Goal: Task Accomplishment & Management: Manage account settings

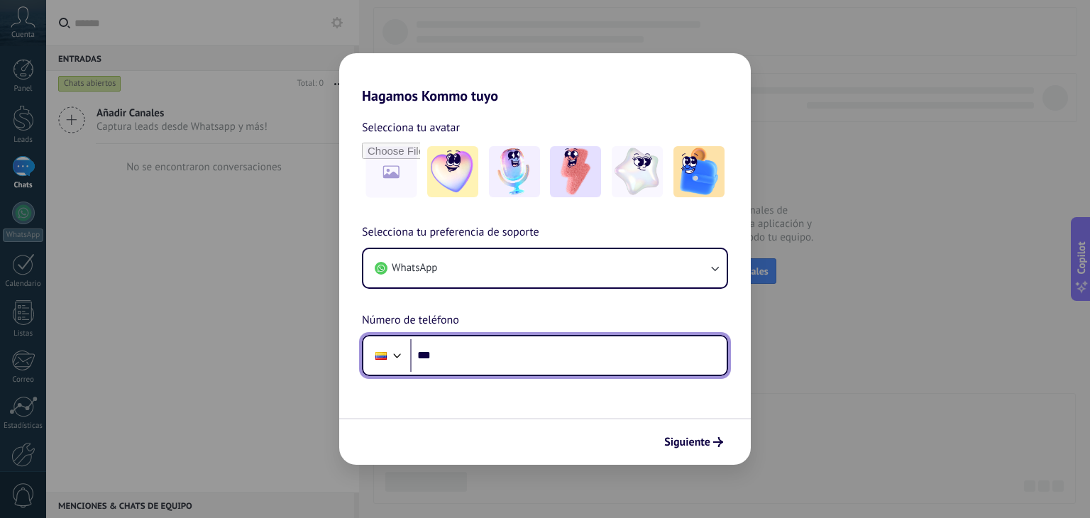
click at [461, 354] on input "***" at bounding box center [568, 355] width 316 height 33
paste input "**********"
type input "**********"
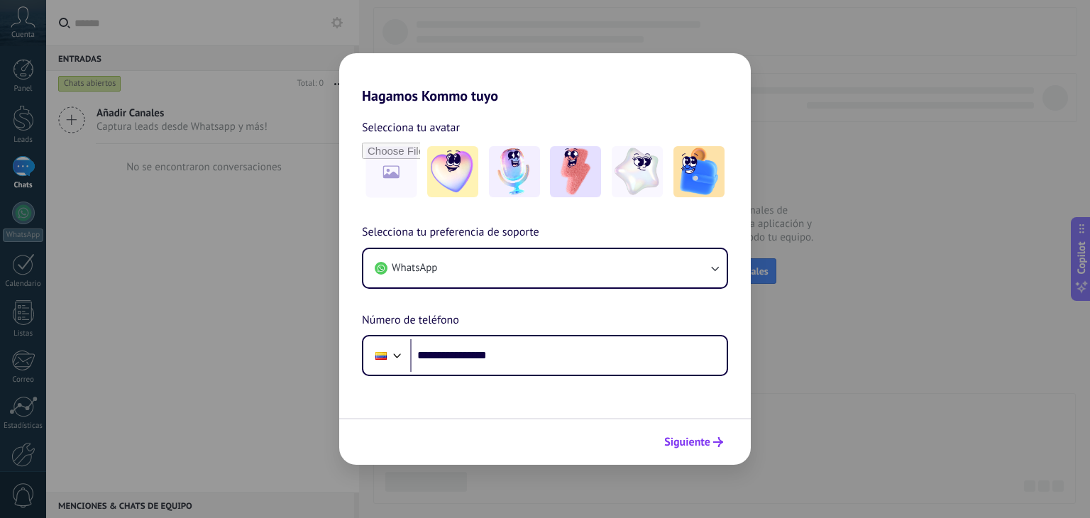
click at [676, 440] on span "Siguiente" at bounding box center [687, 442] width 46 height 10
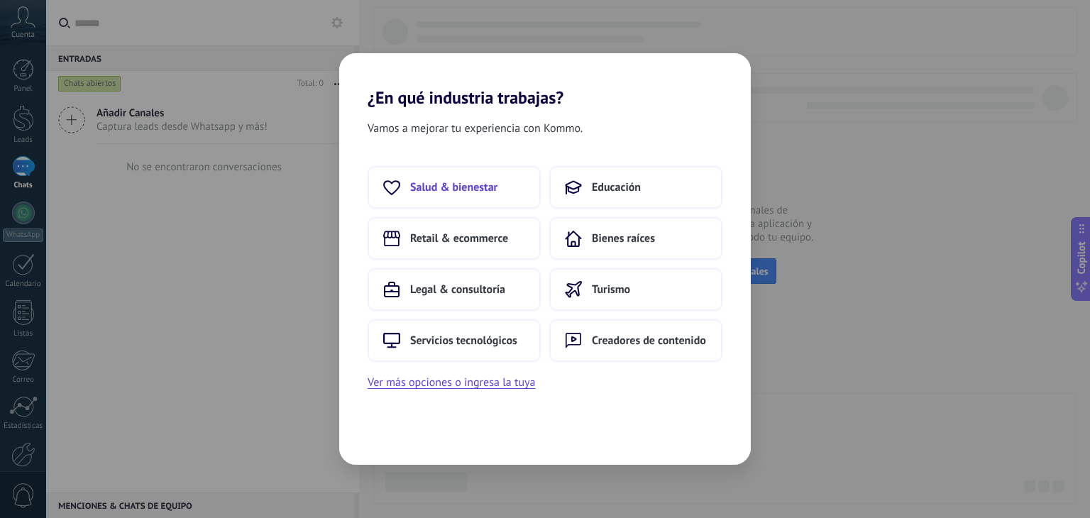
click at [477, 194] on span "Salud & bienestar" at bounding box center [453, 187] width 87 height 14
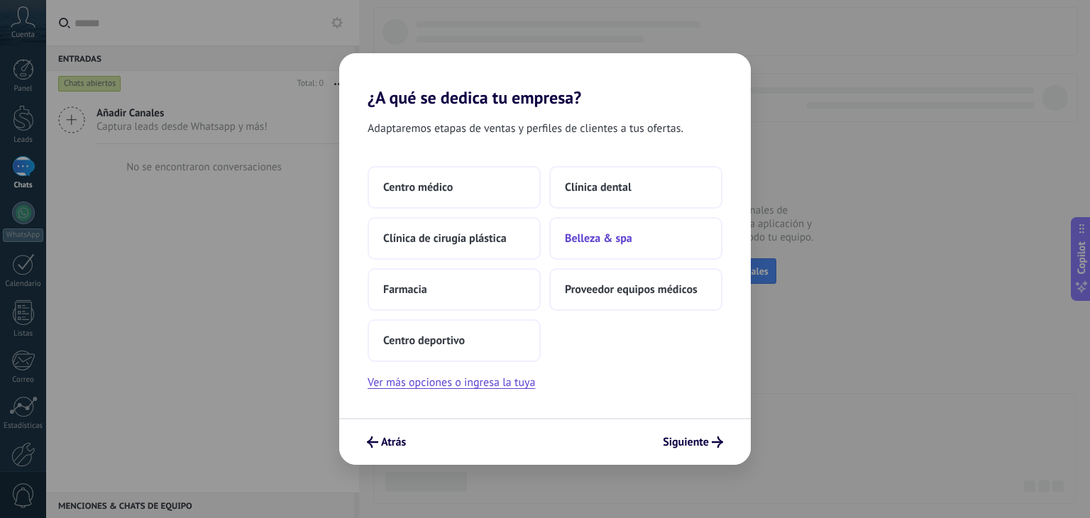
click at [595, 236] on span "Belleza & spa" at bounding box center [598, 238] width 67 height 14
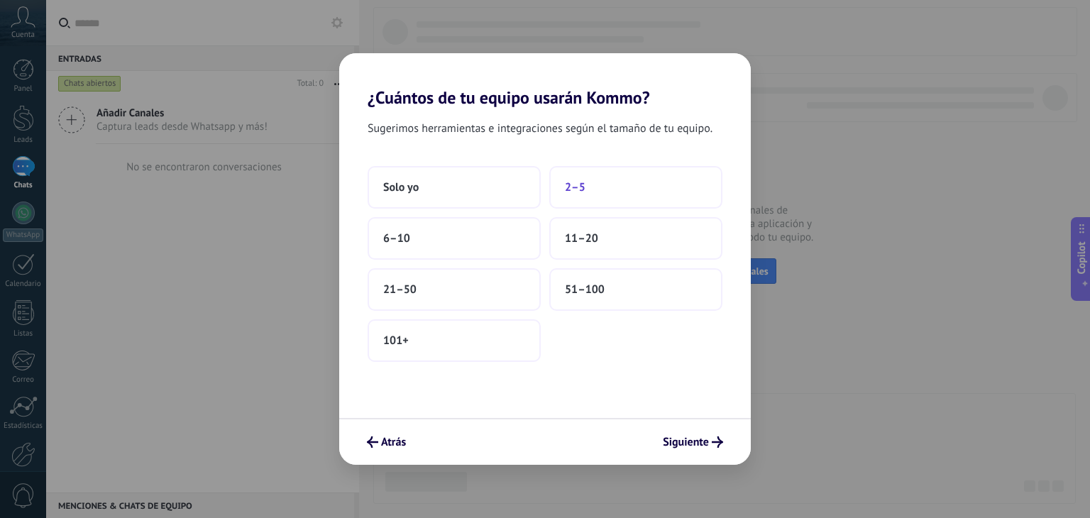
click at [576, 193] on span "2–5" at bounding box center [575, 187] width 21 height 14
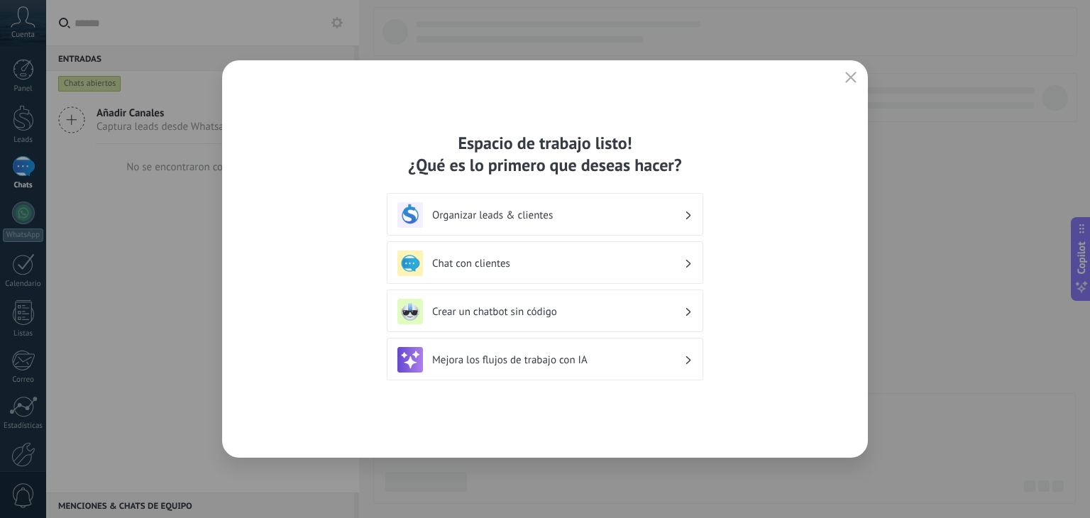
click at [619, 215] on h3 "Organizar leads & clientes" at bounding box center [558, 215] width 252 height 13
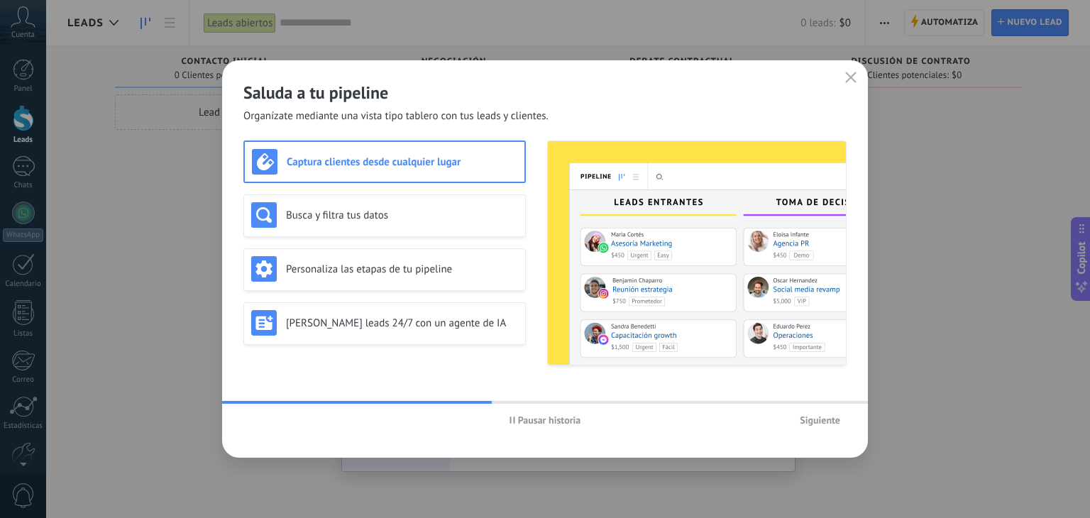
click at [809, 417] on span "Siguiente" at bounding box center [820, 420] width 40 height 10
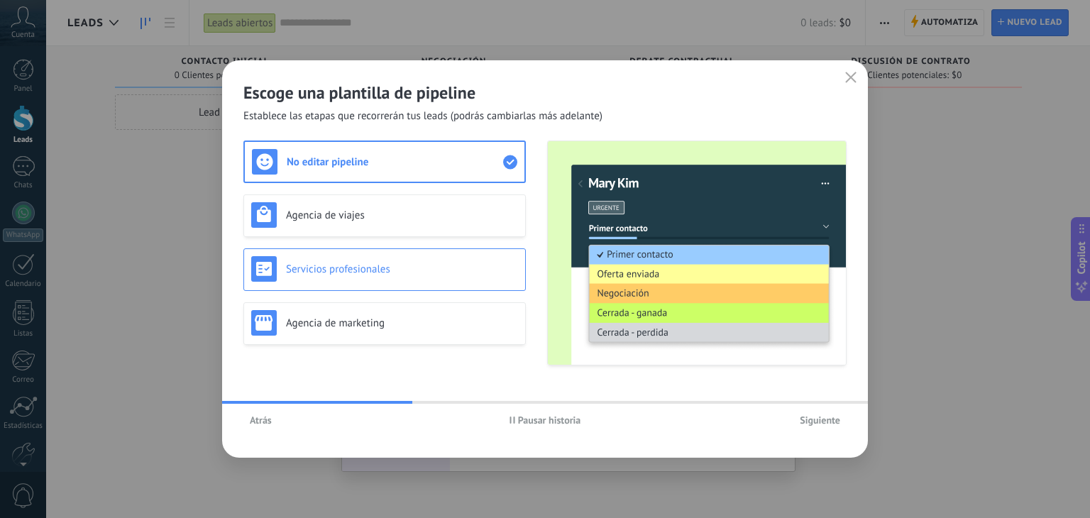
click at [375, 270] on h3 "Servicios profesionales" at bounding box center [402, 269] width 232 height 13
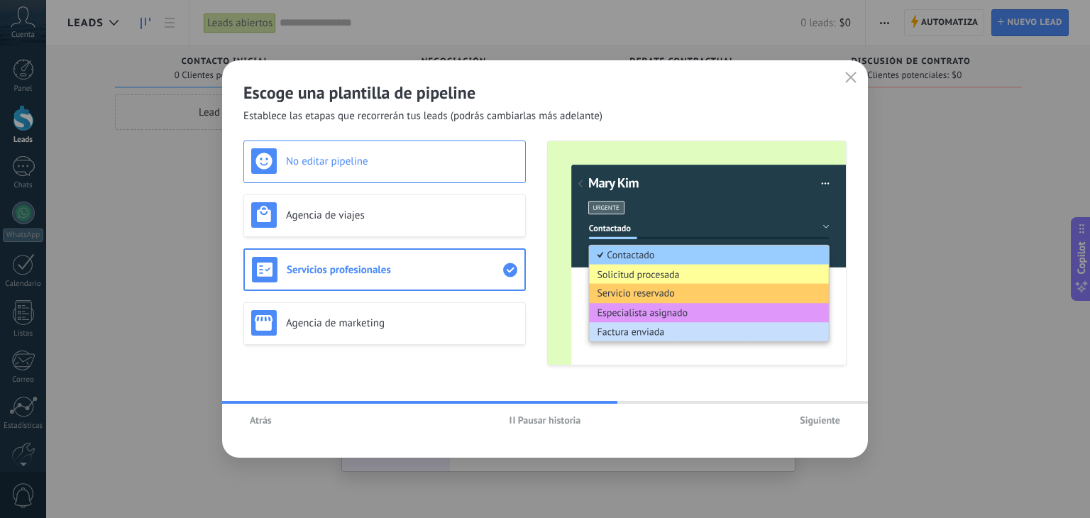
click at [344, 165] on h3 "No editar pipeline" at bounding box center [402, 161] width 232 height 13
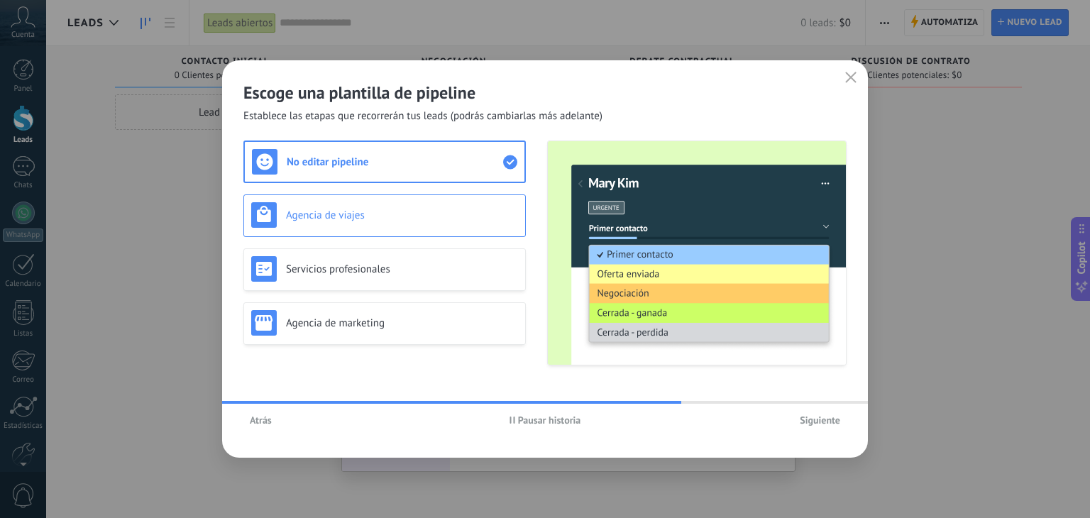
click at [331, 211] on h3 "Agencia de viajes" at bounding box center [402, 215] width 232 height 13
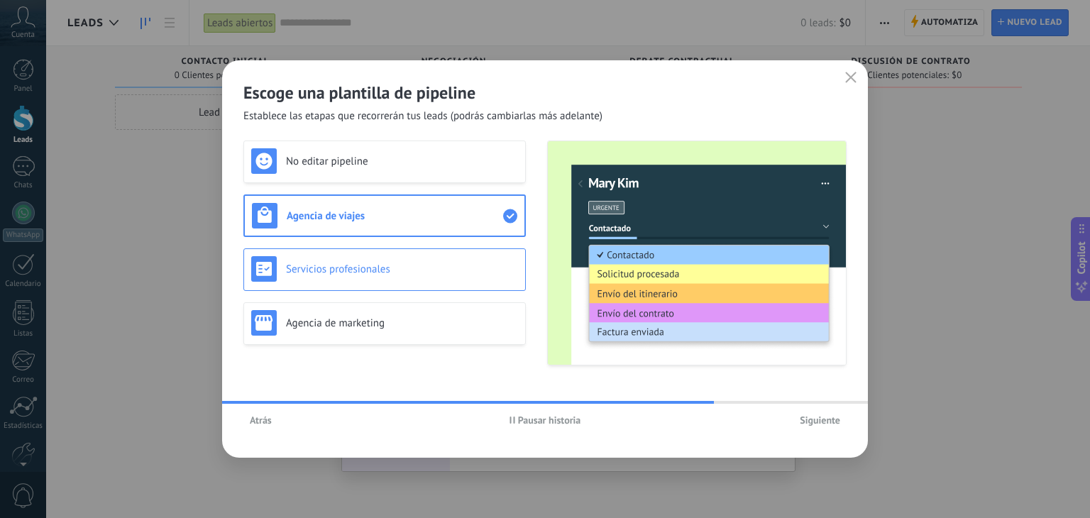
click at [329, 265] on h3 "Servicios profesionales" at bounding box center [402, 269] width 232 height 13
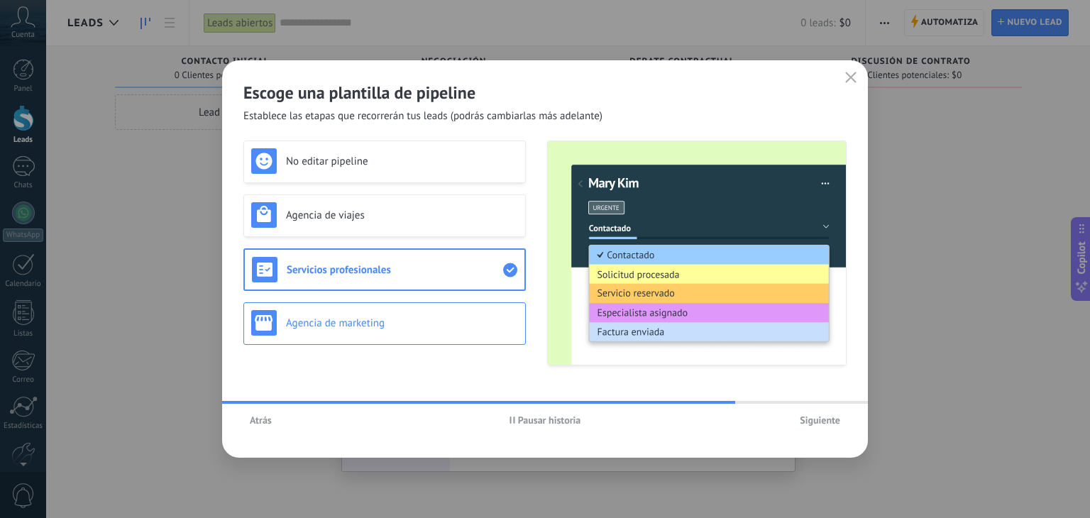
click at [327, 320] on h3 "Agencia de marketing" at bounding box center [402, 322] width 232 height 13
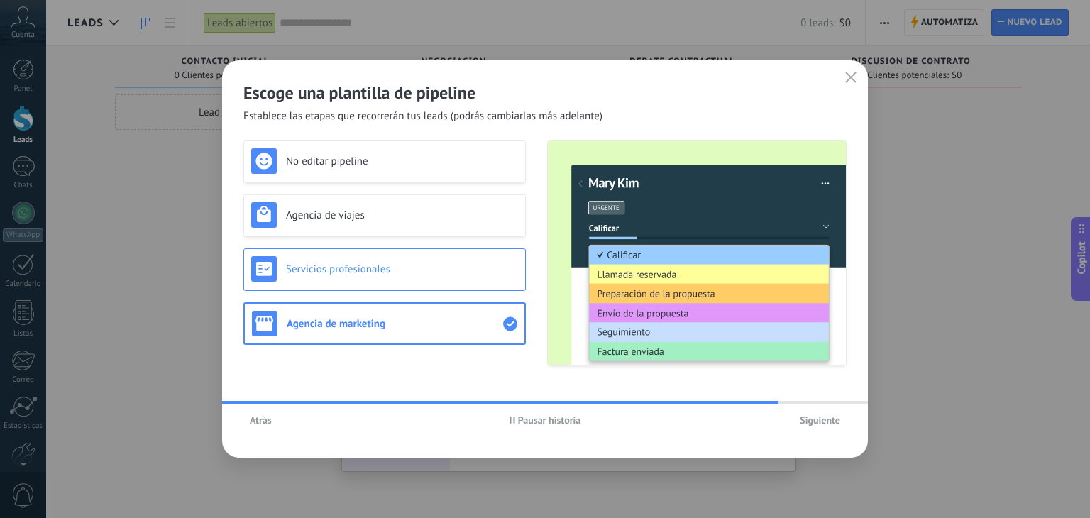
click at [343, 271] on h3 "Servicios profesionales" at bounding box center [402, 269] width 232 height 13
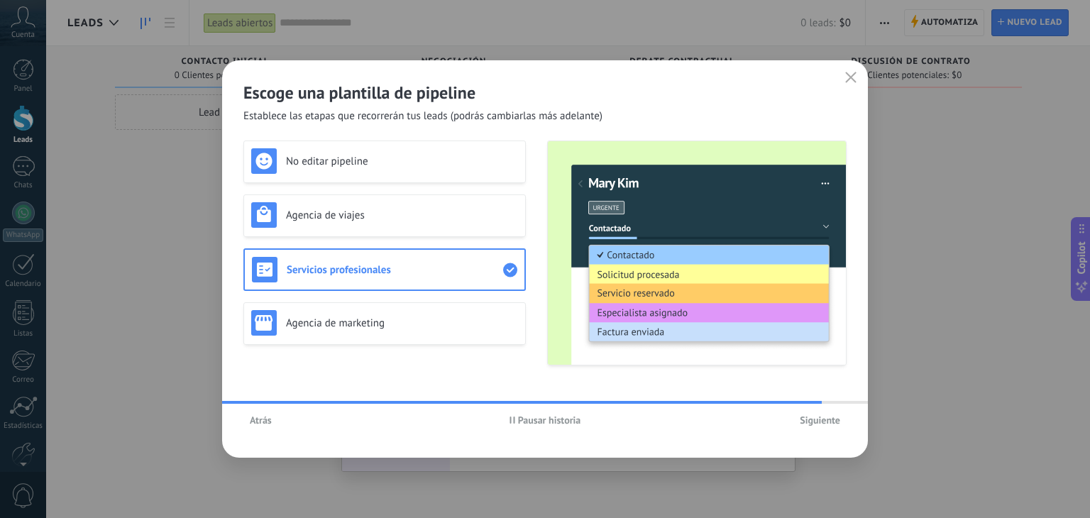
click at [343, 271] on h3 "Servicios profesionales" at bounding box center [395, 269] width 216 height 13
click at [343, 175] on div "No editar pipeline" at bounding box center [384, 162] width 282 height 43
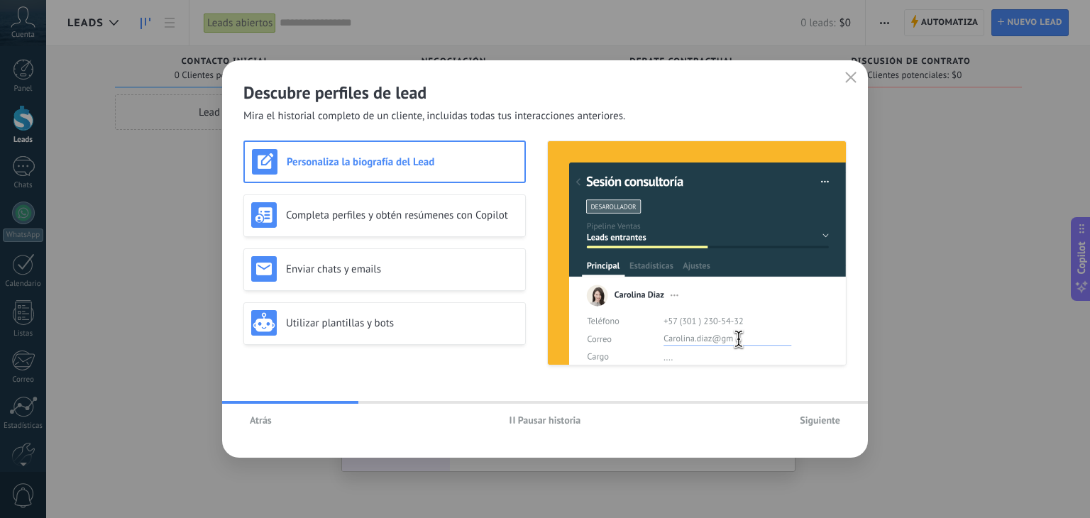
click at [820, 424] on span "Siguiente" at bounding box center [820, 420] width 40 height 10
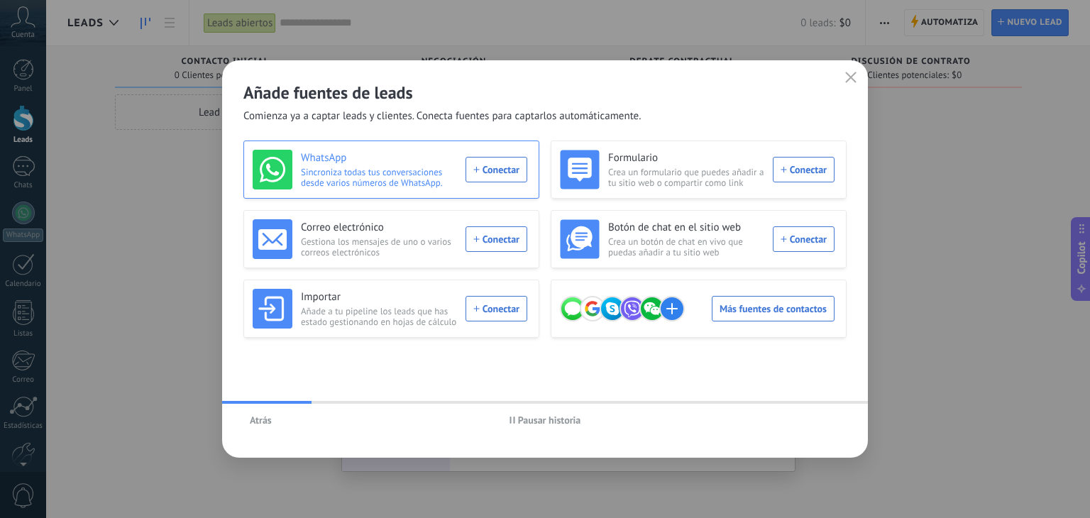
click at [493, 172] on div "WhatsApp Sincroniza todas tus conversaciones desde varios números de WhatsApp. …" at bounding box center [390, 170] width 275 height 40
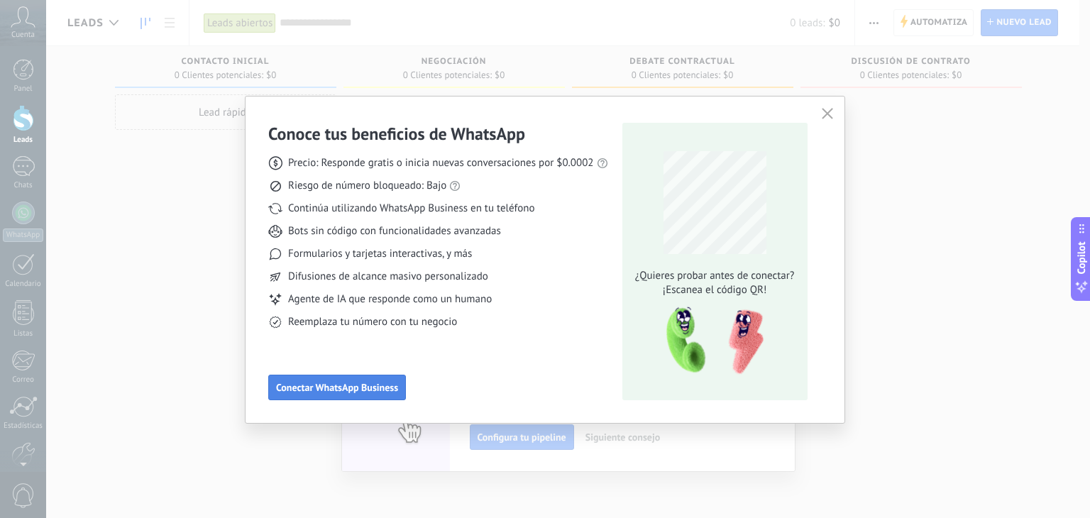
click at [378, 382] on span "Conectar WhatsApp Business" at bounding box center [337, 387] width 122 height 10
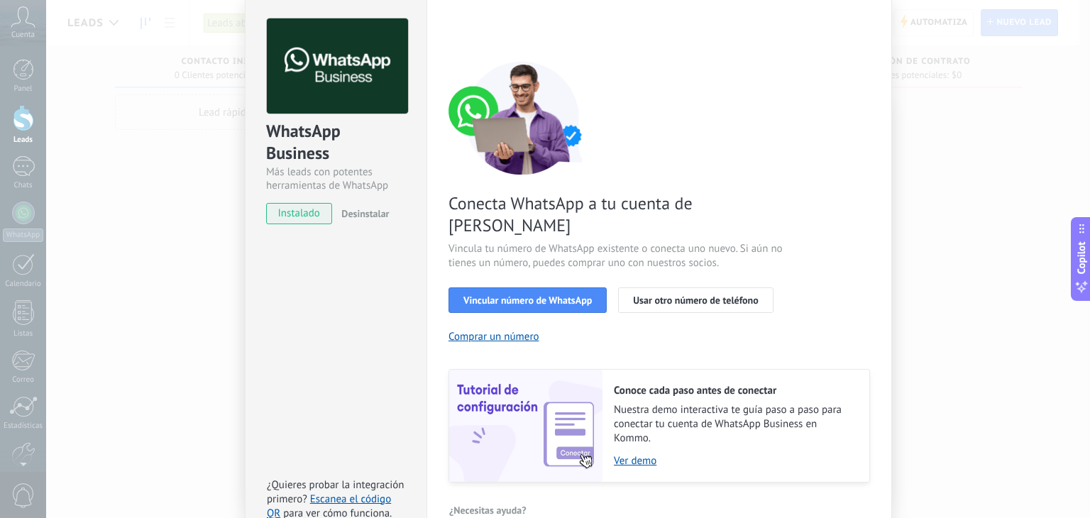
scroll to position [61, 0]
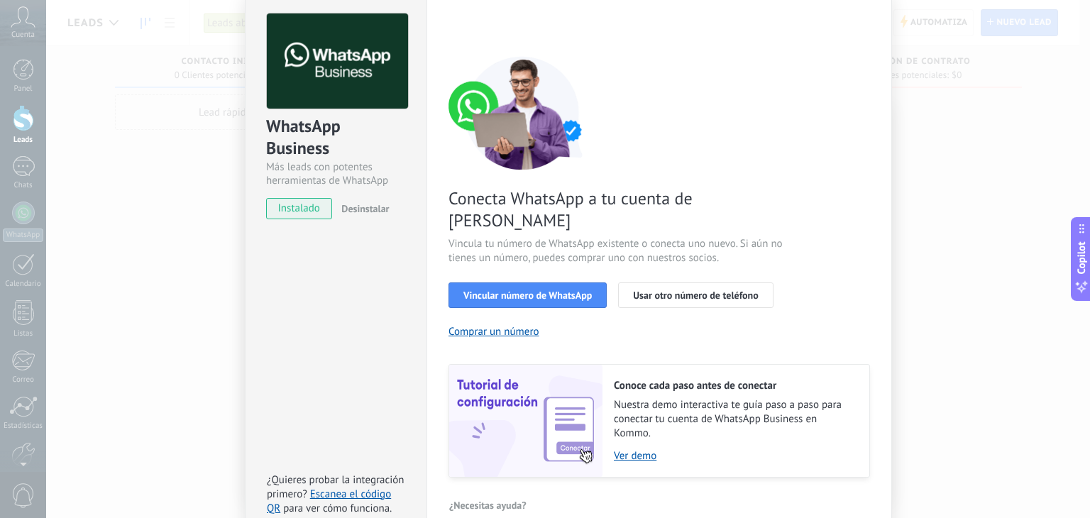
click at [360, 202] on span "Desinstalar" at bounding box center [365, 208] width 48 height 13
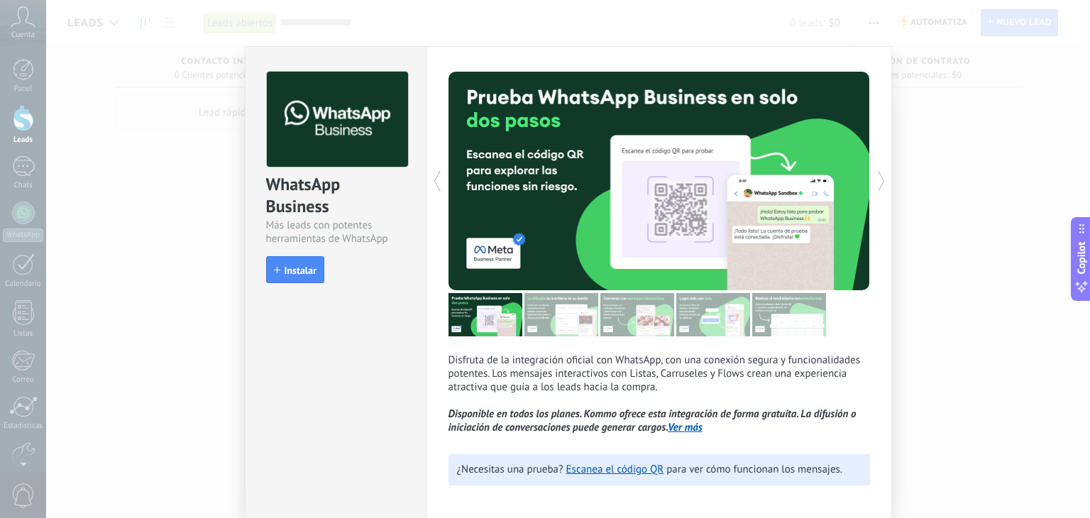
click at [918, 158] on div "WhatsApp Business Más leads con potentes herramientas de WhatsApp install Insta…" at bounding box center [568, 259] width 1044 height 518
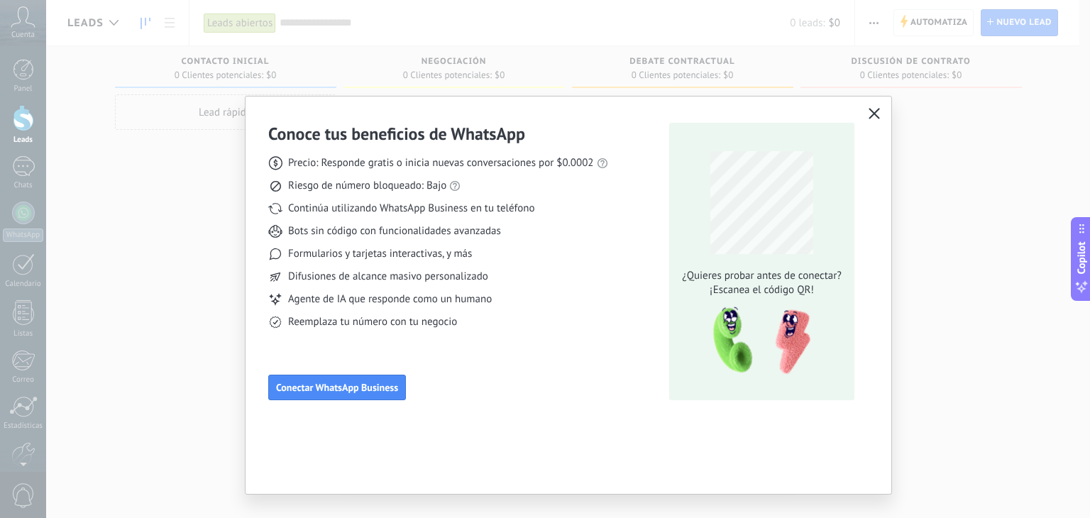
click at [871, 114] on icon "button" at bounding box center [874, 113] width 11 height 11
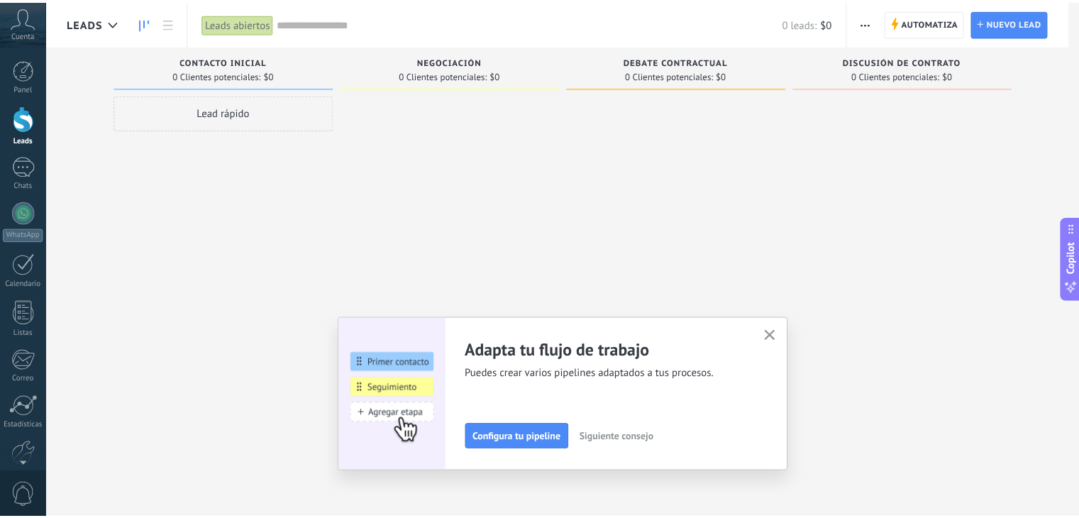
scroll to position [72, 0]
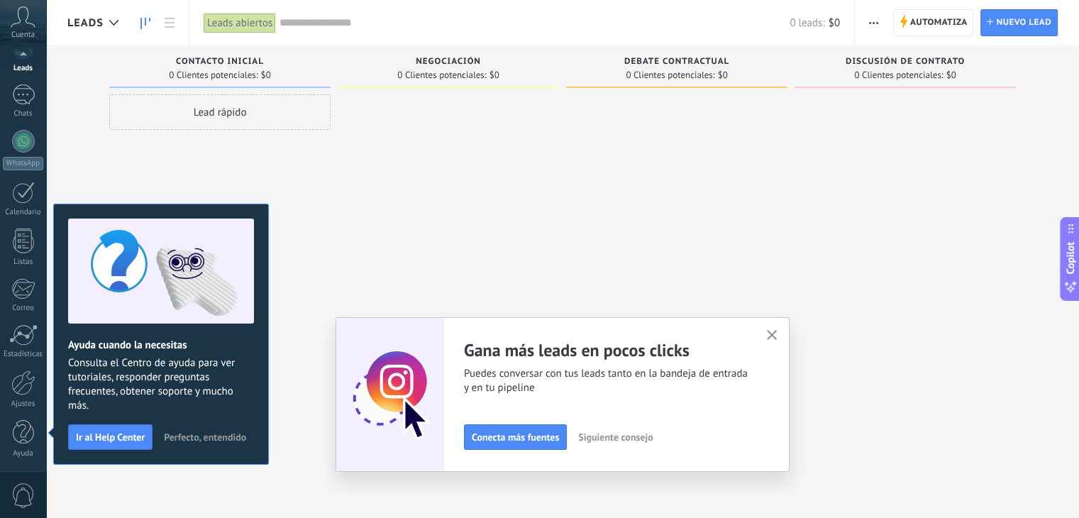
click at [772, 336] on icon "button" at bounding box center [772, 335] width 11 height 11
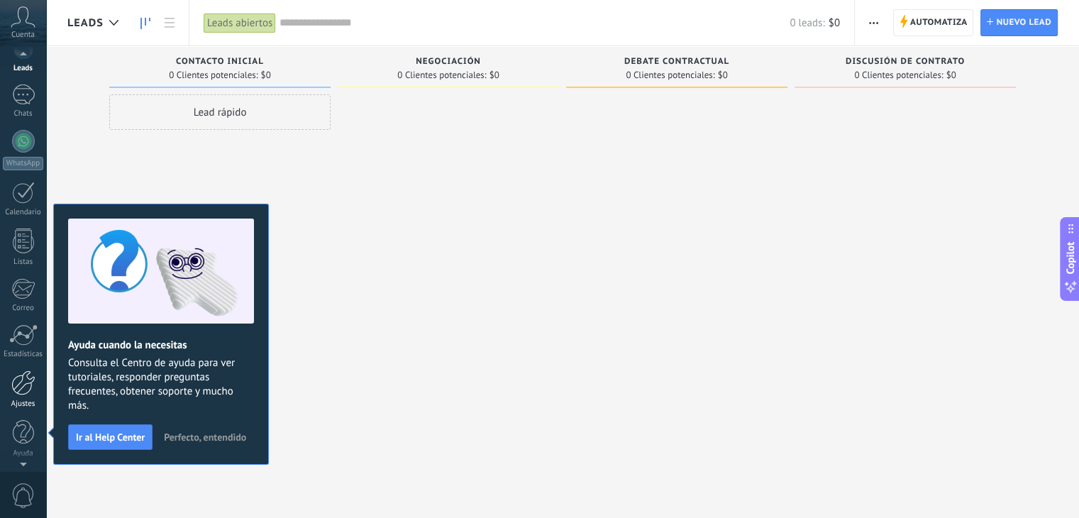
click at [16, 400] on div "Ajustes" at bounding box center [23, 404] width 41 height 9
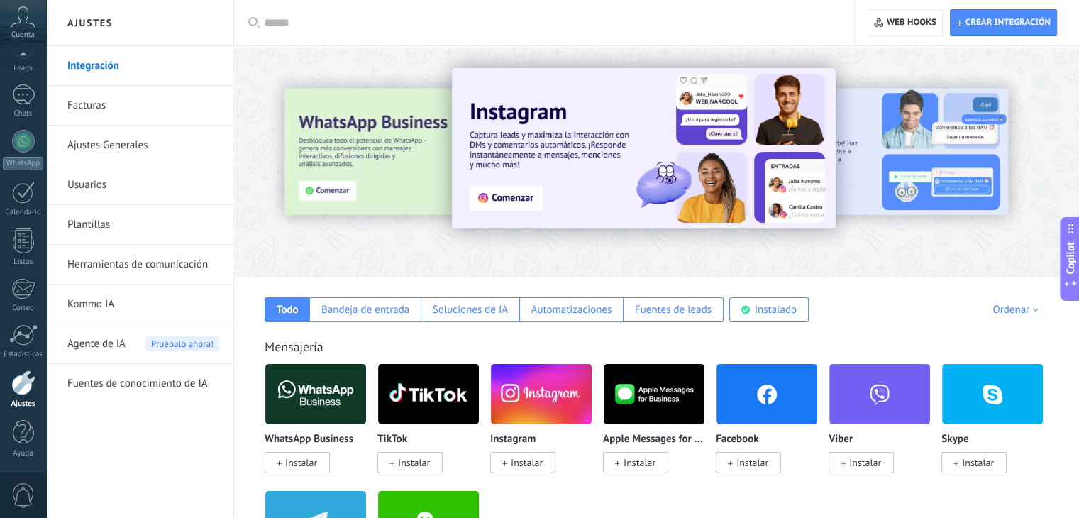
click at [167, 270] on link "Herramientas de comunicación" at bounding box center [143, 265] width 152 height 40
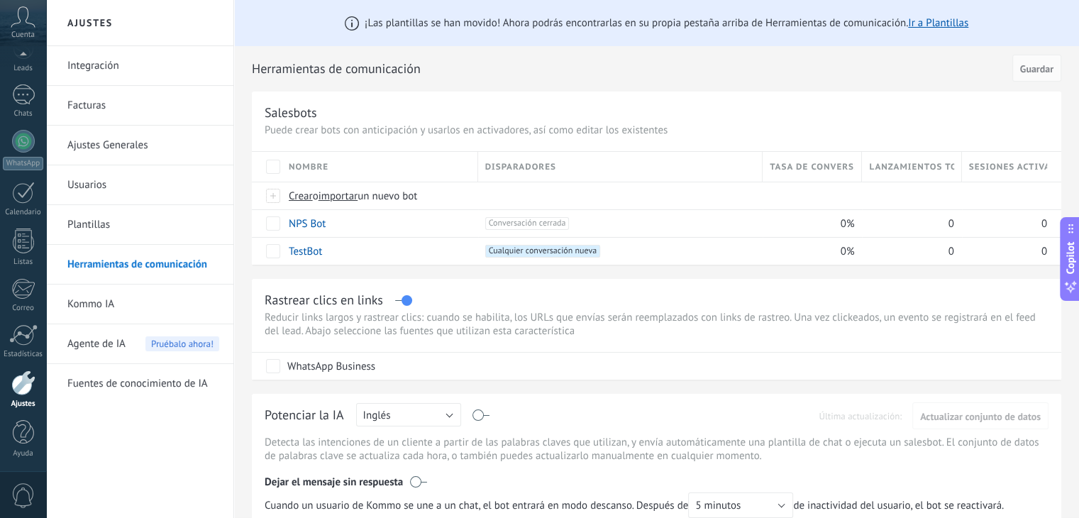
click at [107, 65] on link "Integración" at bounding box center [143, 66] width 152 height 40
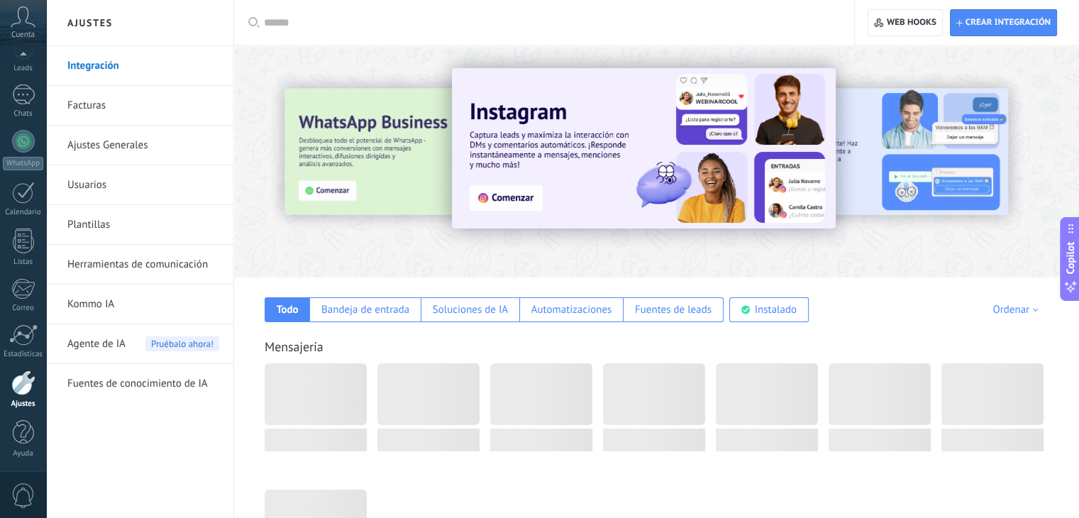
click at [334, 26] on input "text" at bounding box center [549, 23] width 571 height 15
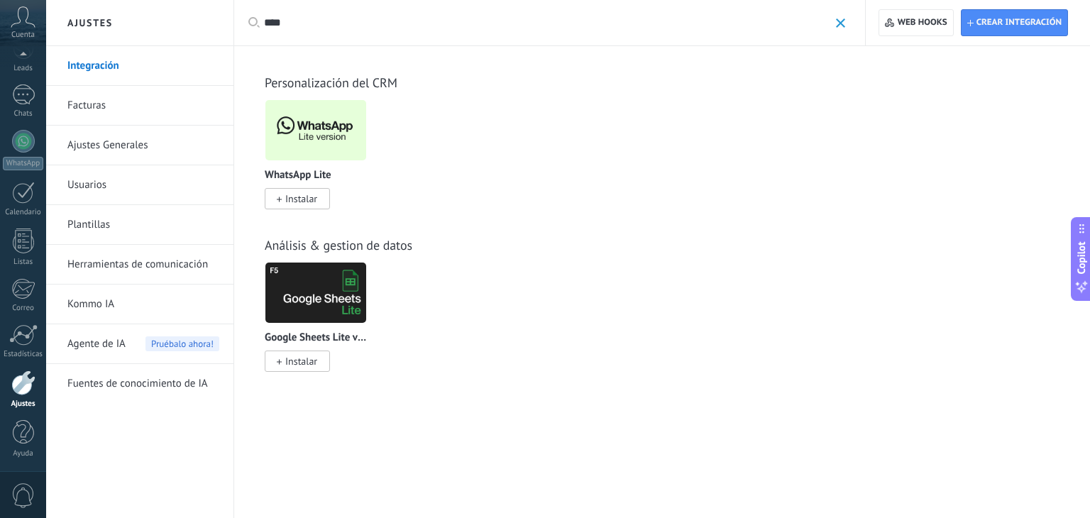
type input "****"
click at [314, 129] on img at bounding box center [315, 130] width 101 height 69
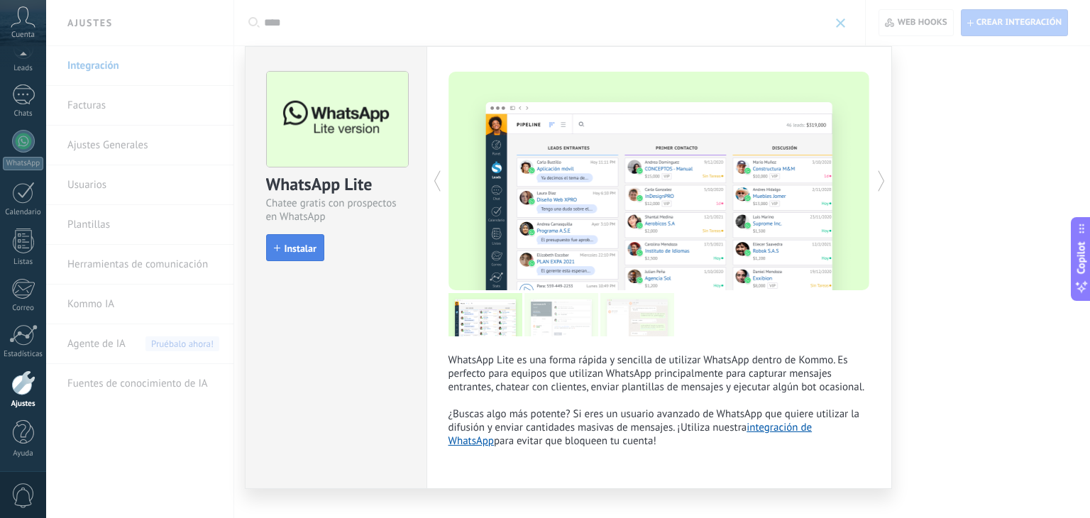
click at [290, 247] on span "Instalar" at bounding box center [301, 248] width 32 height 10
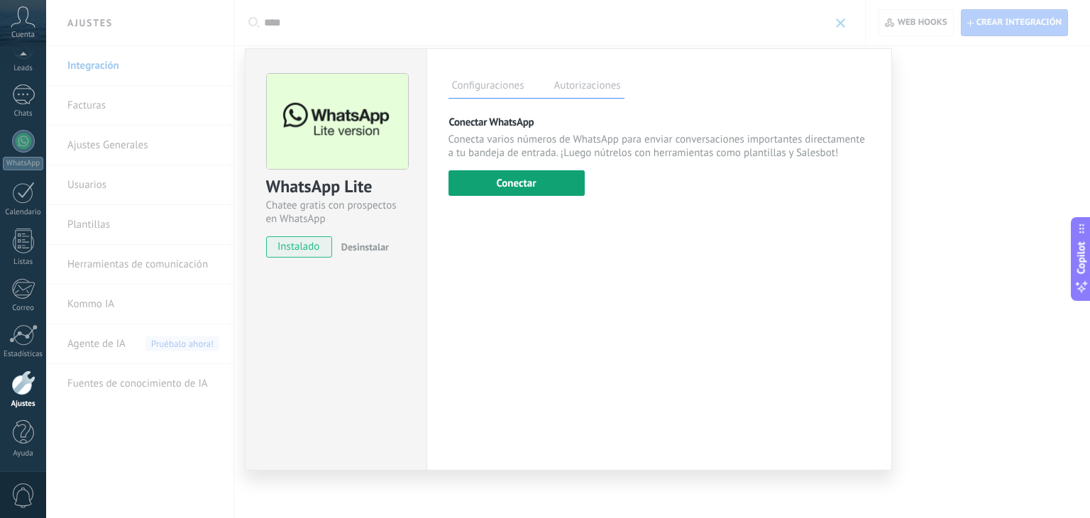
click at [505, 190] on button "Conectar" at bounding box center [516, 183] width 136 height 26
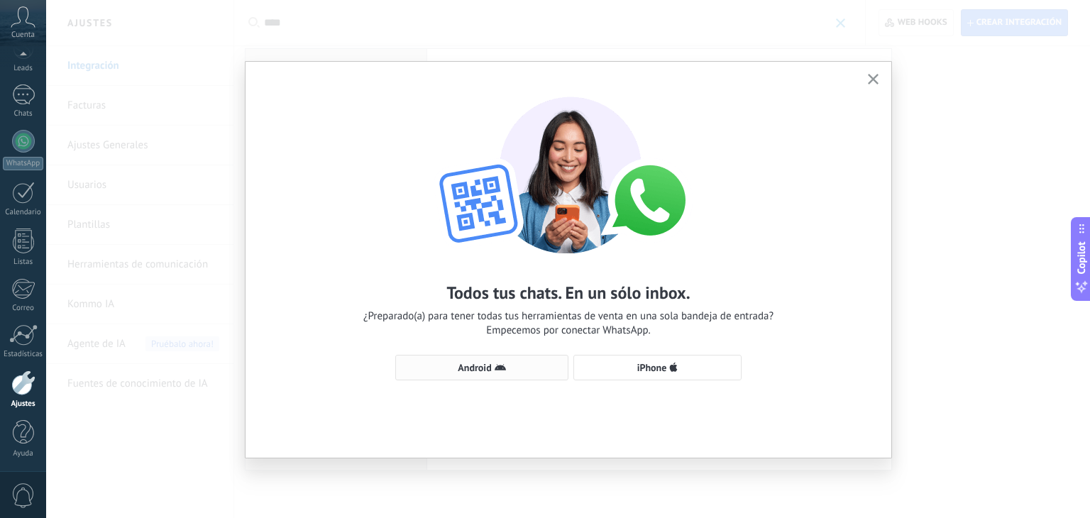
click at [483, 367] on span "Android" at bounding box center [474, 368] width 33 height 10
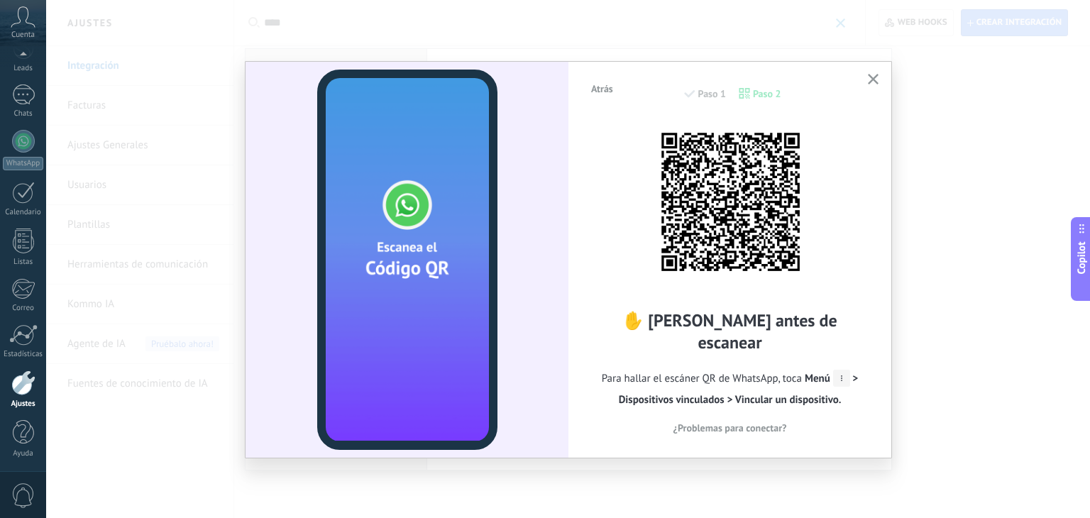
click at [874, 82] on icon "button" at bounding box center [873, 79] width 11 height 11
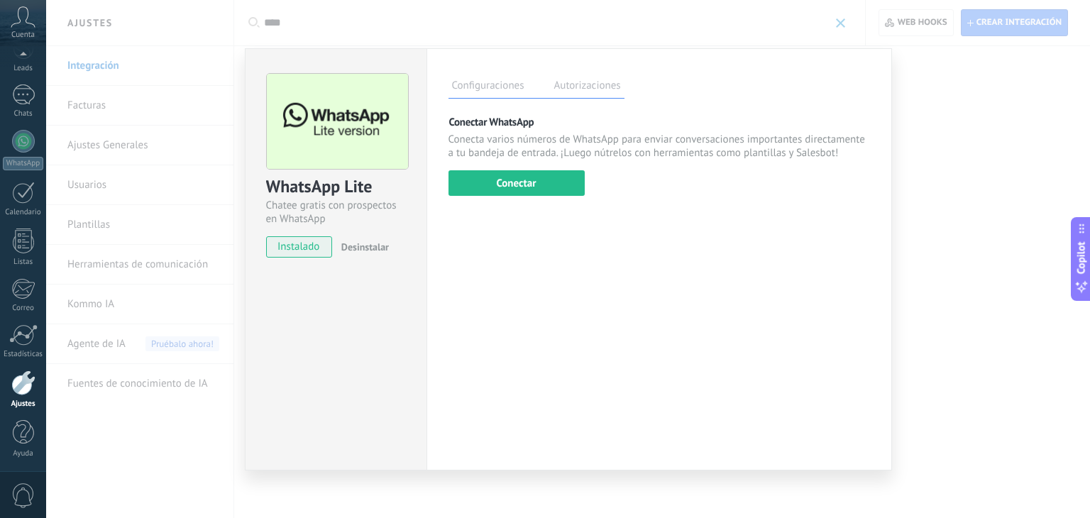
click at [976, 144] on div "WhatsApp Lite Chatee gratis con prospectos en WhatsApp instalado Desinstalar Co…" at bounding box center [568, 259] width 1044 height 518
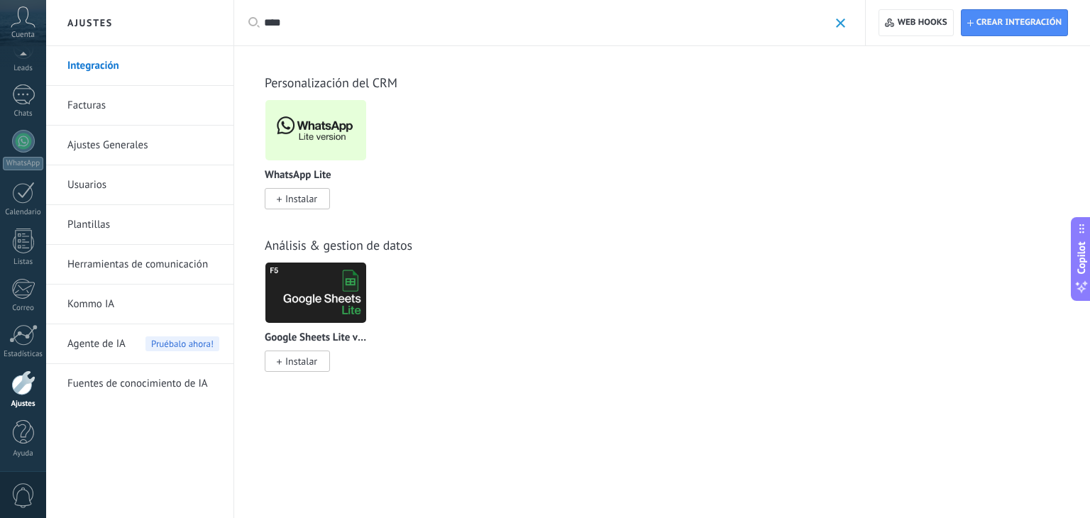
click at [310, 29] on input "****" at bounding box center [546, 23] width 565 height 15
type input "*"
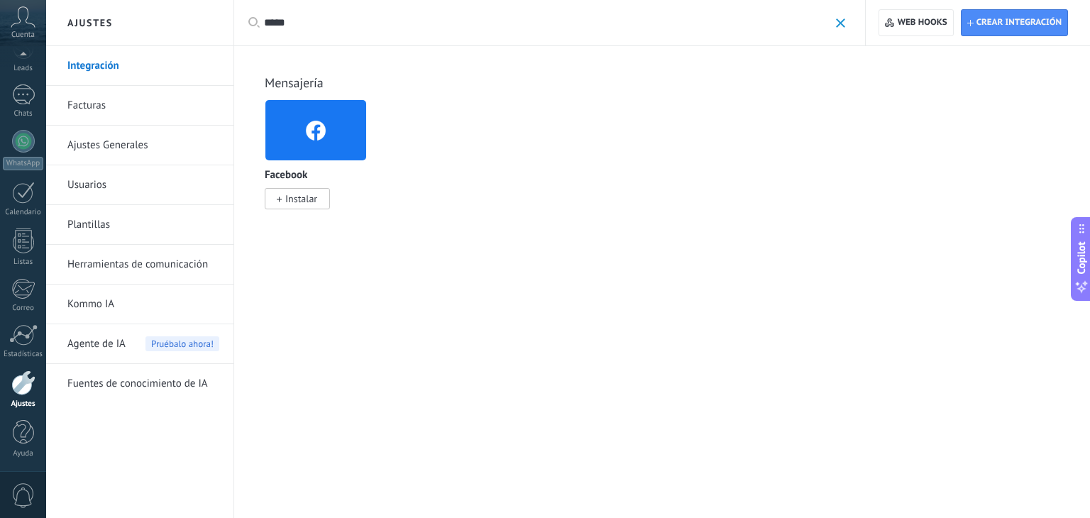
click at [312, 200] on span "Instalar" at bounding box center [301, 198] width 32 height 13
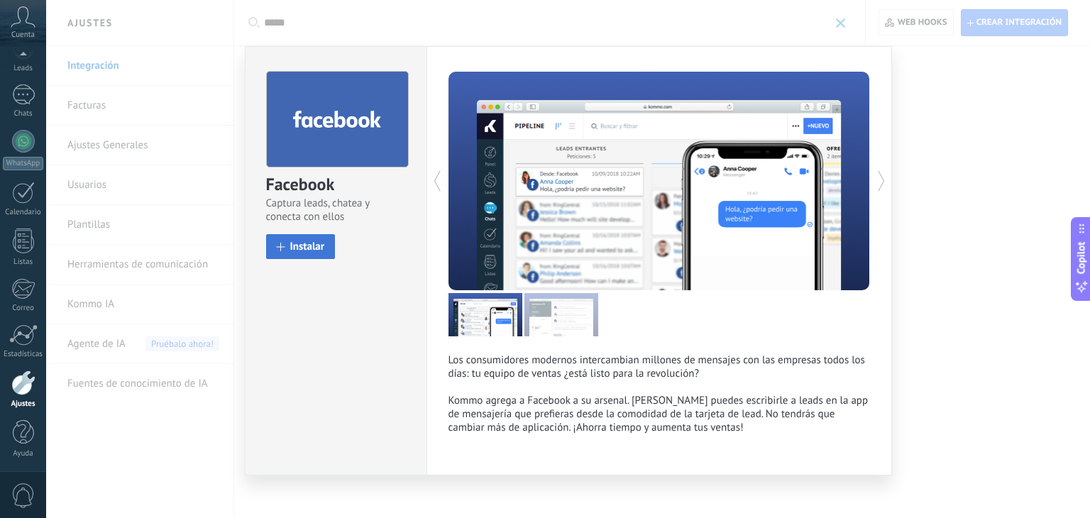
click at [303, 248] on span "Instalar" at bounding box center [307, 246] width 35 height 11
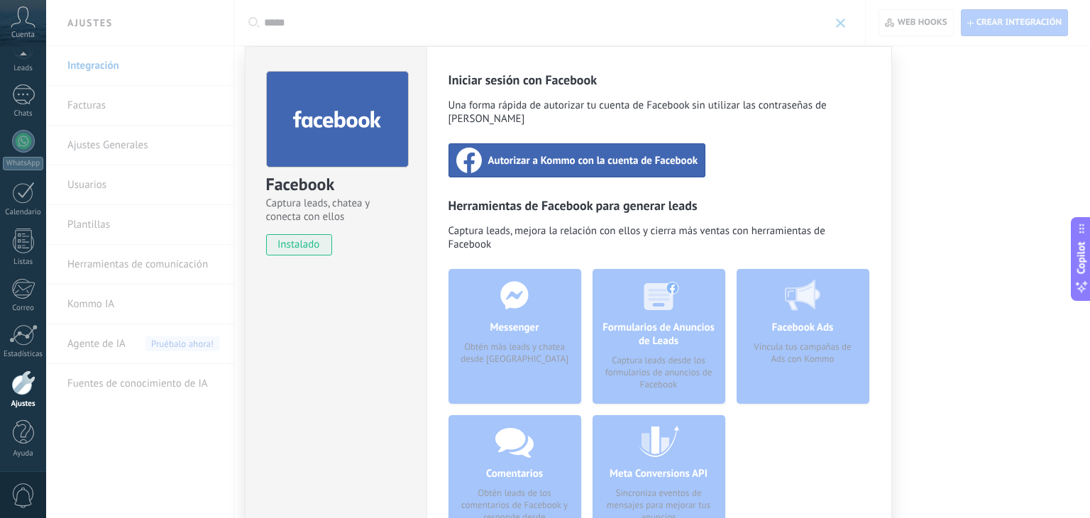
click at [541, 153] on span "Autorizar a Kommo con la cuenta de Facebook" at bounding box center [593, 160] width 210 height 14
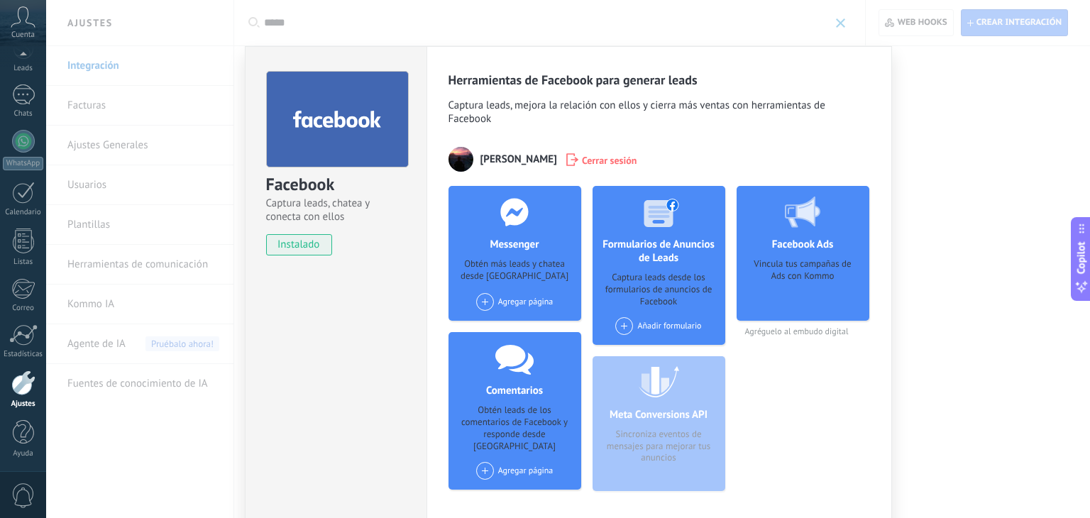
click at [506, 299] on div "Agregar página" at bounding box center [514, 302] width 77 height 18
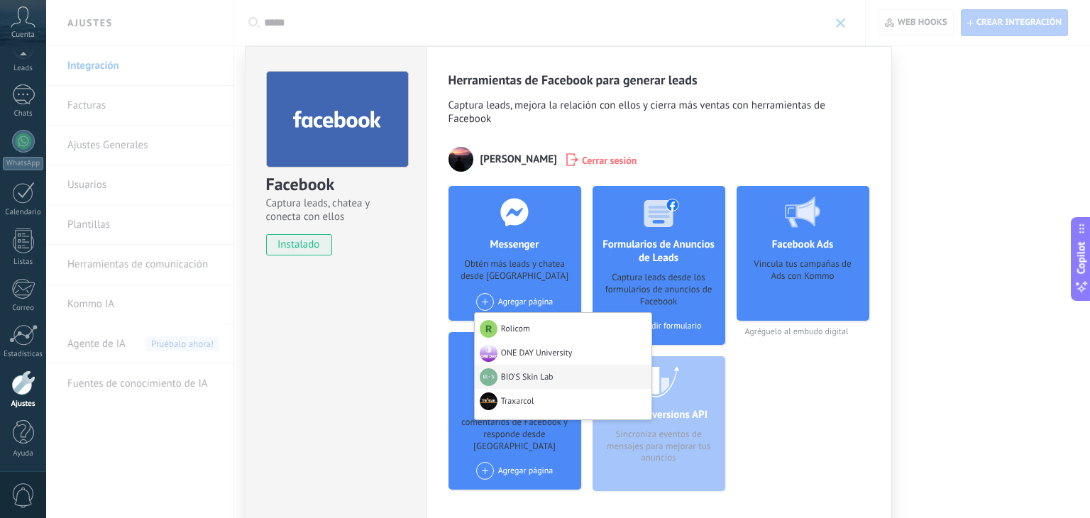
click at [537, 370] on div "BIO'S Skin Lab" at bounding box center [563, 377] width 177 height 24
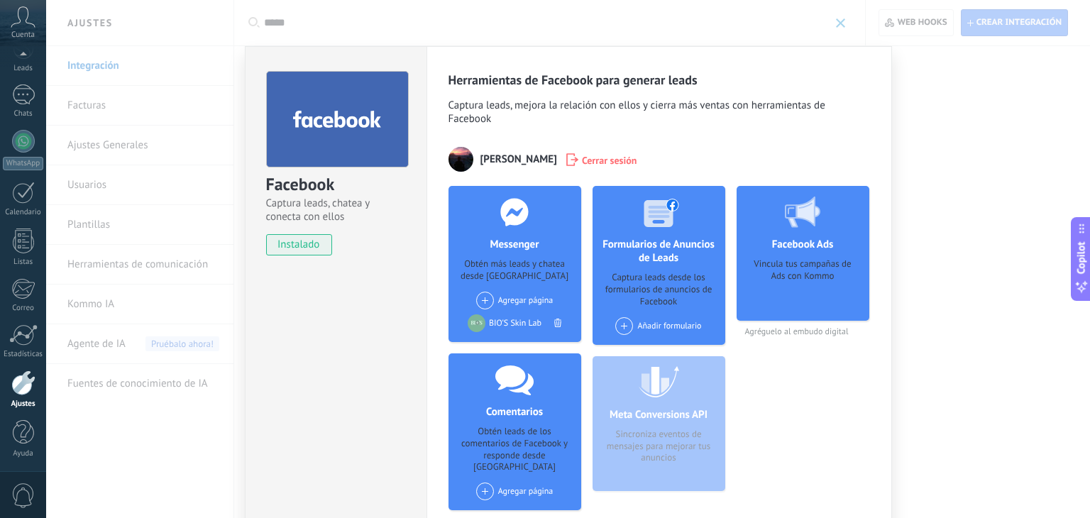
click at [480, 483] on span at bounding box center [485, 492] width 18 height 18
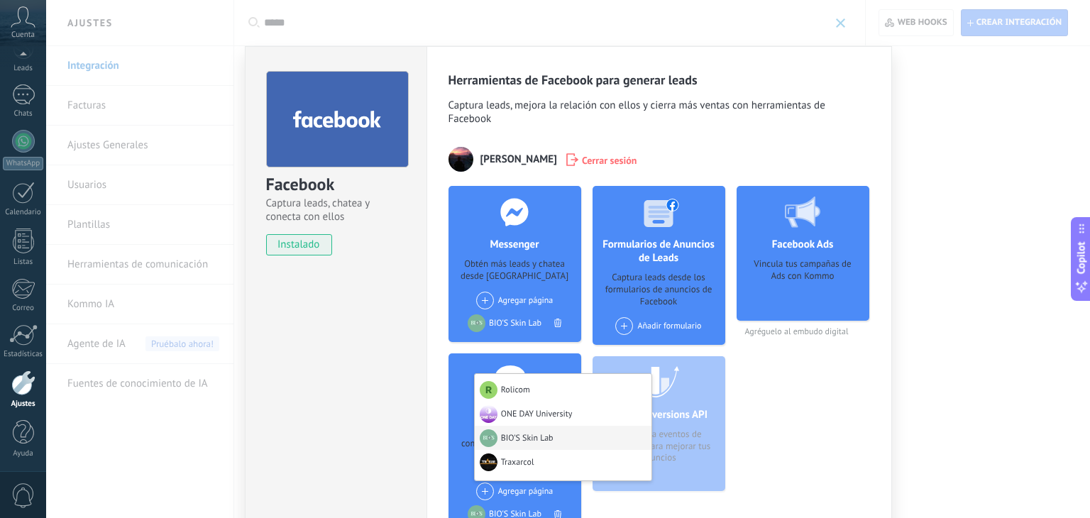
click at [517, 426] on div "BIO'S Skin Lab" at bounding box center [563, 438] width 177 height 24
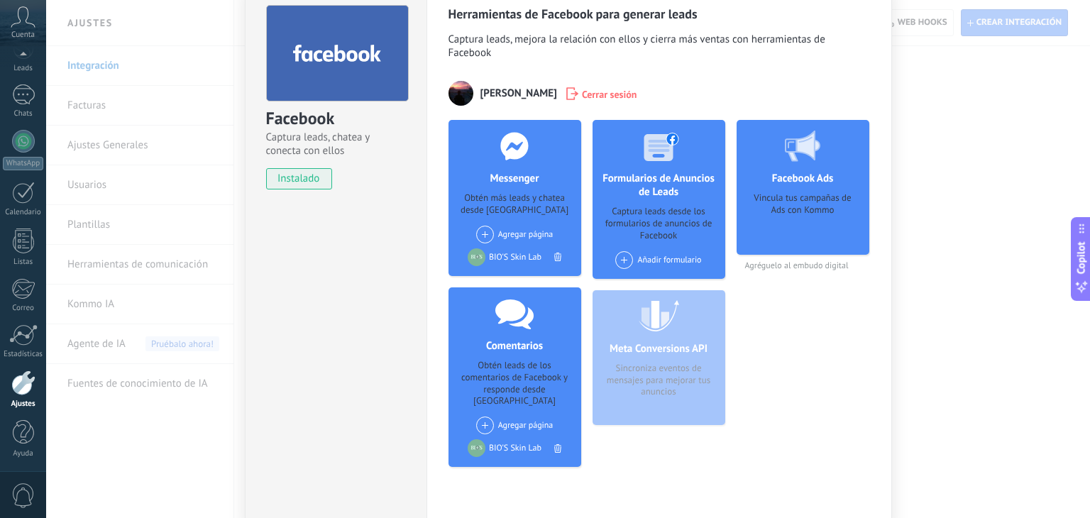
scroll to position [71, 0]
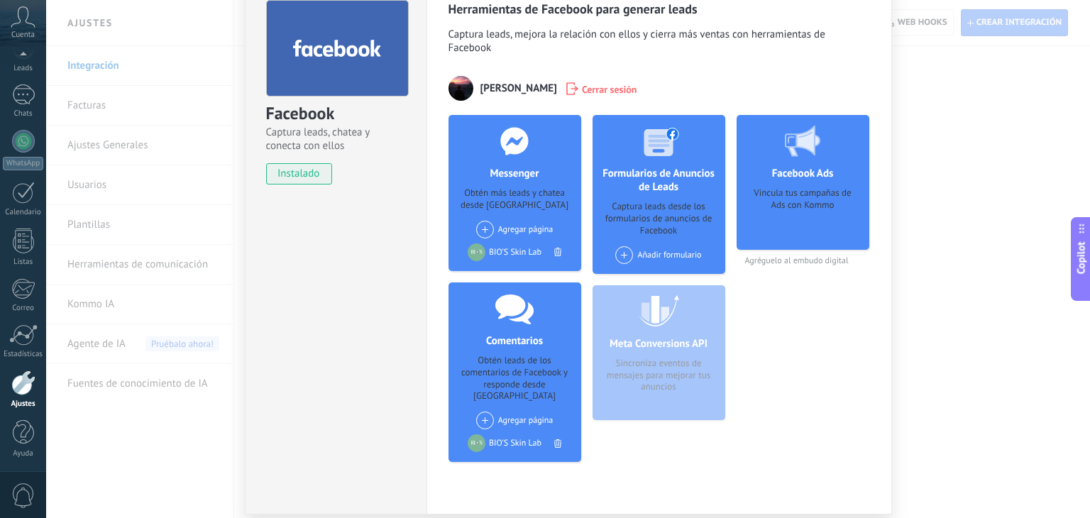
click at [624, 253] on span at bounding box center [624, 255] width 18 height 18
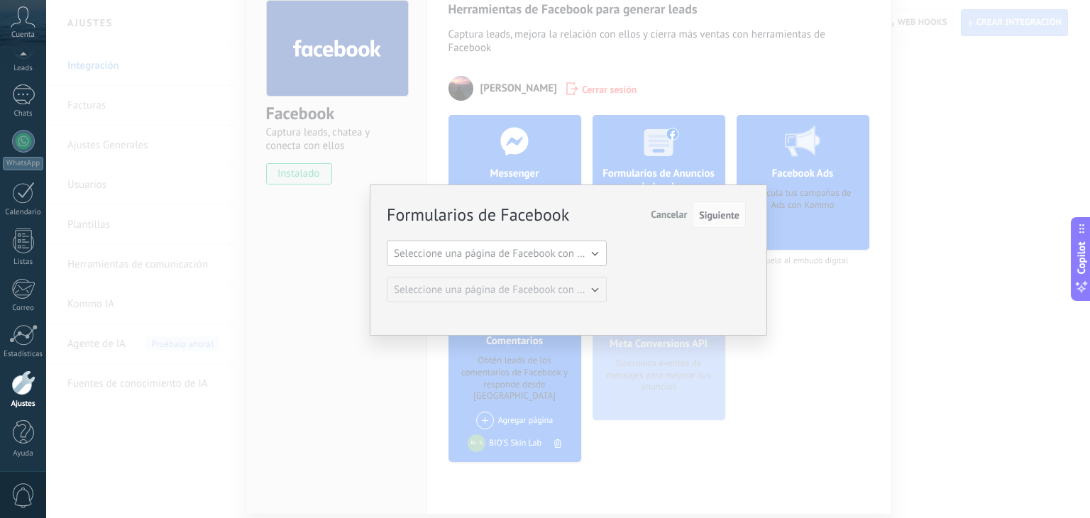
click at [598, 253] on span "Seleccione una página de Facebook con formas" at bounding box center [501, 253] width 214 height 13
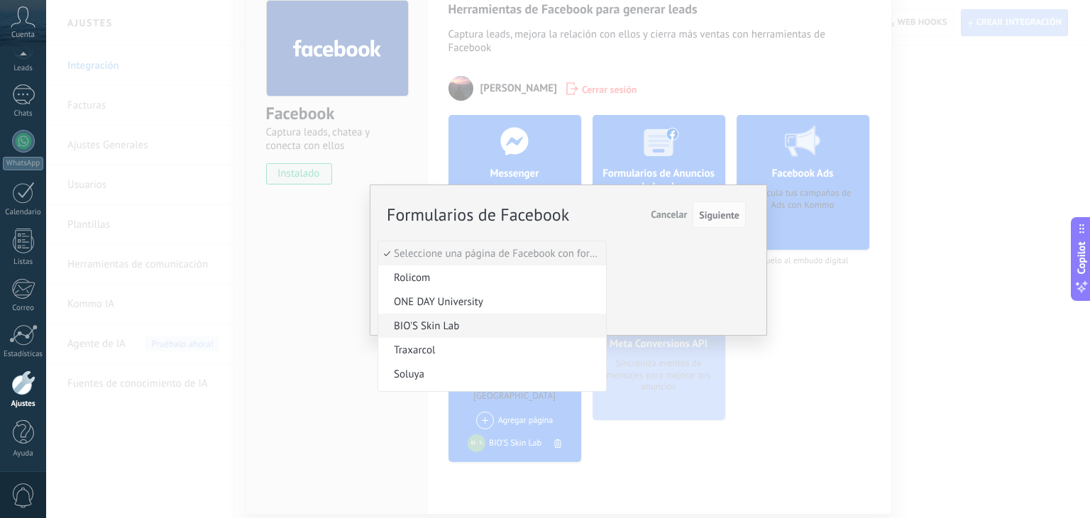
click at [455, 320] on span "BIO'S Skin Lab" at bounding box center [490, 325] width 224 height 13
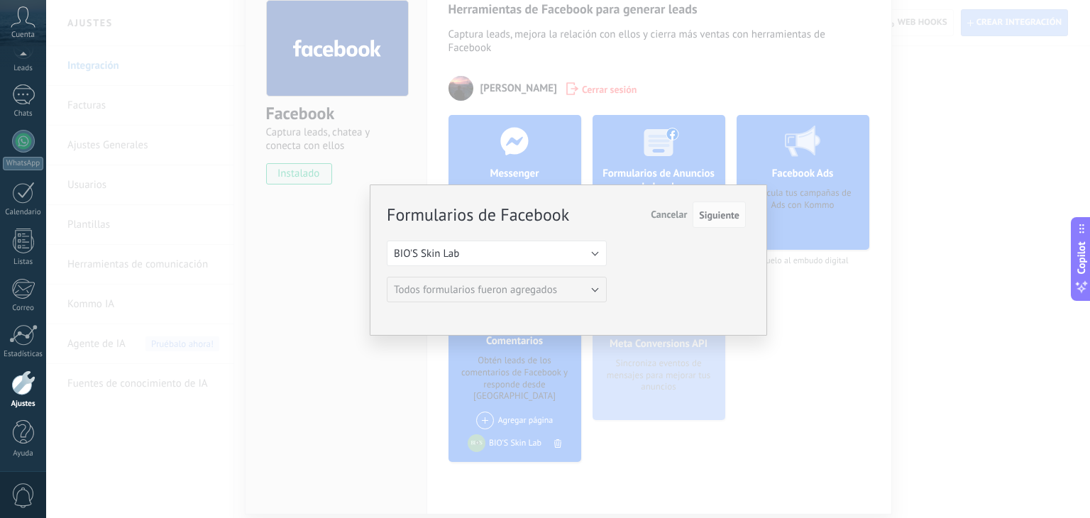
click at [682, 215] on span "Cancelar" at bounding box center [669, 214] width 36 height 13
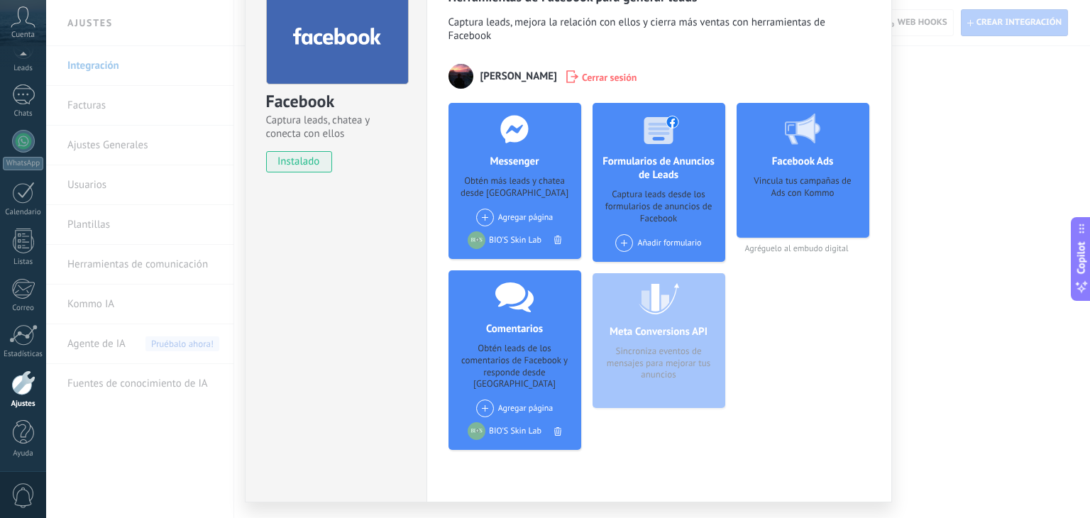
scroll to position [109, 0]
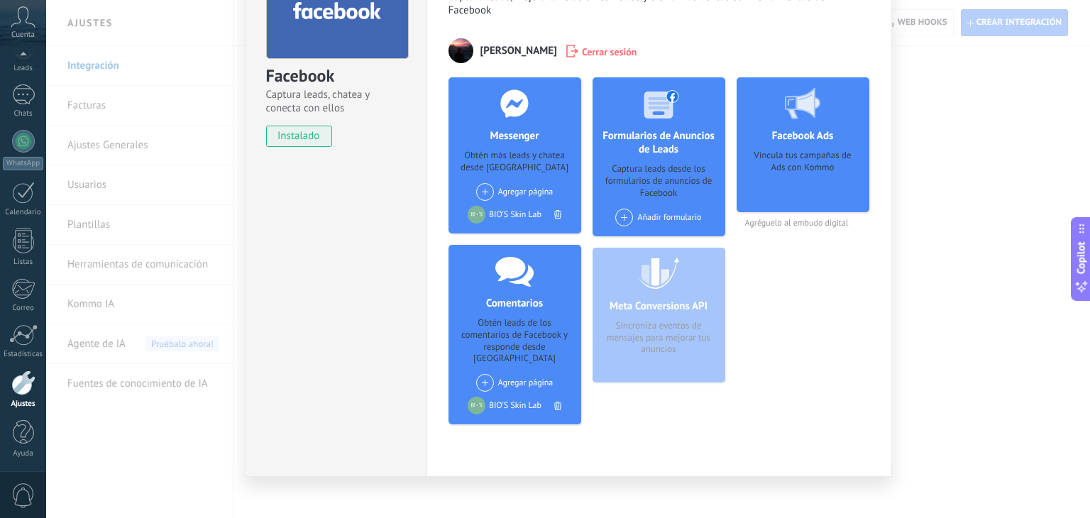
click at [945, 283] on div "Facebook Captura leads, chatea y conecta con ellos instalado Desinstalar Herram…" at bounding box center [568, 259] width 1044 height 518
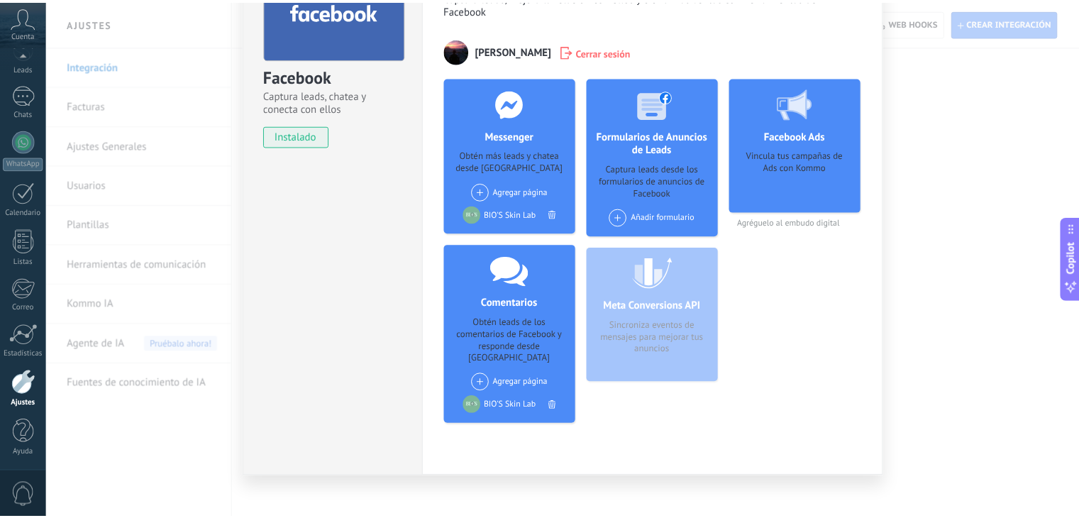
scroll to position [0, 0]
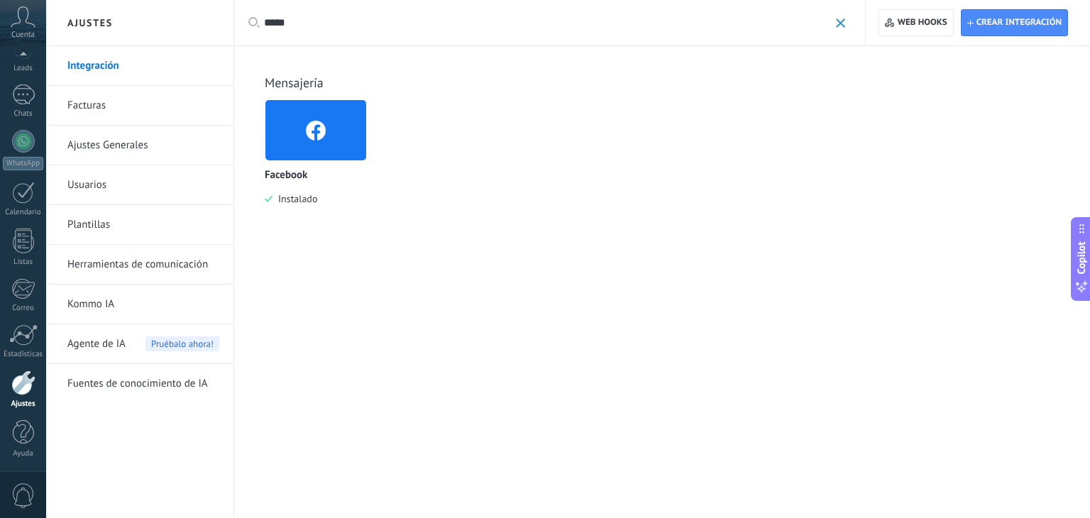
click at [314, 16] on input "*****" at bounding box center [546, 23] width 565 height 15
type input "*"
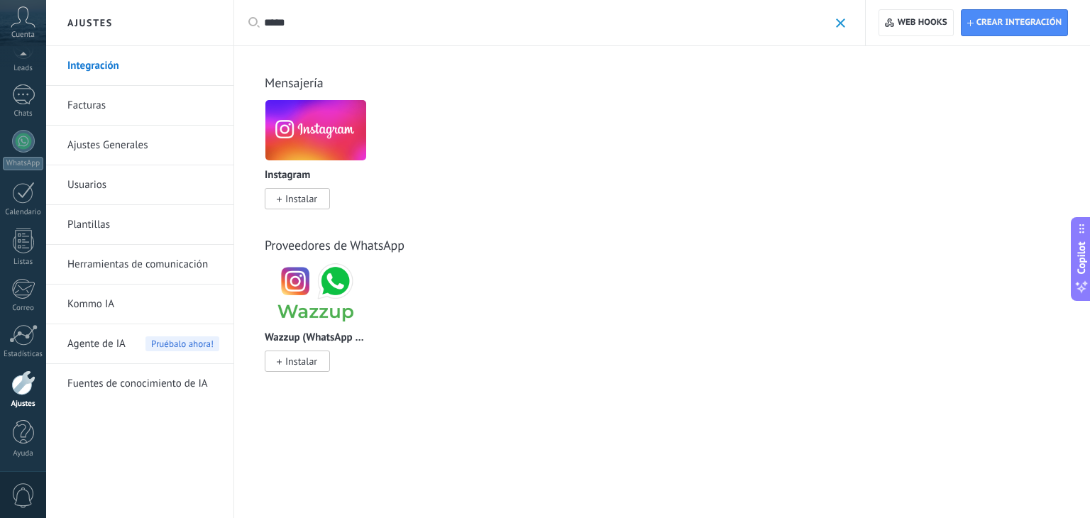
type input "*****"
click at [294, 202] on span "Instalar" at bounding box center [301, 198] width 32 height 13
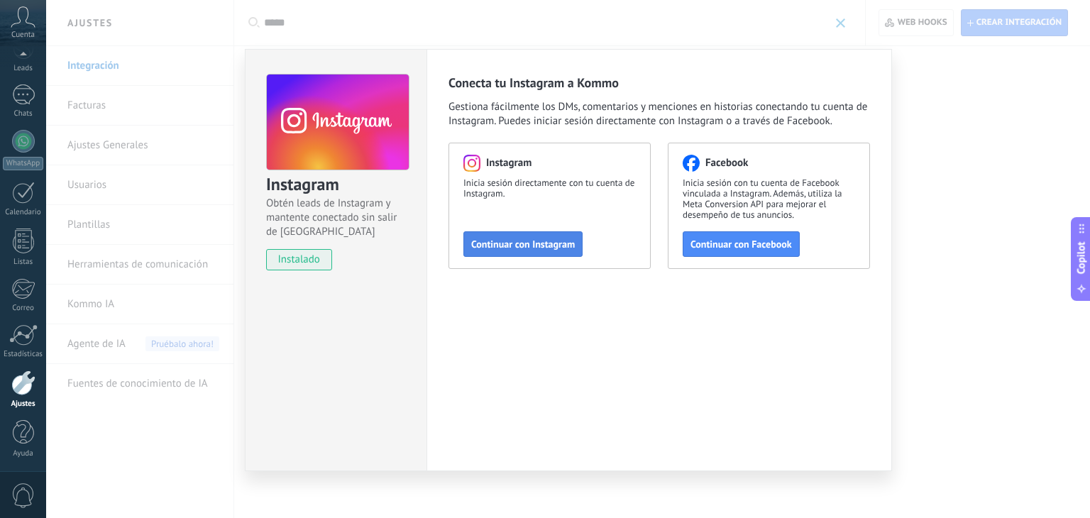
click at [517, 241] on span "Continuar con Instagram" at bounding box center [523, 244] width 104 height 10
click at [713, 244] on span "Continuar con Facebook" at bounding box center [740, 244] width 101 height 10
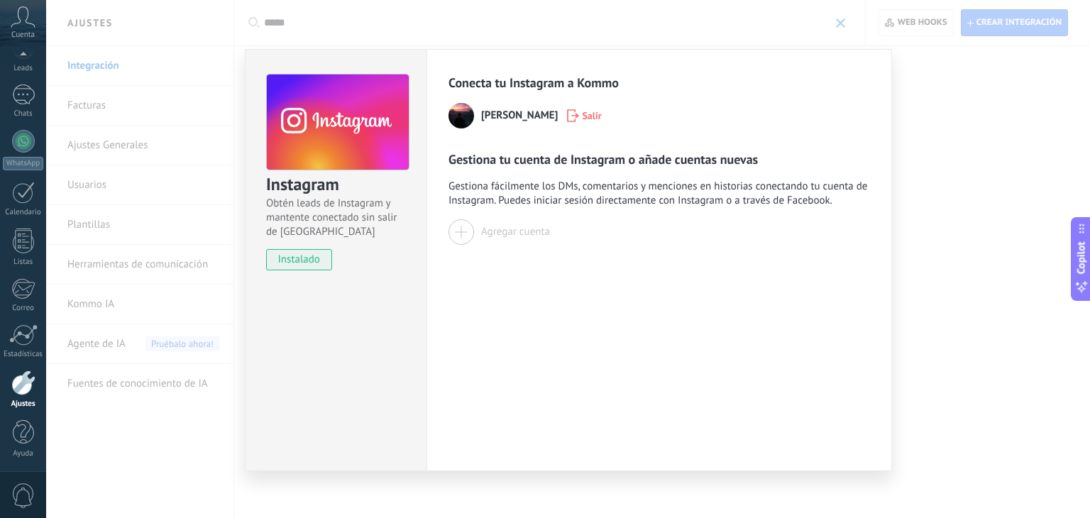
click at [449, 230] on div at bounding box center [461, 232] width 26 height 26
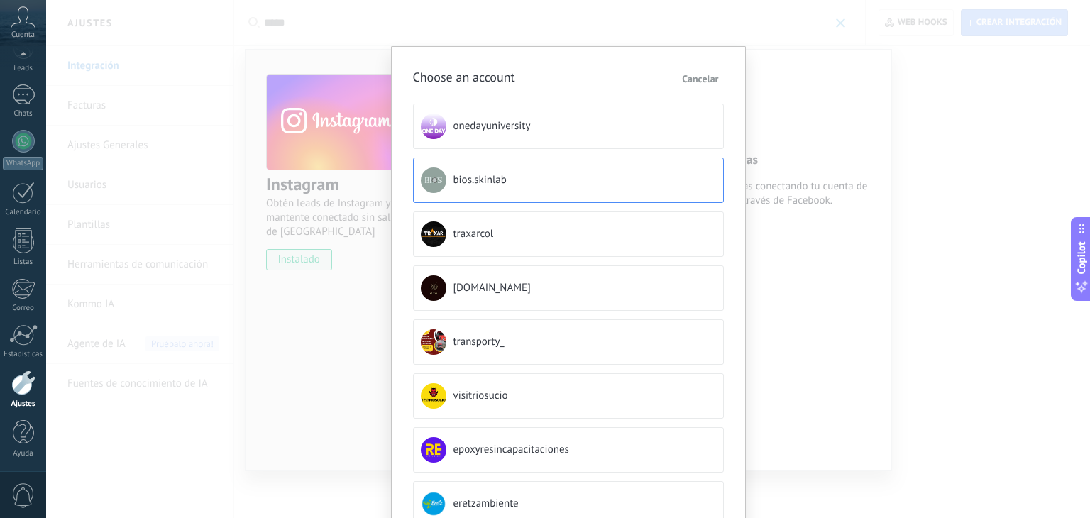
click at [504, 184] on button "bios.skinlab" at bounding box center [568, 180] width 311 height 45
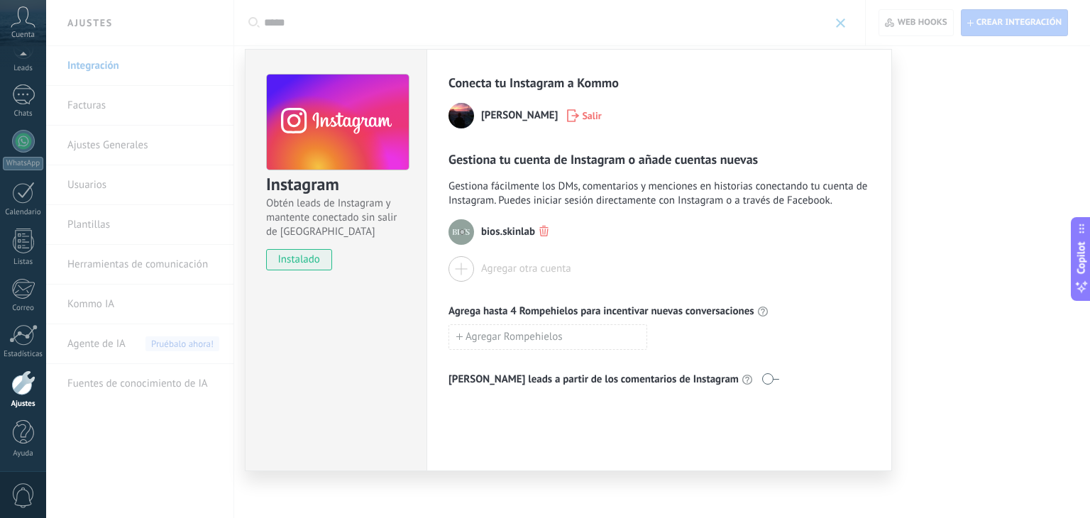
click at [927, 109] on div "Instagram Obtén leads de Instagram y mantente conectado sin salir de Kommo inst…" at bounding box center [568, 259] width 1044 height 518
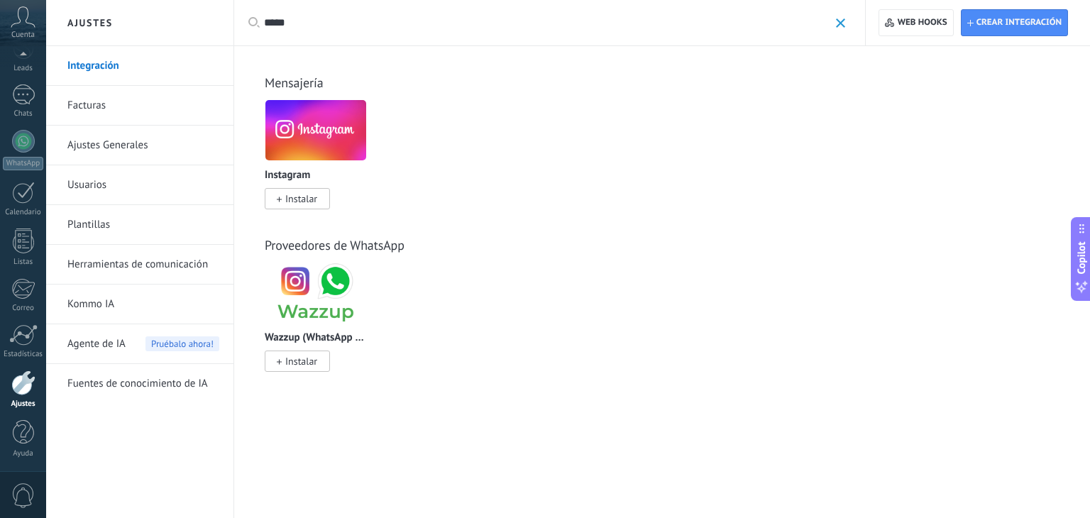
click at [305, 134] on img at bounding box center [315, 130] width 101 height 69
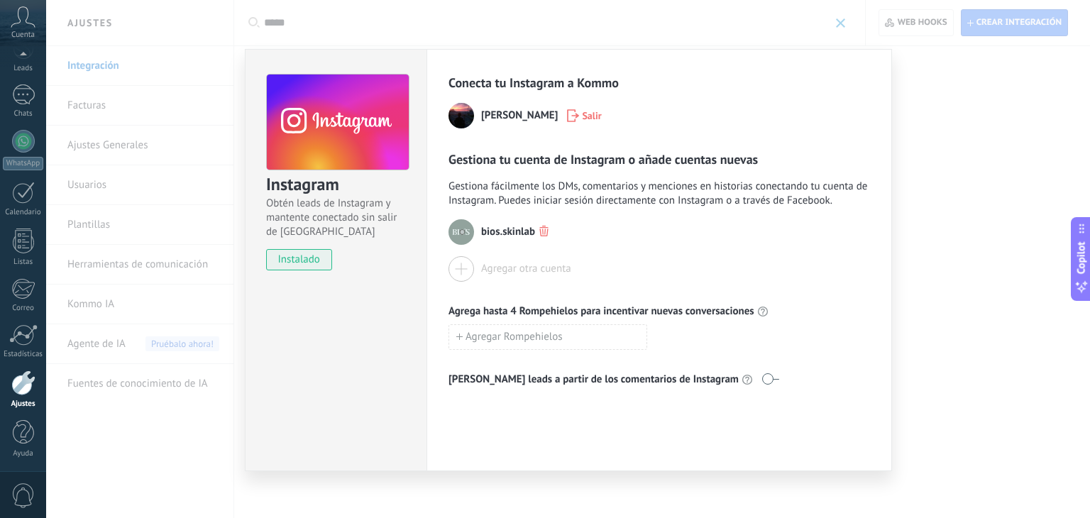
click at [914, 127] on div "Instagram Obtén leads de Instagram y mantente conectado sin salir de Kommo inst…" at bounding box center [568, 259] width 1044 height 518
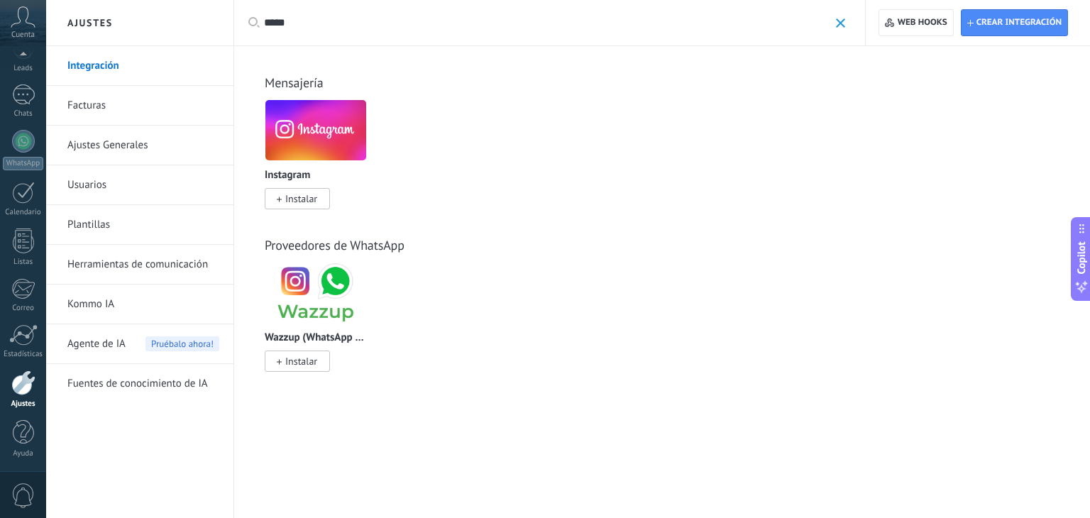
click at [80, 72] on link "Integración" at bounding box center [143, 66] width 152 height 40
click at [830, 18] on div "*****" at bounding box center [554, 22] width 581 height 45
click at [839, 21] on span at bounding box center [840, 22] width 9 height 9
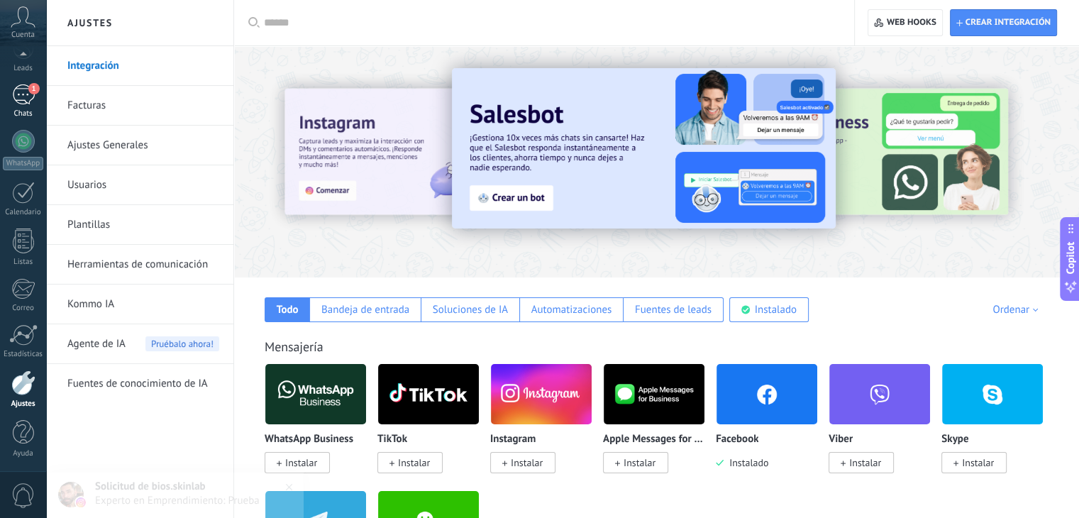
click at [23, 89] on div "1" at bounding box center [23, 94] width 23 height 21
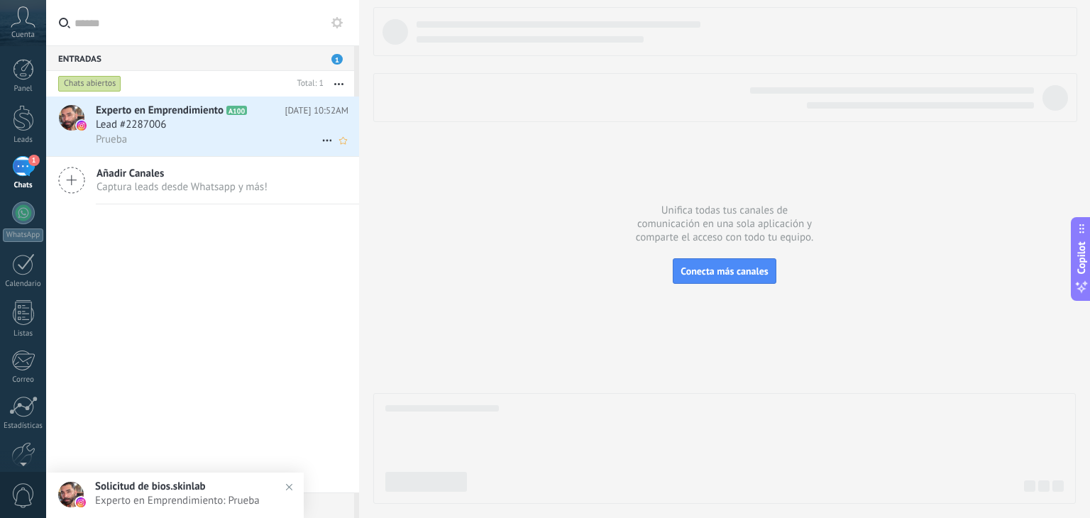
click at [216, 131] on div "Lead #2287006" at bounding box center [222, 125] width 253 height 14
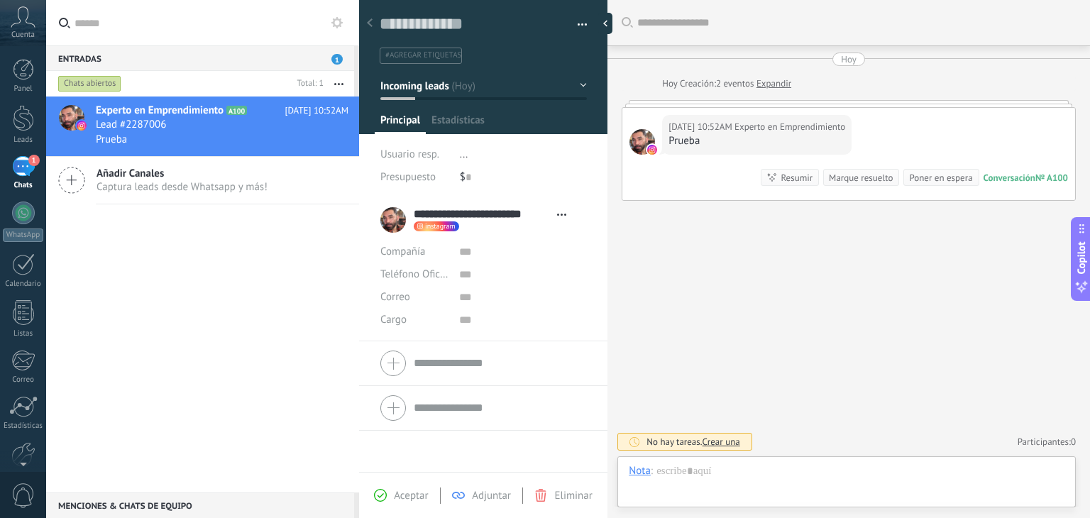
scroll to position [21, 0]
click at [744, 478] on div at bounding box center [847, 485] width 436 height 43
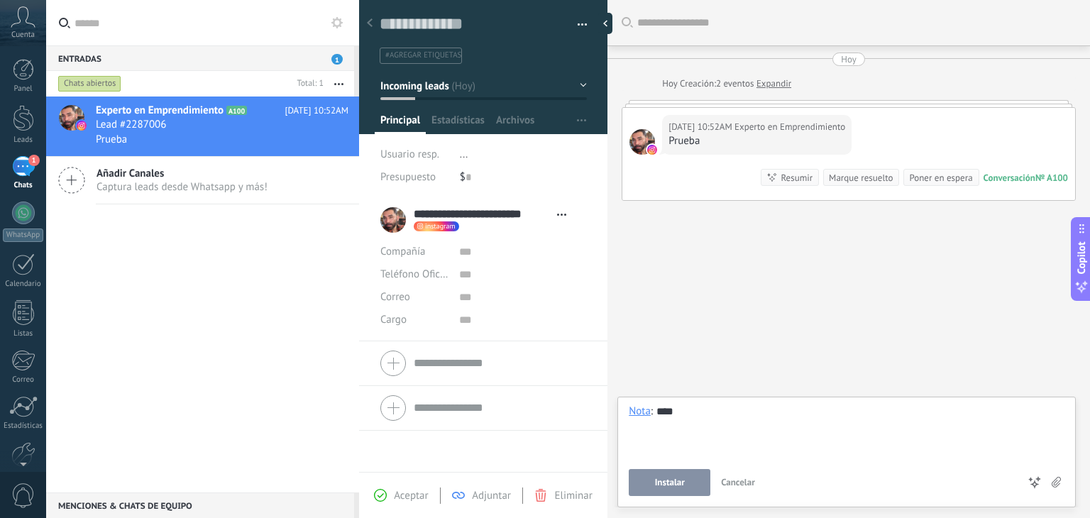
click at [673, 480] on span "Instalar" at bounding box center [670, 483] width 30 height 10
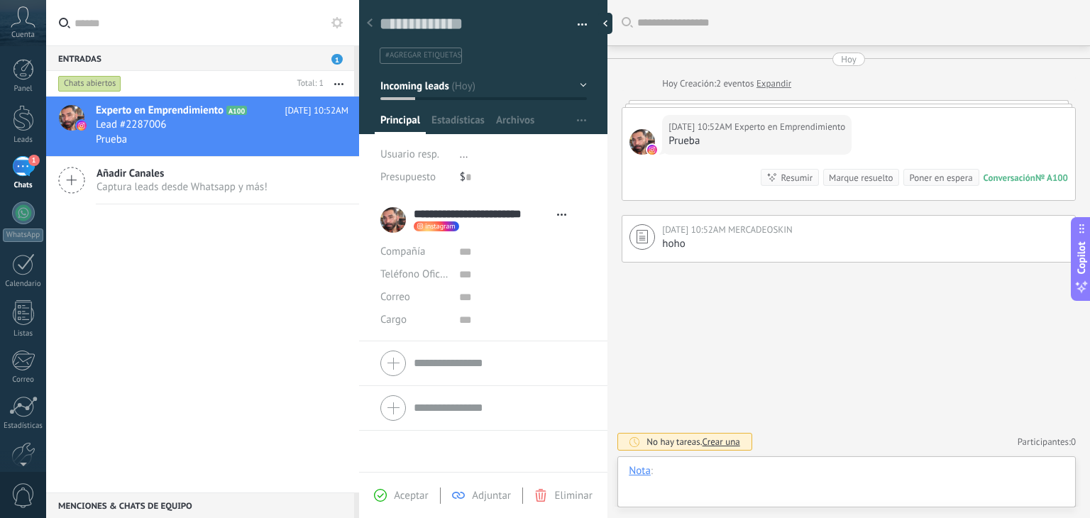
click at [673, 480] on div at bounding box center [847, 485] width 436 height 43
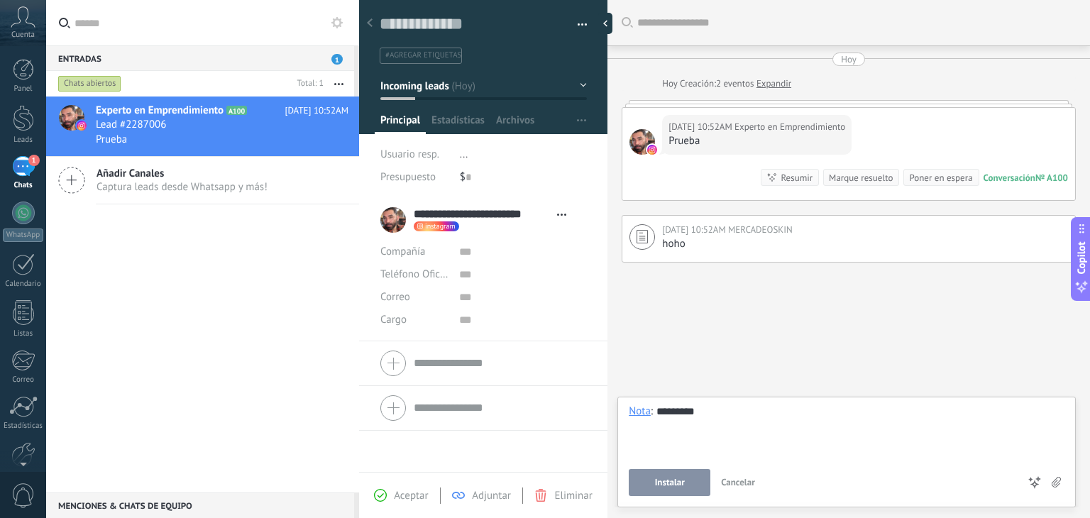
click at [673, 477] on button "Instalar" at bounding box center [670, 482] width 82 height 27
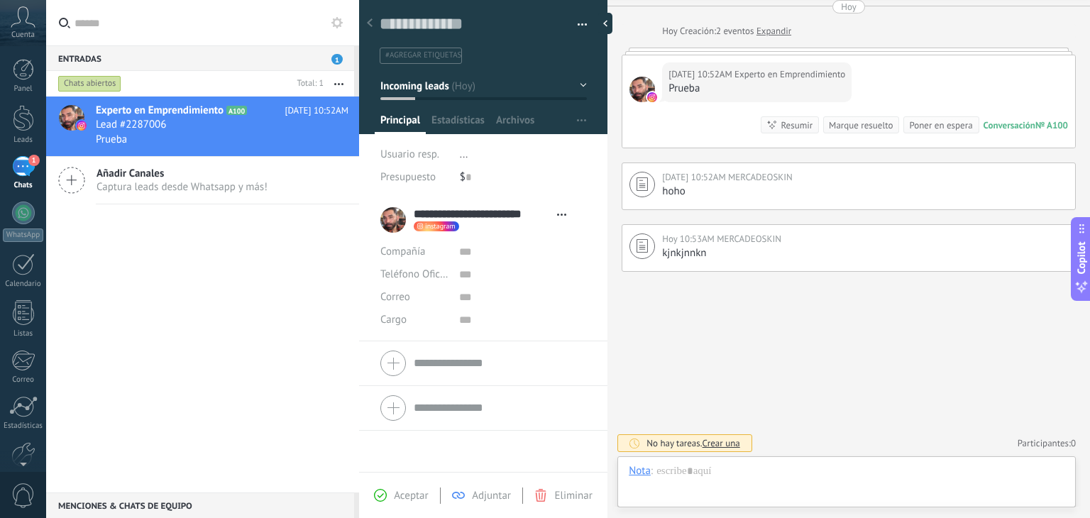
scroll to position [21, 0]
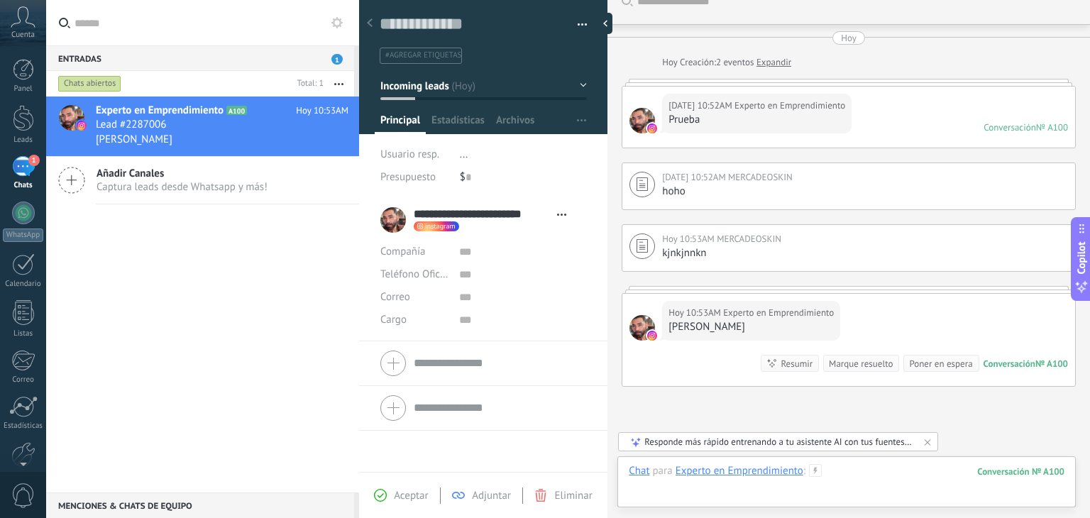
click at [852, 473] on div at bounding box center [847, 485] width 436 height 43
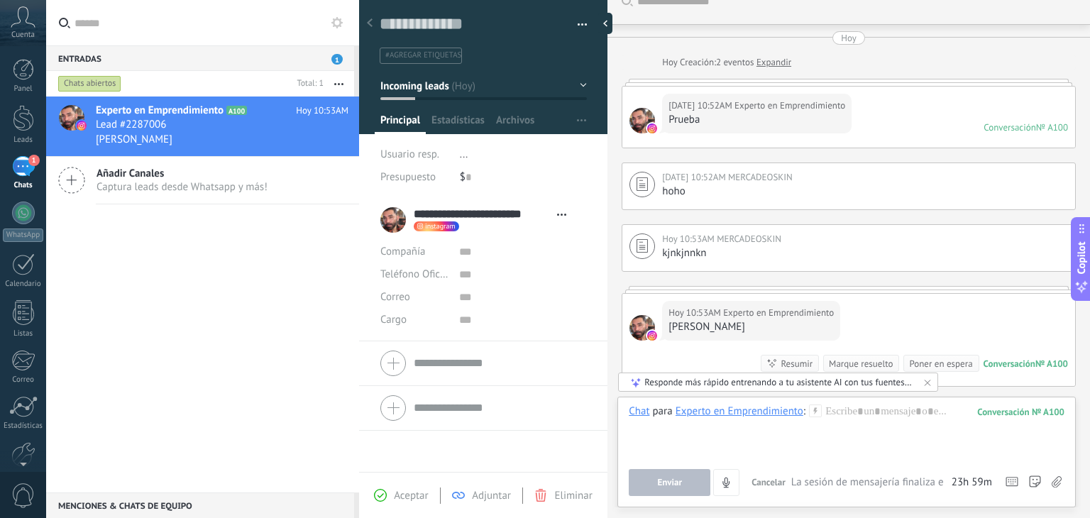
click at [710, 384] on div "Responde más rápido entrenando a tu asistente AI con tus fuentes de datos" at bounding box center [778, 382] width 269 height 12
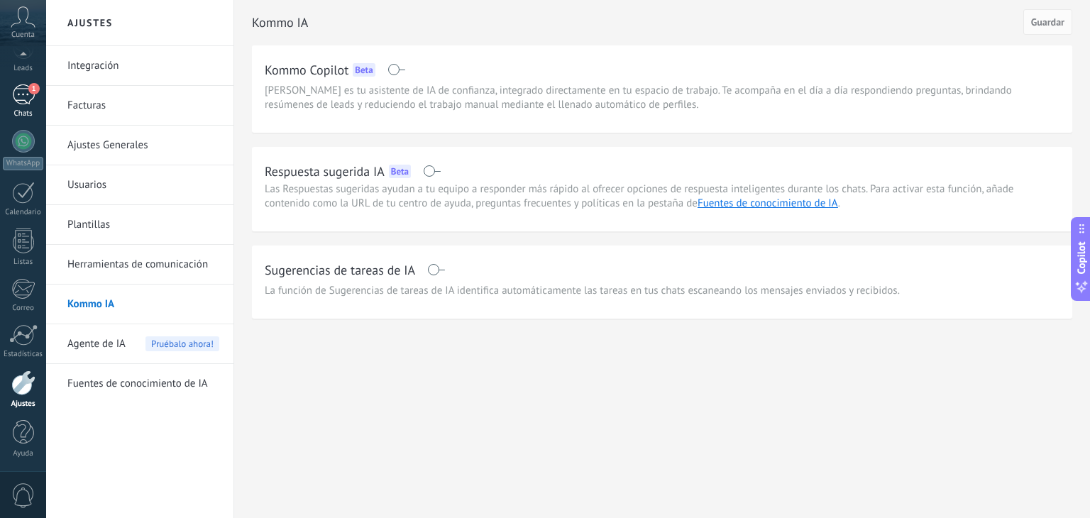
click at [35, 103] on link "1 Chats" at bounding box center [23, 101] width 46 height 34
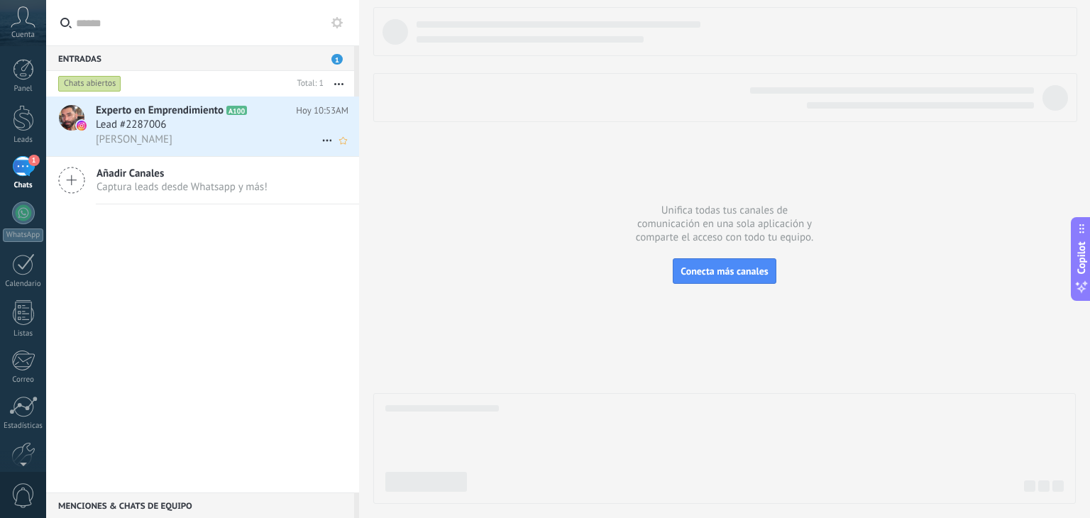
click at [188, 131] on div "Lead #2287006" at bounding box center [222, 125] width 253 height 14
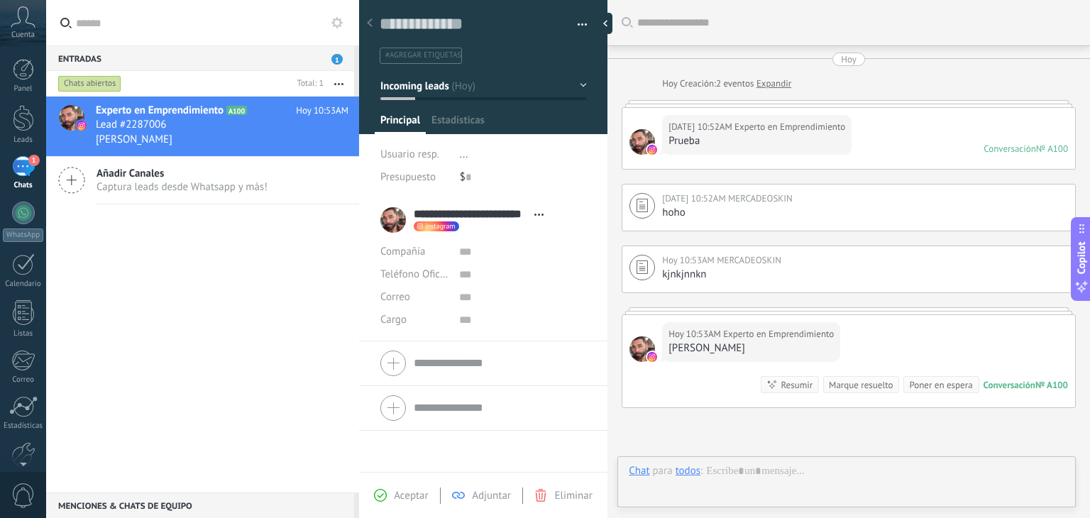
type textarea "**********"
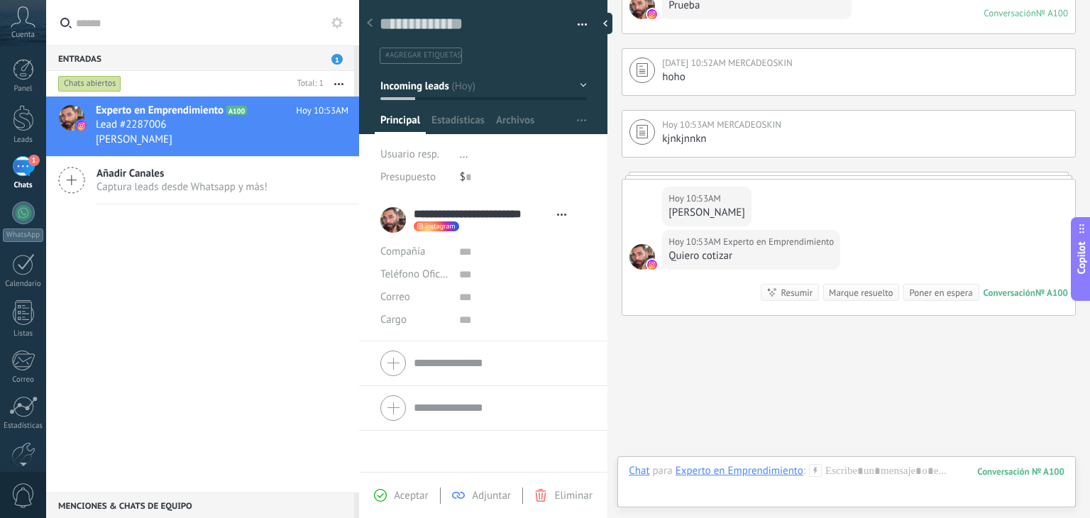
scroll to position [179, 0]
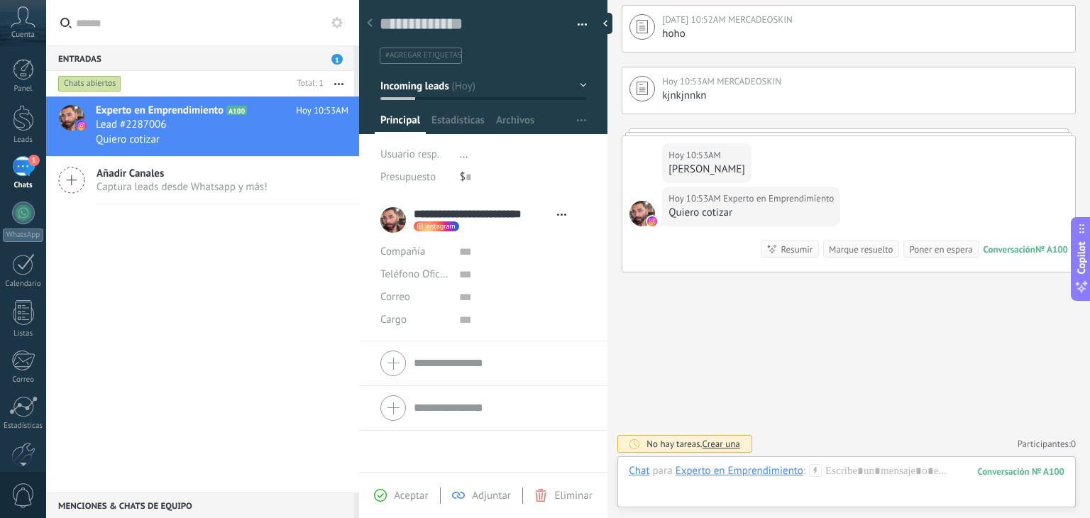
click at [85, 182] on div "Añadir Canales Captura leads desde Whatsapp y más!" at bounding box center [202, 181] width 313 height 48
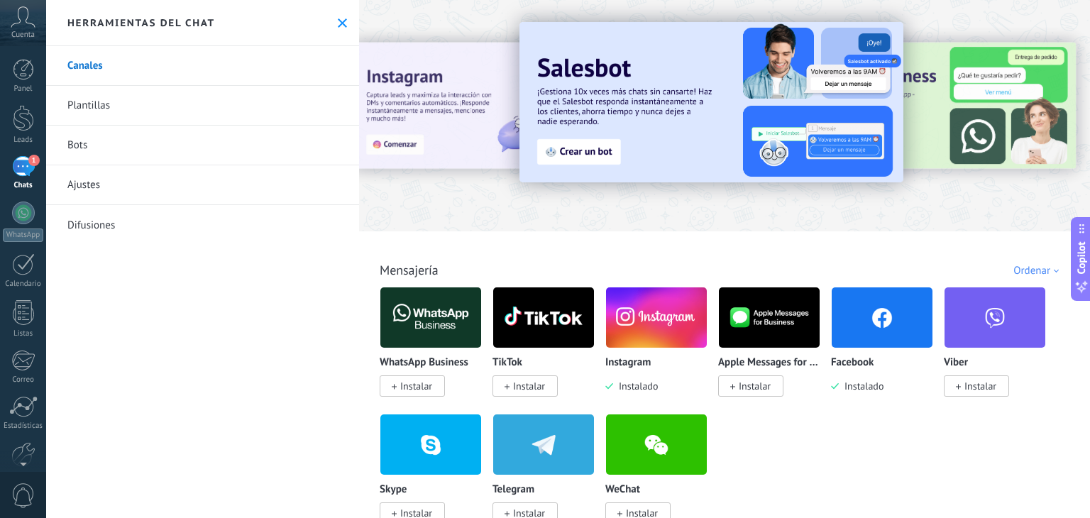
drag, startPoint x: 341, startPoint y: 18, endPoint x: 334, endPoint y: 20, distance: 8.1
click at [341, 18] on icon at bounding box center [342, 22] width 9 height 9
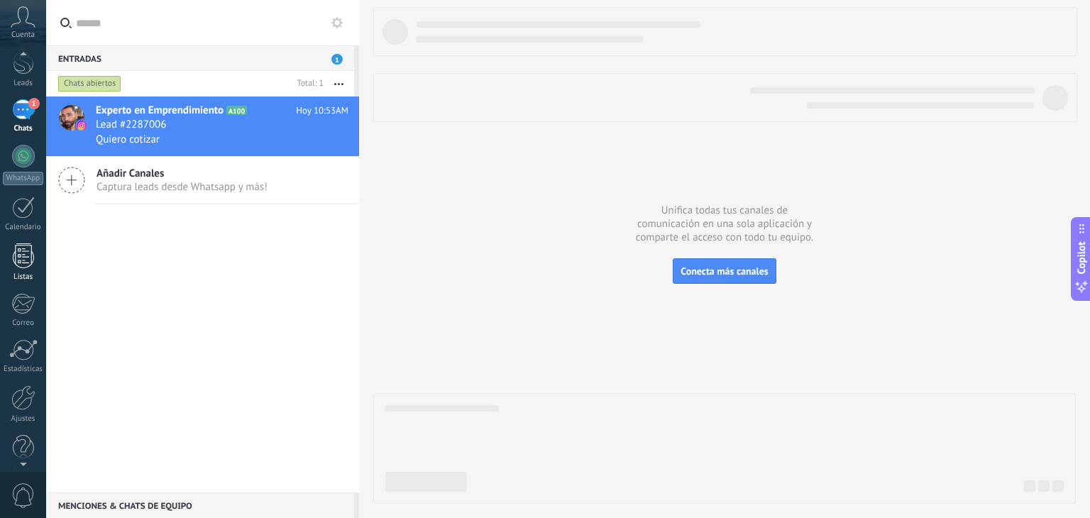
scroll to position [72, 0]
click at [14, 385] on div at bounding box center [23, 382] width 24 height 25
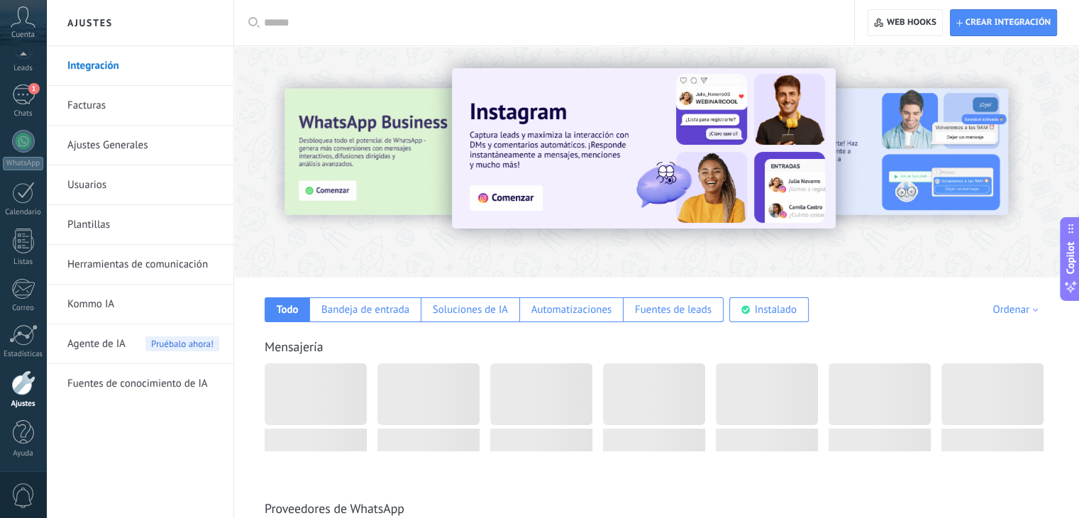
click at [326, 23] on input "text" at bounding box center [549, 23] width 571 height 15
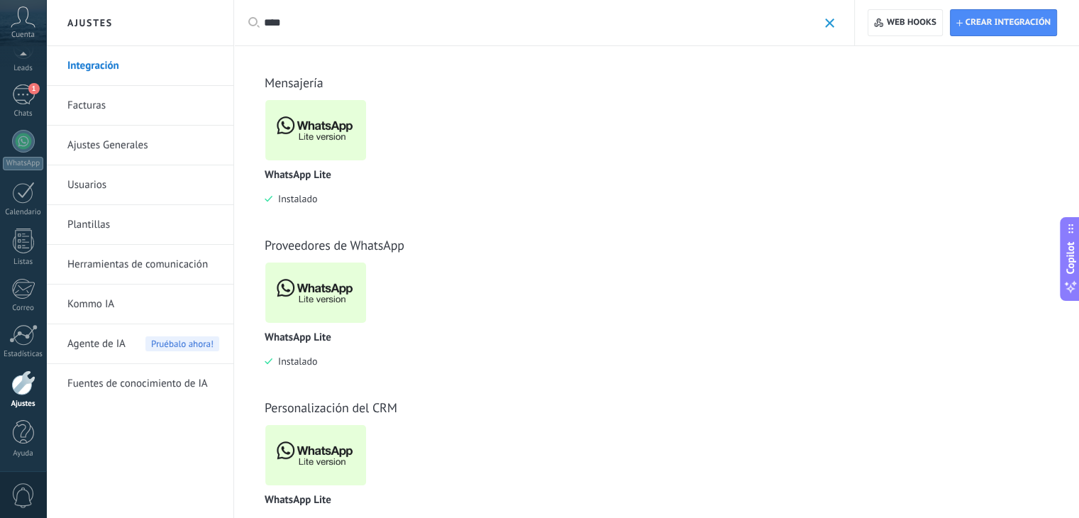
type input "****"
click at [326, 136] on img at bounding box center [315, 130] width 101 height 69
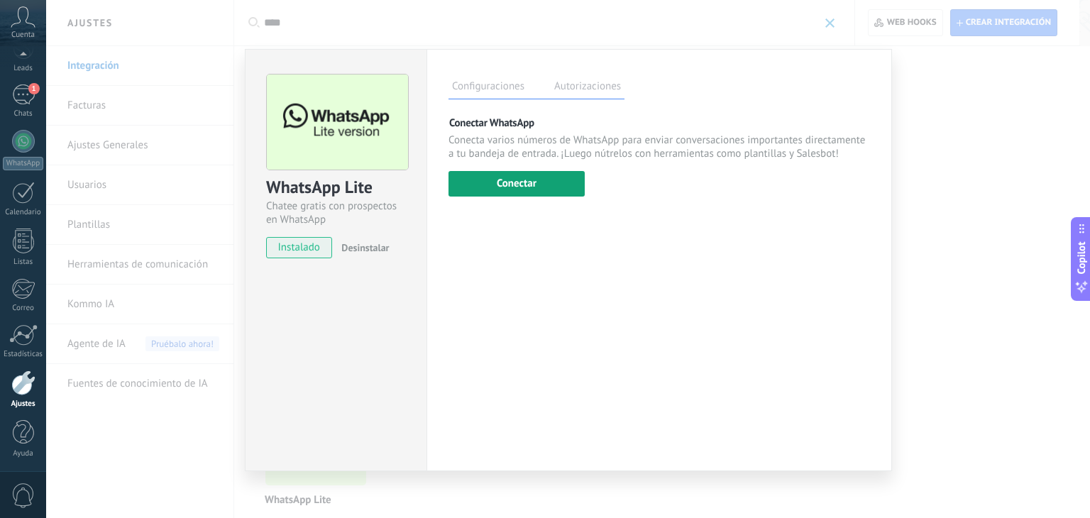
click at [522, 189] on button "Conectar" at bounding box center [516, 184] width 136 height 26
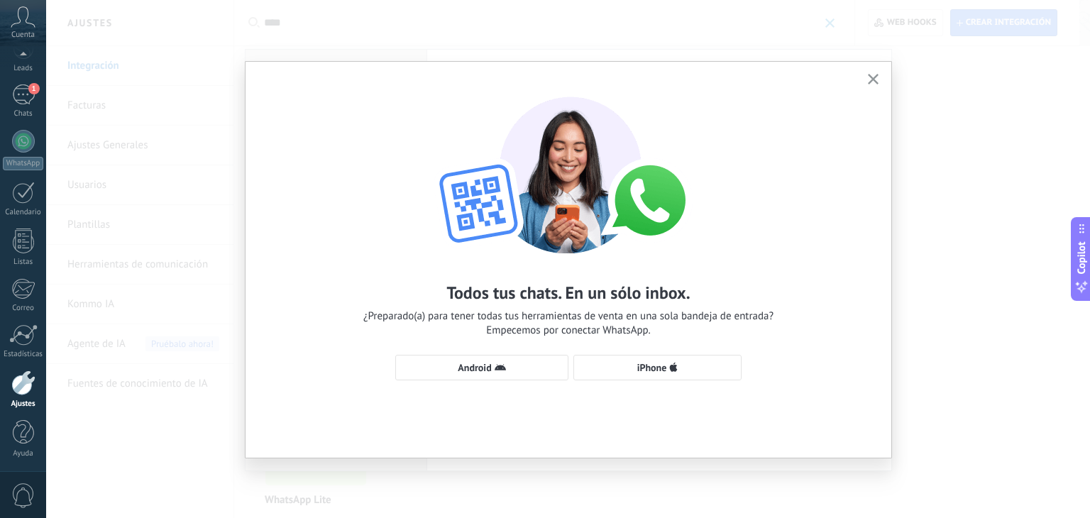
click at [875, 82] on icon "button" at bounding box center [873, 79] width 11 height 11
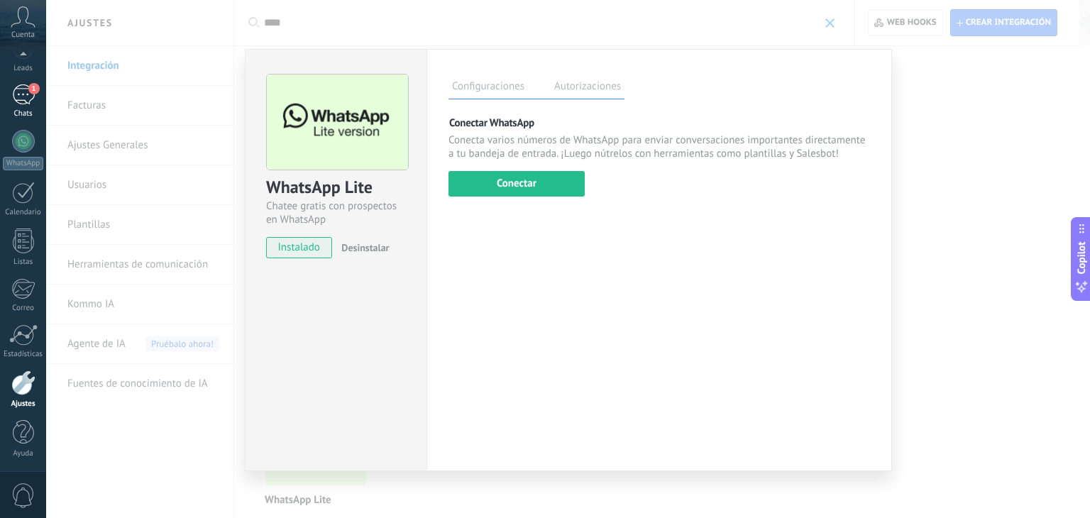
click at [30, 101] on div "1" at bounding box center [23, 94] width 23 height 21
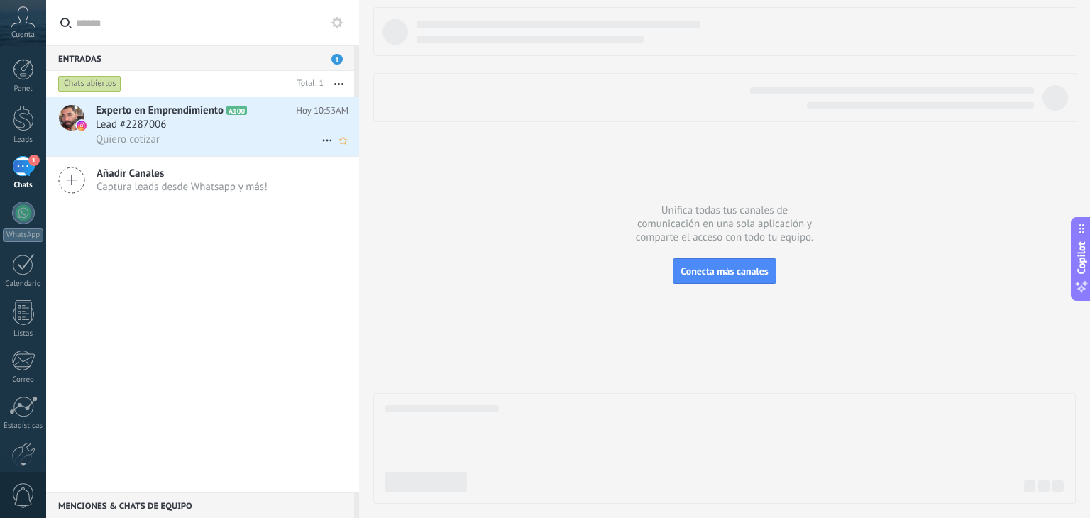
click at [223, 121] on div "Lead #2287006" at bounding box center [222, 125] width 253 height 14
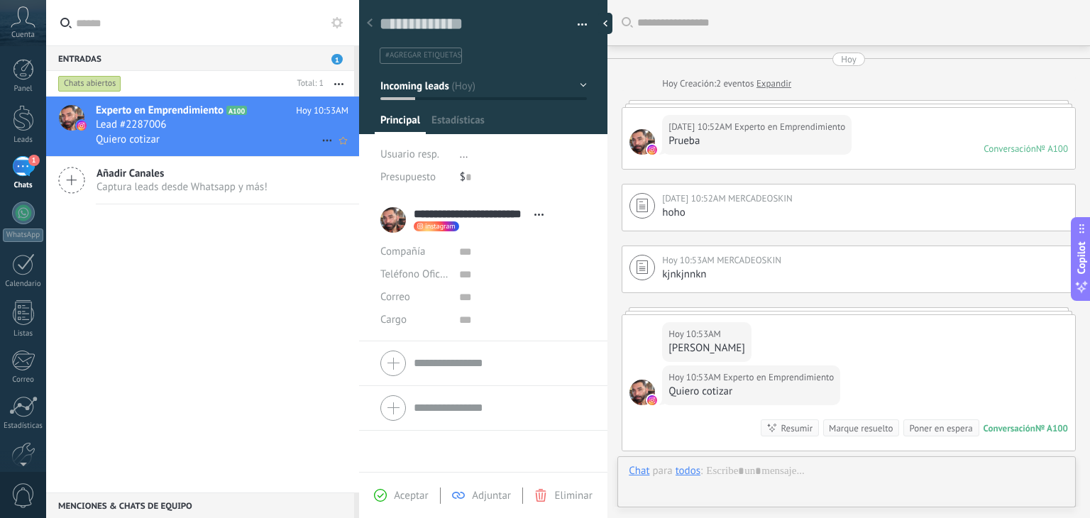
type textarea "**********"
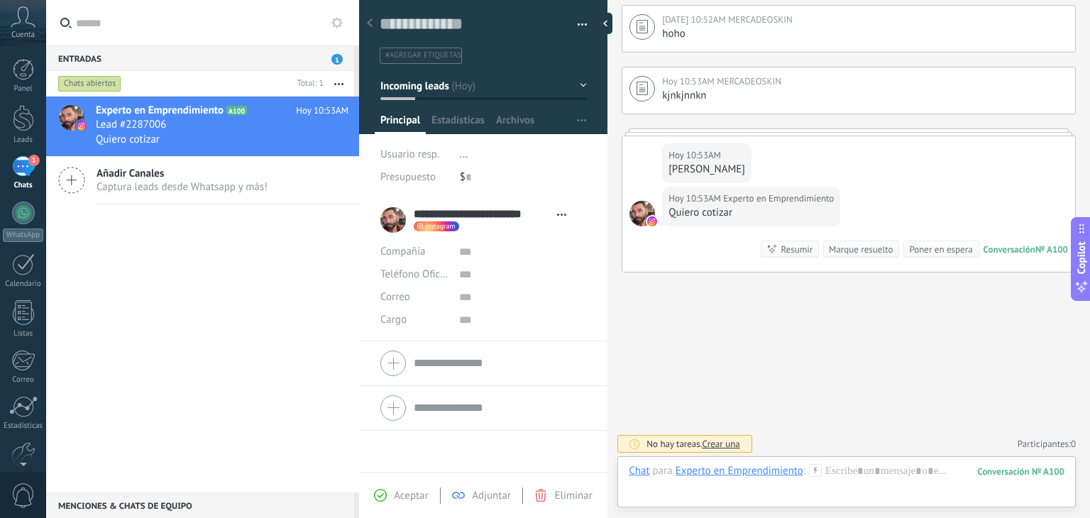
click at [568, 84] on button "Incoming leads" at bounding box center [483, 86] width 207 height 26
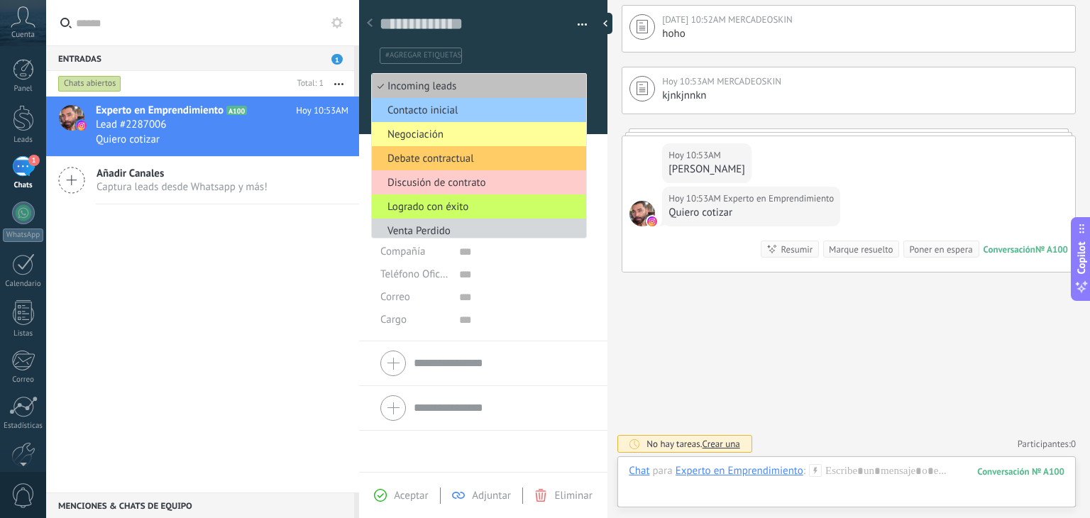
click at [559, 42] on div "#agregar etiquetas" at bounding box center [484, 51] width 208 height 26
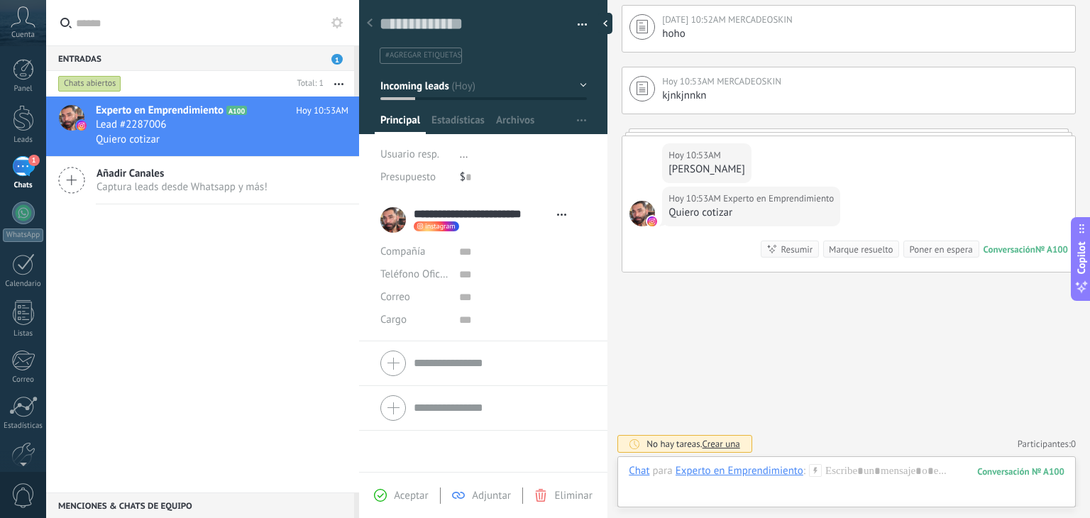
click at [415, 302] on div "Correo E-mail priv. Otro e-mail [GEOGRAPHIC_DATA]" at bounding box center [414, 297] width 68 height 23
click at [23, 386] on div at bounding box center [23, 382] width 24 height 25
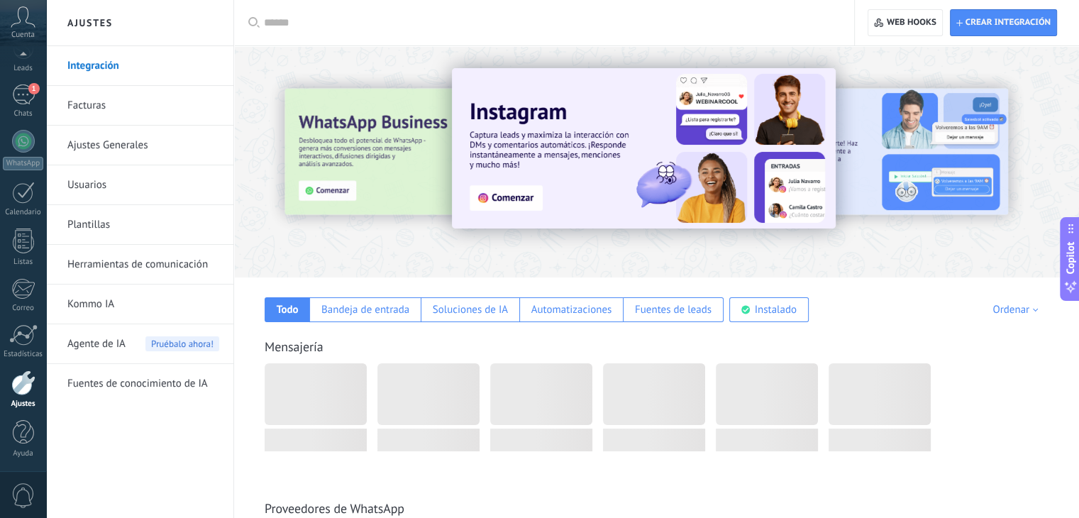
click at [107, 68] on link "Integración" at bounding box center [143, 66] width 152 height 40
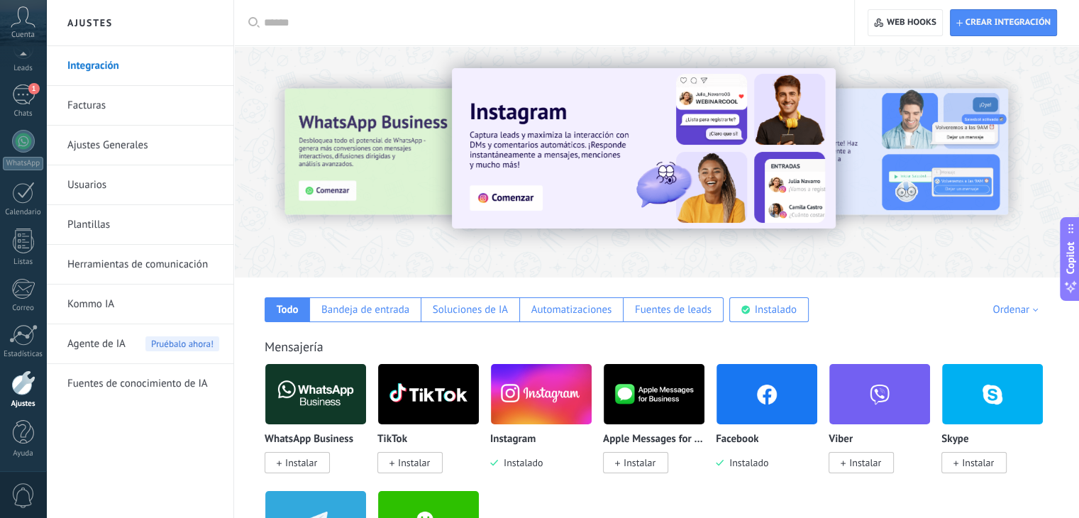
click at [309, 21] on input "text" at bounding box center [549, 23] width 571 height 15
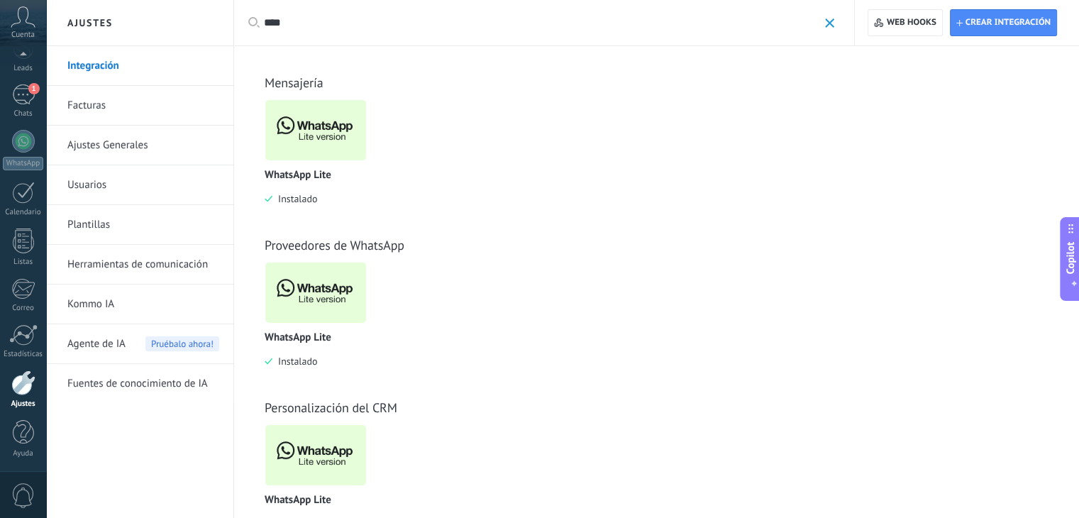
type input "****"
click at [340, 122] on img at bounding box center [315, 130] width 101 height 69
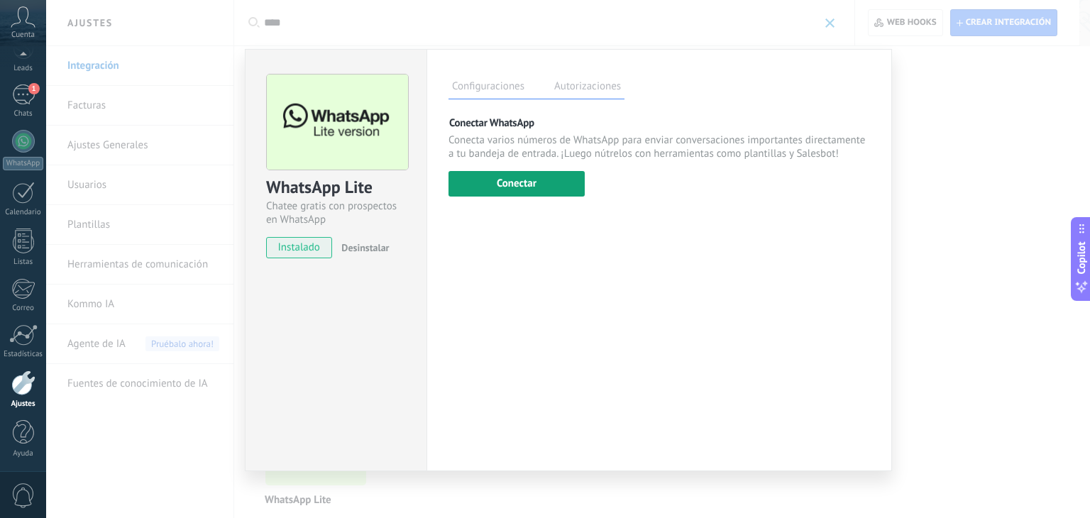
click at [522, 191] on button "Conectar" at bounding box center [516, 184] width 136 height 26
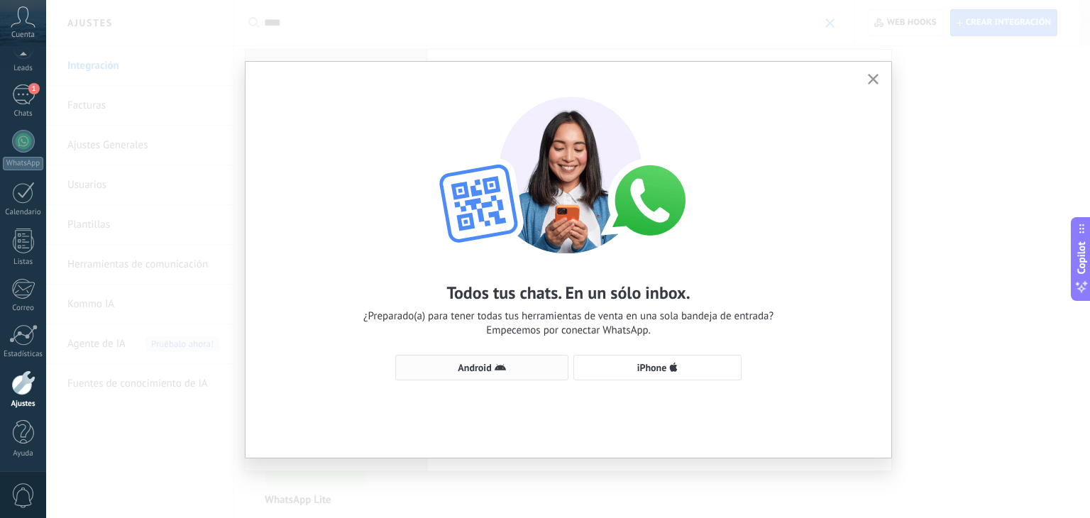
click at [508, 365] on span "Android" at bounding box center [482, 367] width 158 height 11
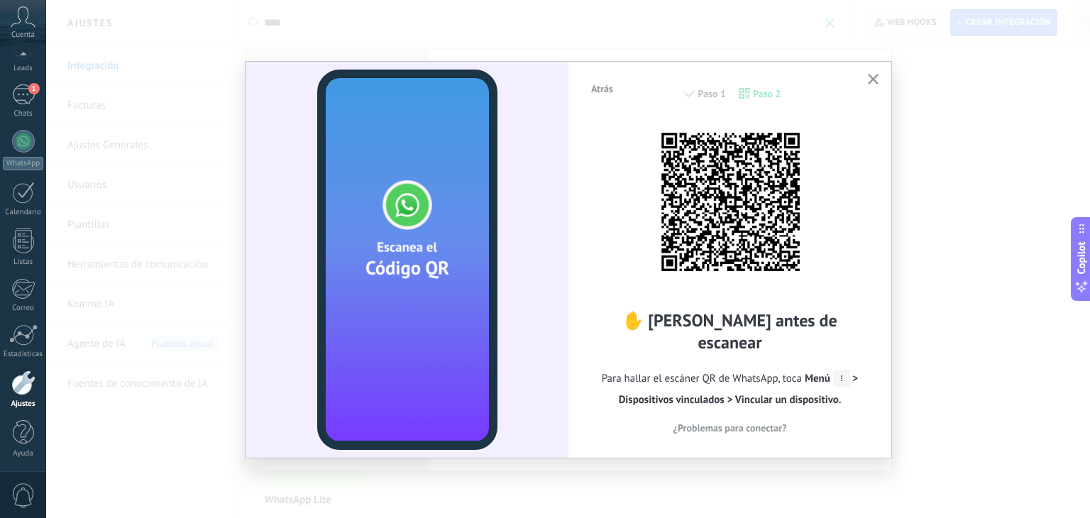
drag, startPoint x: 622, startPoint y: 119, endPoint x: 629, endPoint y: 197, distance: 77.7
click at [623, 231] on div "✋ [PERSON_NAME] antes de escanear Para hallar el escáner QR de WhatsApp, toca M…" at bounding box center [730, 277] width 280 height 316
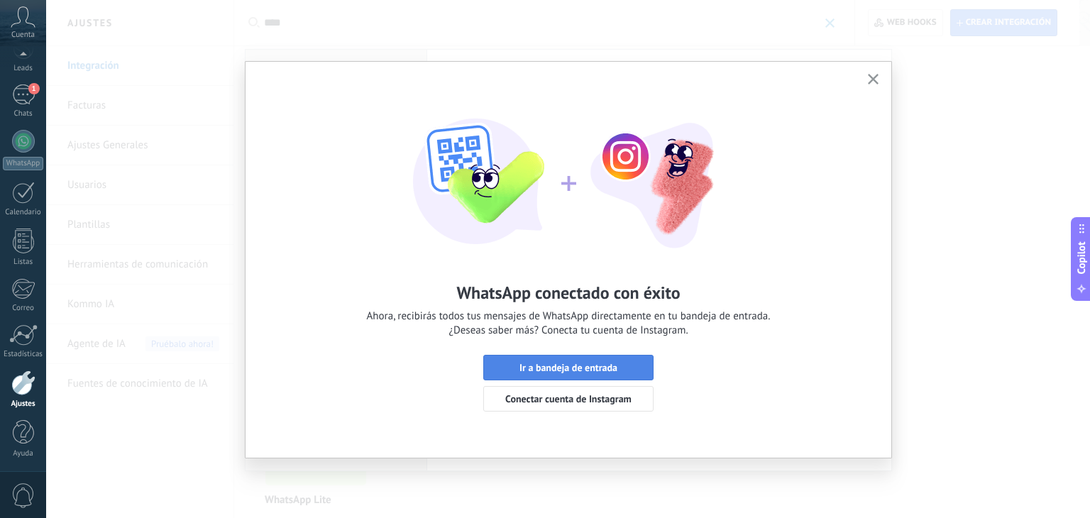
click at [588, 367] on span "Ir a bandeja de entrada" at bounding box center [568, 368] width 98 height 10
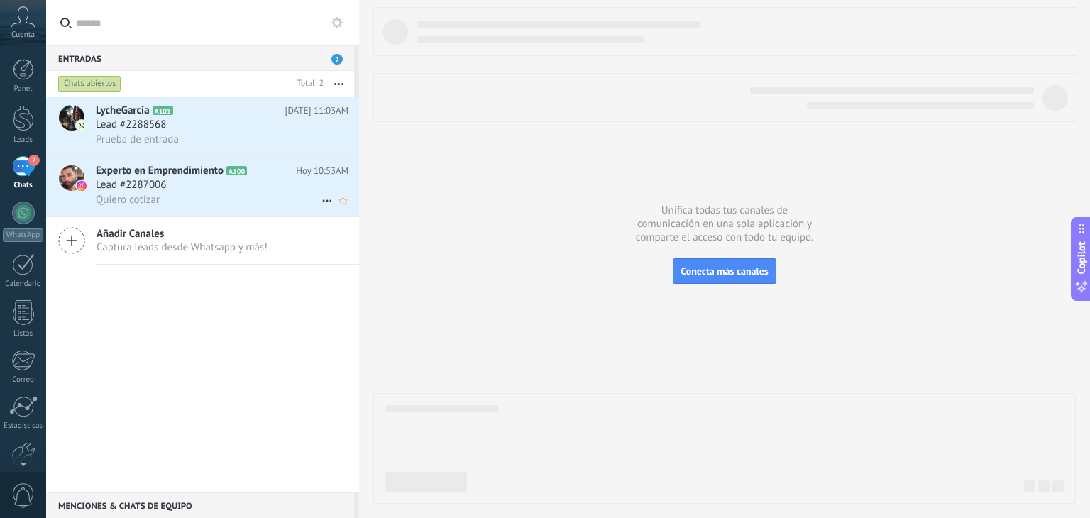
click at [192, 170] on span "Experto en Emprendimiento" at bounding box center [160, 171] width 128 height 14
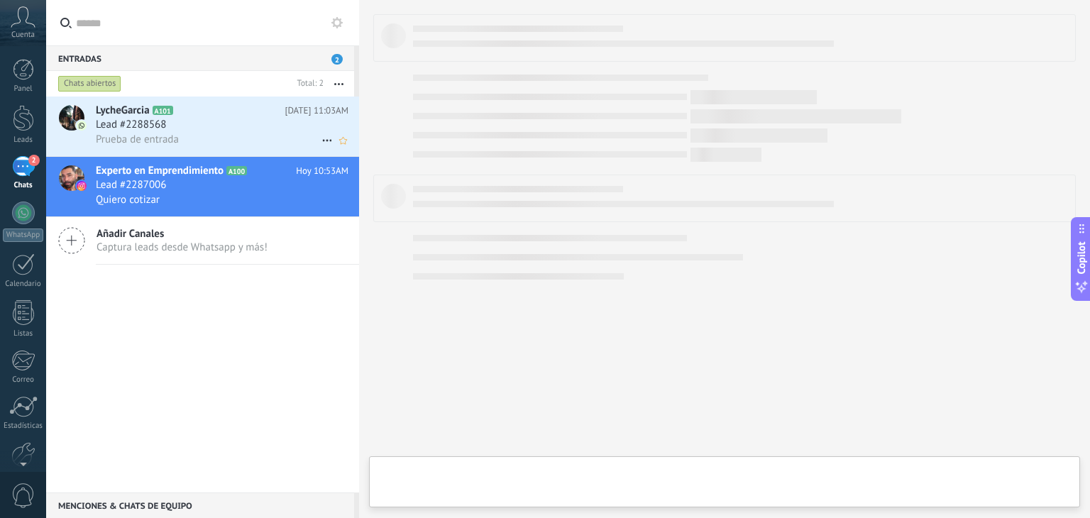
click at [187, 106] on icon at bounding box center [184, 111] width 14 height 14
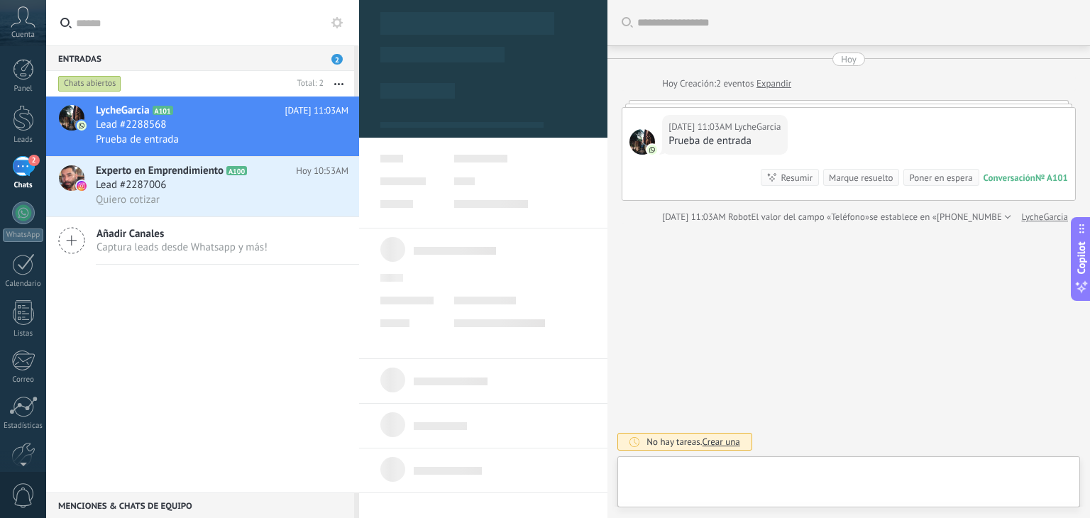
type textarea "**********"
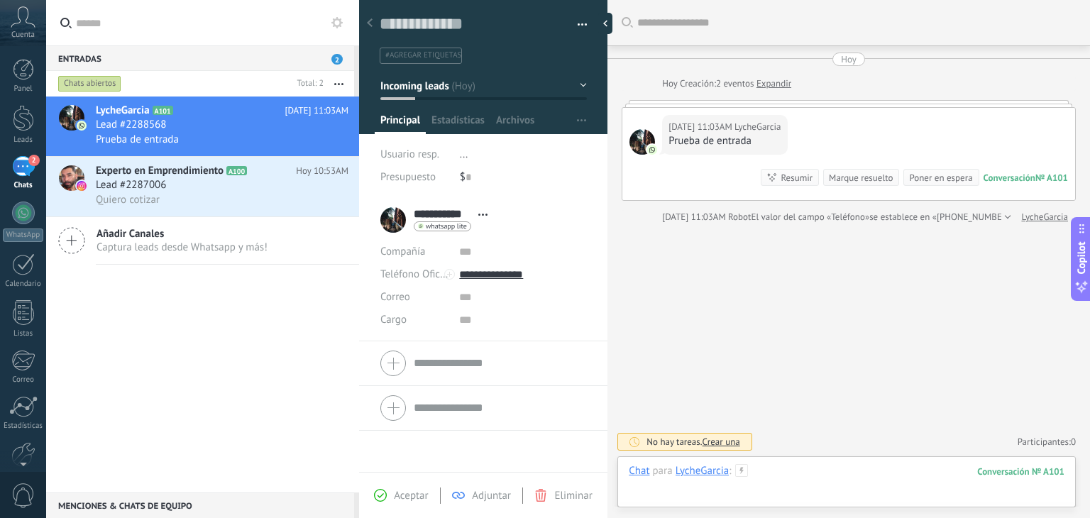
click at [767, 469] on div at bounding box center [847, 485] width 436 height 43
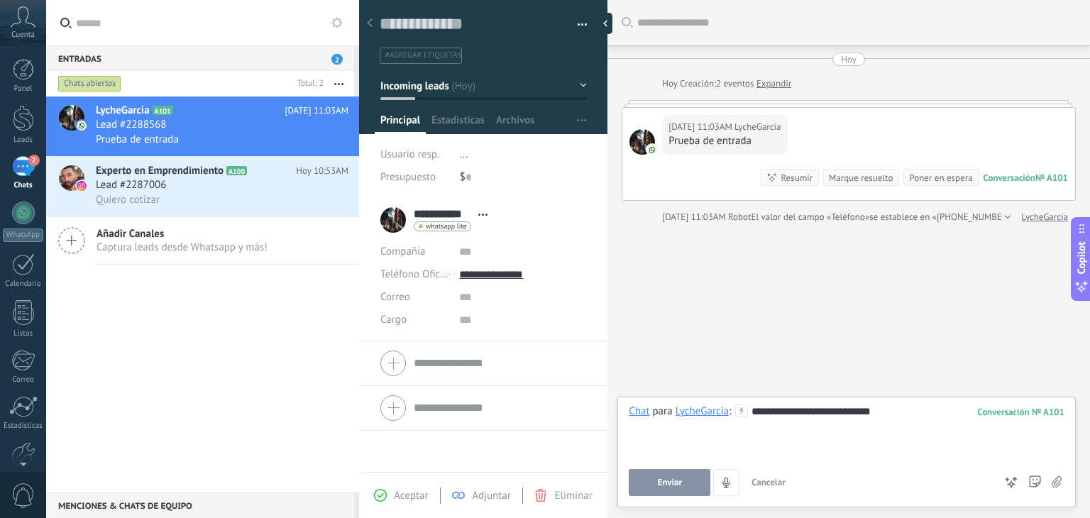
click at [678, 487] on span "Enviar" at bounding box center [669, 483] width 25 height 10
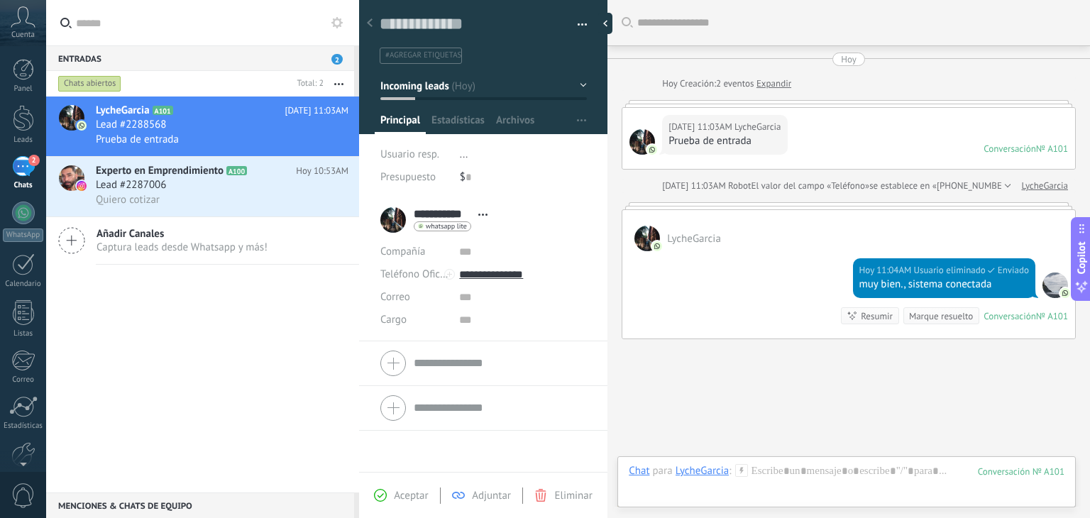
scroll to position [68, 0]
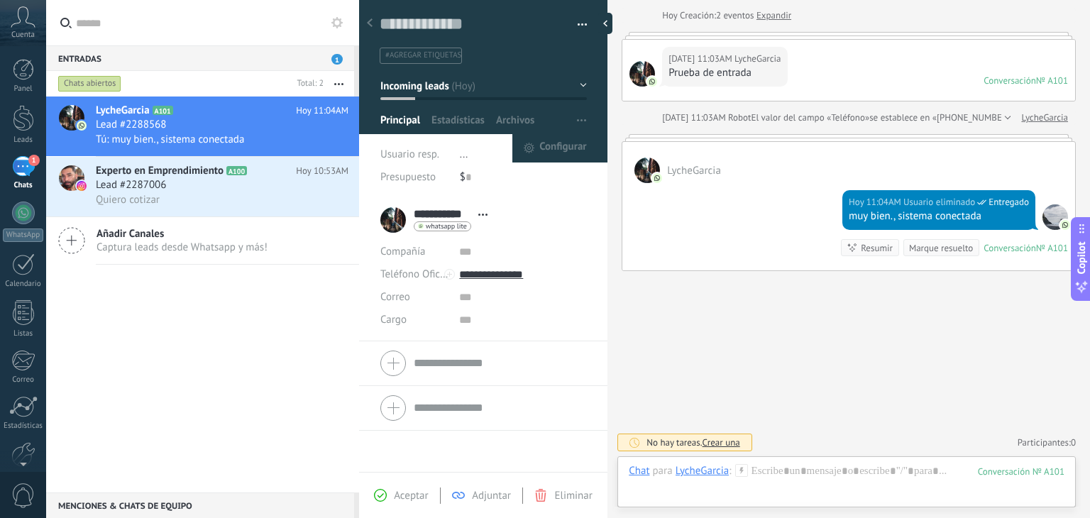
click at [577, 118] on span "button" at bounding box center [581, 120] width 9 height 27
click at [559, 134] on span "Configurar" at bounding box center [562, 148] width 47 height 28
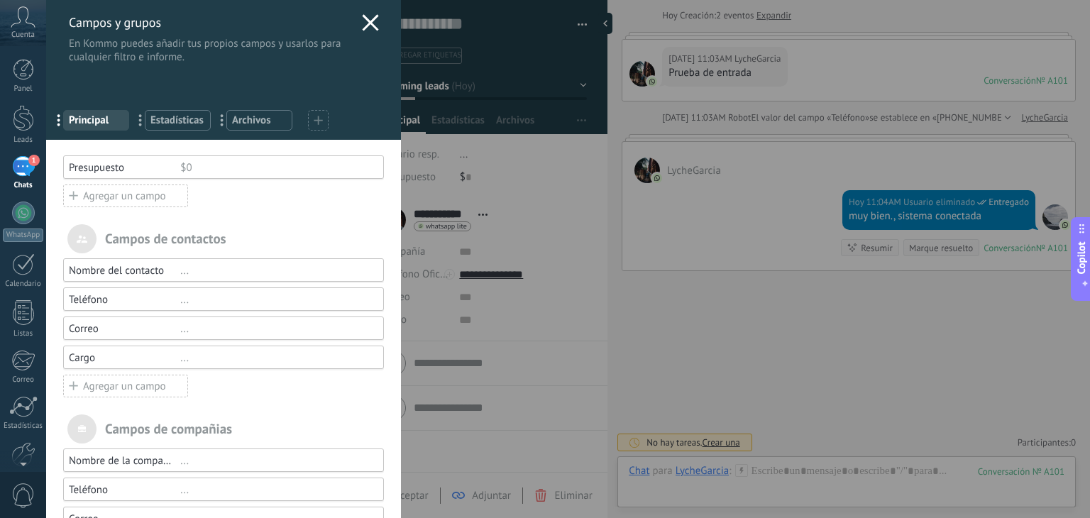
scroll to position [0, 0]
click at [114, 197] on div "Agregar un campo" at bounding box center [125, 198] width 125 height 23
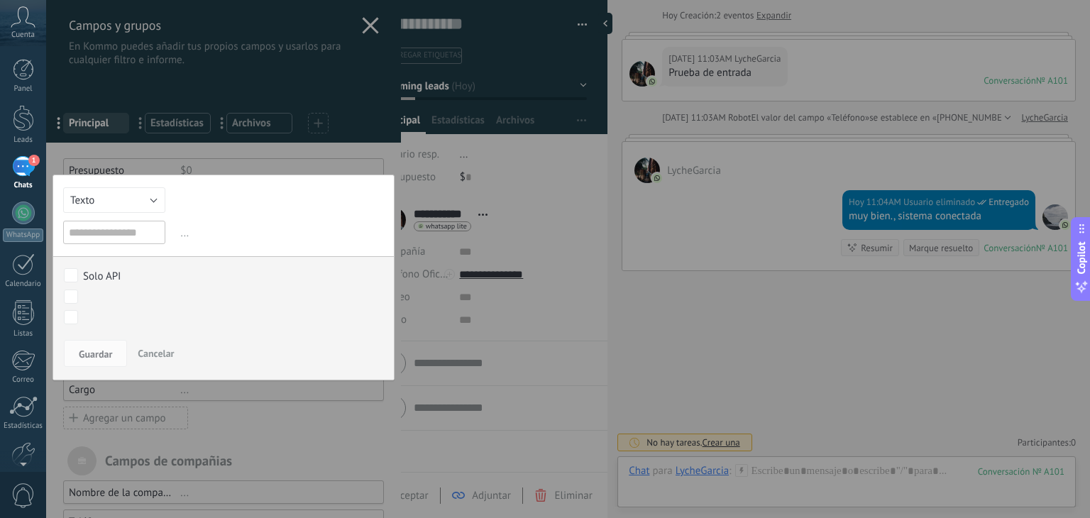
click at [272, 163] on div at bounding box center [223, 337] width 355 height 675
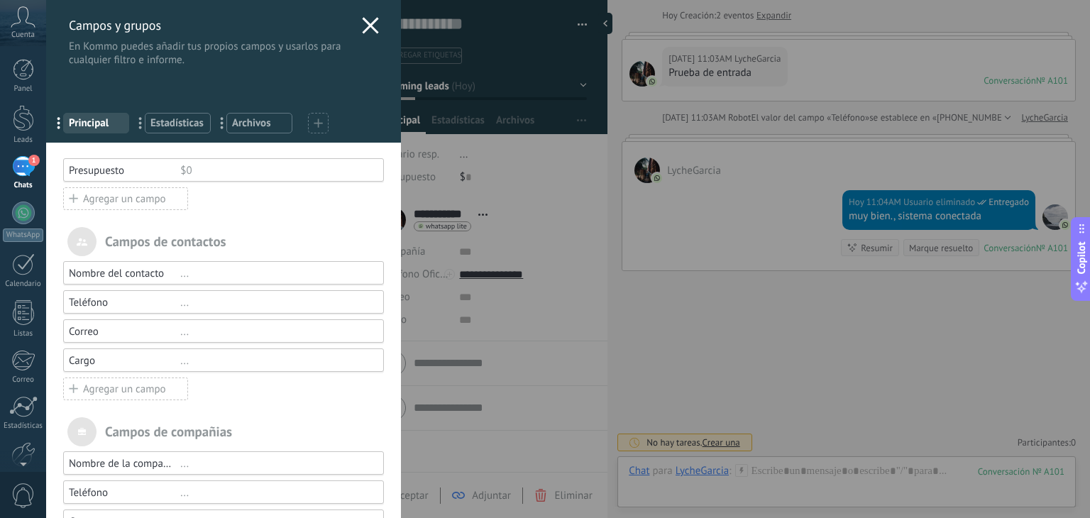
click at [116, 385] on div "Agregar un campo" at bounding box center [125, 389] width 125 height 23
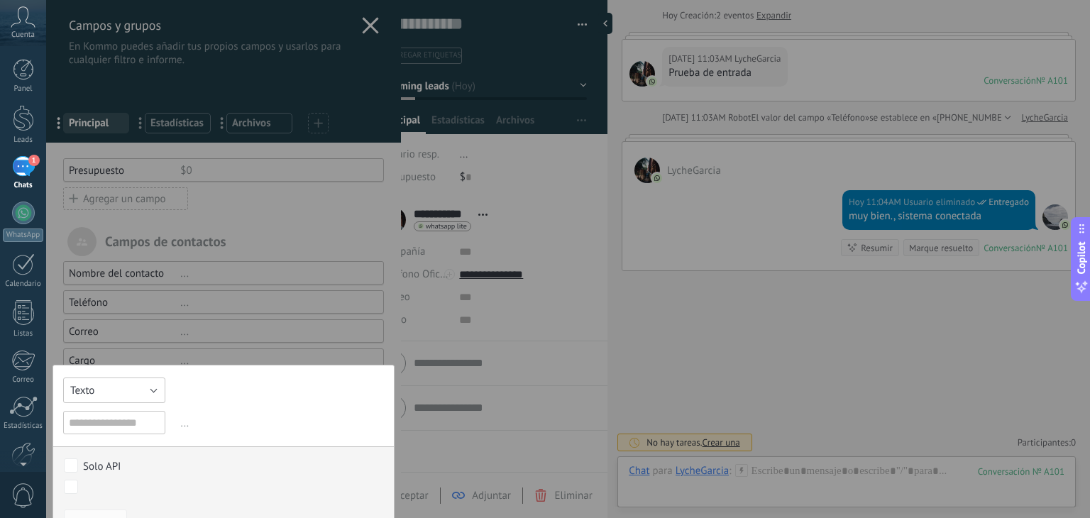
click at [116, 385] on button "Texto" at bounding box center [114, 391] width 102 height 26
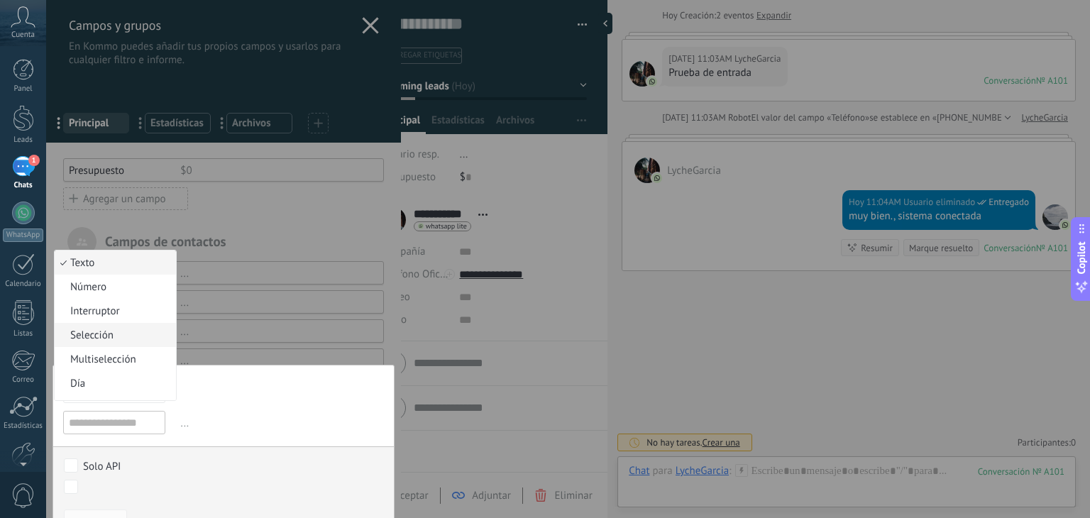
click at [123, 338] on span "Selección" at bounding box center [113, 335] width 117 height 13
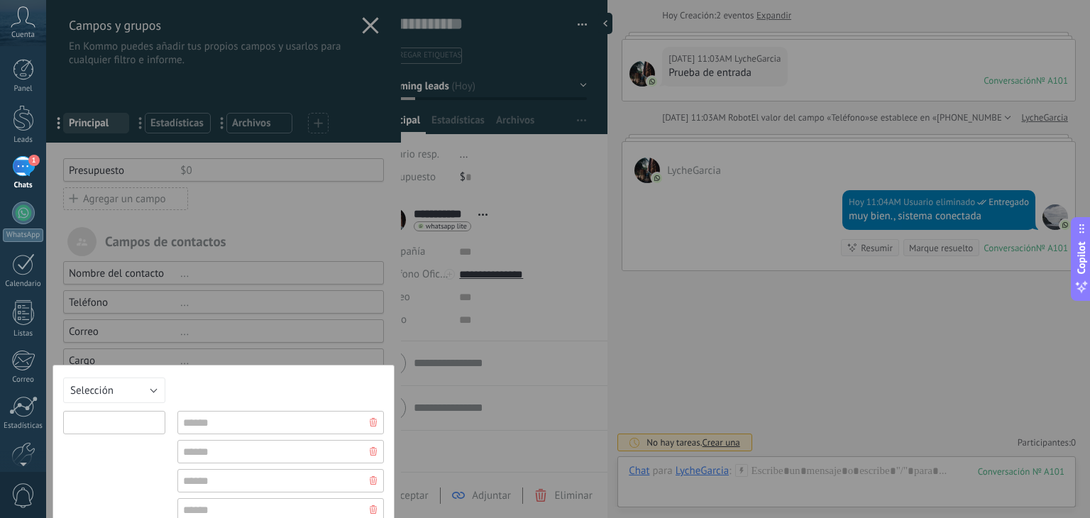
click at [113, 416] on input "text" at bounding box center [114, 422] width 102 height 23
type input "*"
type input "**********"
click at [211, 417] on input "text" at bounding box center [280, 422] width 207 height 23
type input "**********"
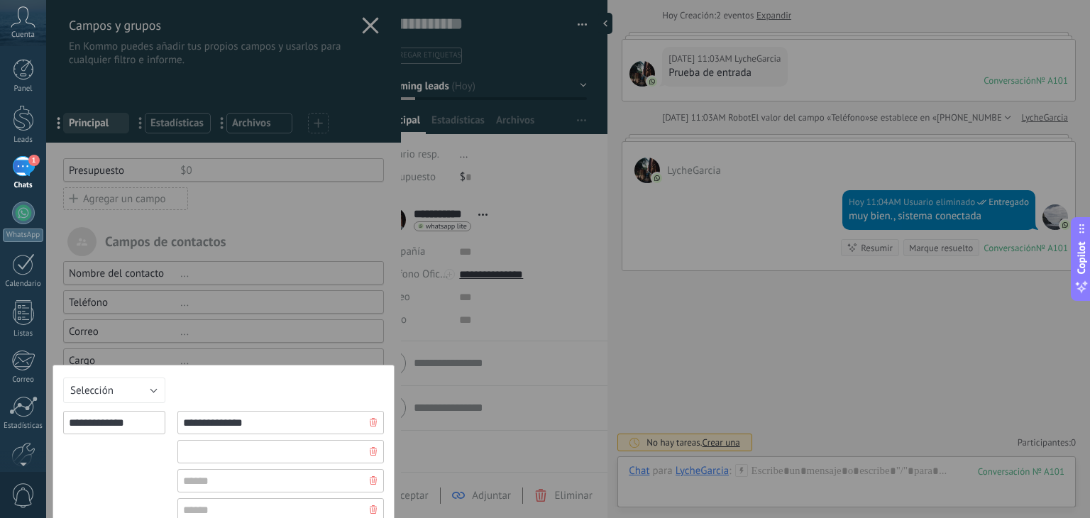
click at [210, 452] on input "text" at bounding box center [280, 451] width 207 height 23
type input "**********"
click at [234, 477] on input "text" at bounding box center [280, 480] width 207 height 23
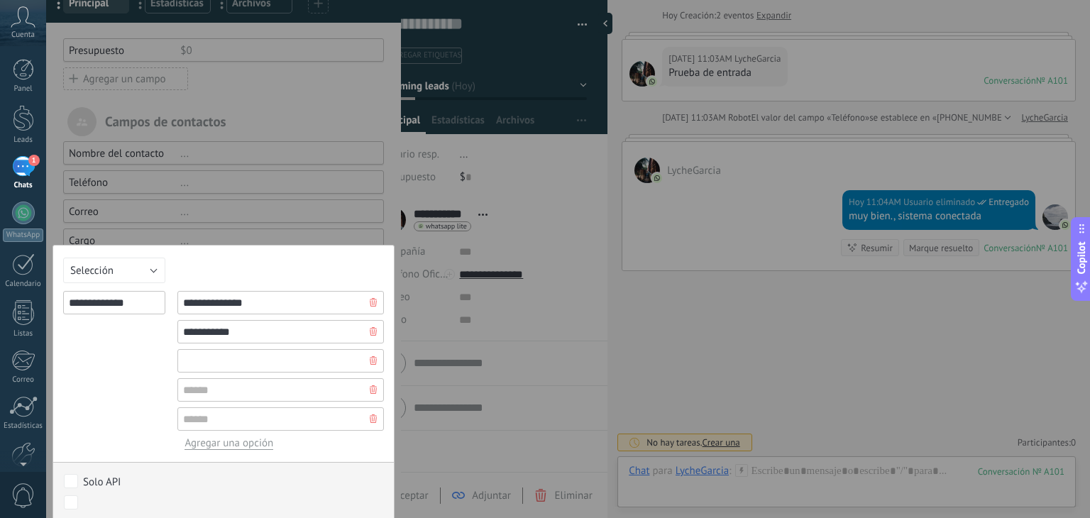
scroll to position [142, 0]
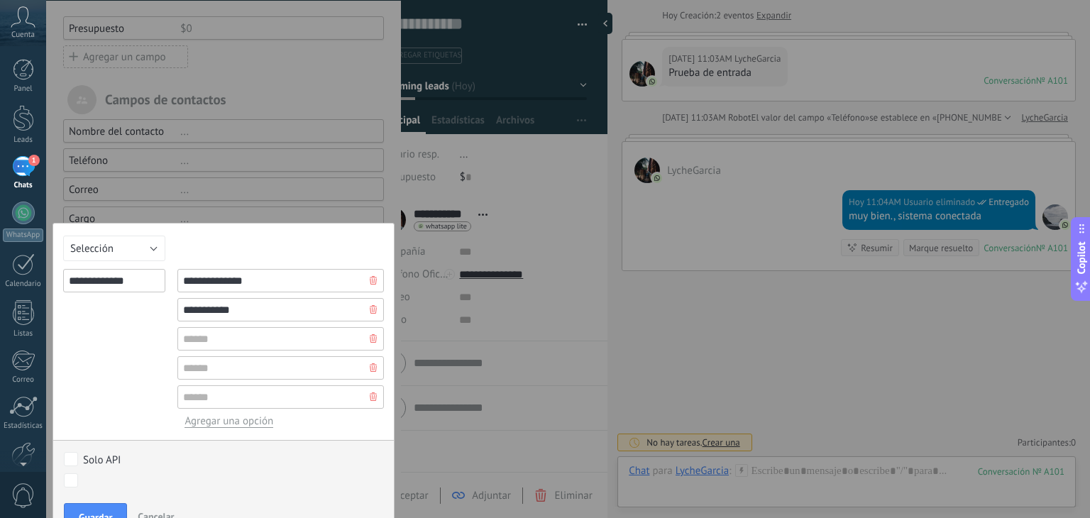
click at [255, 283] on input "**********" at bounding box center [280, 280] width 207 height 23
type input "**********"
click at [209, 341] on input "text" at bounding box center [280, 338] width 207 height 23
type input "********"
click at [211, 365] on input "text" at bounding box center [280, 367] width 207 height 23
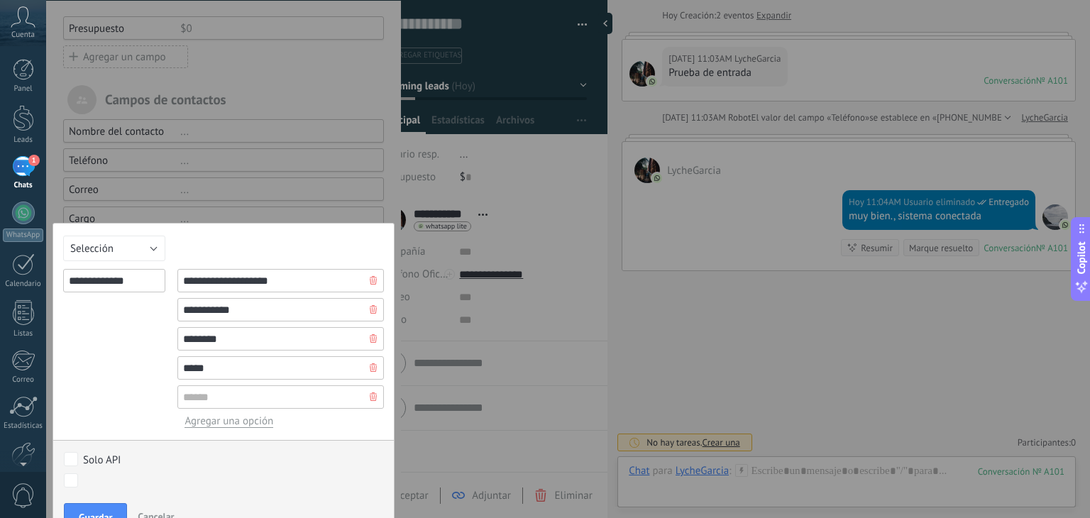
type input "*****"
click at [213, 391] on input "text" at bounding box center [280, 396] width 207 height 23
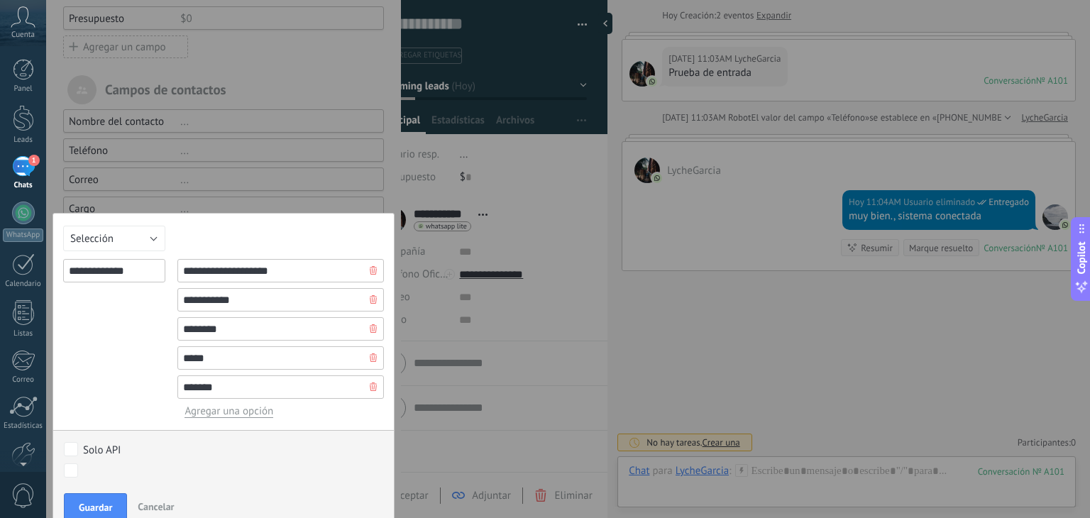
scroll to position [165, 0]
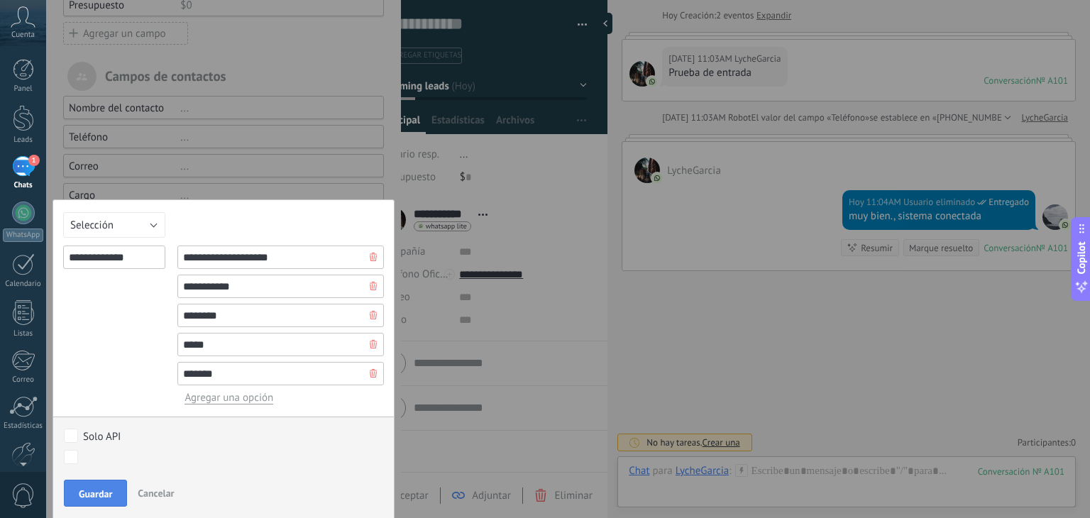
type input "*******"
click at [95, 493] on span "Guardar" at bounding box center [95, 494] width 33 height 10
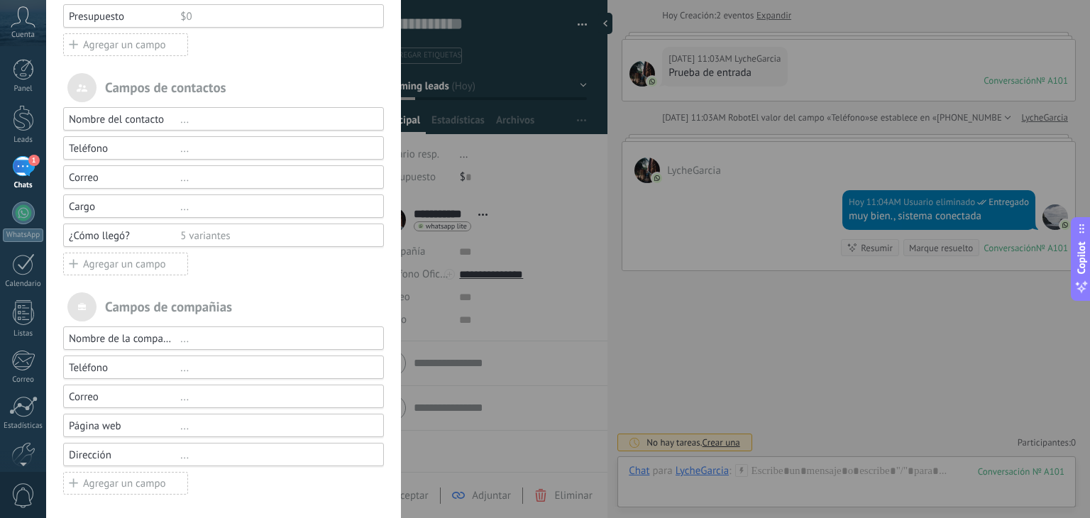
click at [512, 217] on div "Campos y grupos En Kommo puedes añadir tus propios campos y usarlos para cualqu…" at bounding box center [568, 259] width 1044 height 518
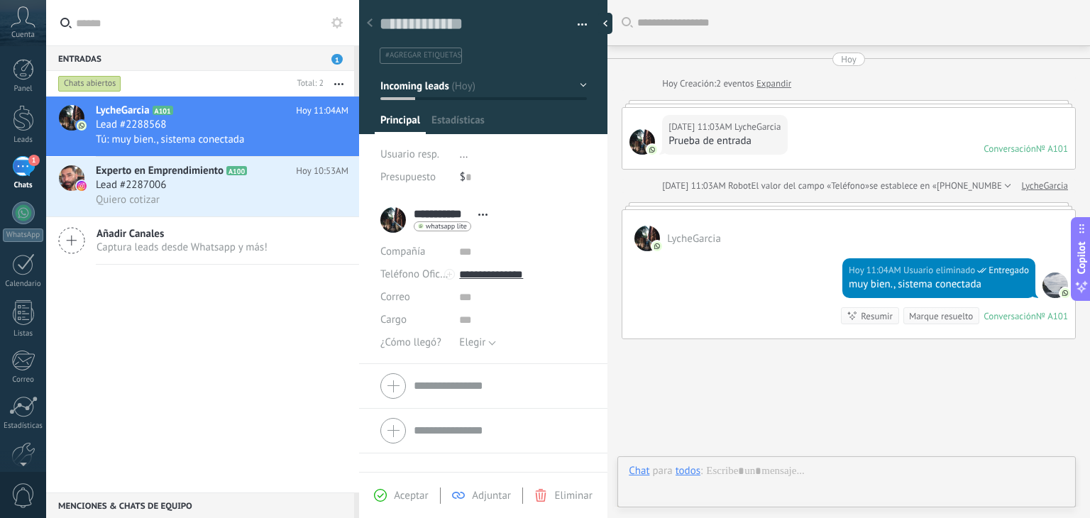
scroll to position [21, 0]
click at [18, 165] on div "1" at bounding box center [23, 166] width 23 height 21
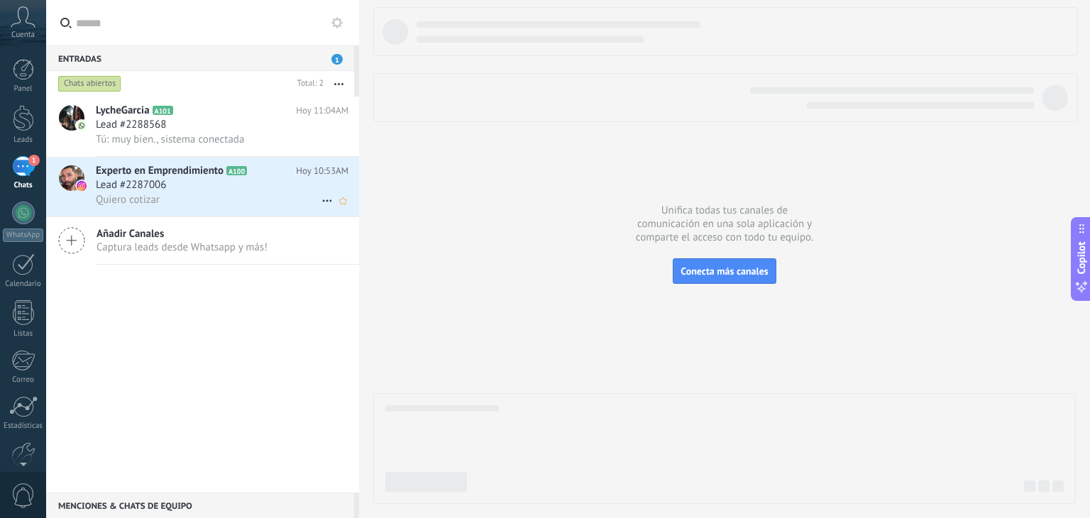
click at [113, 170] on span "Experto en Emprendimiento" at bounding box center [160, 171] width 128 height 14
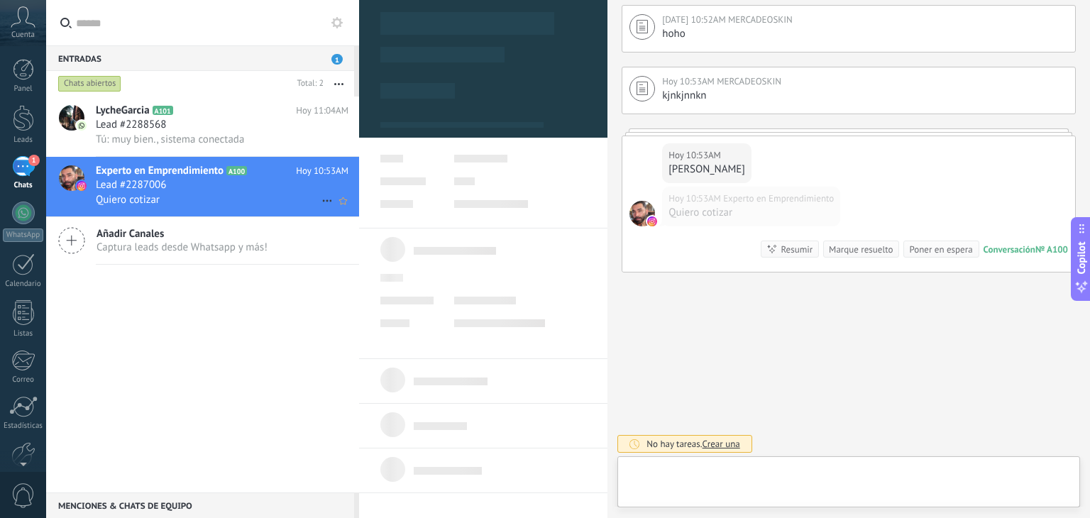
scroll to position [21, 0]
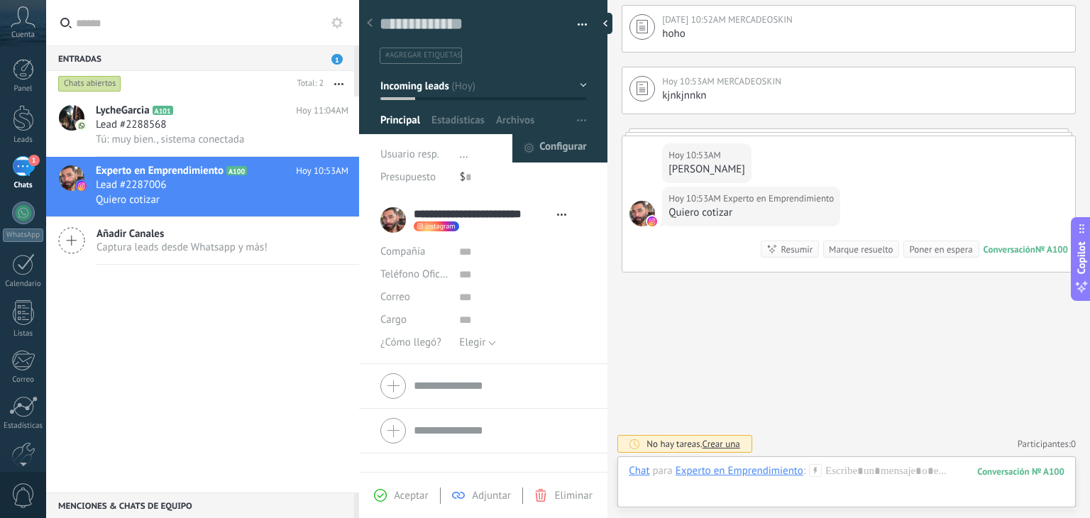
click at [557, 147] on span "Configurar" at bounding box center [562, 148] width 47 height 28
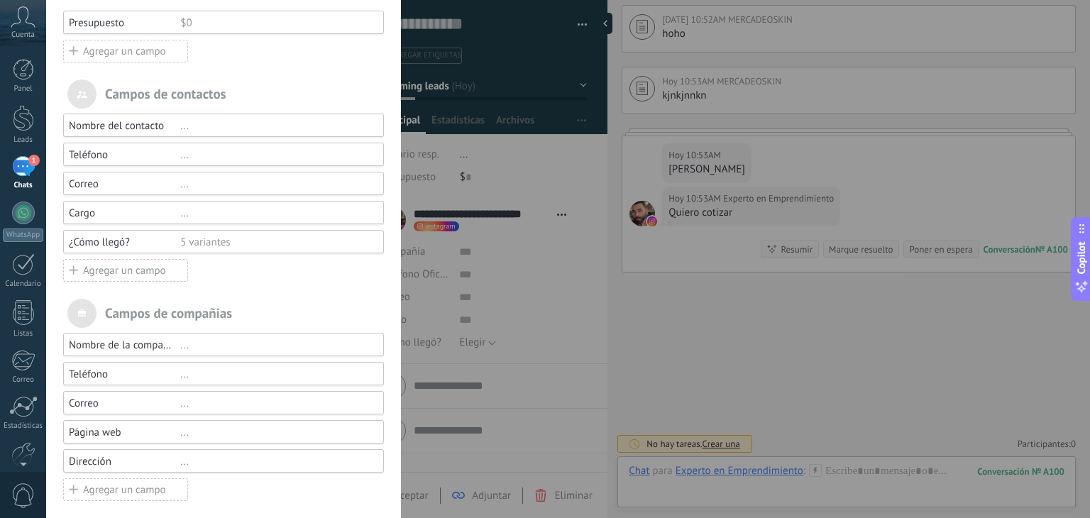
scroll to position [154, 0]
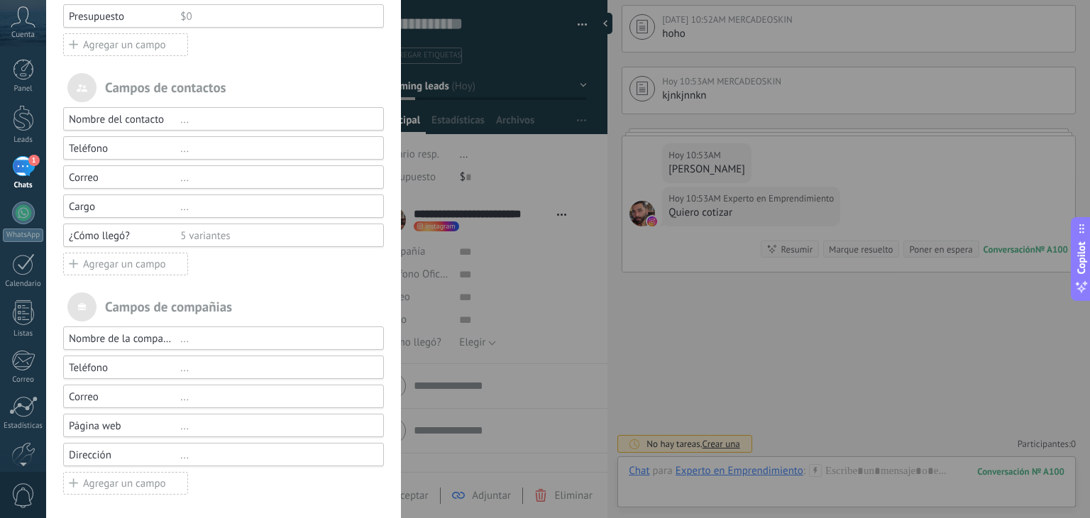
click at [114, 263] on div "Agregar un campo" at bounding box center [125, 264] width 125 height 23
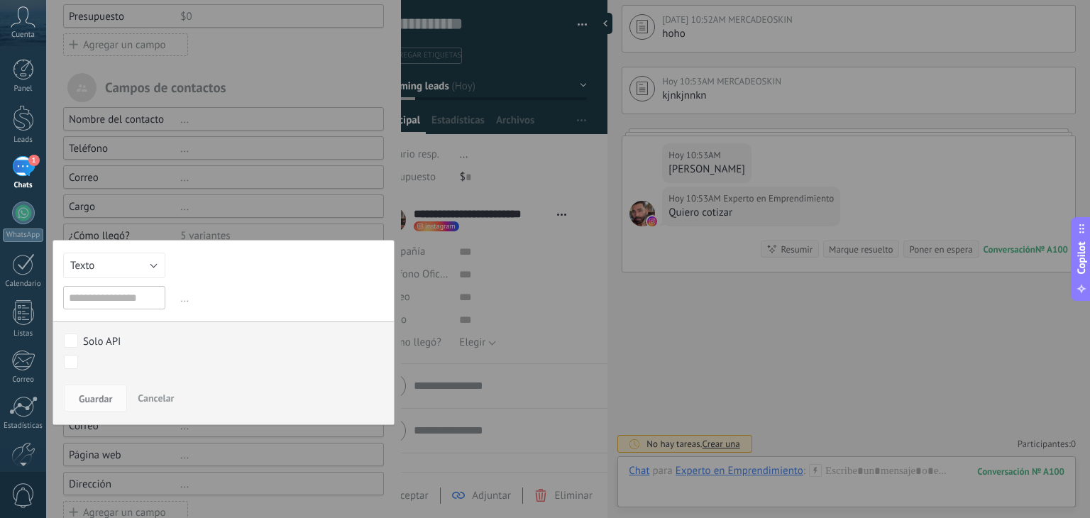
click at [122, 175] on div at bounding box center [223, 198] width 355 height 704
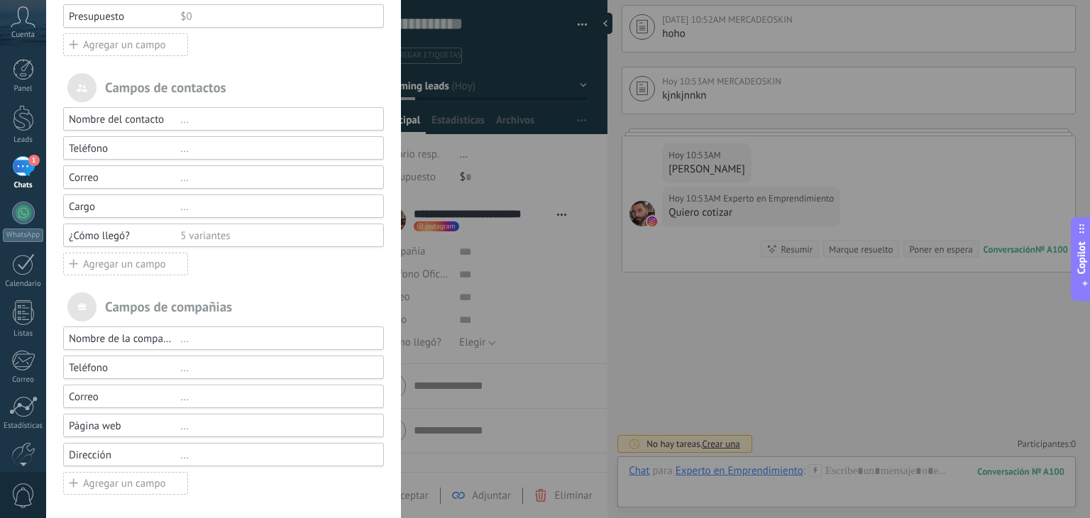
click at [121, 143] on div "Teléfono" at bounding box center [124, 148] width 111 height 13
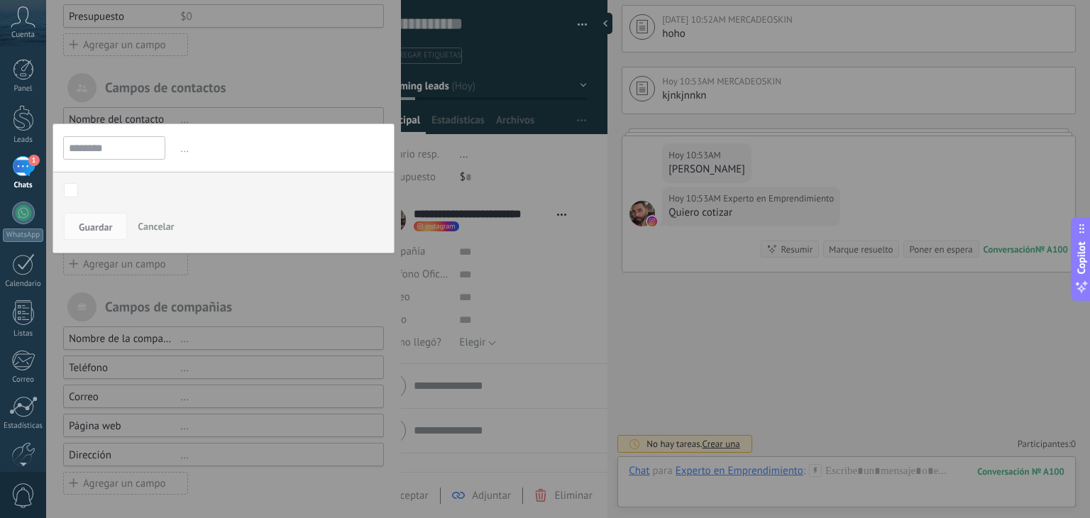
click at [153, 116] on div at bounding box center [223, 183] width 355 height 675
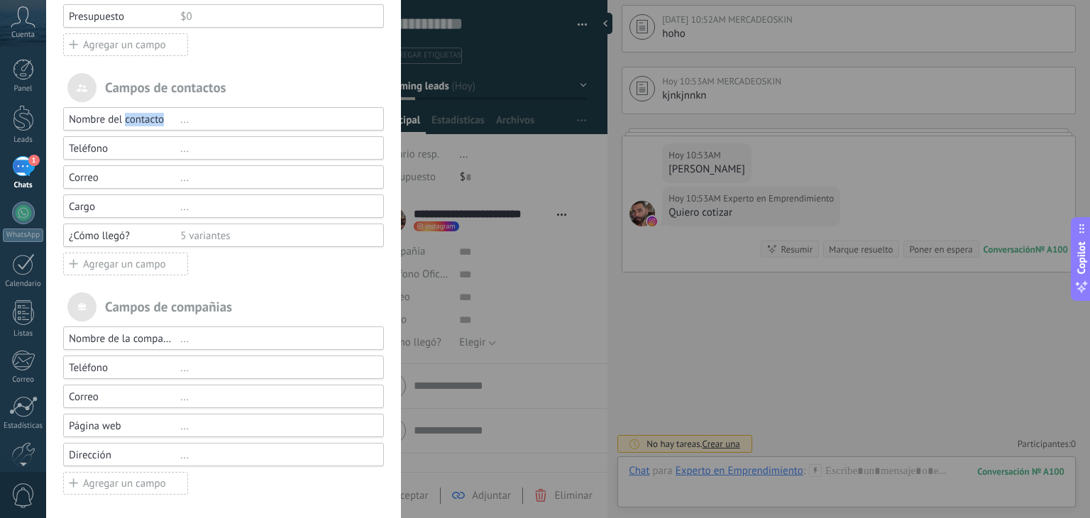
click at [153, 116] on div "Nombre del contacto" at bounding box center [124, 119] width 111 height 13
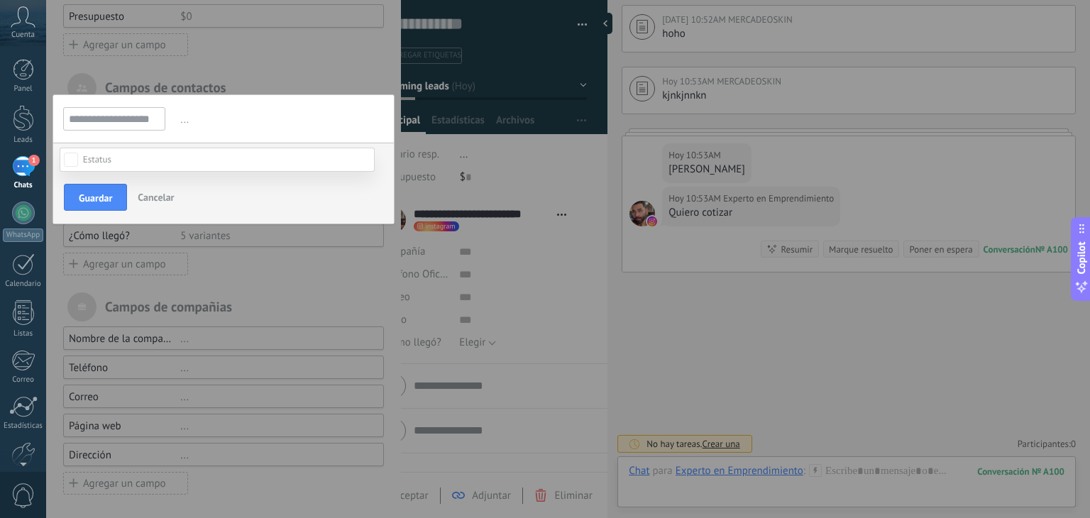
click at [221, 122] on div at bounding box center [568, 259] width 1044 height 518
click at [108, 194] on span "Guardar" at bounding box center [95, 198] width 33 height 10
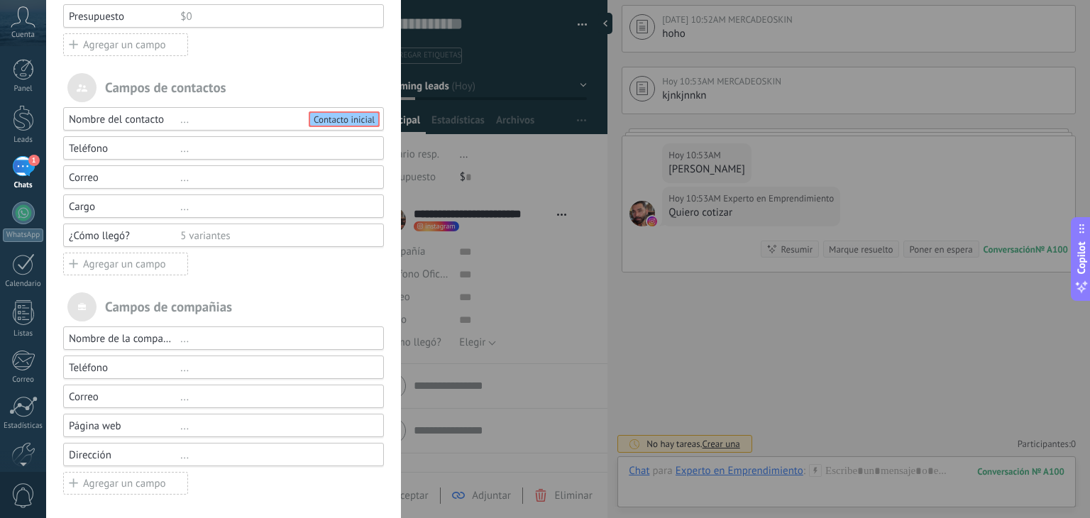
click at [115, 144] on div "Teléfono" at bounding box center [124, 148] width 111 height 13
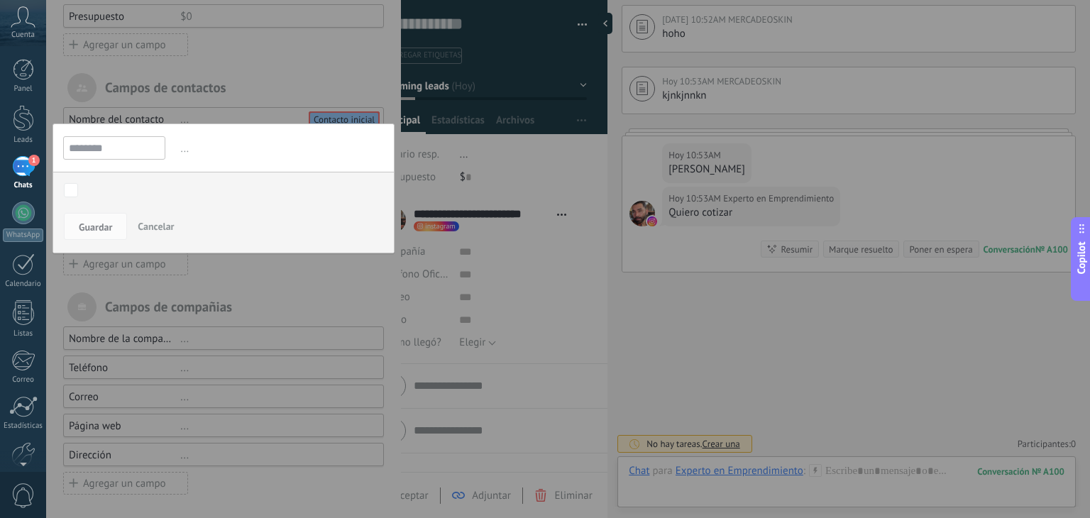
click at [79, 177] on div "Contacto inicial Negociación Debate contractual Discusión de contrato Logrado c…" at bounding box center [223, 192] width 341 height 40
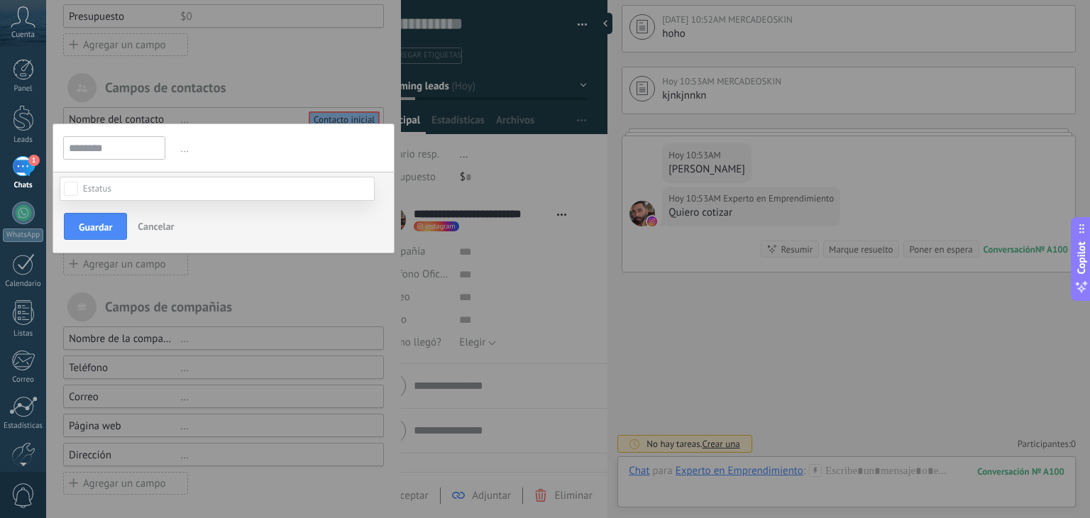
click at [233, 136] on div at bounding box center [568, 259] width 1044 height 518
click at [94, 229] on span "Guardar" at bounding box center [95, 227] width 33 height 10
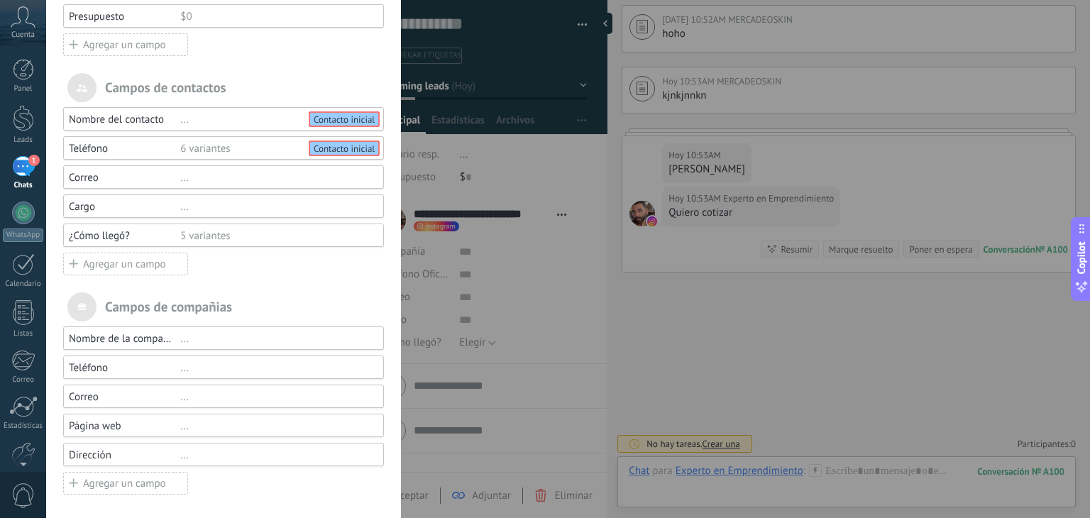
click at [106, 171] on div "Correo" at bounding box center [124, 177] width 111 height 13
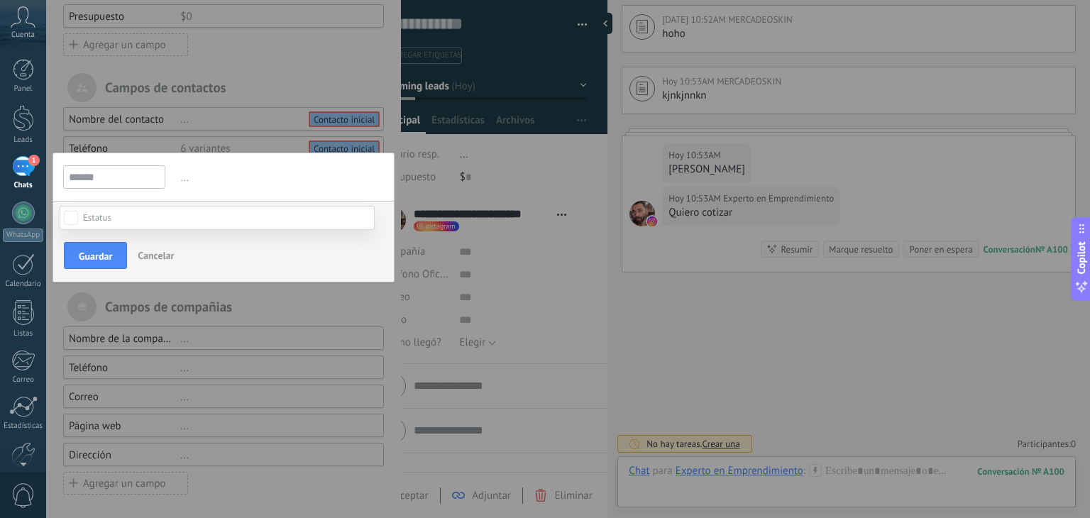
click at [215, 177] on div at bounding box center [568, 259] width 1044 height 518
click at [97, 251] on span "Guardar" at bounding box center [95, 256] width 33 height 10
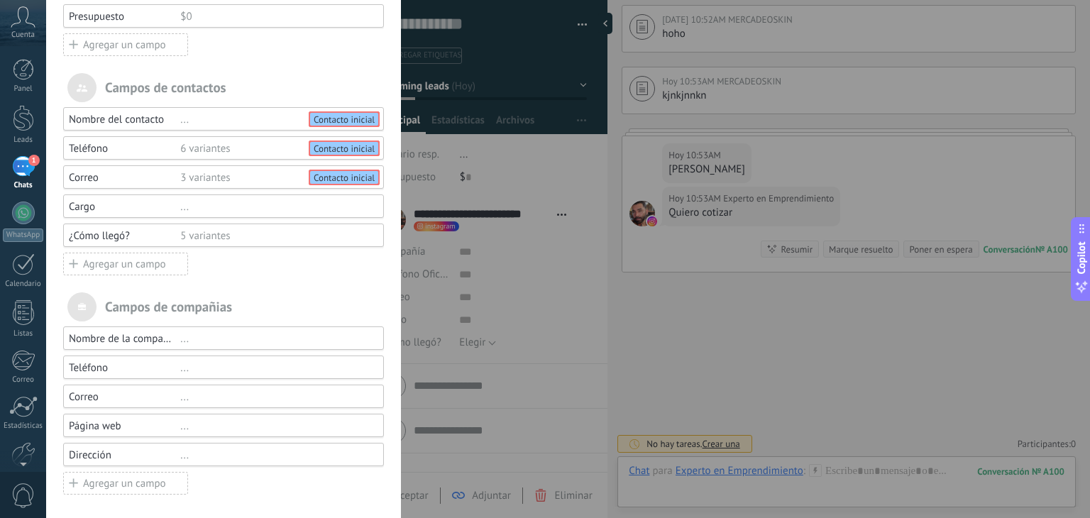
click at [104, 209] on div "Cargo" at bounding box center [124, 206] width 111 height 13
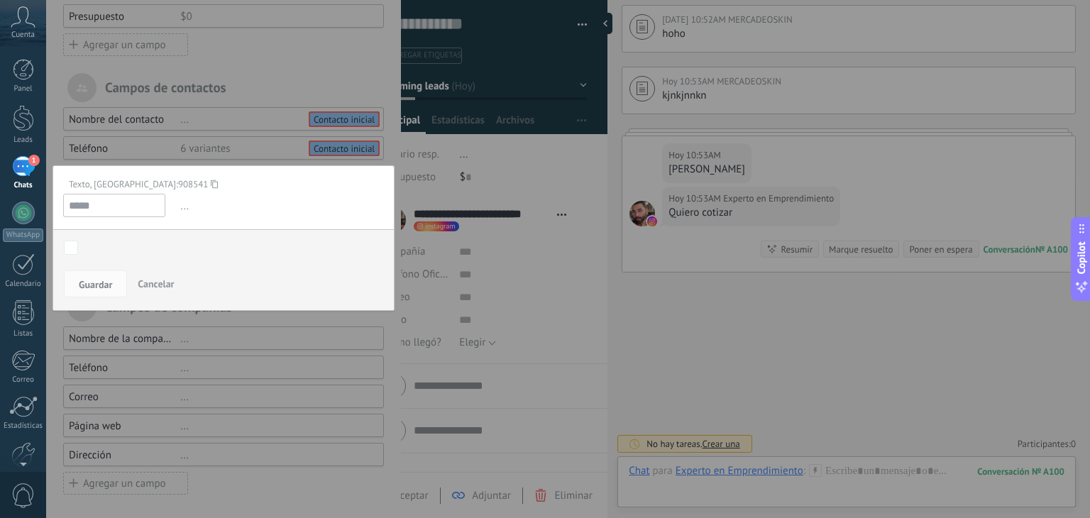
click at [170, 277] on span "Cancelar" at bounding box center [156, 283] width 36 height 13
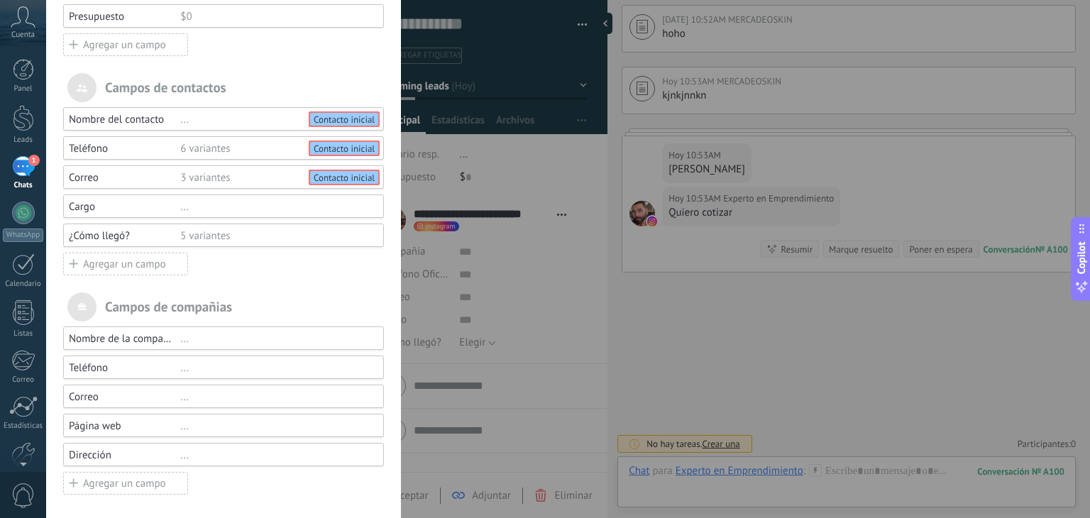
click at [125, 236] on div "¿Cómo llegó?" at bounding box center [124, 235] width 111 height 13
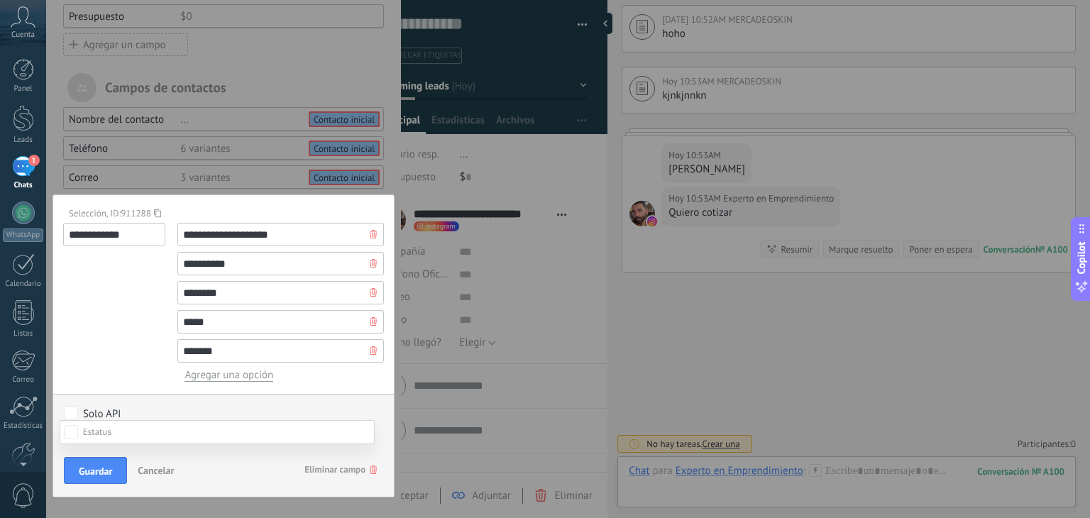
scroll to position [130, 0]
click at [102, 465] on div "Contacto inicial Negociación Debate contractual Discusión de contrato Logrado c…" at bounding box center [217, 469] width 315 height 98
click at [105, 469] on span "Guardar" at bounding box center [95, 471] width 33 height 10
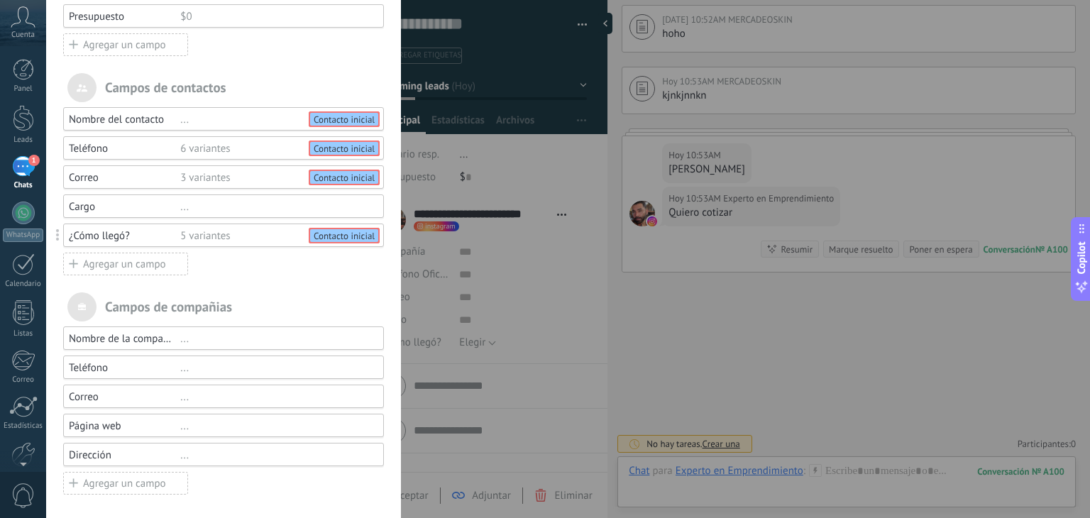
click at [527, 260] on div "Campos y grupos En Kommo puedes añadir tus propios campos y usarlos para cualqu…" at bounding box center [568, 259] width 1044 height 518
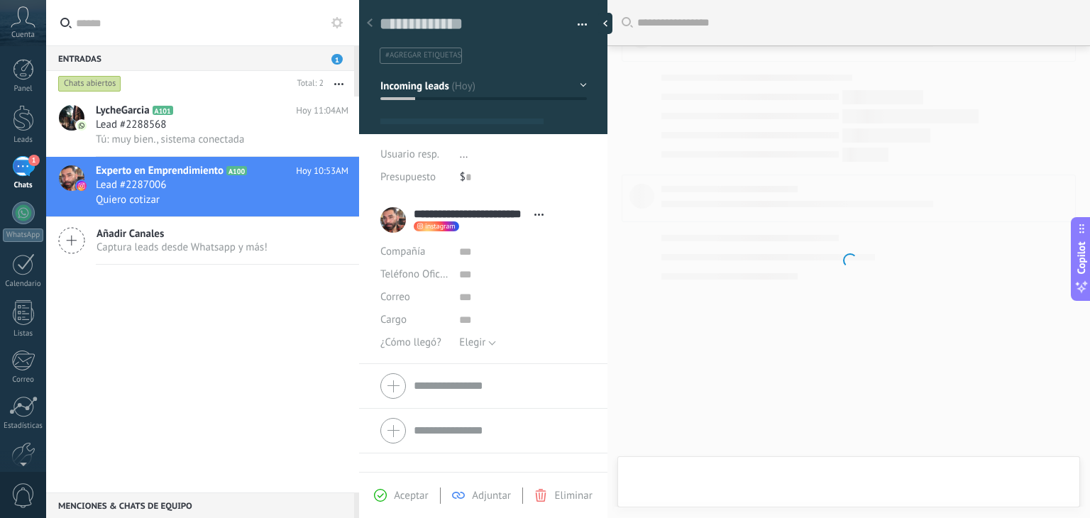
type textarea "**********"
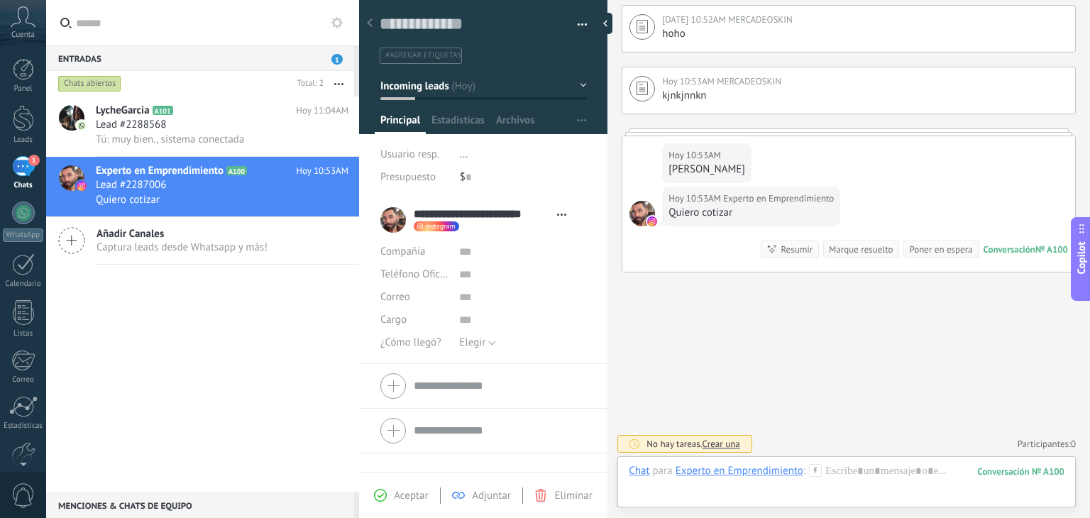
click at [466, 157] on span "..." at bounding box center [464, 154] width 9 height 13
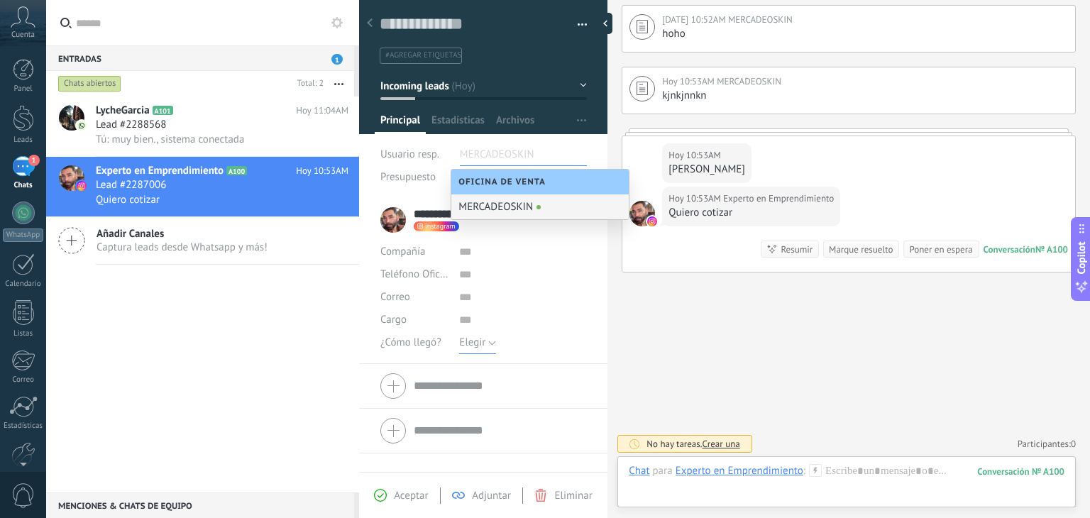
click at [482, 344] on span "Elegir" at bounding box center [472, 342] width 26 height 13
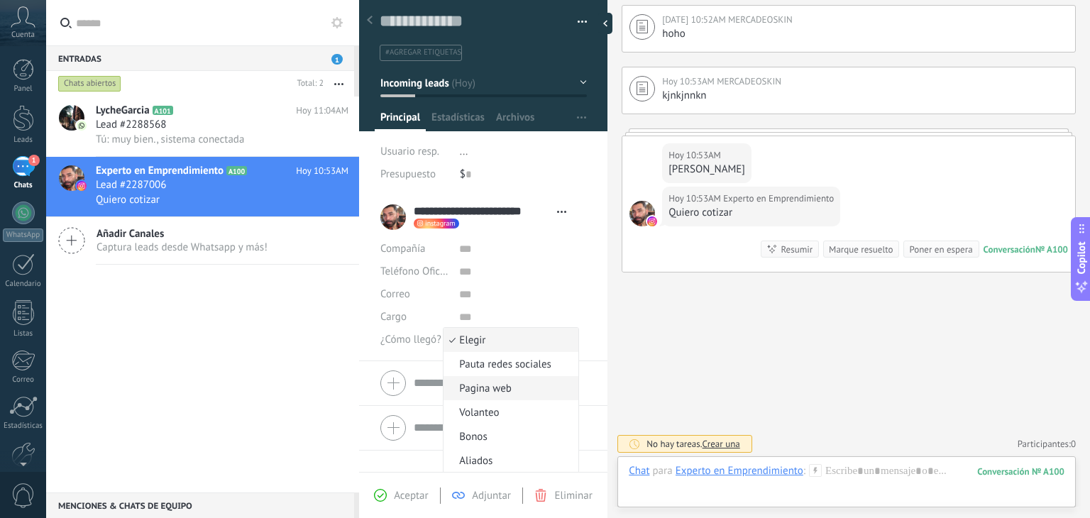
scroll to position [4, 0]
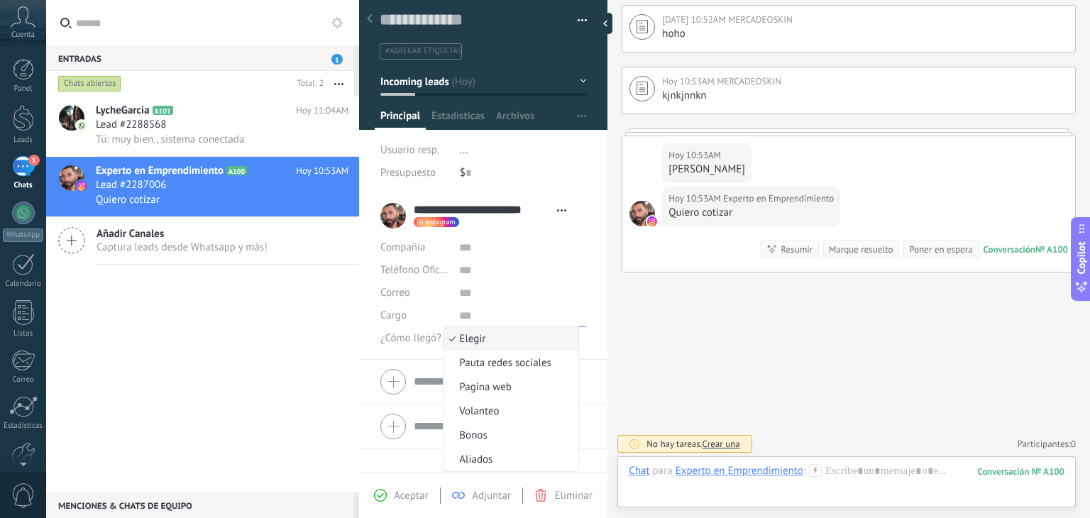
click at [548, 309] on input "text" at bounding box center [522, 315] width 127 height 23
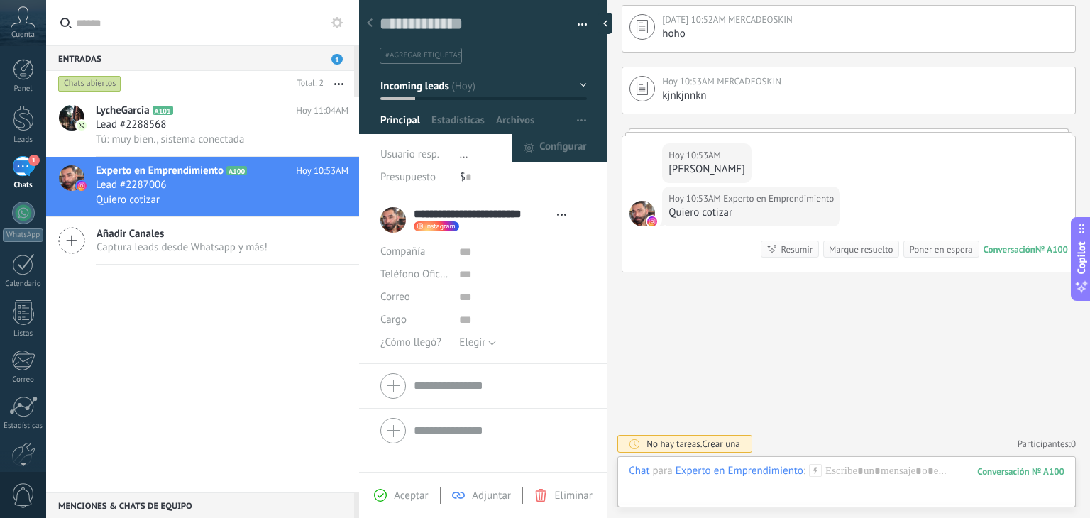
click at [577, 120] on use "button" at bounding box center [581, 120] width 9 height 2
click at [565, 148] on span "Configurar" at bounding box center [562, 148] width 47 height 28
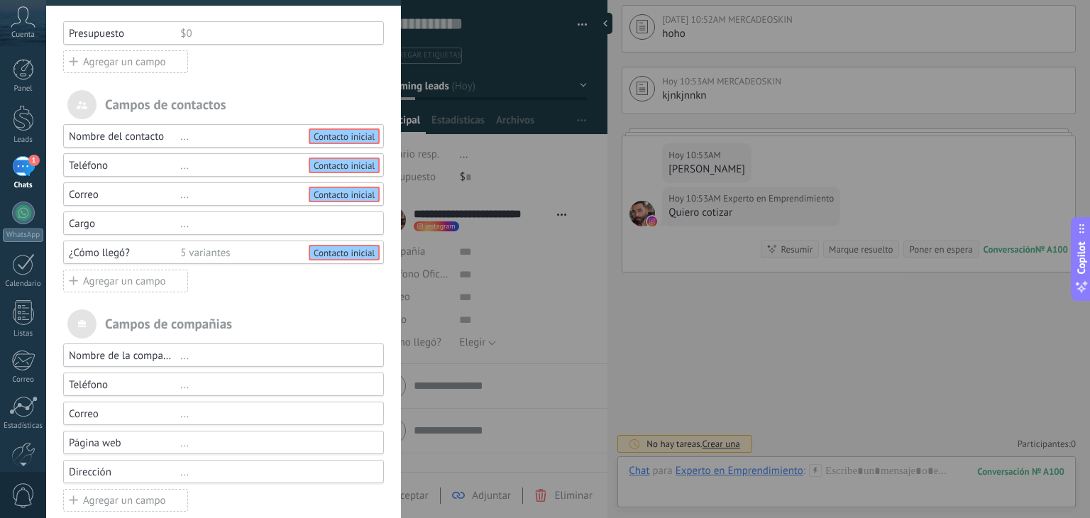
scroll to position [142, 0]
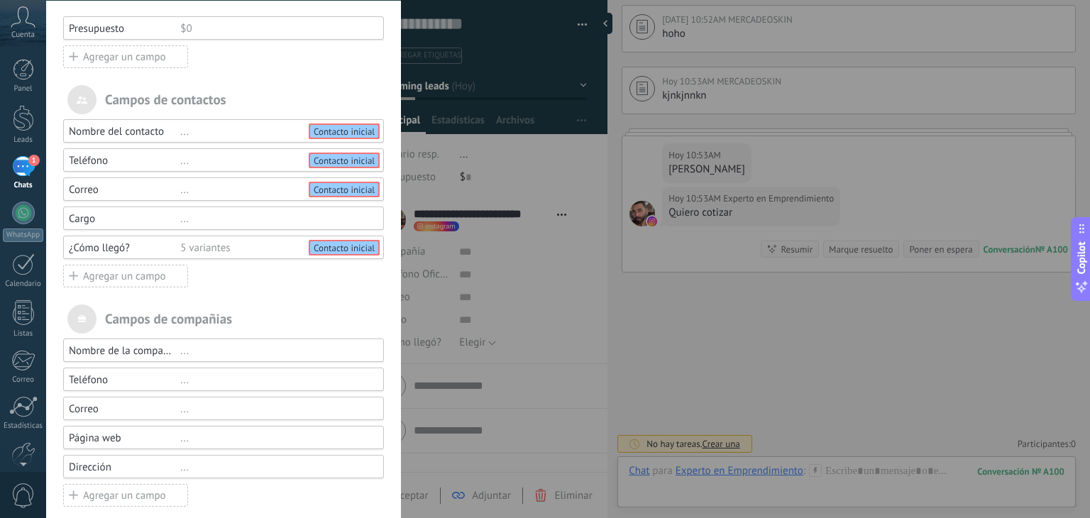
click at [116, 279] on div "Agregar un campo" at bounding box center [125, 276] width 125 height 23
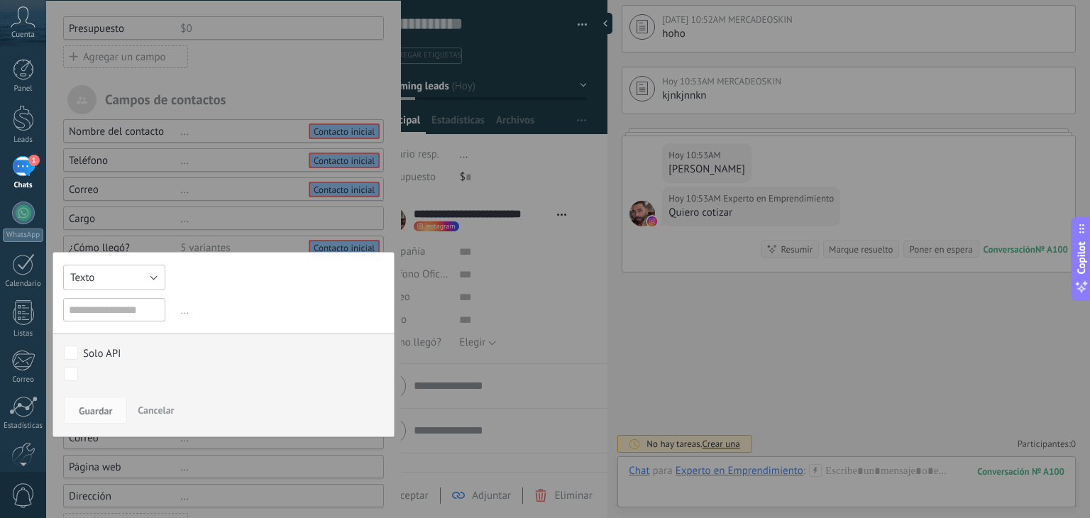
click at [114, 268] on button "Texto" at bounding box center [114, 278] width 102 height 26
click at [101, 350] on span "Selección" at bounding box center [113, 349] width 117 height 13
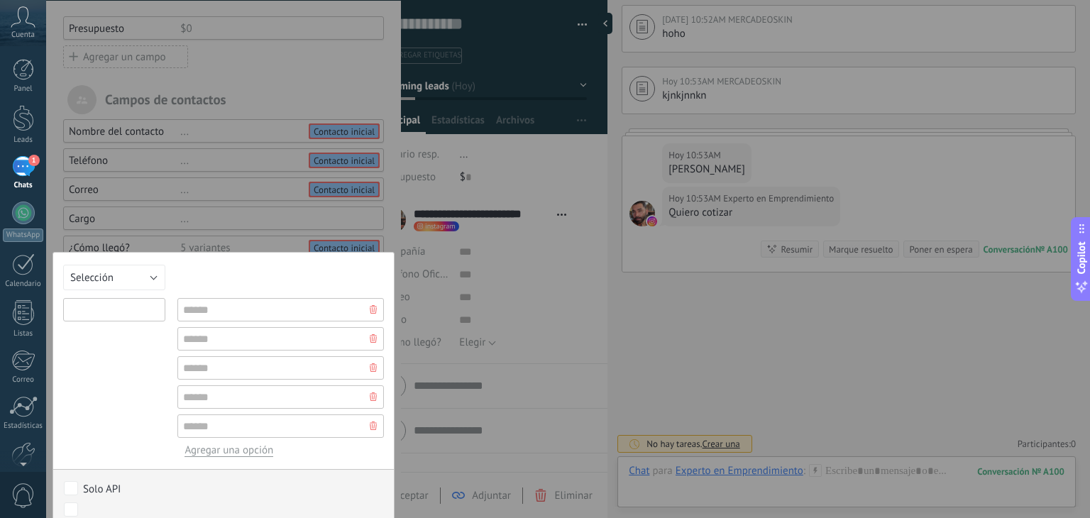
click at [108, 312] on input "text" at bounding box center [114, 309] width 102 height 23
type input "**********"
click at [209, 307] on input "text" at bounding box center [280, 309] width 207 height 23
type input "********"
click at [210, 338] on input "text" at bounding box center [280, 338] width 207 height 23
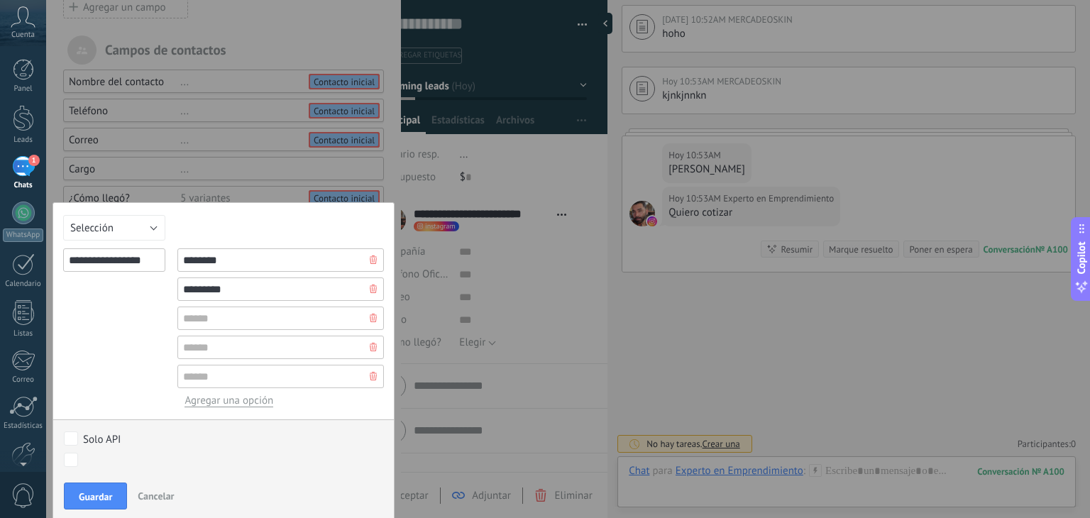
scroll to position [194, 0]
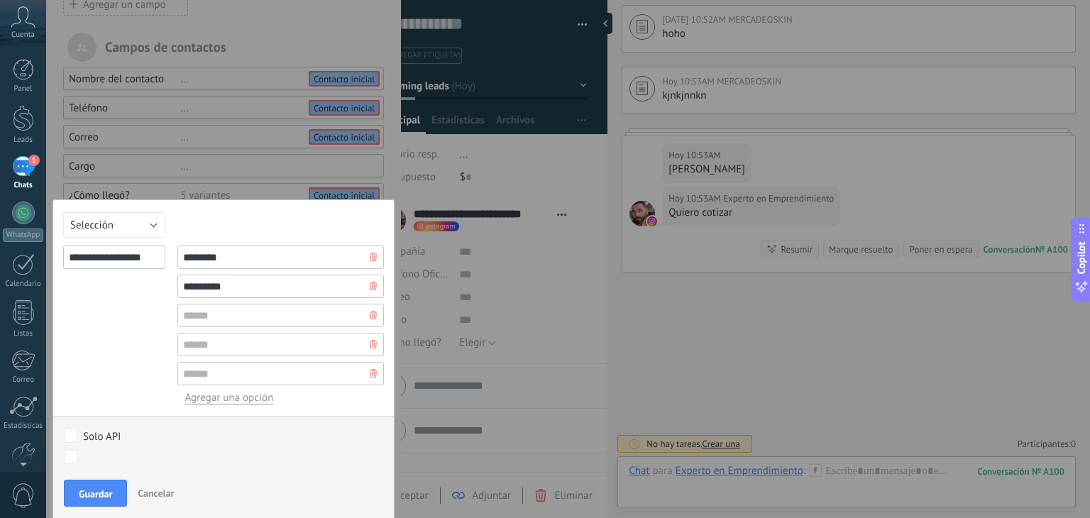
type input "*********"
click at [73, 490] on div "Contacto inicial Negociación Debate contractual Discusión de contrato Logrado c…" at bounding box center [217, 480] width 315 height 75
click at [92, 493] on span "Guardar" at bounding box center [95, 494] width 33 height 10
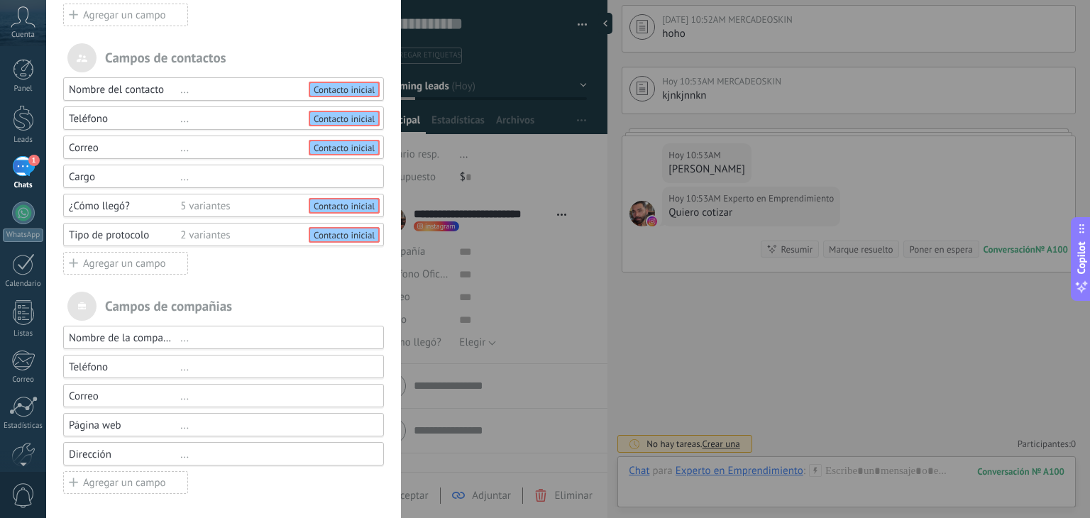
click at [618, 304] on div "Campos y grupos En Kommo puedes añadir tus propios campos y usarlos para cualqu…" at bounding box center [568, 259] width 1044 height 518
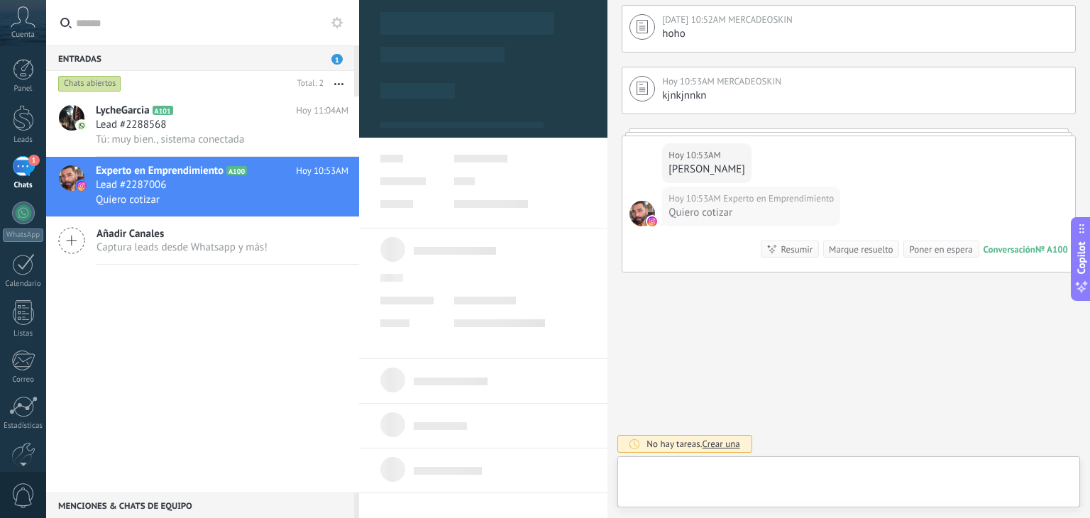
scroll to position [21, 0]
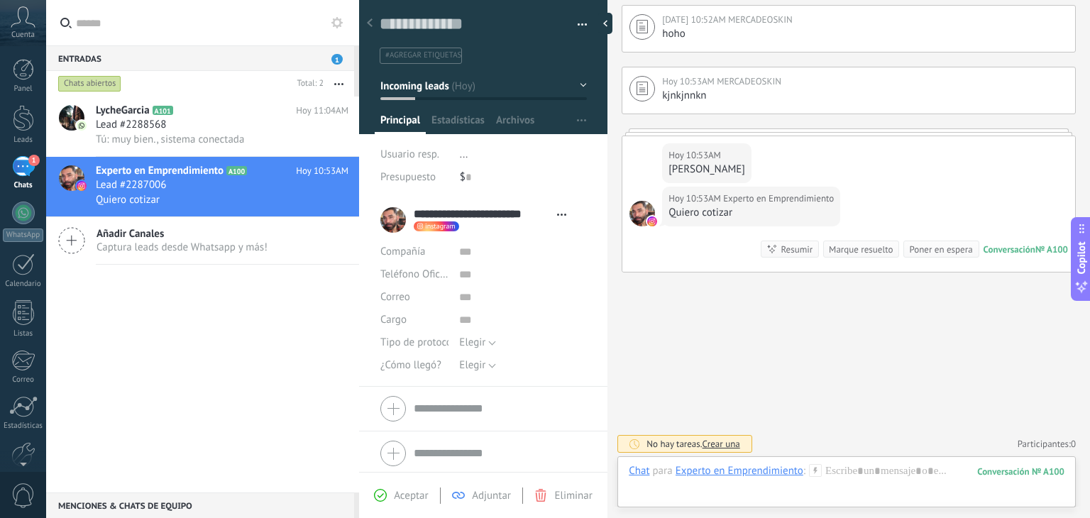
click at [21, 168] on div "1" at bounding box center [23, 166] width 23 height 21
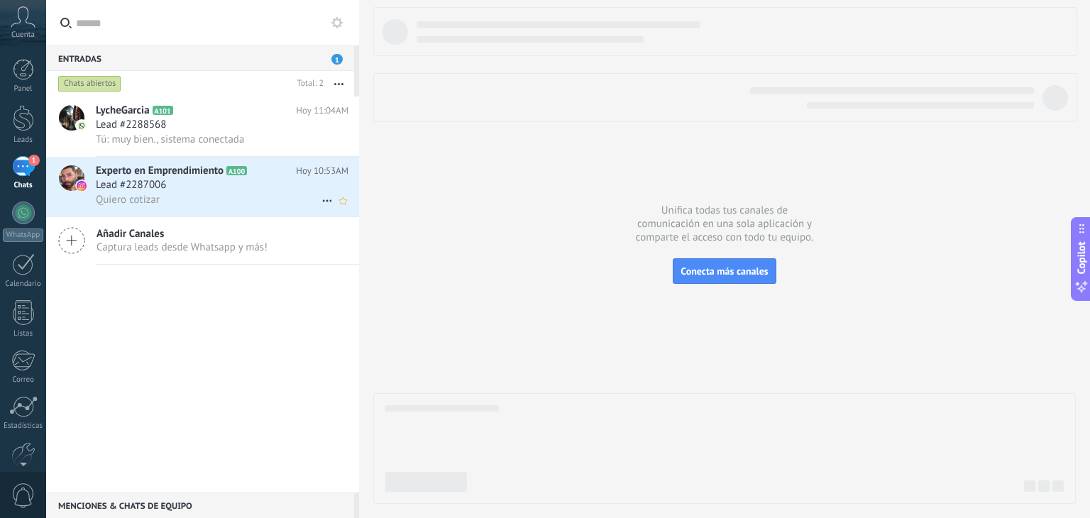
click at [139, 180] on span "Lead #2287006" at bounding box center [131, 185] width 70 height 14
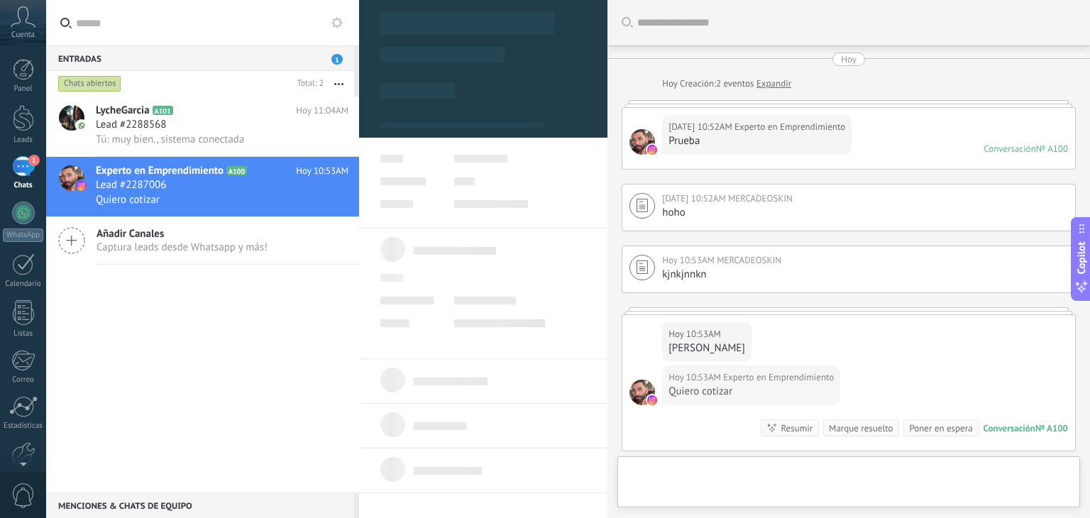
type textarea "**********"
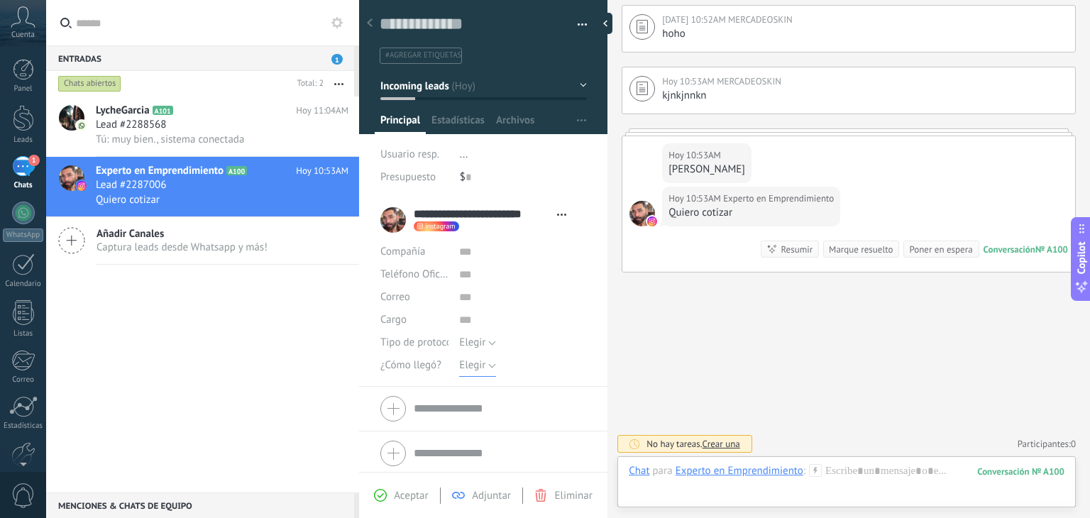
click at [491, 368] on button "Elegir" at bounding box center [477, 365] width 37 height 23
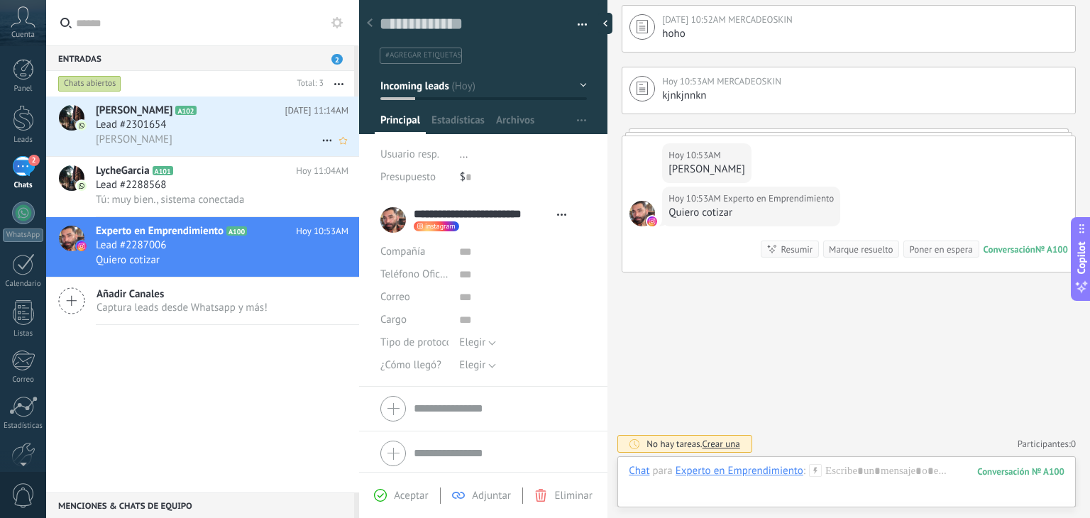
click at [139, 109] on span "[PERSON_NAME]" at bounding box center [134, 111] width 77 height 14
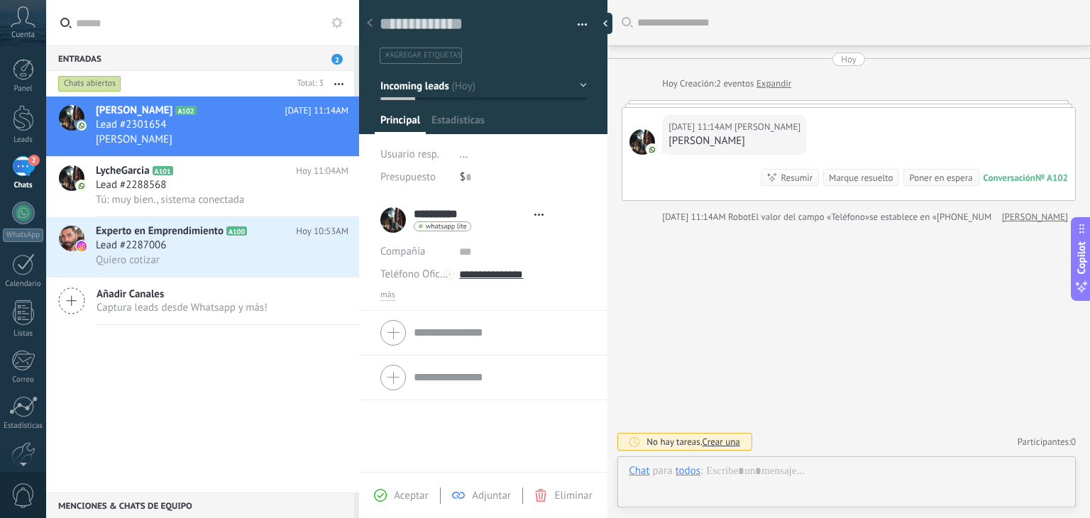
type textarea "**********"
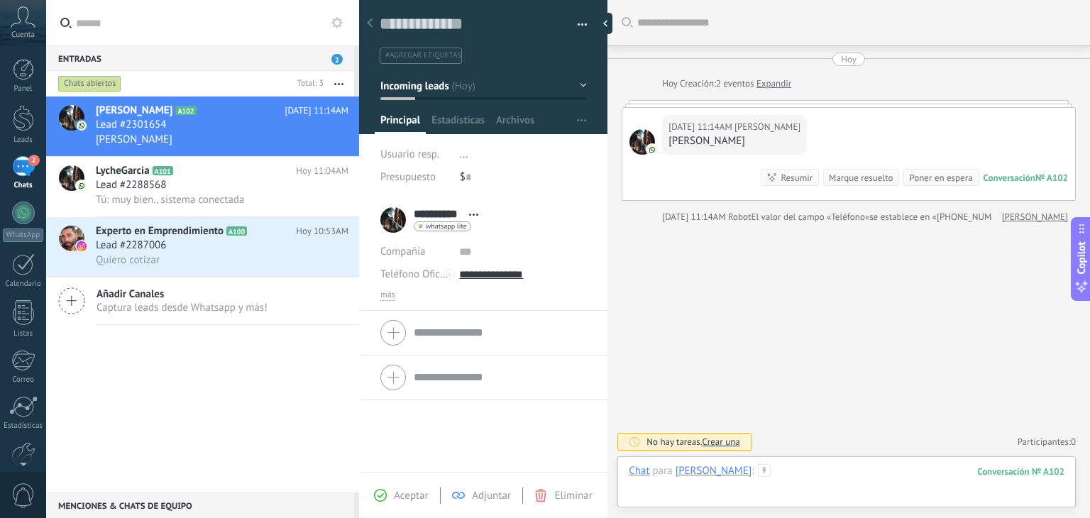
click at [766, 478] on div at bounding box center [847, 485] width 436 height 43
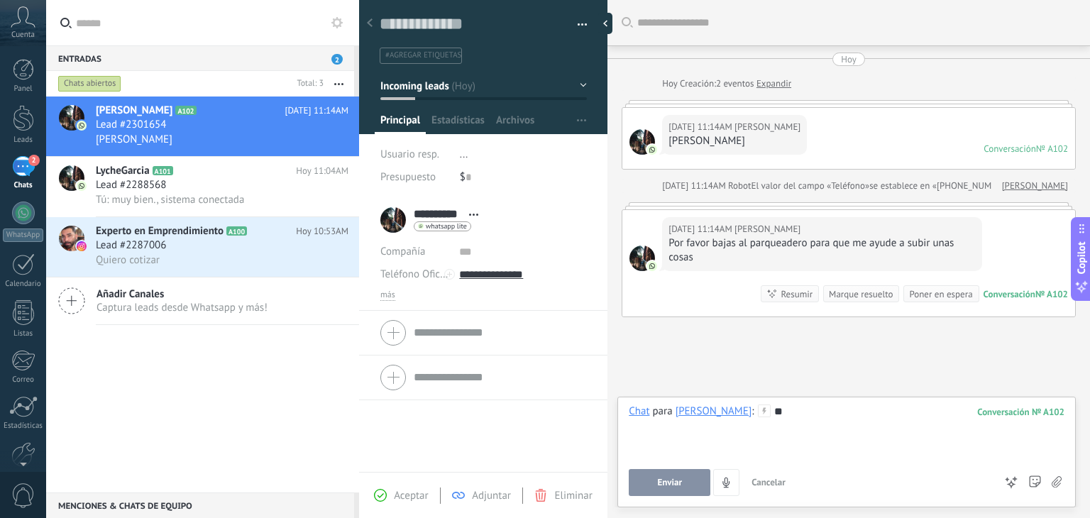
scroll to position [45, 0]
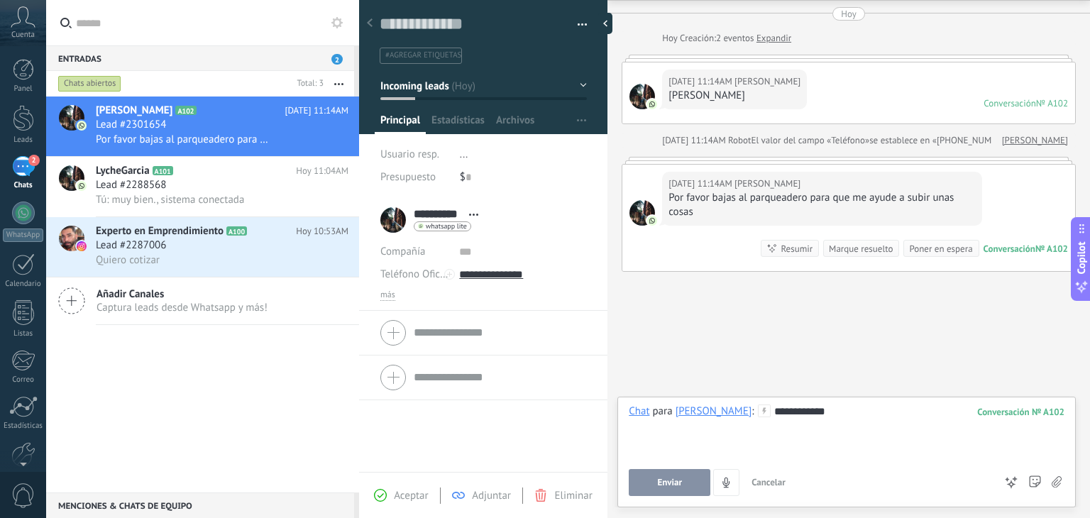
click at [693, 486] on button "Enviar" at bounding box center [670, 482] width 82 height 27
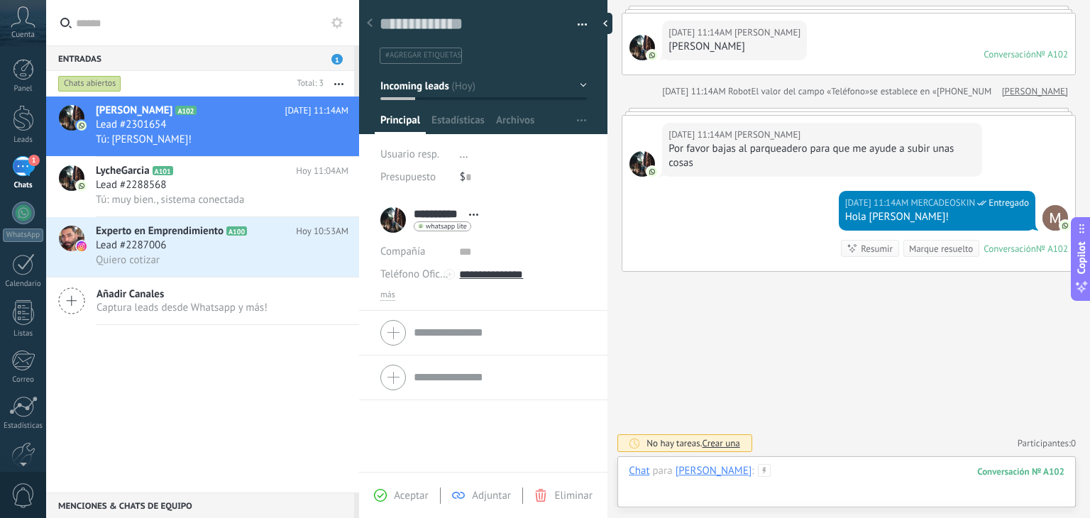
click at [769, 475] on div at bounding box center [847, 485] width 436 height 43
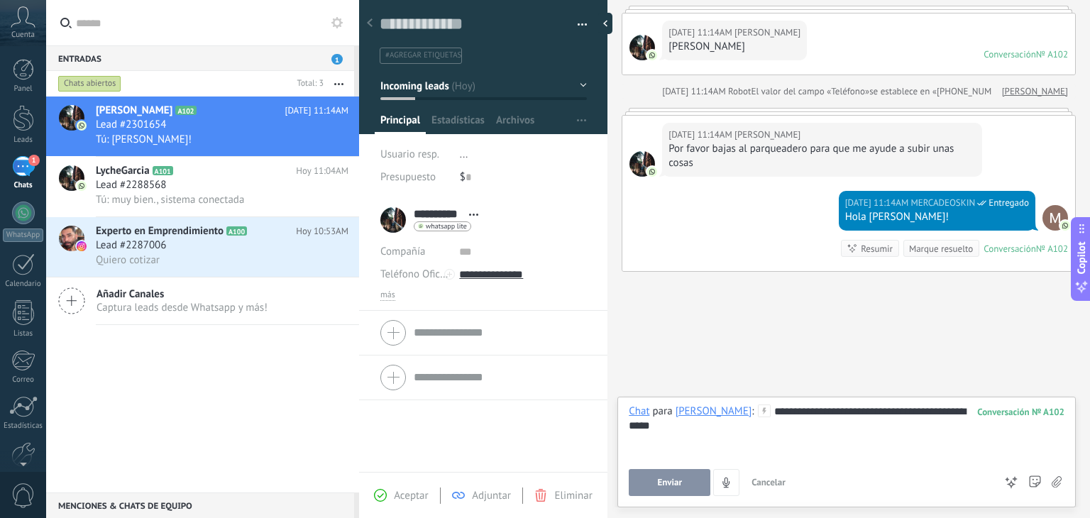
click at [681, 478] on span "Enviar" at bounding box center [669, 483] width 25 height 10
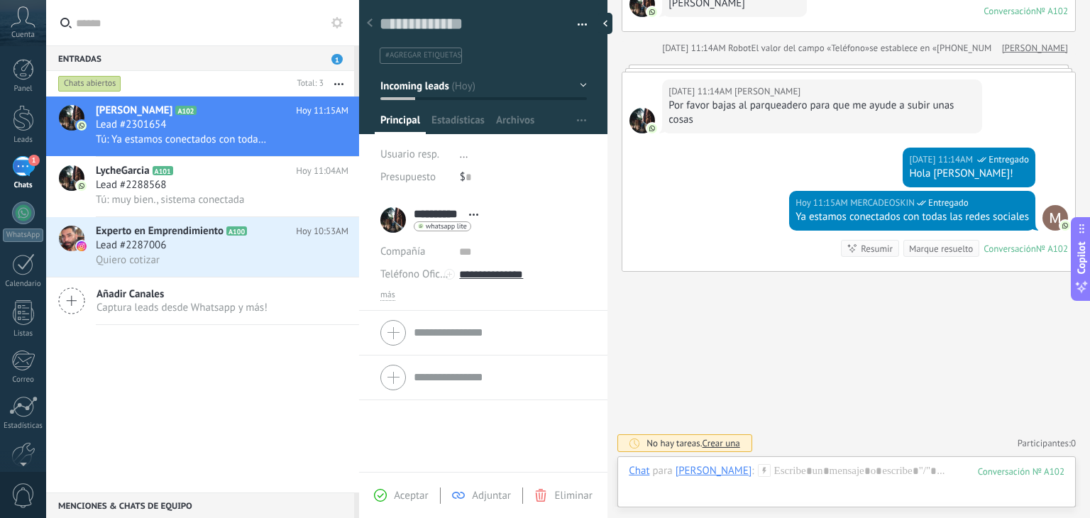
click at [17, 166] on div "1" at bounding box center [23, 166] width 23 height 21
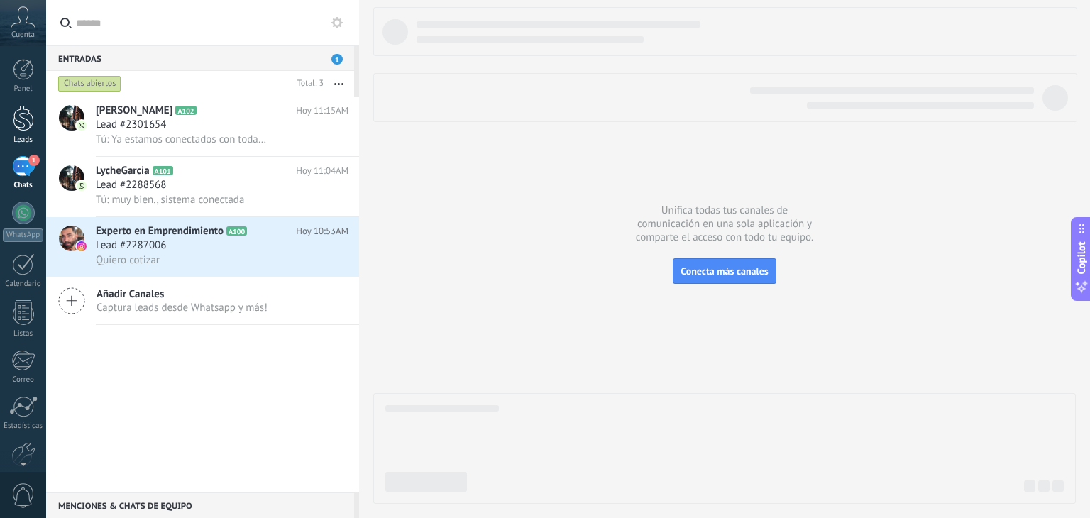
click at [27, 117] on div at bounding box center [23, 118] width 21 height 26
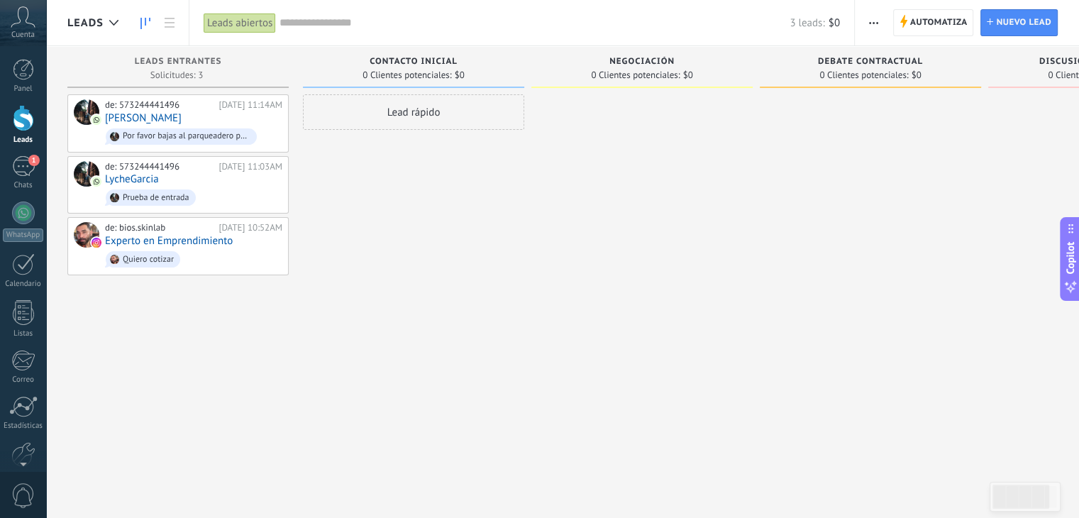
click at [871, 16] on span "button" at bounding box center [873, 22] width 9 height 27
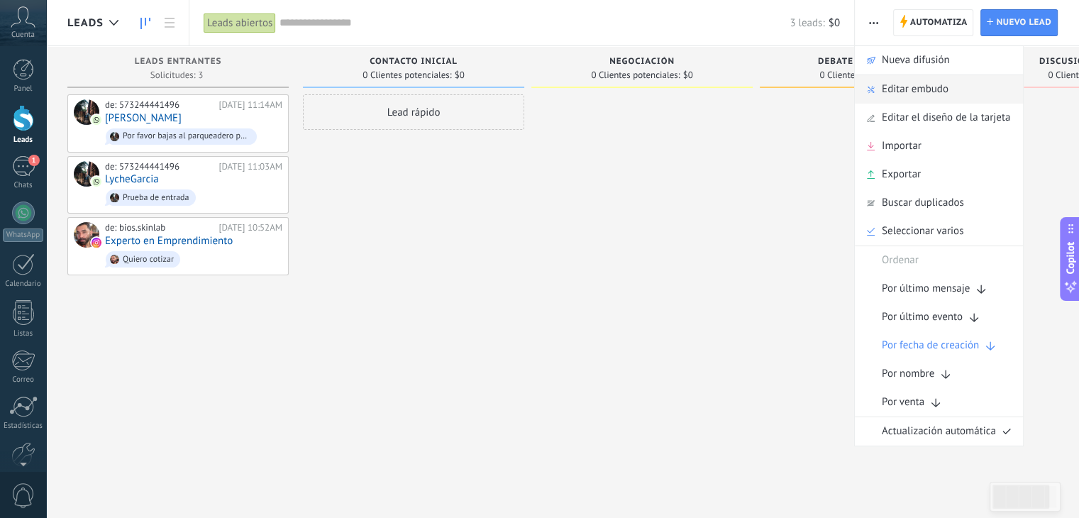
click at [930, 82] on span "Editar embudo" at bounding box center [915, 89] width 67 height 28
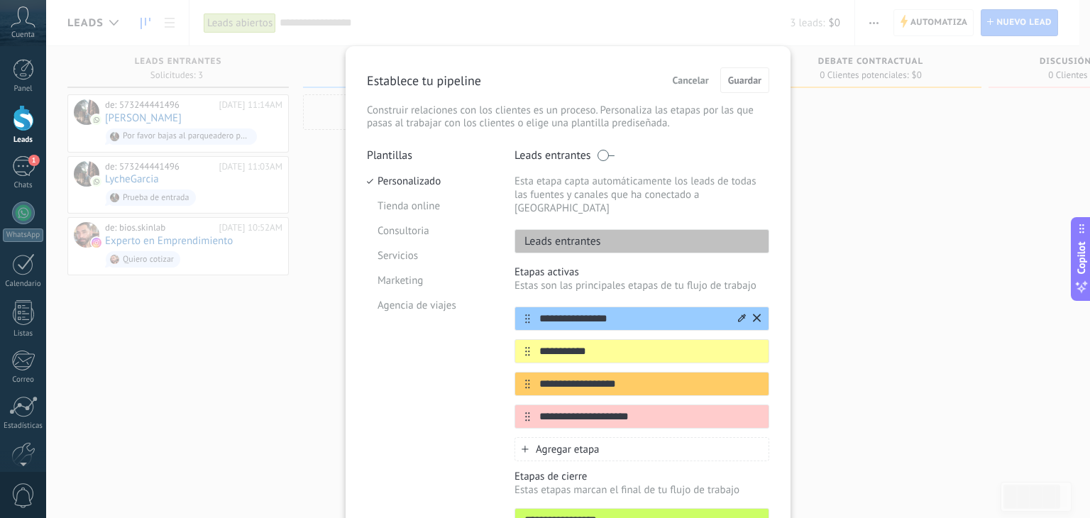
drag, startPoint x: 615, startPoint y: 305, endPoint x: 525, endPoint y: 303, distance: 90.1
click at [525, 307] on div "**********" at bounding box center [641, 319] width 255 height 24
type input "*********"
drag, startPoint x: 600, startPoint y: 338, endPoint x: 524, endPoint y: 337, distance: 75.9
click at [524, 339] on div "**********" at bounding box center [641, 351] width 255 height 24
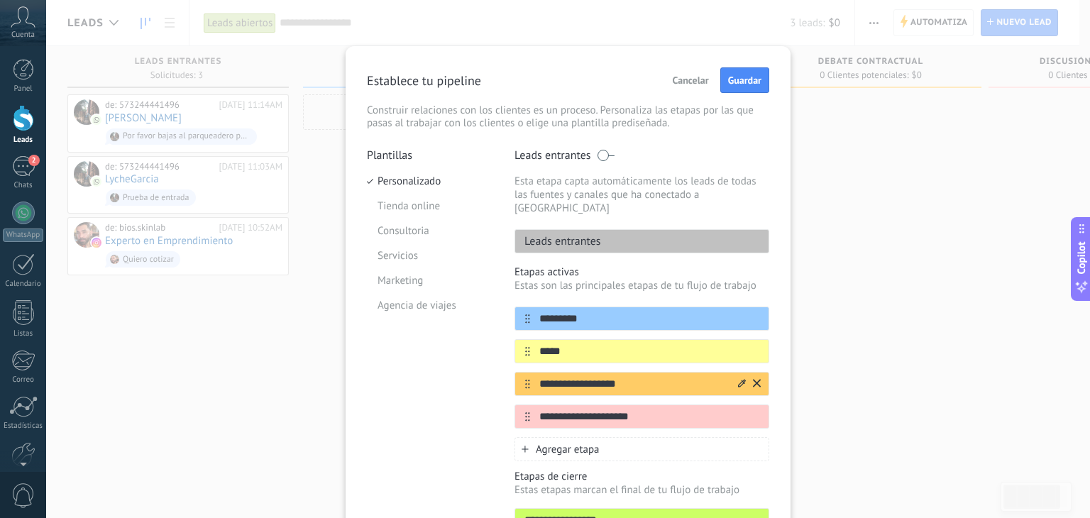
type input "*****"
click at [599, 372] on div "**********" at bounding box center [641, 384] width 255 height 24
click at [602, 377] on input "**********" at bounding box center [633, 384] width 206 height 15
drag, startPoint x: 630, startPoint y: 368, endPoint x: 514, endPoint y: 373, distance: 116.5
click at [514, 373] on div "**********" at bounding box center [641, 384] width 255 height 24
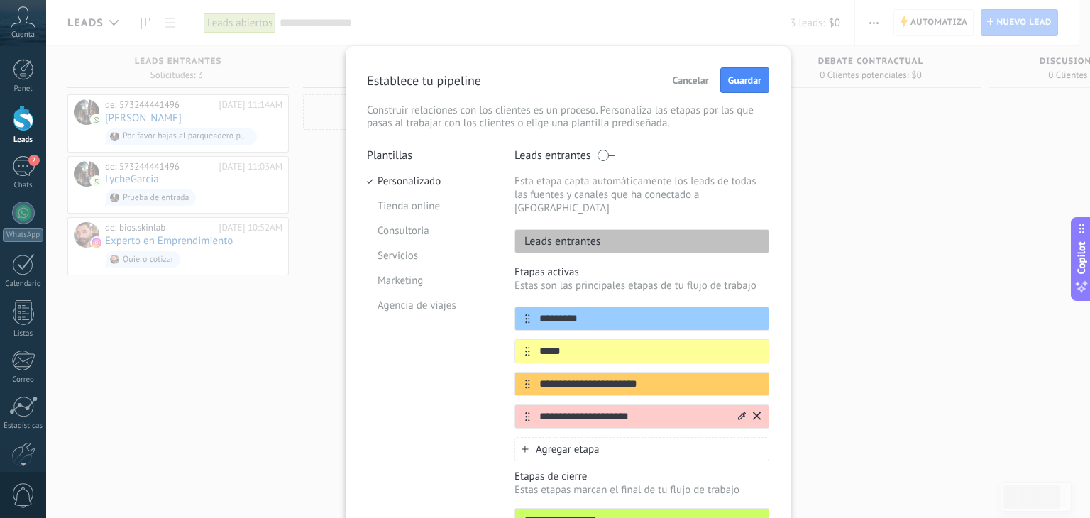
type input "**********"
click at [622, 409] on input "**********" at bounding box center [633, 416] width 206 height 15
drag, startPoint x: 637, startPoint y: 404, endPoint x: 533, endPoint y: 407, distance: 104.3
click at [533, 409] on input "**********" at bounding box center [633, 416] width 206 height 15
type input "**********"
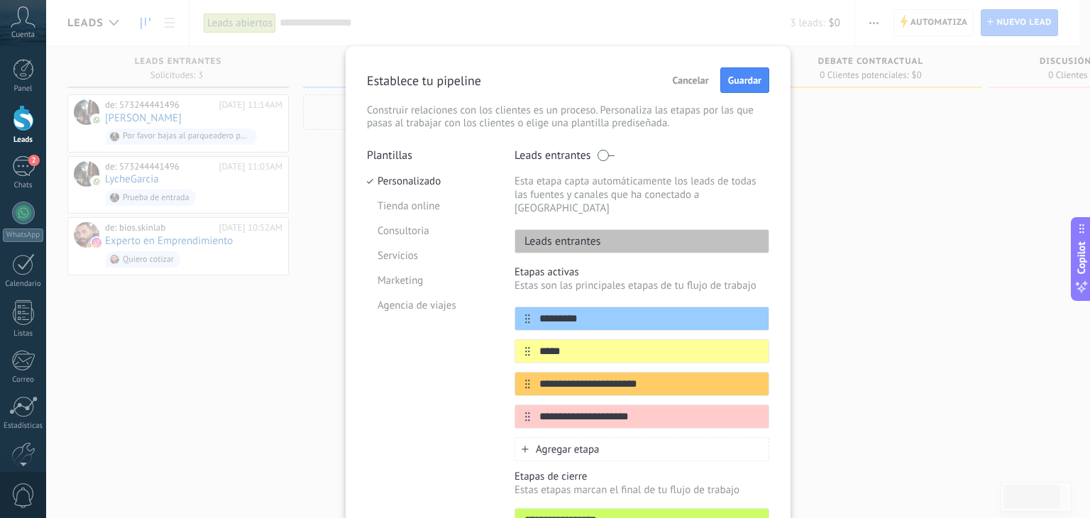
click at [536, 443] on span "Agregar etapa" at bounding box center [568, 449] width 64 height 13
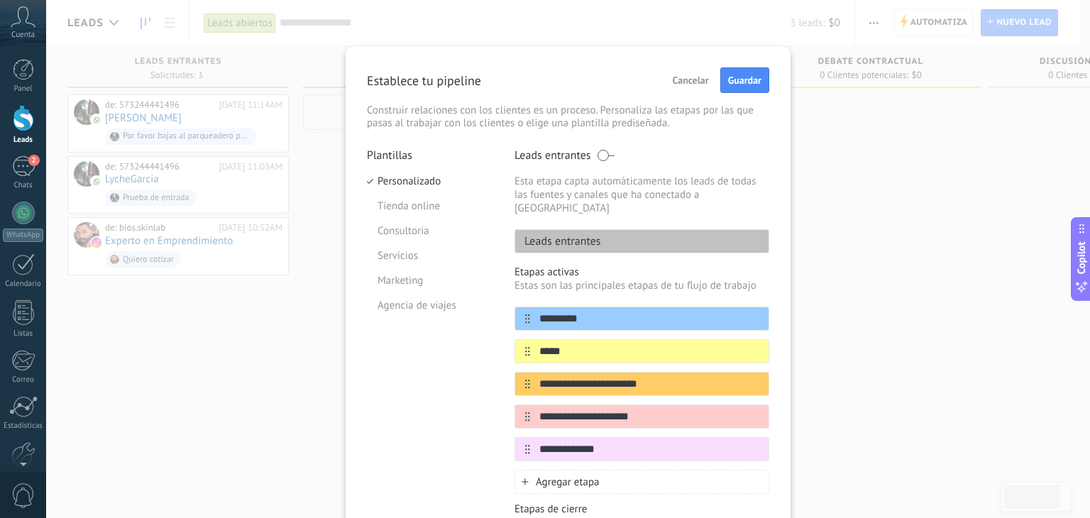
type input "**********"
click at [556, 475] on span "Agregar etapa" at bounding box center [568, 481] width 64 height 13
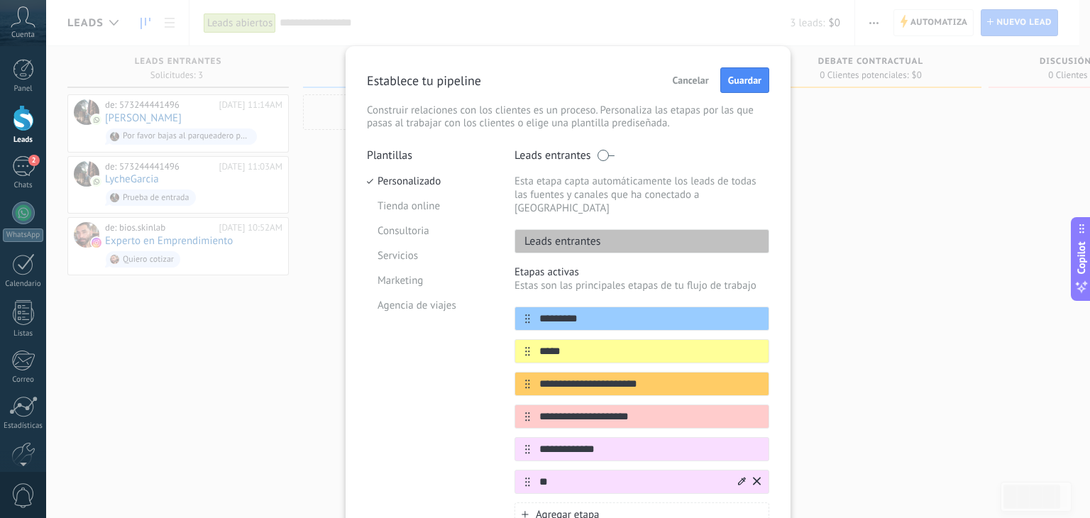
type input "*"
click at [567, 475] on input "text" at bounding box center [633, 482] width 206 height 15
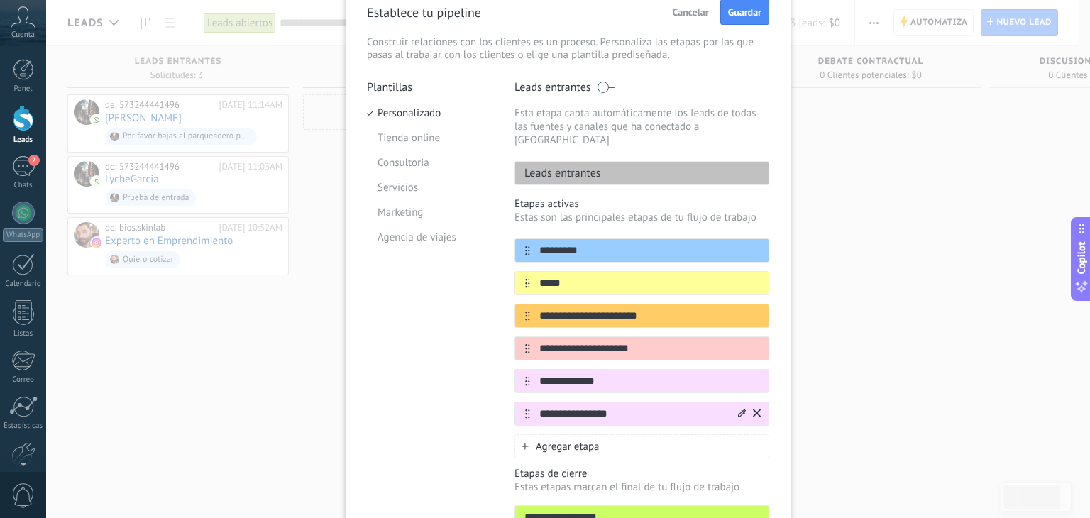
scroll to position [71, 0]
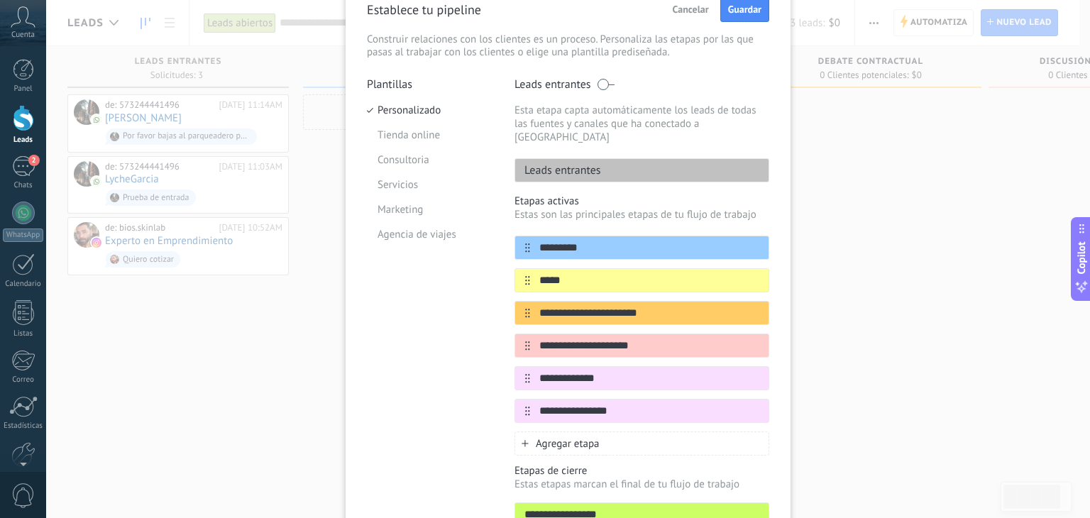
type input "**********"
click at [564, 437] on span "Agregar etapa" at bounding box center [568, 443] width 64 height 13
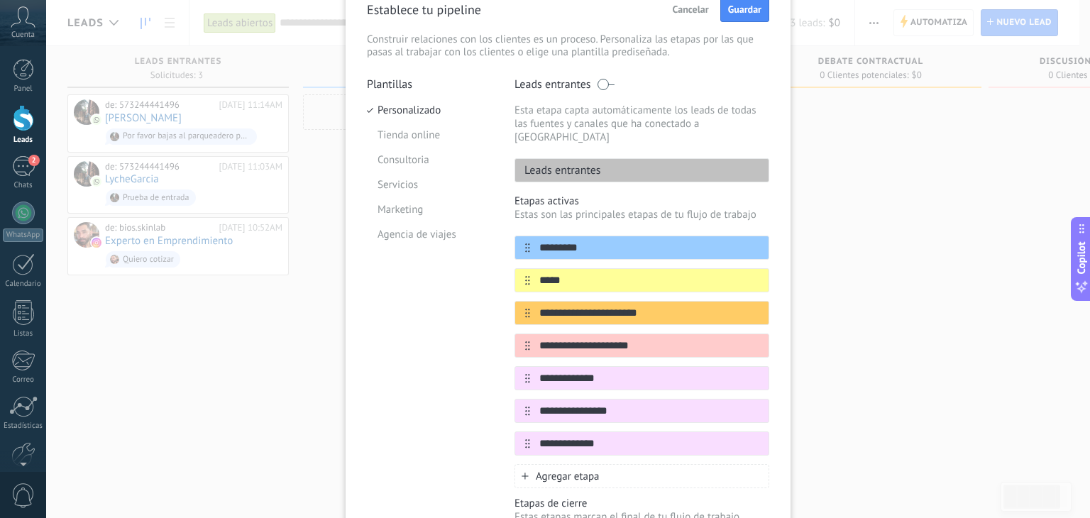
type input "**********"
click at [575, 470] on span "Agregar etapa" at bounding box center [568, 476] width 64 height 13
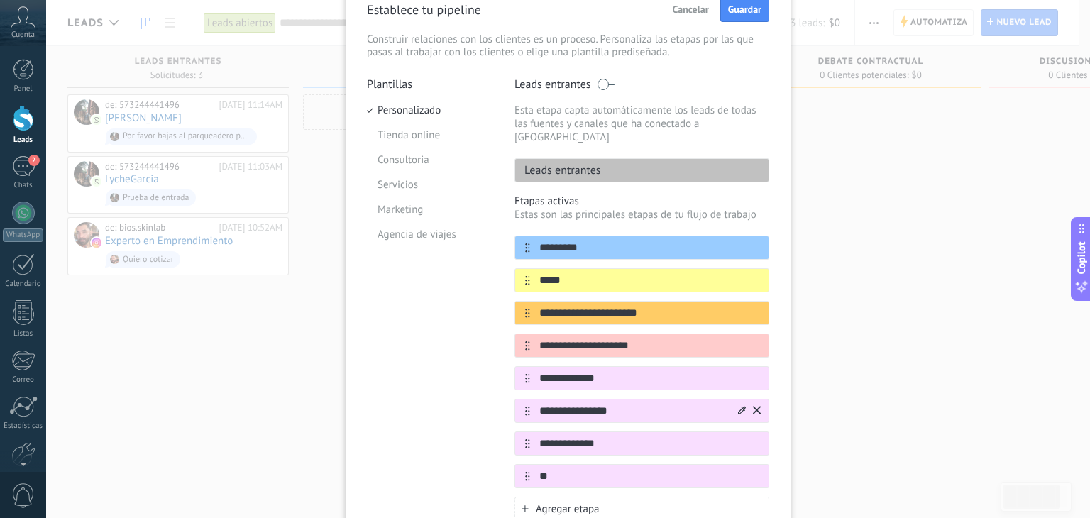
type input "*"
type input "*********"
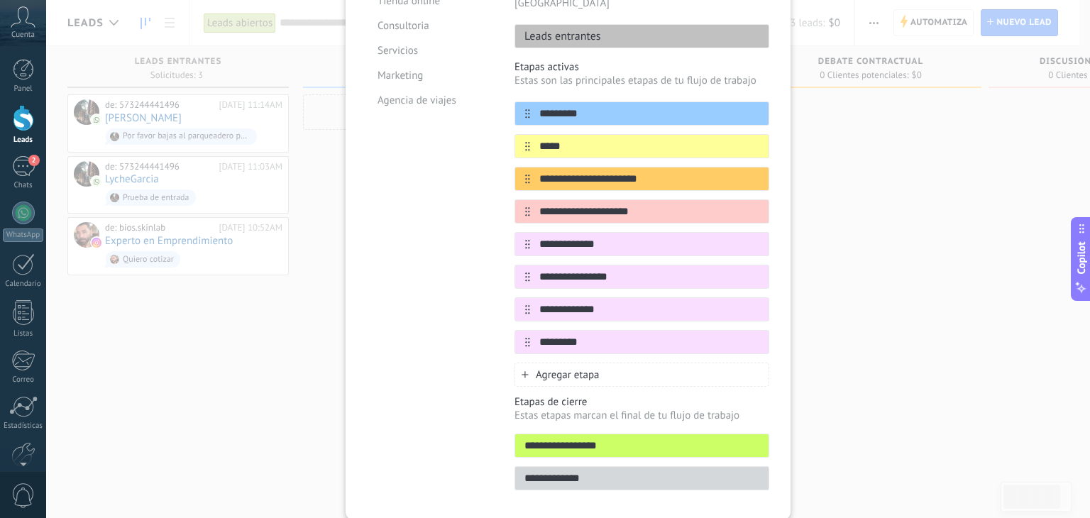
scroll to position [213, 0]
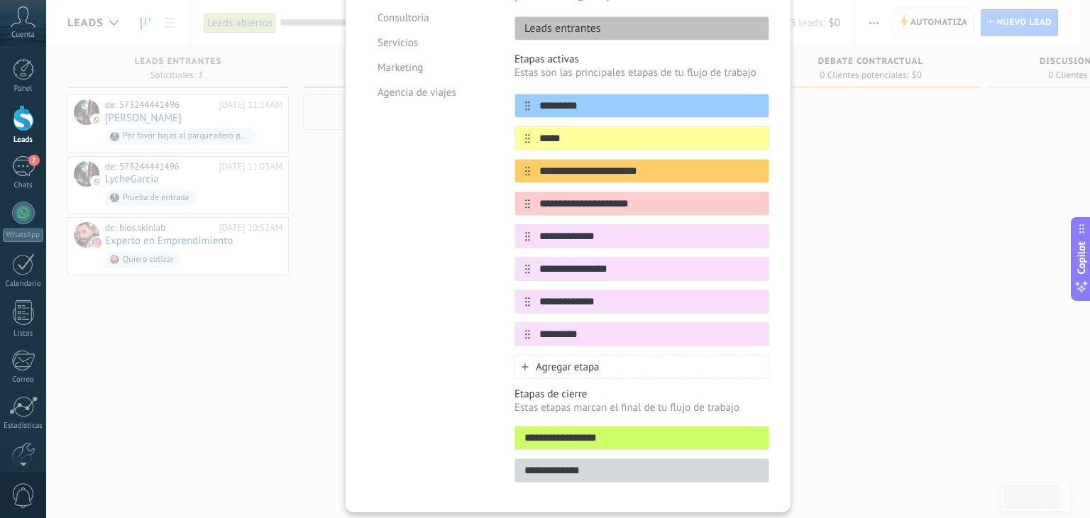
click at [588, 431] on input "**********" at bounding box center [641, 438] width 253 height 15
type input "**********"
click at [579, 463] on input "**********" at bounding box center [641, 470] width 253 height 15
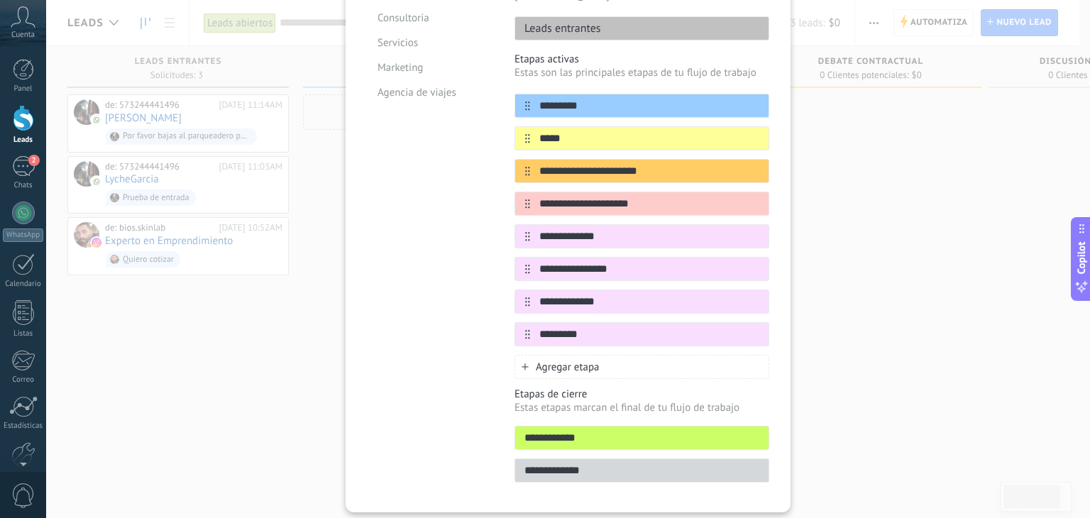
click at [579, 463] on input "**********" at bounding box center [641, 470] width 253 height 15
type input "**********"
click at [898, 276] on div "**********" at bounding box center [568, 259] width 1044 height 518
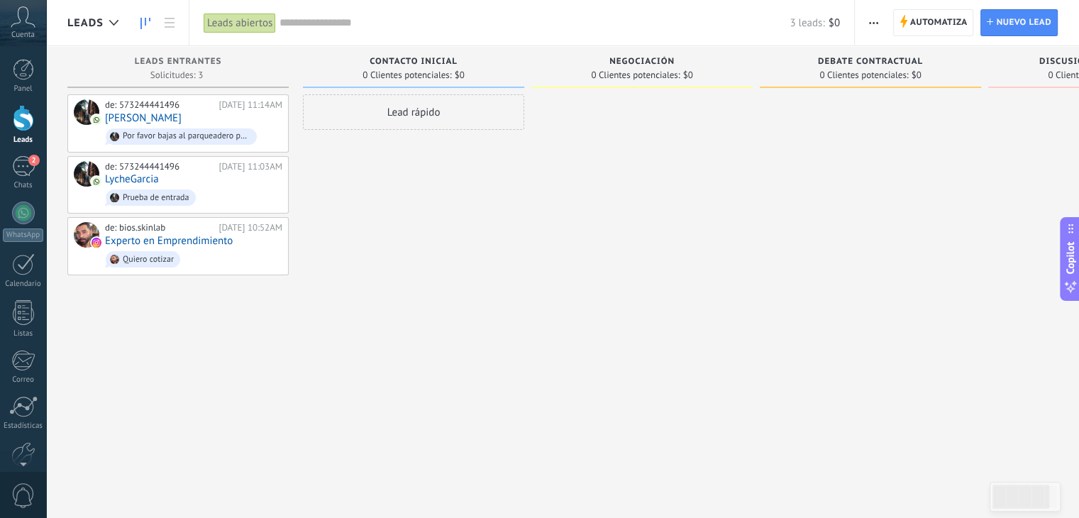
scroll to position [0, 152]
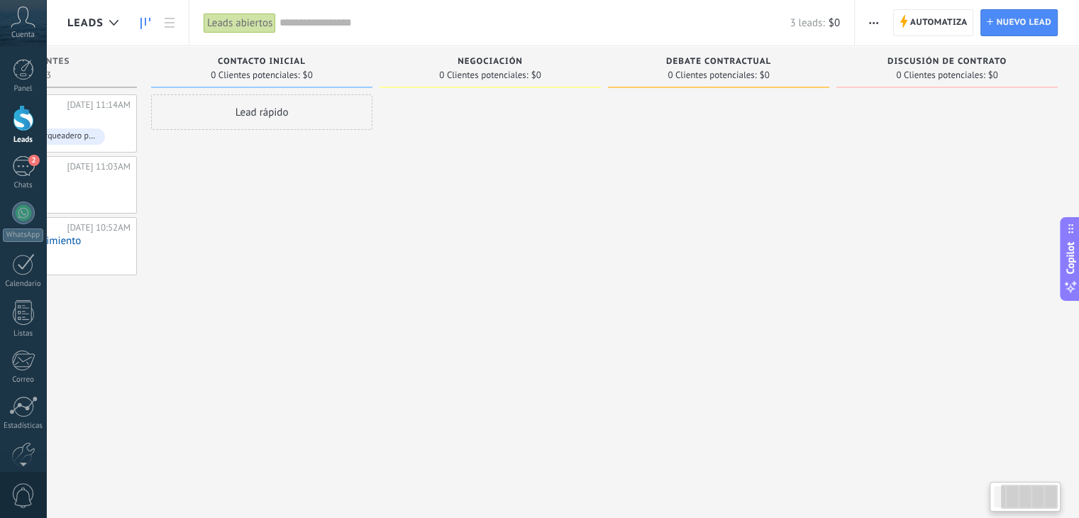
drag, startPoint x: 622, startPoint y: 222, endPoint x: 495, endPoint y: 243, distance: 128.0
click at [495, 243] on div "Leads Entrantes Solicitudes: 3 0 0 0 3 0 0 0 3 de: 573244441496 [DATE] 11:14AM …" at bounding box center [498, 236] width 1164 height 381
drag, startPoint x: 799, startPoint y: 253, endPoint x: 466, endPoint y: 253, distance: 332.8
click at [466, 253] on div "Leads Entrantes Solicitudes: 3 0 0 0 3 0 0 0 3 de: 573244441496 [DATE] 11:14AM …" at bounding box center [498, 236] width 1164 height 381
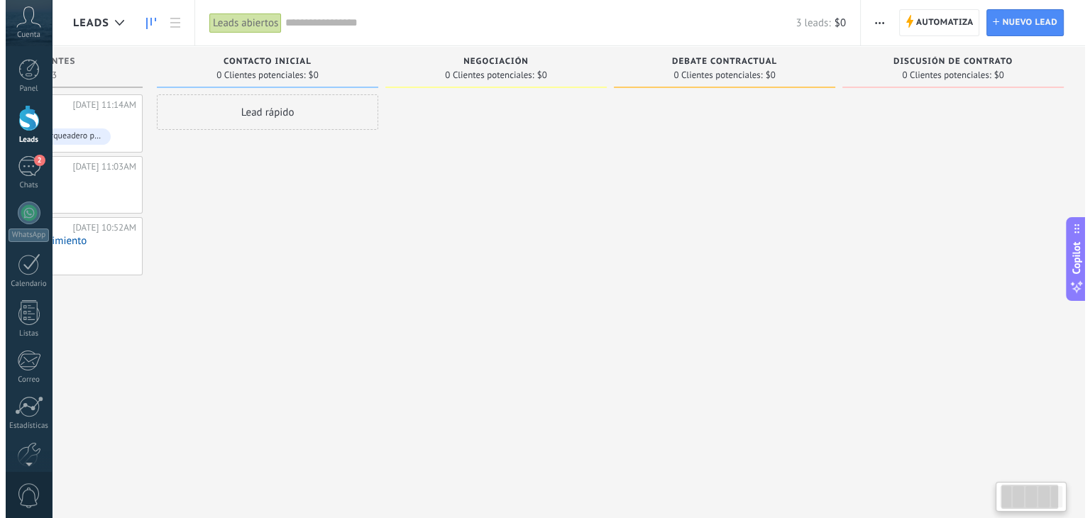
scroll to position [0, 0]
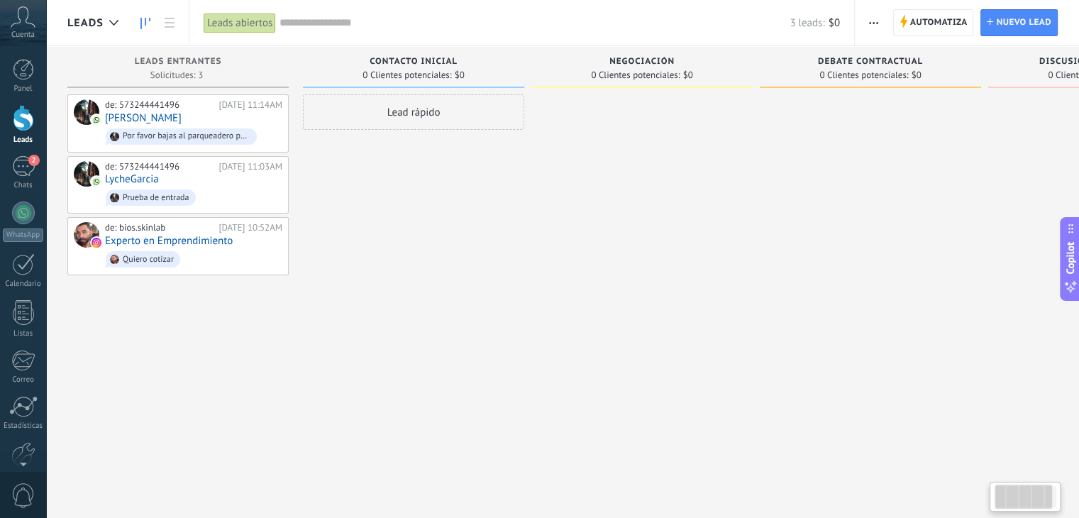
drag, startPoint x: 812, startPoint y: 243, endPoint x: 996, endPoint y: 237, distance: 184.6
click at [1011, 236] on div "Leads Entrantes Solicitudes: 3 0 0 0 3 0 0 0 3 de: 573244441496 [DATE] 11:14AM …" at bounding box center [649, 236] width 1164 height 381
drag, startPoint x: 633, startPoint y: 243, endPoint x: 701, endPoint y: 227, distance: 70.1
click at [678, 233] on div at bounding box center [642, 260] width 221 height 333
click at [874, 26] on span "button" at bounding box center [873, 22] width 9 height 27
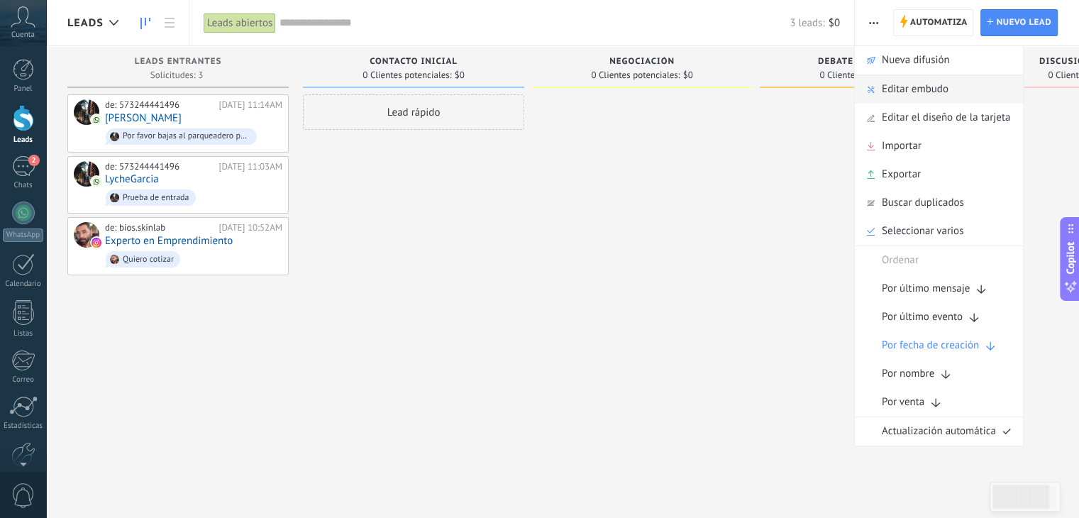
click at [898, 94] on span "Editar embudo" at bounding box center [915, 89] width 67 height 28
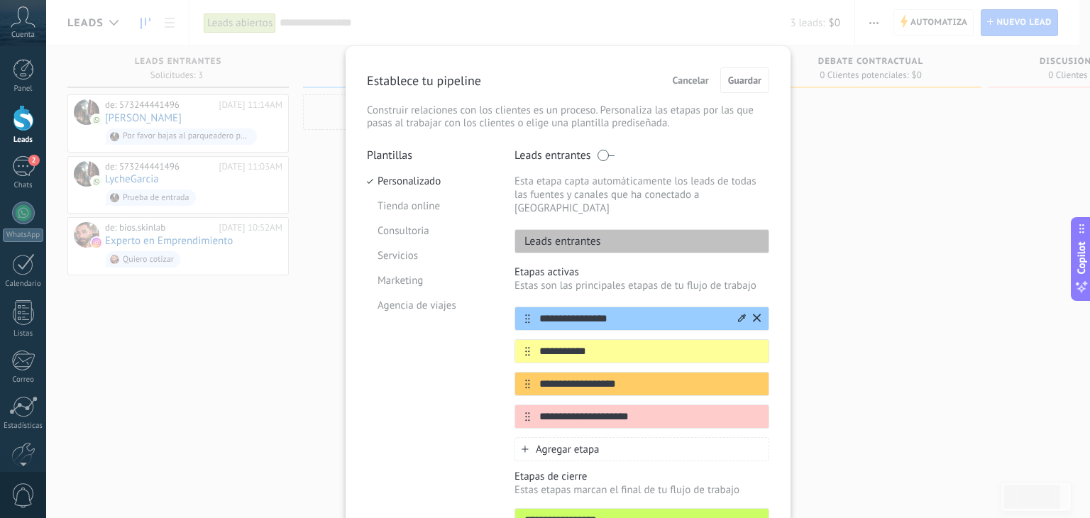
drag, startPoint x: 622, startPoint y: 304, endPoint x: 531, endPoint y: 310, distance: 91.0
click at [532, 312] on input "**********" at bounding box center [633, 319] width 206 height 15
type input "*********"
drag, startPoint x: 606, startPoint y: 338, endPoint x: 517, endPoint y: 334, distance: 88.8
click at [517, 339] on div "**********" at bounding box center [641, 351] width 255 height 24
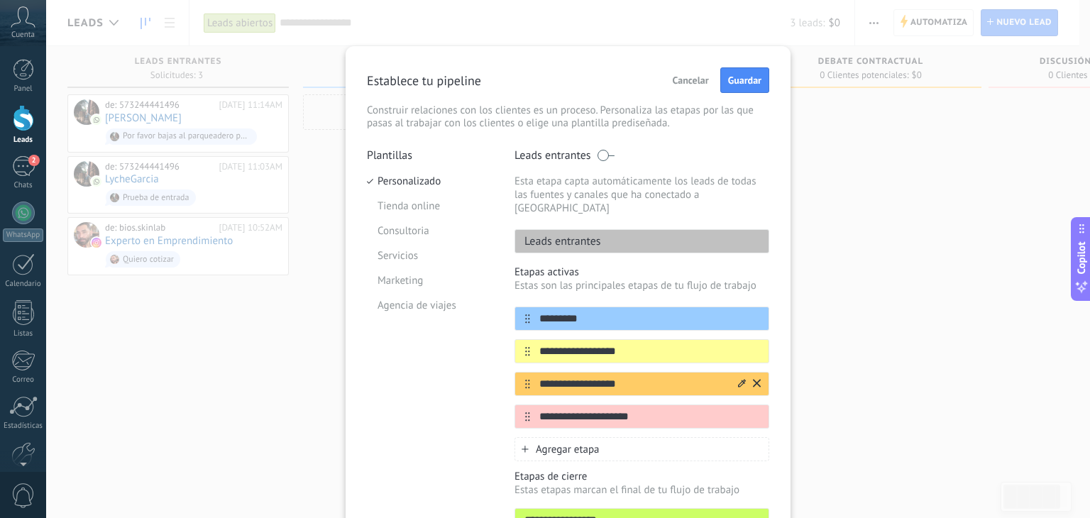
type input "**********"
click at [627, 377] on input "**********" at bounding box center [633, 384] width 206 height 15
type input "*"
click at [613, 377] on input "**********" at bounding box center [633, 384] width 206 height 15
click at [650, 377] on input "**********" at bounding box center [633, 384] width 206 height 15
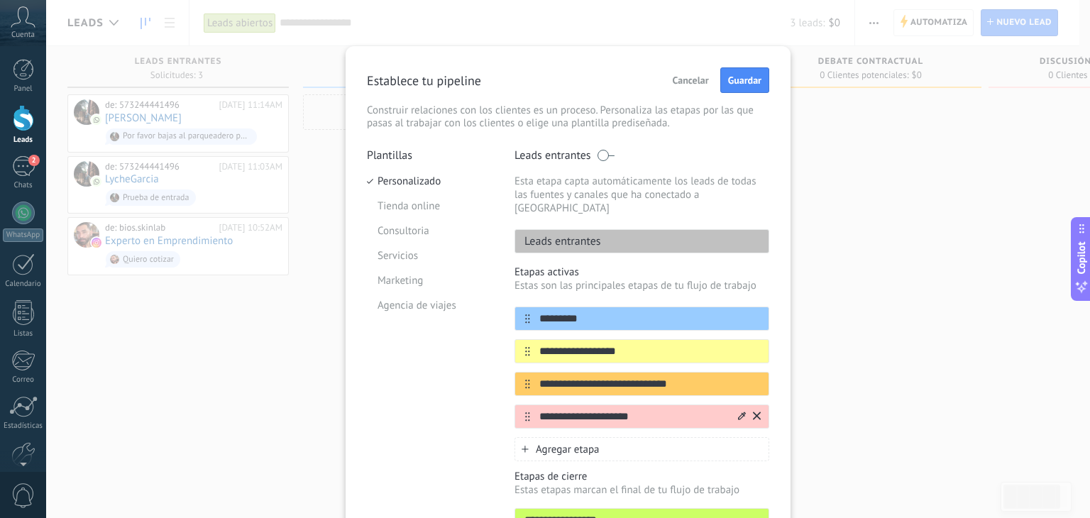
type input "**********"
click at [565, 409] on input "**********" at bounding box center [633, 416] width 206 height 15
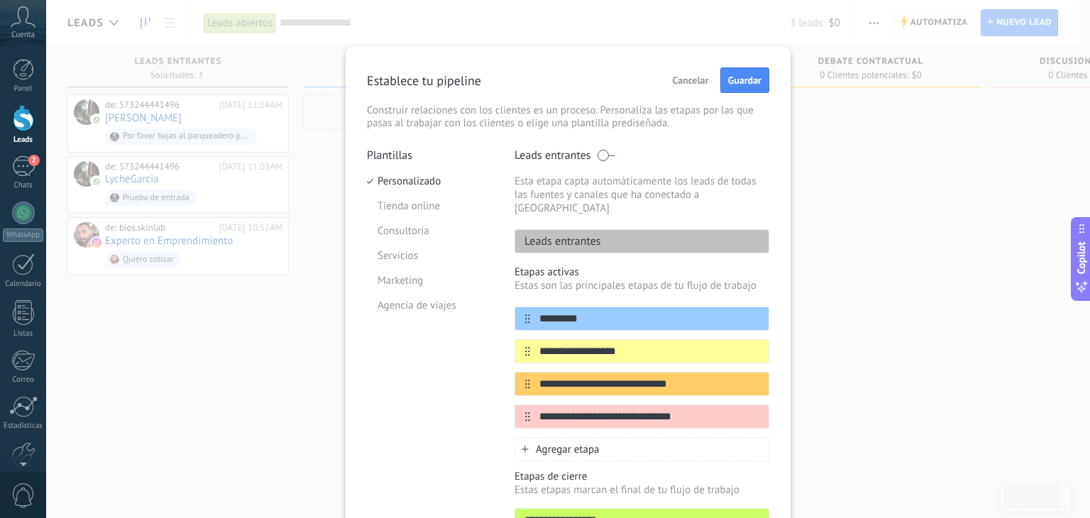
type input "**********"
click at [571, 443] on span "Agregar etapa" at bounding box center [568, 449] width 64 height 13
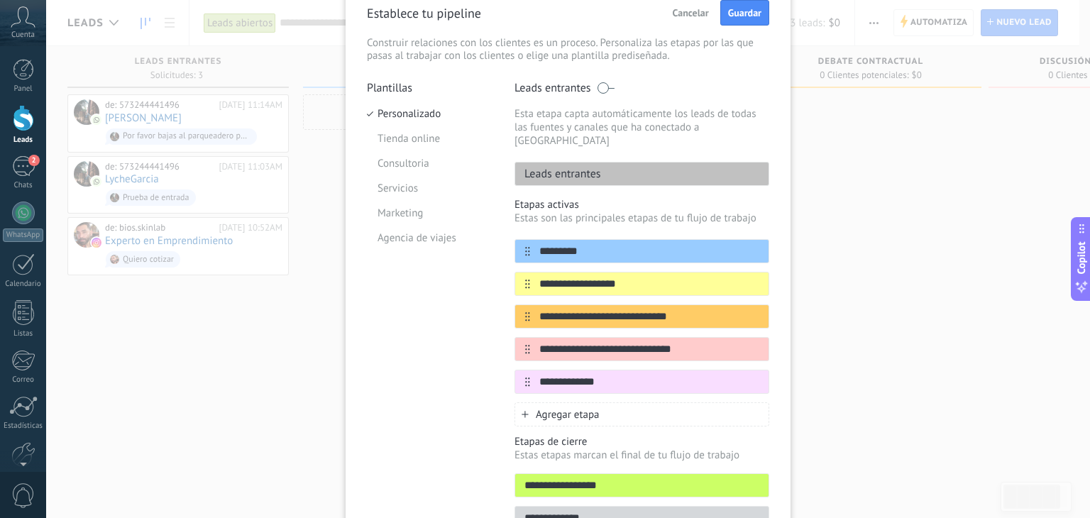
scroll to position [71, 0]
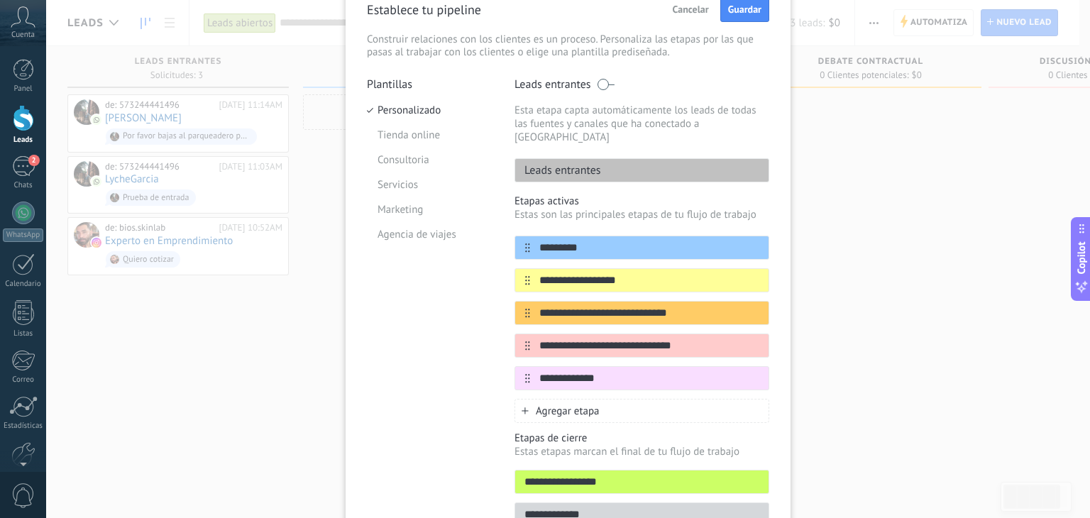
type input "**********"
click at [561, 404] on span "Agregar etapa" at bounding box center [568, 410] width 64 height 13
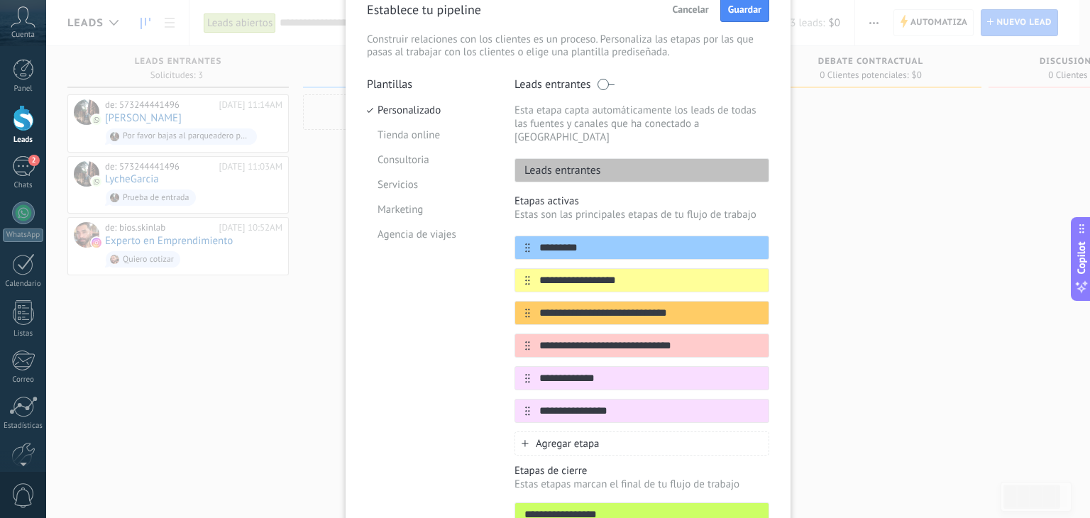
type input "**********"
click at [549, 436] on div "Agregar etapa" at bounding box center [641, 443] width 255 height 24
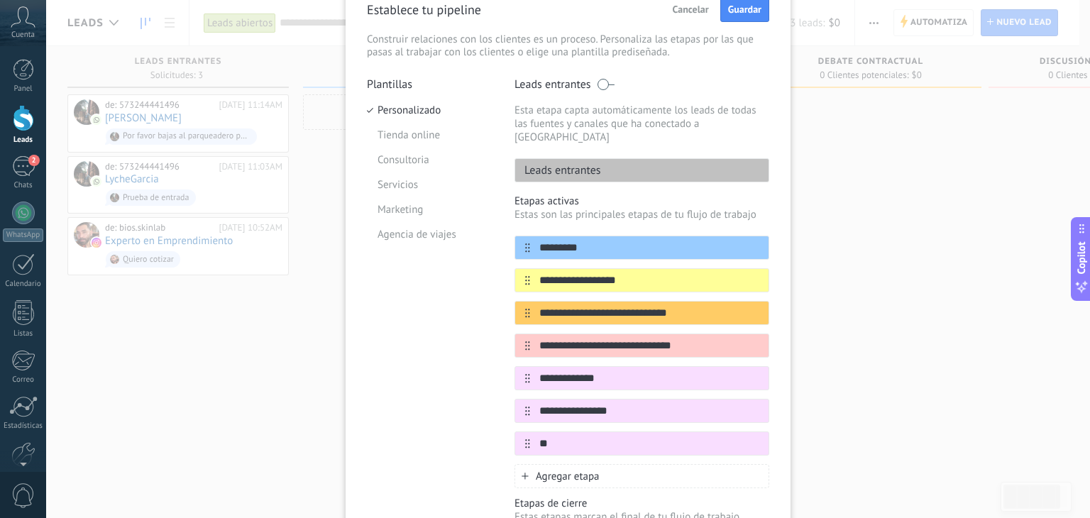
type input "*"
click at [549, 436] on div at bounding box center [641, 443] width 255 height 24
click at [548, 436] on input "text" at bounding box center [633, 443] width 206 height 15
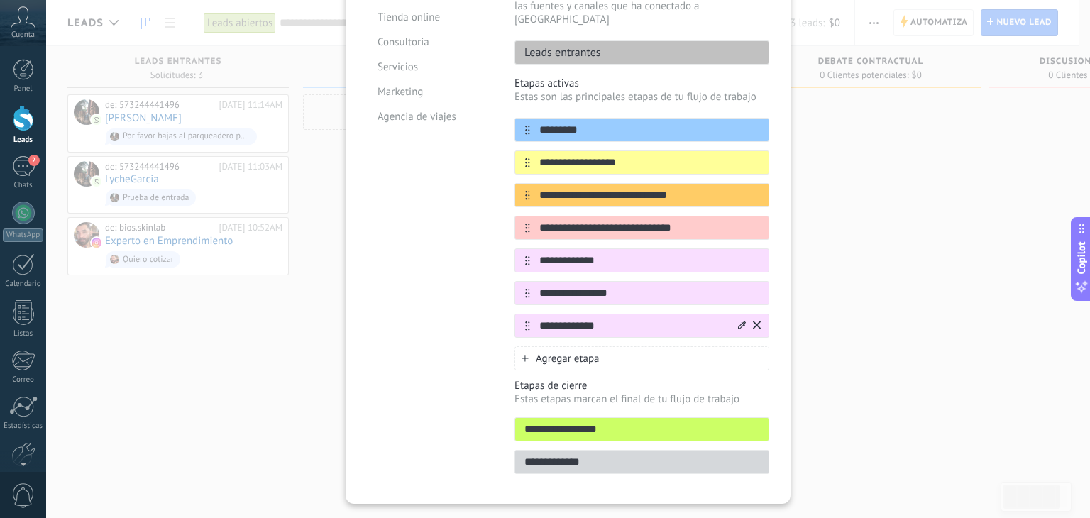
scroll to position [205, 0]
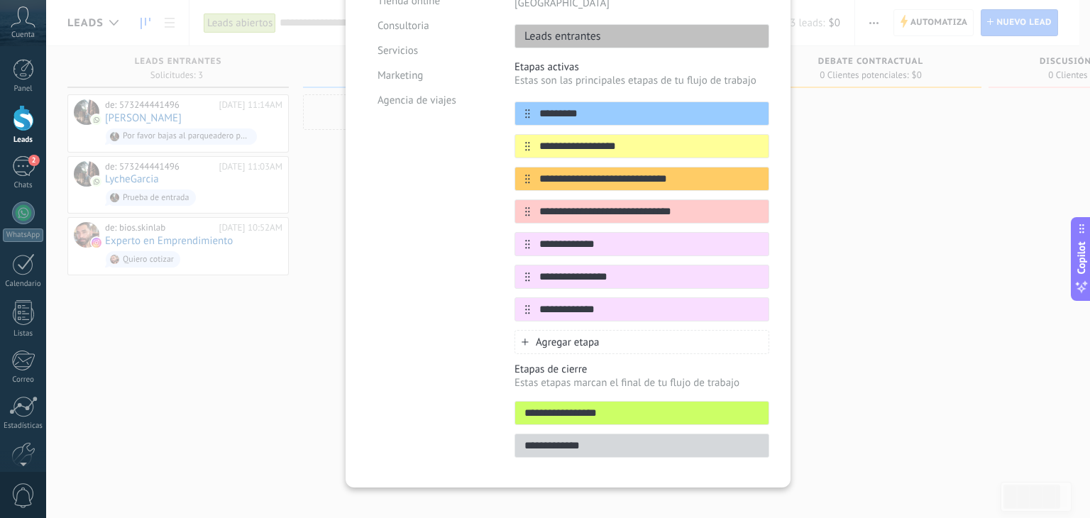
type input "**********"
click at [565, 312] on div "**********" at bounding box center [641, 207] width 255 height 294
click at [568, 336] on span "Agregar etapa" at bounding box center [568, 342] width 64 height 13
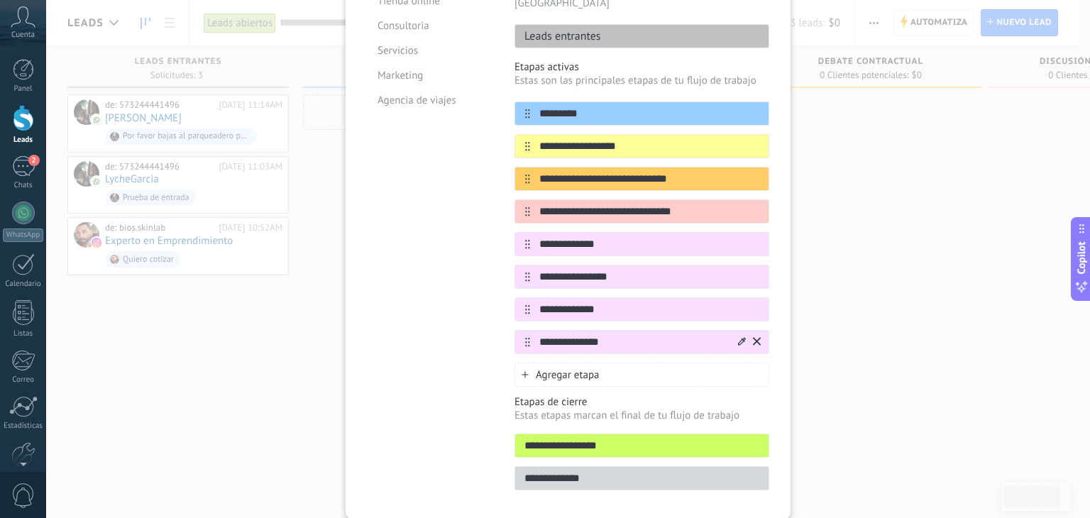
type input "**********"
click at [582, 439] on input "**********" at bounding box center [641, 446] width 253 height 15
type input "**********"
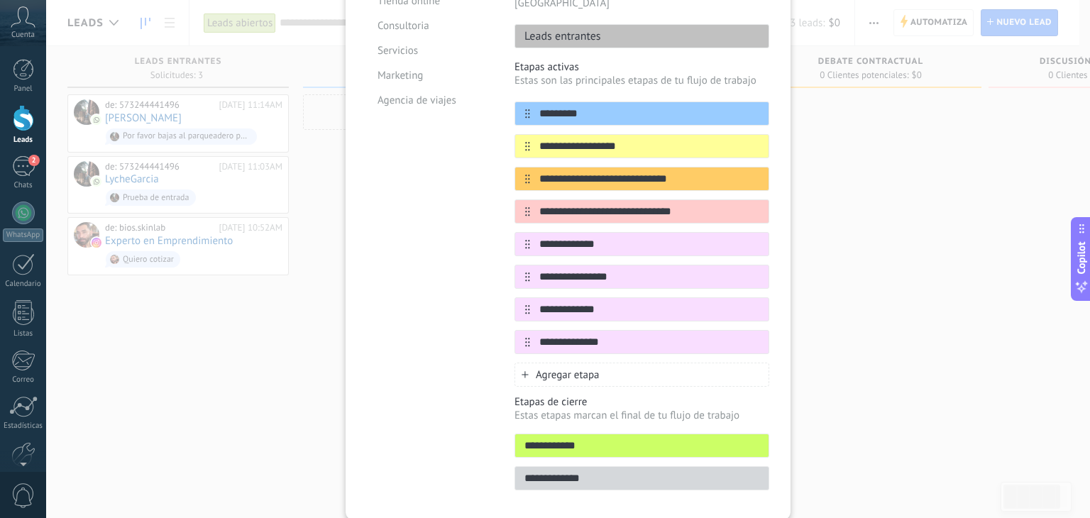
click at [585, 471] on input "**********" at bounding box center [641, 478] width 253 height 15
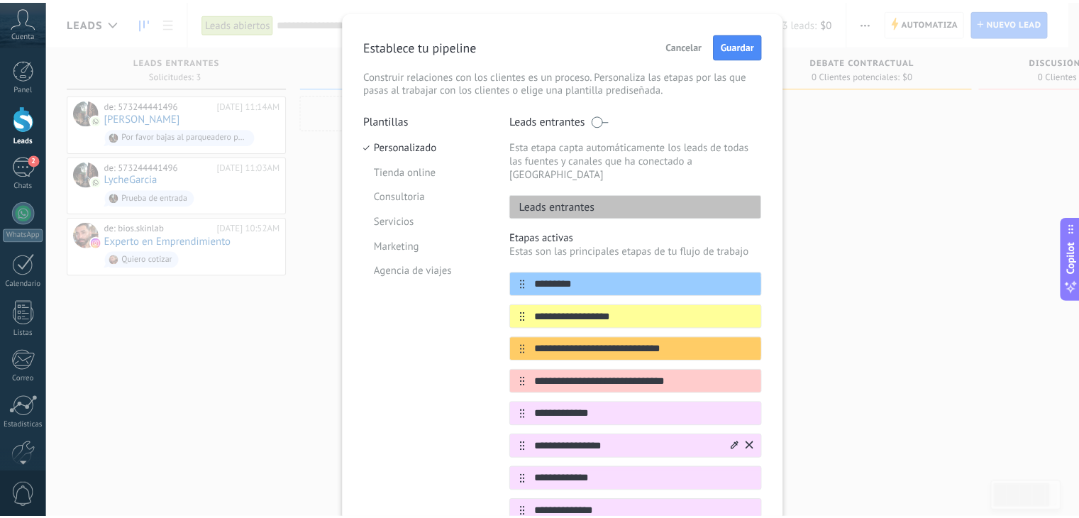
scroll to position [0, 0]
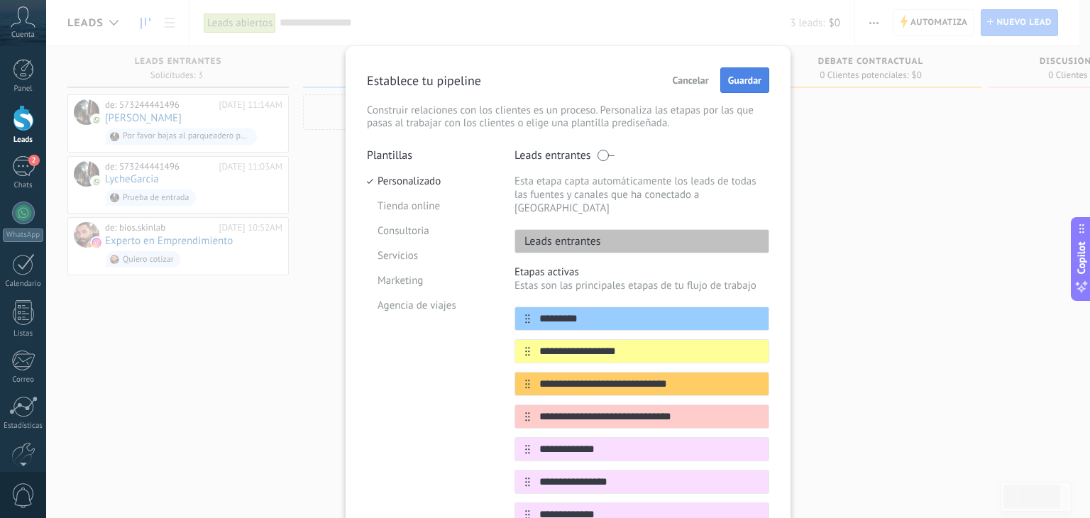
type input "**********"
click at [731, 83] on span "Guardar" at bounding box center [744, 80] width 33 height 10
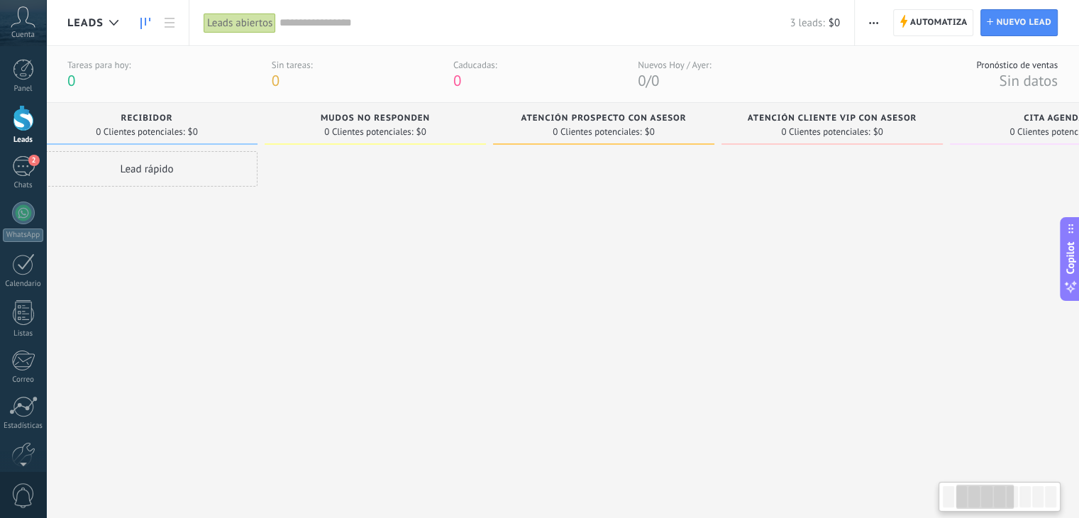
drag, startPoint x: 634, startPoint y: 308, endPoint x: 409, endPoint y: 321, distance: 225.3
click at [409, 321] on div at bounding box center [375, 317] width 221 height 333
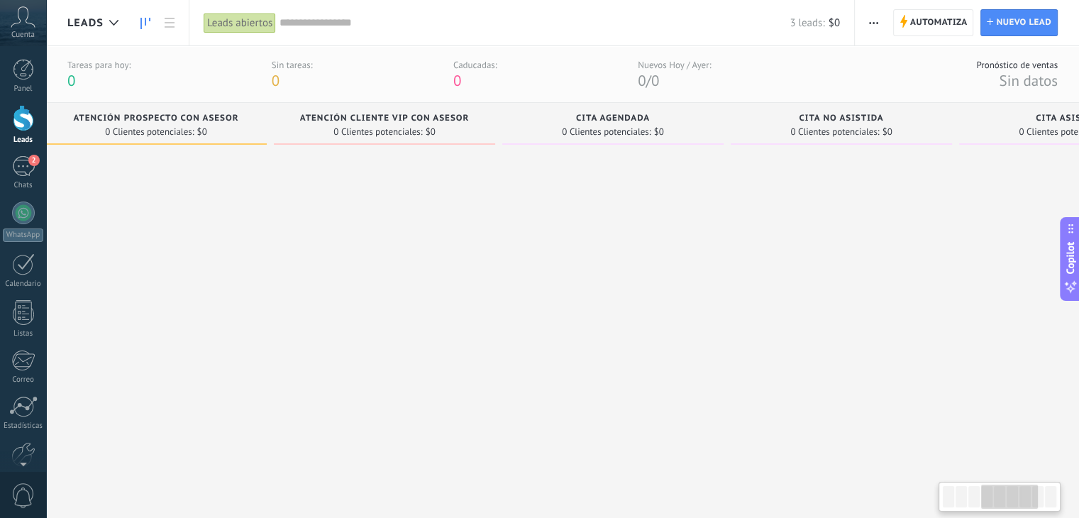
drag, startPoint x: 734, startPoint y: 284, endPoint x: 292, endPoint y: 289, distance: 442.8
click at [292, 289] on div at bounding box center [384, 317] width 221 height 333
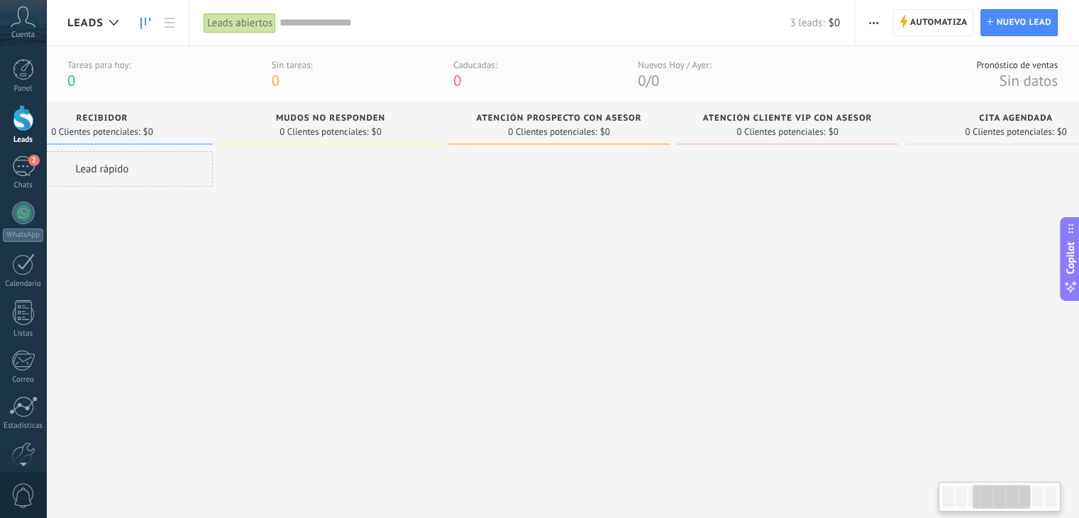
drag, startPoint x: 568, startPoint y: 282, endPoint x: 952, endPoint y: 281, distance: 383.9
click at [952, 281] on div at bounding box center [1015, 317] width 221 height 333
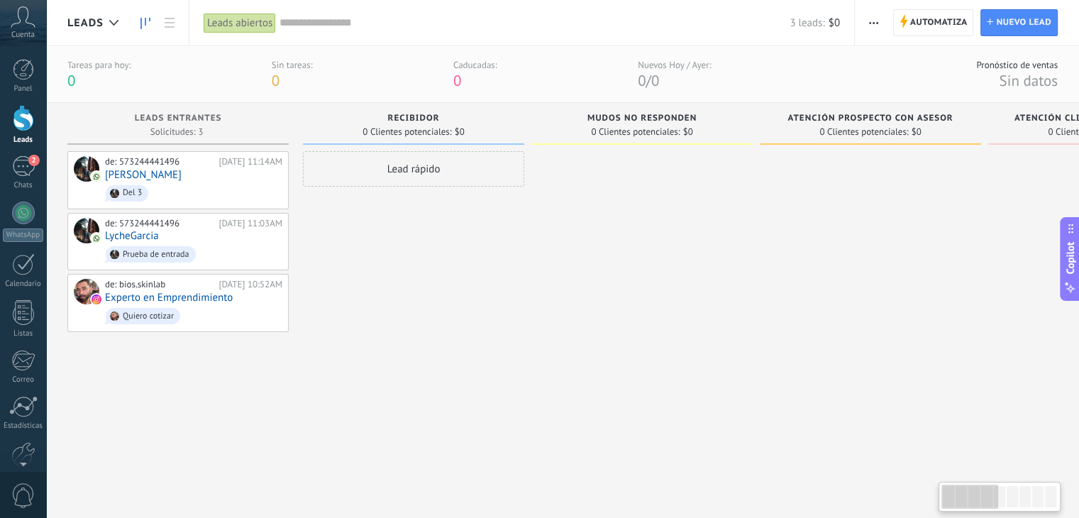
drag, startPoint x: 571, startPoint y: 280, endPoint x: 916, endPoint y: 280, distance: 344.9
click at [916, 280] on div at bounding box center [870, 317] width 221 height 333
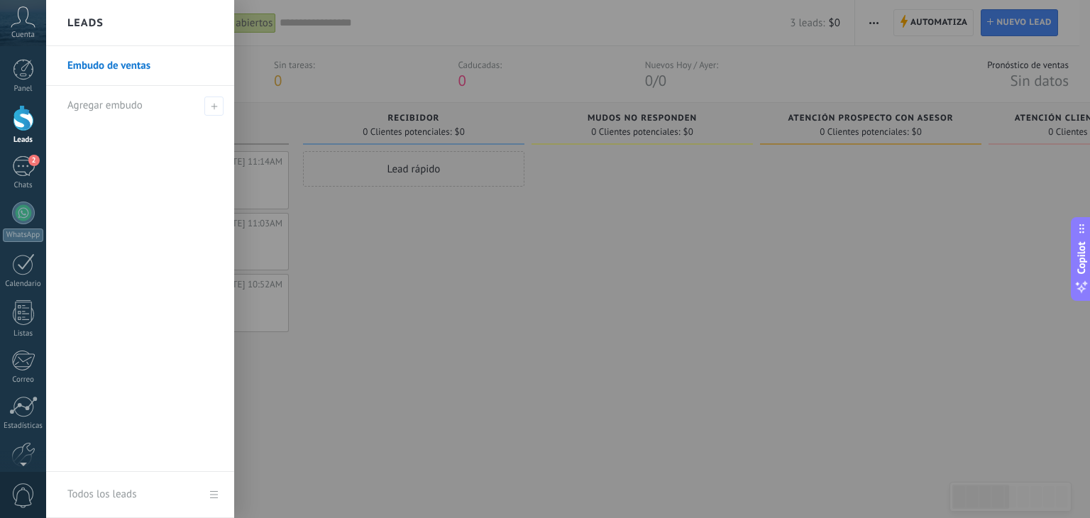
click at [143, 67] on link "Embudo de ventas" at bounding box center [143, 66] width 153 height 40
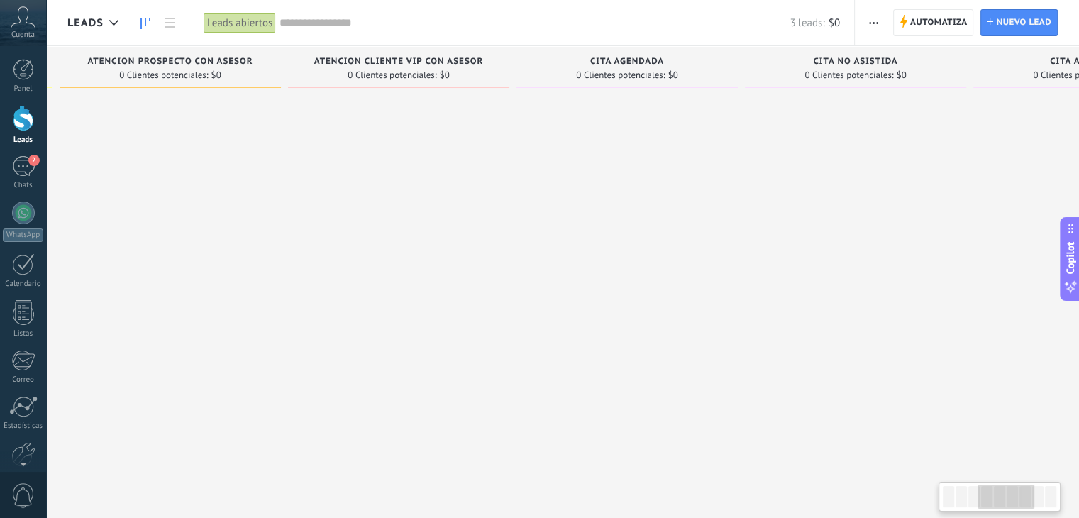
drag, startPoint x: 823, startPoint y: 243, endPoint x: 149, endPoint y: 302, distance: 676.7
click at [136, 304] on div at bounding box center [170, 260] width 221 height 333
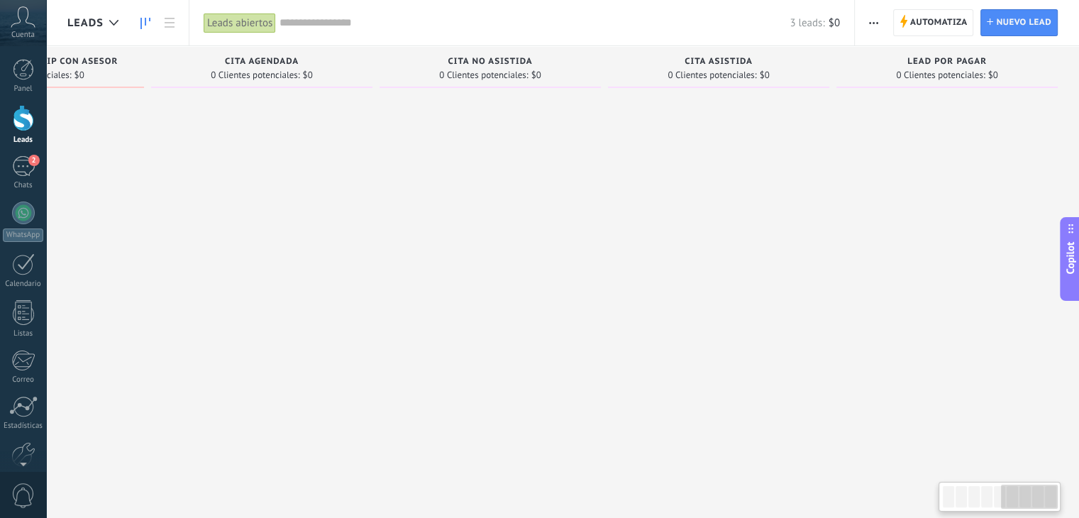
drag, startPoint x: 588, startPoint y: 294, endPoint x: 57, endPoint y: 295, distance: 530.8
click at [57, 295] on div "Leads Entrantes Solicitudes: 3 0 0 0 3 0 0 0 3 de: 573244441496 [DATE] 11:14AM …" at bounding box center [41, 236] width 2078 height 381
drag, startPoint x: 928, startPoint y: 70, endPoint x: 937, endPoint y: 87, distance: 18.4
click at [937, 87] on div "Lead por pagar 0 Clientes potenciales: $0" at bounding box center [947, 67] width 221 height 42
click at [930, 63] on span "Lead por pagar" at bounding box center [947, 62] width 79 height 10
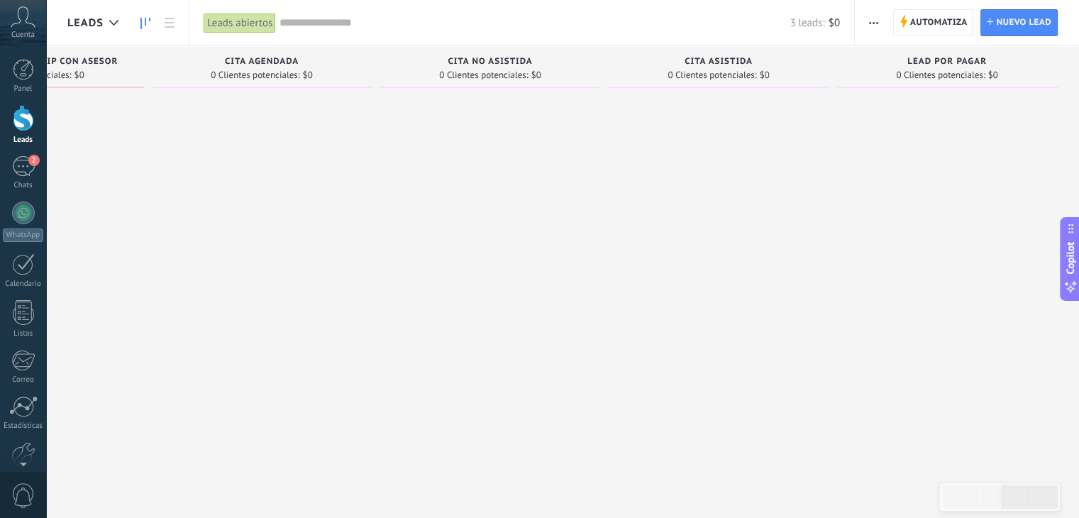
click at [916, 104] on div at bounding box center [947, 260] width 221 height 333
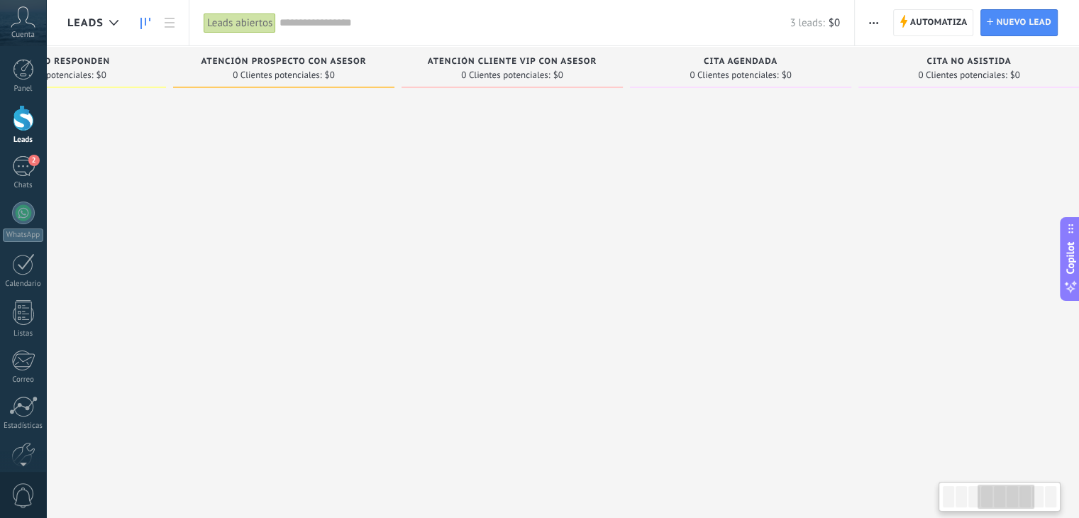
drag, startPoint x: 587, startPoint y: 258, endPoint x: 724, endPoint y: 258, distance: 137.0
click at [724, 258] on div at bounding box center [740, 260] width 221 height 333
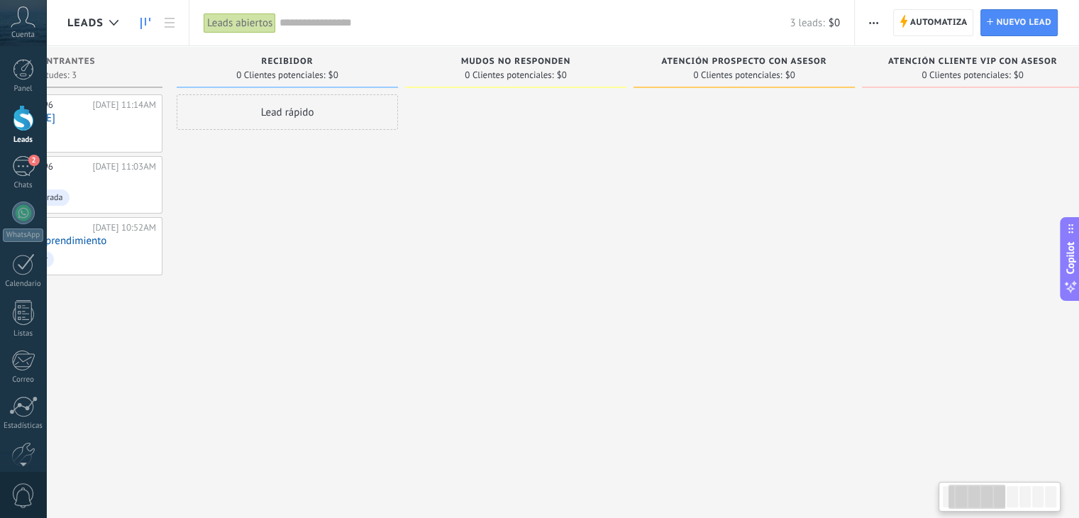
drag, startPoint x: 202, startPoint y: 238, endPoint x: 594, endPoint y: 236, distance: 392.4
click at [594, 236] on div at bounding box center [515, 260] width 221 height 333
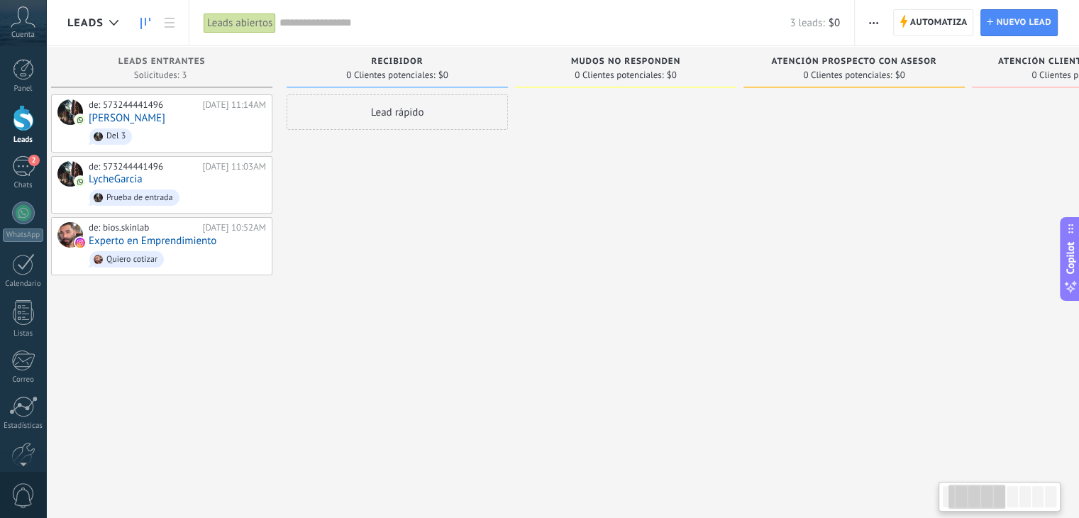
drag, startPoint x: 581, startPoint y: 299, endPoint x: 632, endPoint y: 370, distance: 87.6
click at [624, 310] on div "Leads Entrantes Solicitudes: 3 0 0 0 3 0 0 0 3 de: 573244441496 [DATE] 11:14AM …" at bounding box center [1090, 236] width 2078 height 381
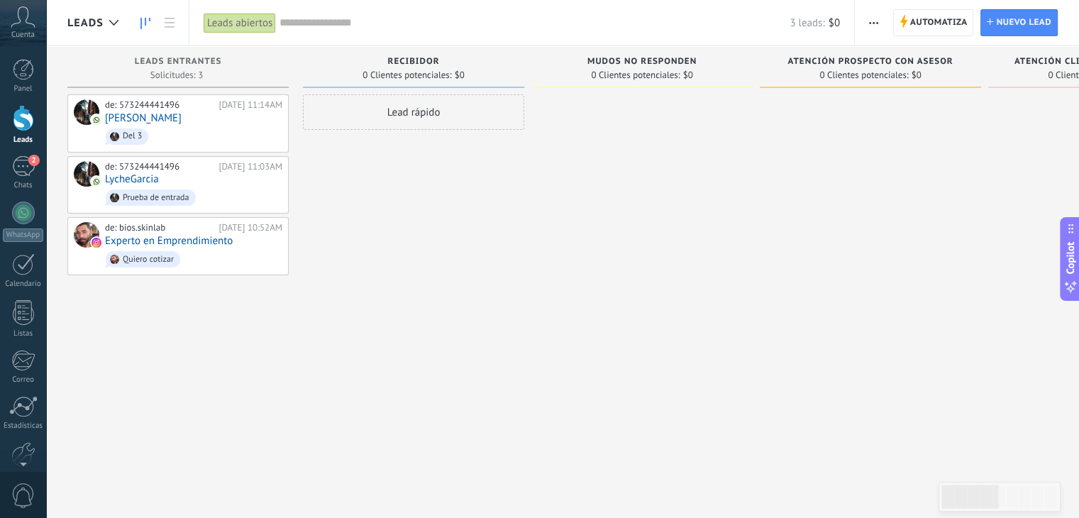
drag, startPoint x: 285, startPoint y: 358, endPoint x: 444, endPoint y: 357, distance: 159.0
click at [20, 387] on div at bounding box center [23, 383] width 24 height 25
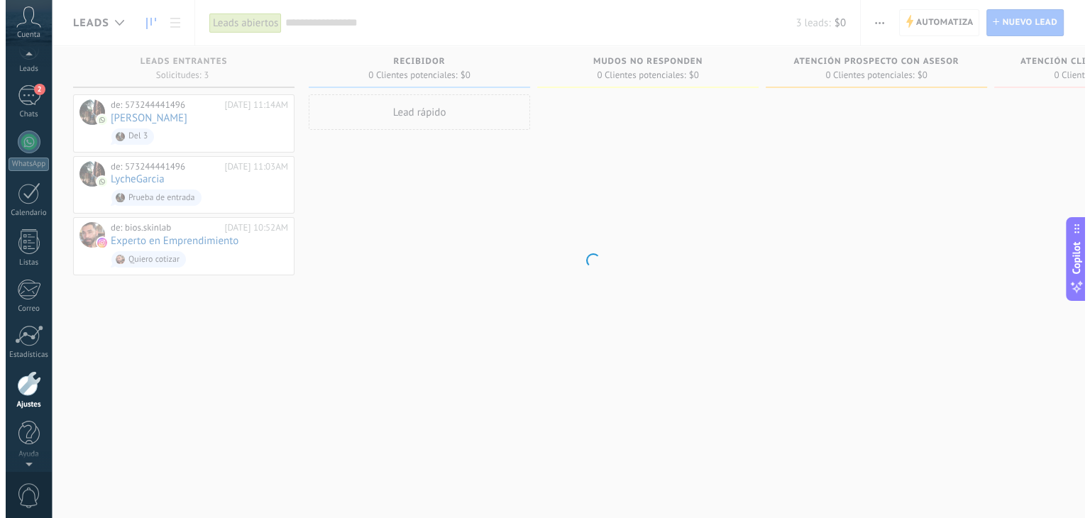
scroll to position [72, 0]
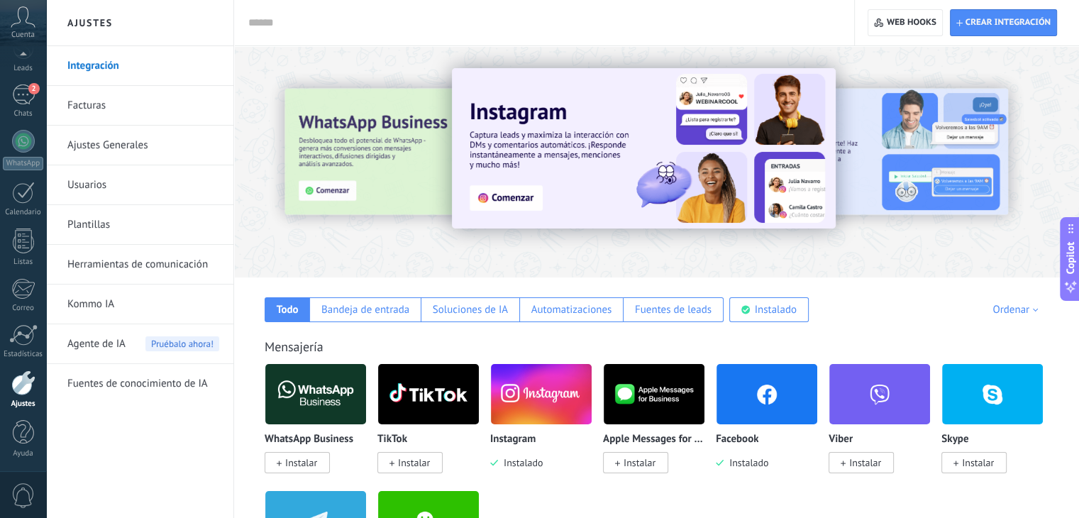
click at [148, 269] on link "Herramientas de comunicación" at bounding box center [143, 265] width 152 height 40
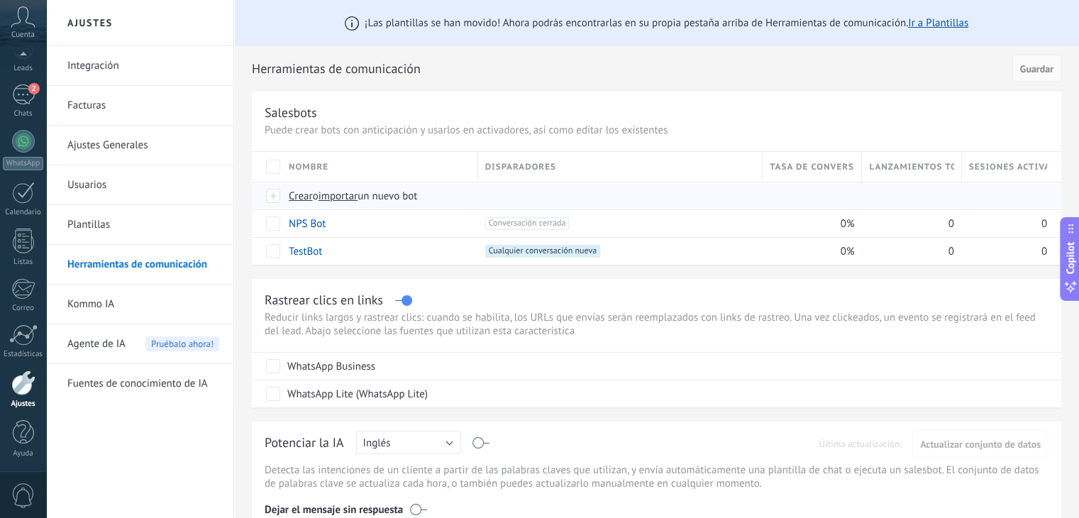
click at [302, 198] on span "Crear" at bounding box center [301, 195] width 24 height 13
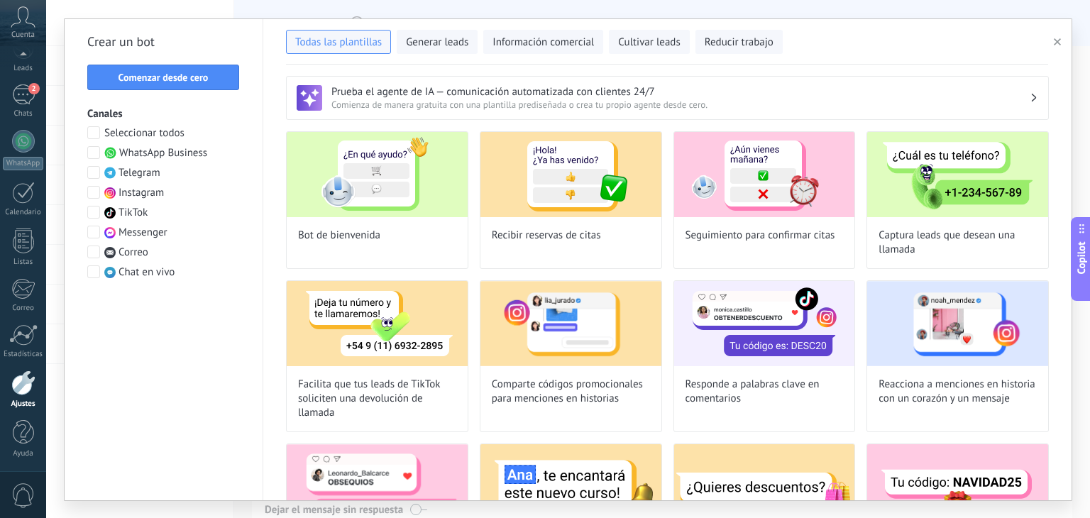
click at [99, 150] on span at bounding box center [93, 152] width 13 height 13
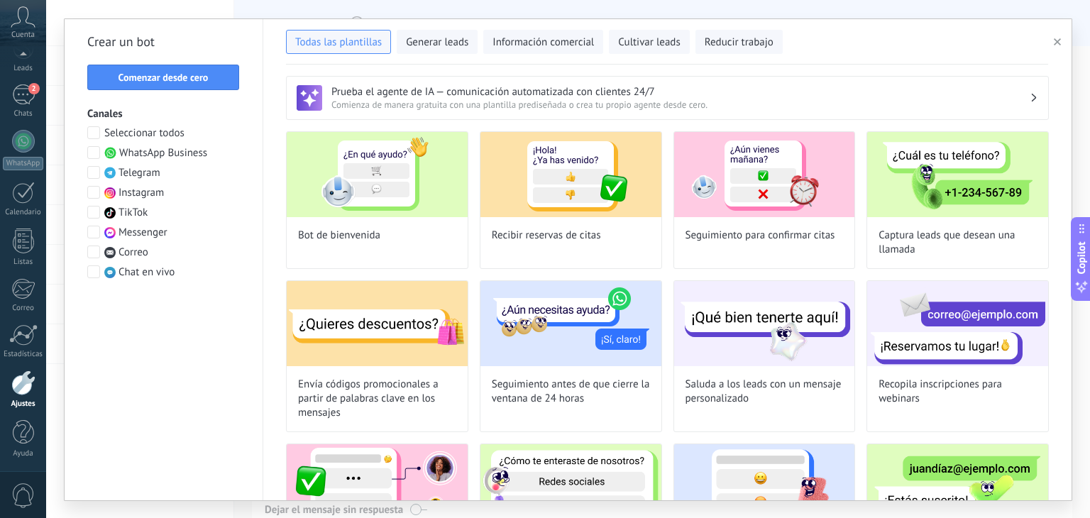
click at [99, 192] on div at bounding box center [94, 193] width 14 height 14
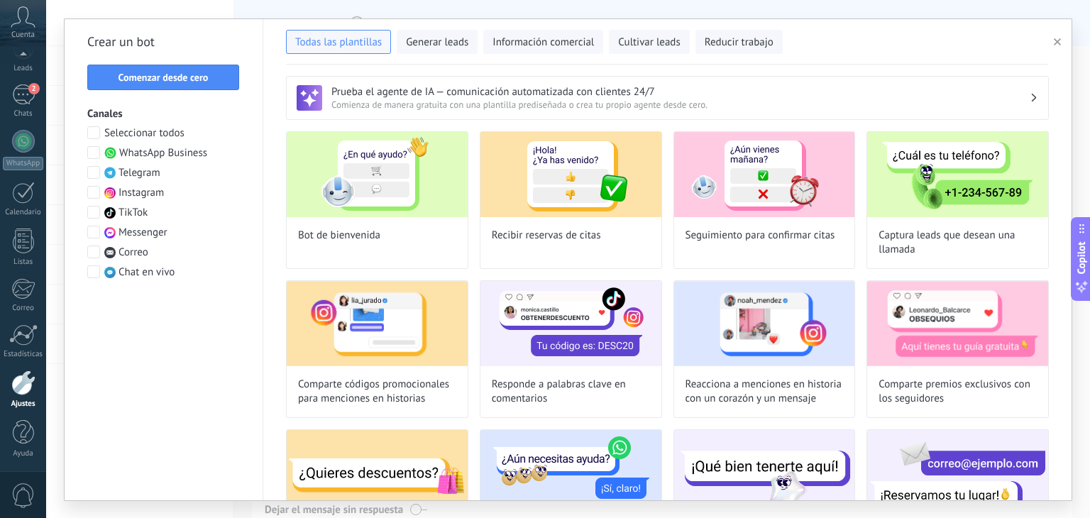
click at [95, 232] on span at bounding box center [93, 232] width 13 height 13
click at [99, 132] on span at bounding box center [93, 132] width 13 height 13
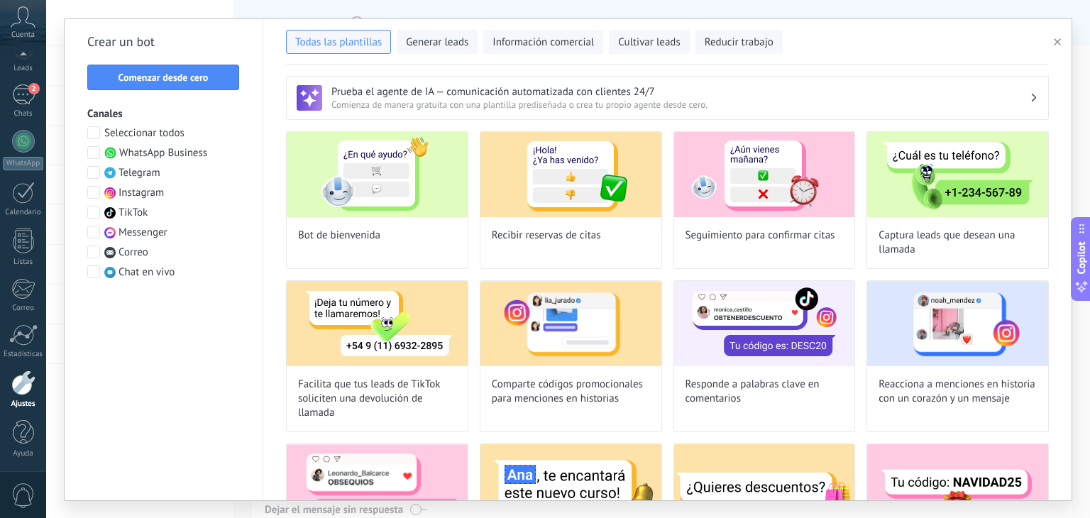
click at [96, 133] on span at bounding box center [93, 132] width 13 height 13
click at [177, 75] on span "Comenzar desde cero" at bounding box center [164, 77] width 90 height 10
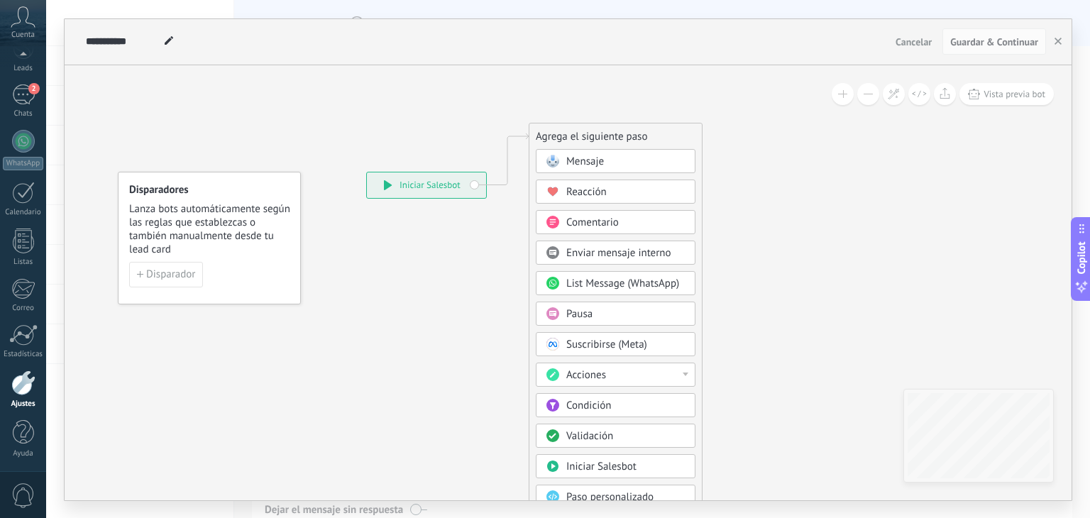
drag, startPoint x: 602, startPoint y: 231, endPoint x: 598, endPoint y: 135, distance: 95.9
click at [598, 135] on div "Agrega el siguiente paso" at bounding box center [615, 136] width 172 height 23
click at [169, 231] on span "Lanza bots automáticamente según las reglas que establezcas o también manualmen…" at bounding box center [210, 229] width 162 height 54
click at [168, 244] on span "Lanza bots automáticamente según las reglas que establezcas o también manualmen…" at bounding box center [210, 229] width 162 height 54
click at [168, 270] on span "Disparador" at bounding box center [170, 275] width 49 height 10
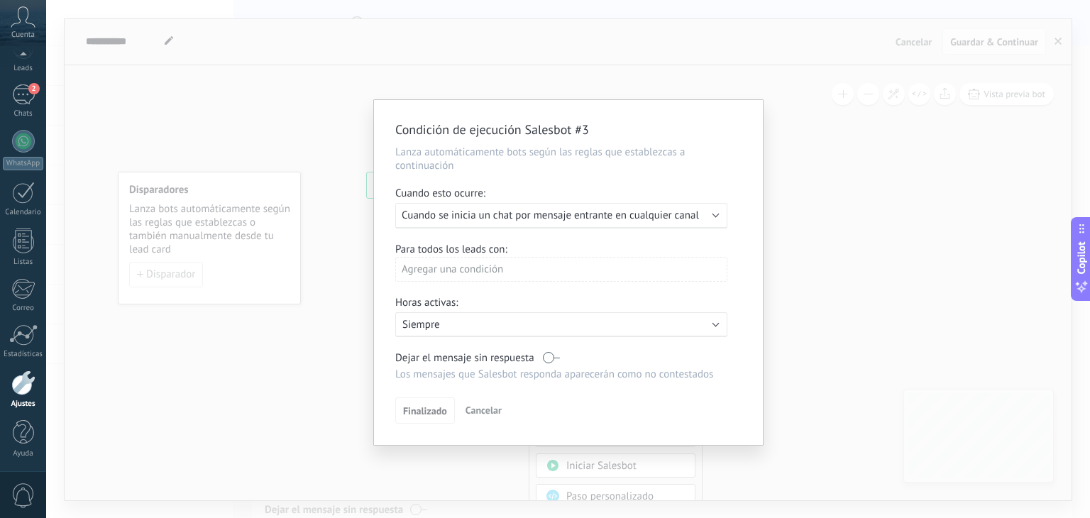
click at [473, 209] on span "Cuando se inicia un chat por mensaje entrante en cualquier canal" at bounding box center [550, 215] width 297 height 13
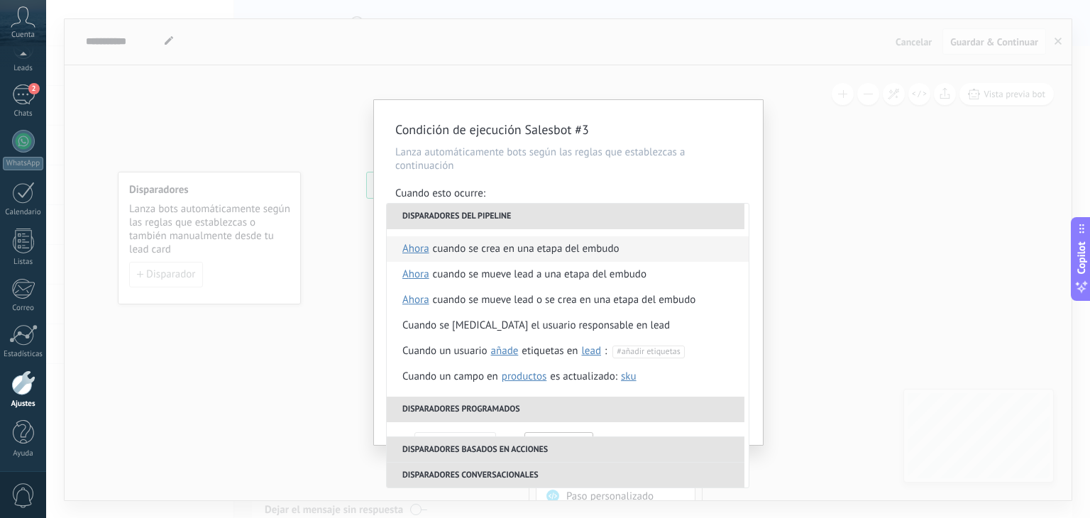
click at [483, 243] on div "Cuando se crea en una etapa del embudo" at bounding box center [526, 249] width 187 height 26
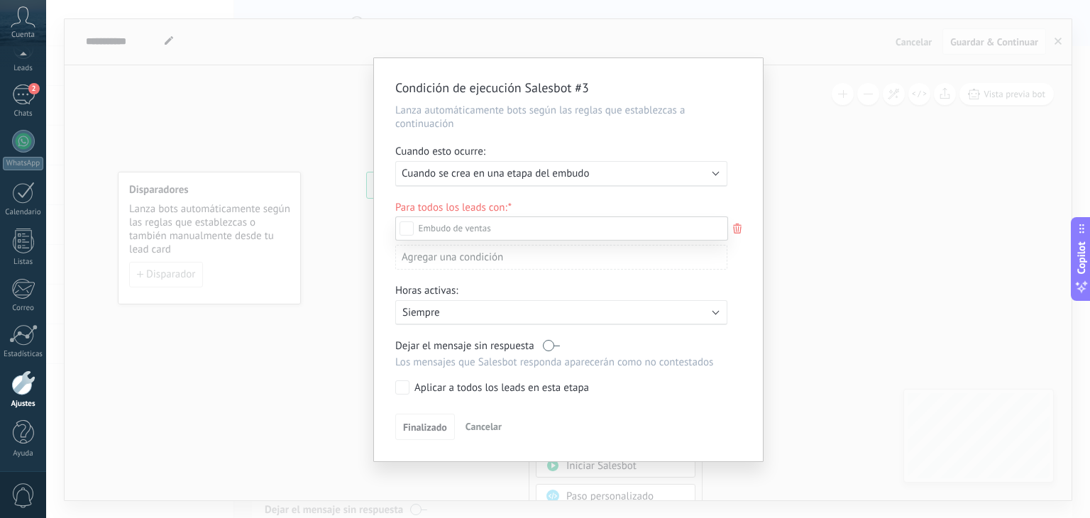
click at [684, 204] on div at bounding box center [568, 259] width 1044 height 518
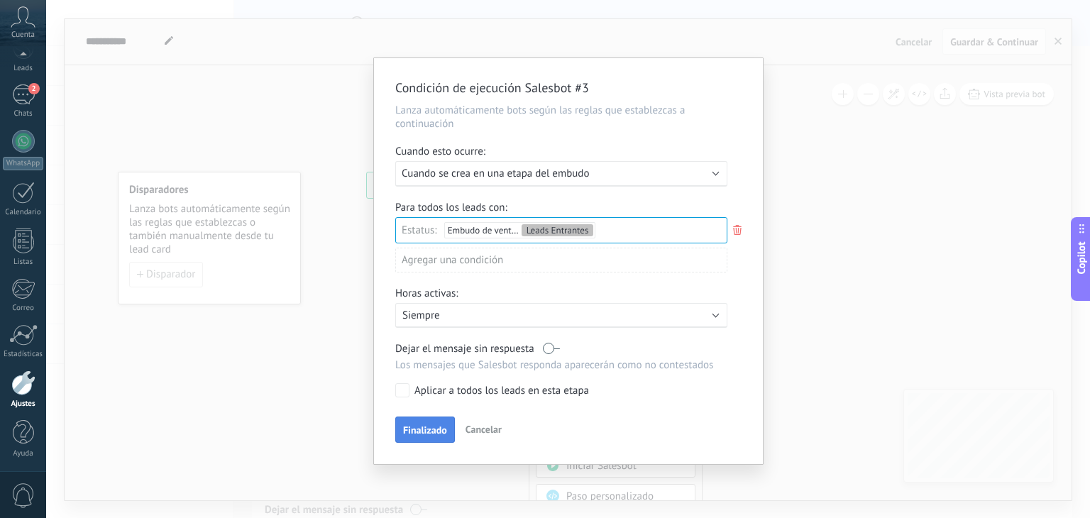
click at [421, 431] on span "Finalizado" at bounding box center [425, 430] width 44 height 10
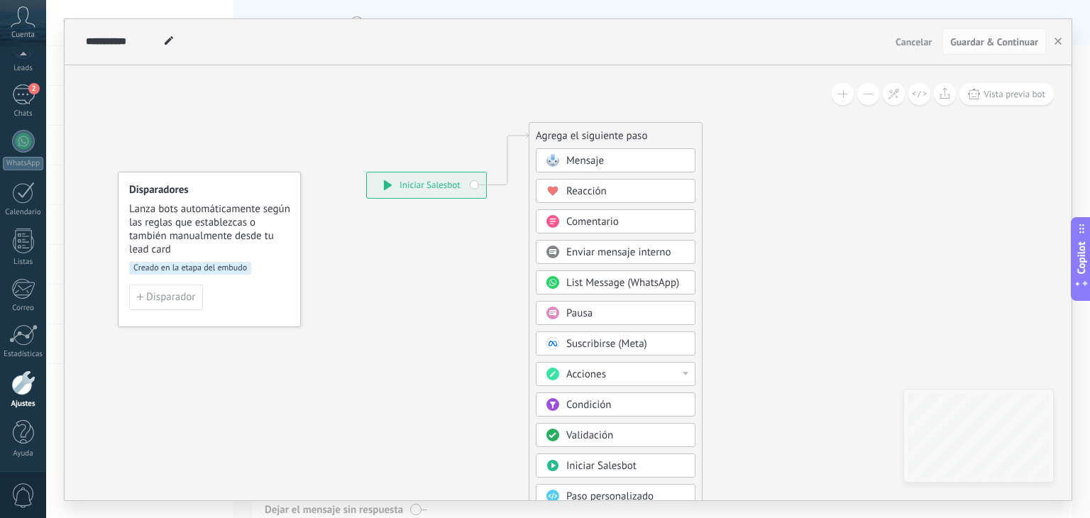
click at [580, 160] on span "Mensaje" at bounding box center [585, 160] width 38 height 13
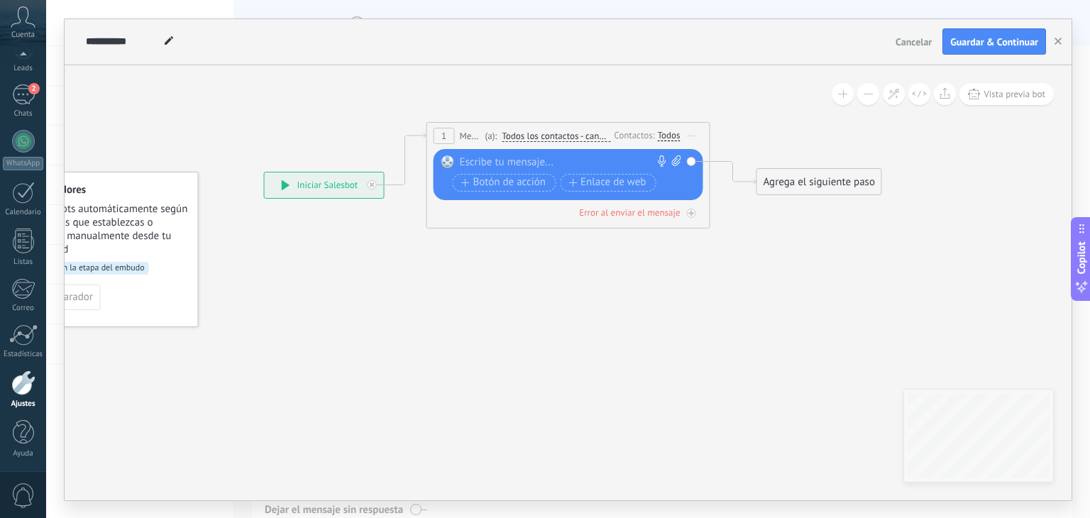
click at [514, 157] on div at bounding box center [565, 162] width 211 height 14
paste div
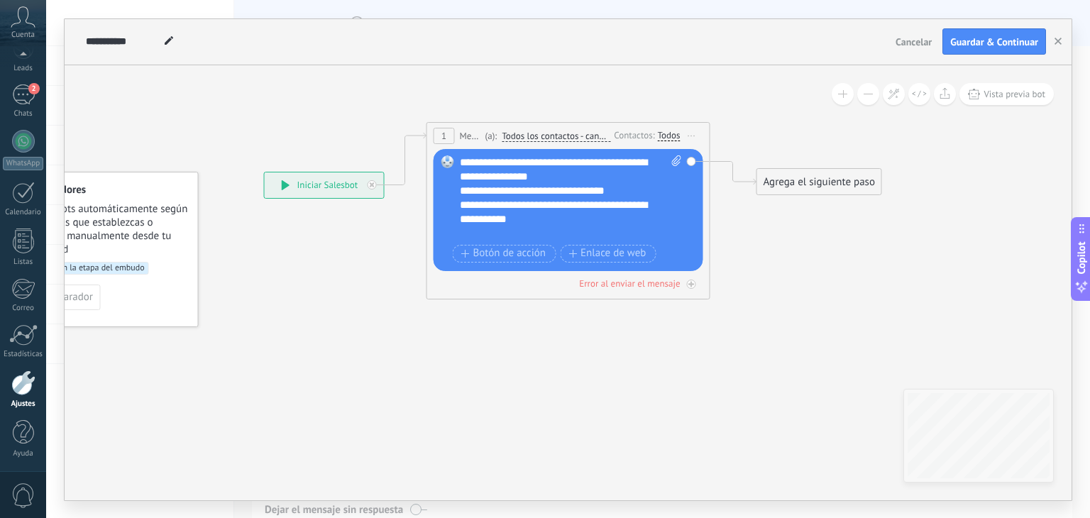
click at [463, 163] on div "**********" at bounding box center [571, 197] width 223 height 85
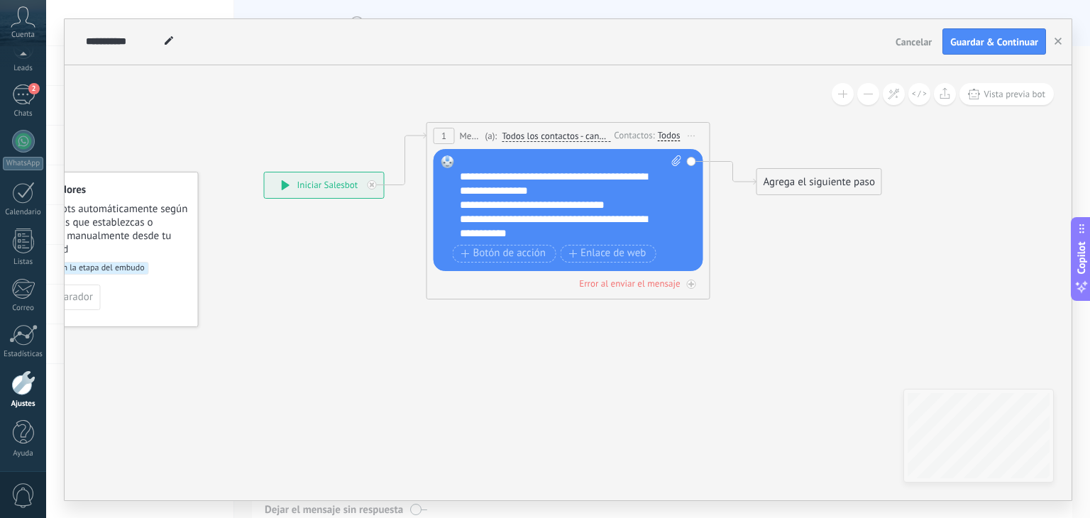
click at [676, 158] on icon at bounding box center [676, 160] width 9 height 11
click input "Subir" at bounding box center [0, 0] width 0 height 0
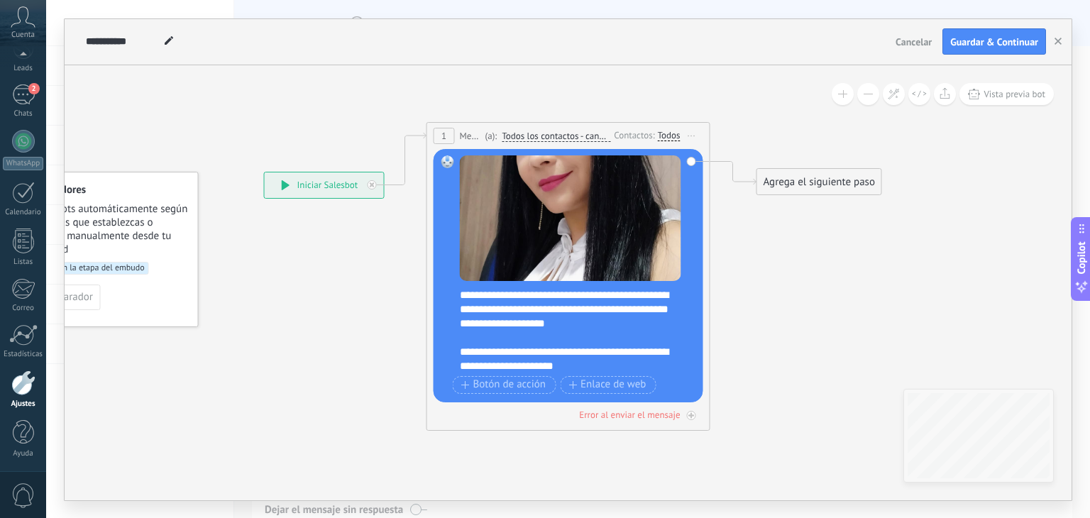
scroll to position [99, 0]
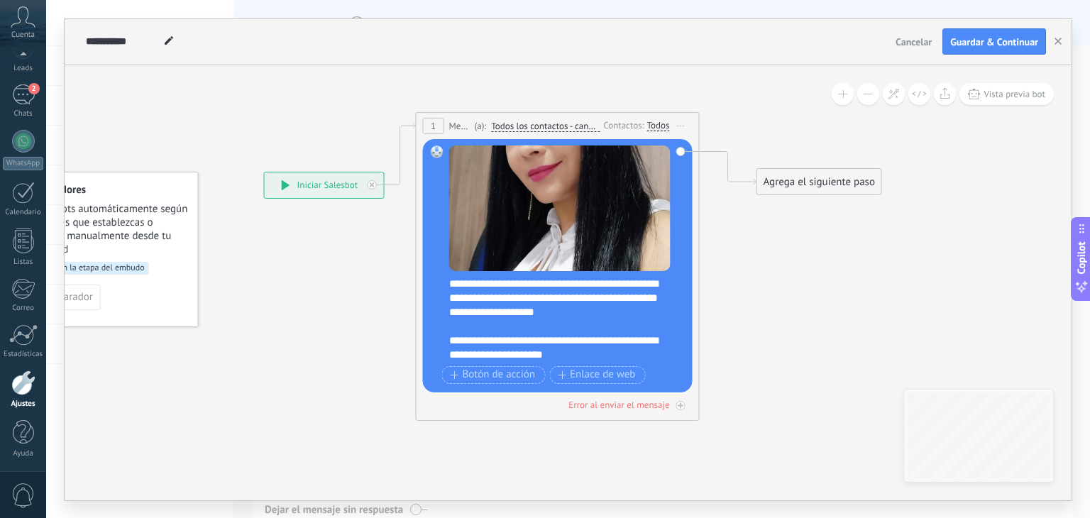
drag, startPoint x: 546, startPoint y: 131, endPoint x: 536, endPoint y: 121, distance: 14.1
click at [536, 121] on span "Todos los contactos - canales seleccionados" at bounding box center [545, 126] width 109 height 11
click at [536, 121] on button "Todos los contactos - canales seleccionados" at bounding box center [572, 127] width 177 height 26
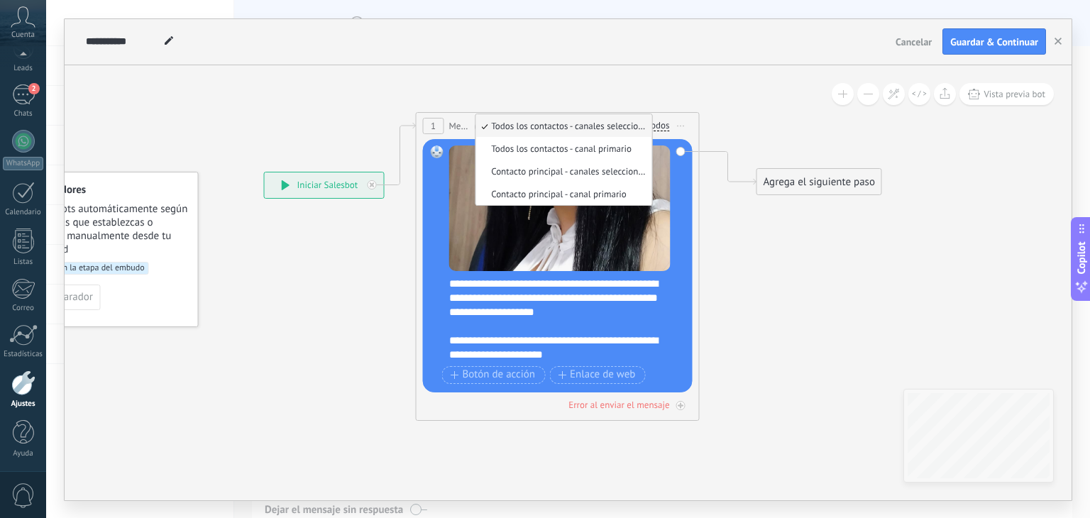
click at [485, 309] on div "**********" at bounding box center [554, 298] width 211 height 43
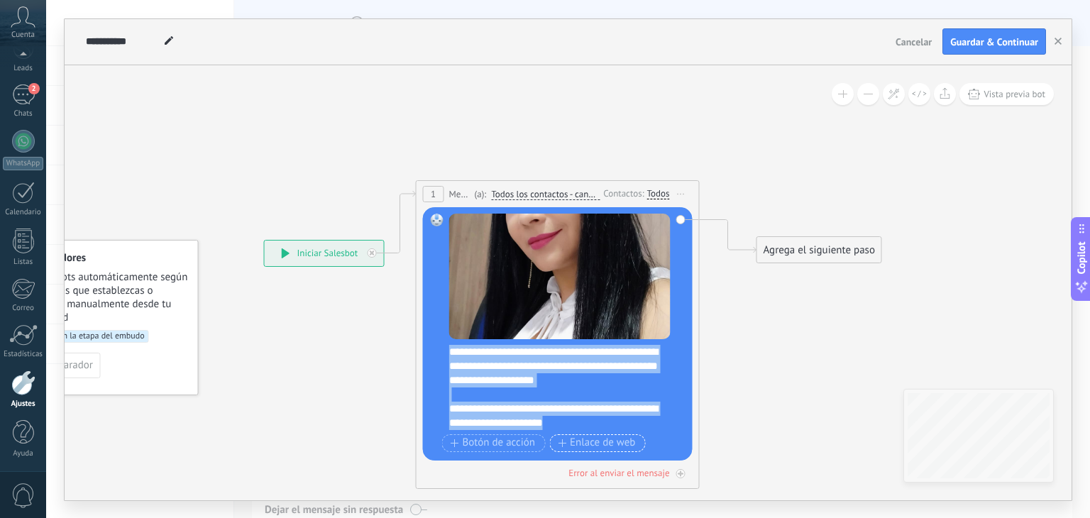
drag, startPoint x: 450, startPoint y: 351, endPoint x: 616, endPoint y: 434, distance: 185.3
click at [617, 436] on div "**********" at bounding box center [559, 335] width 221 height 242
click at [600, 402] on div "**********" at bounding box center [554, 416] width 211 height 28
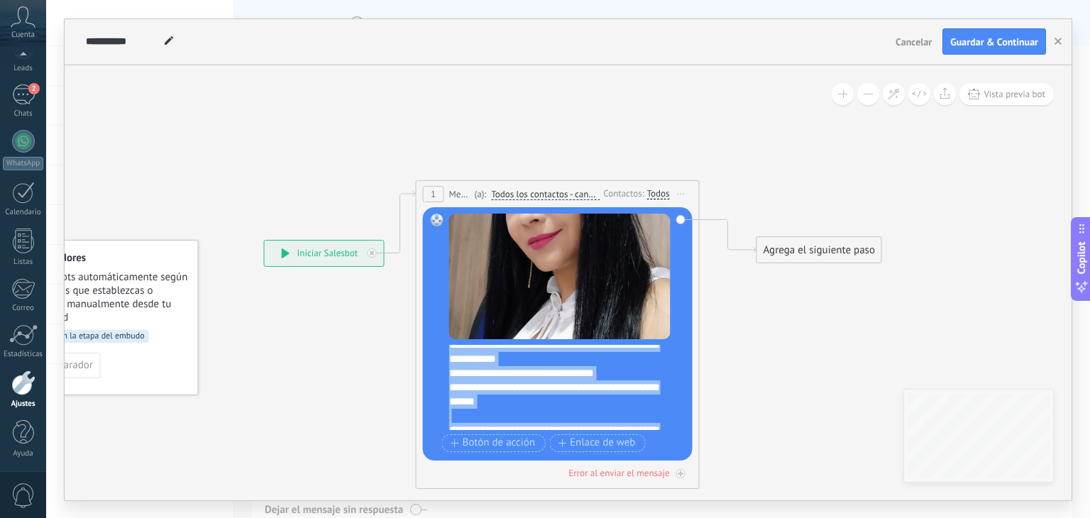
scroll to position [0, 0]
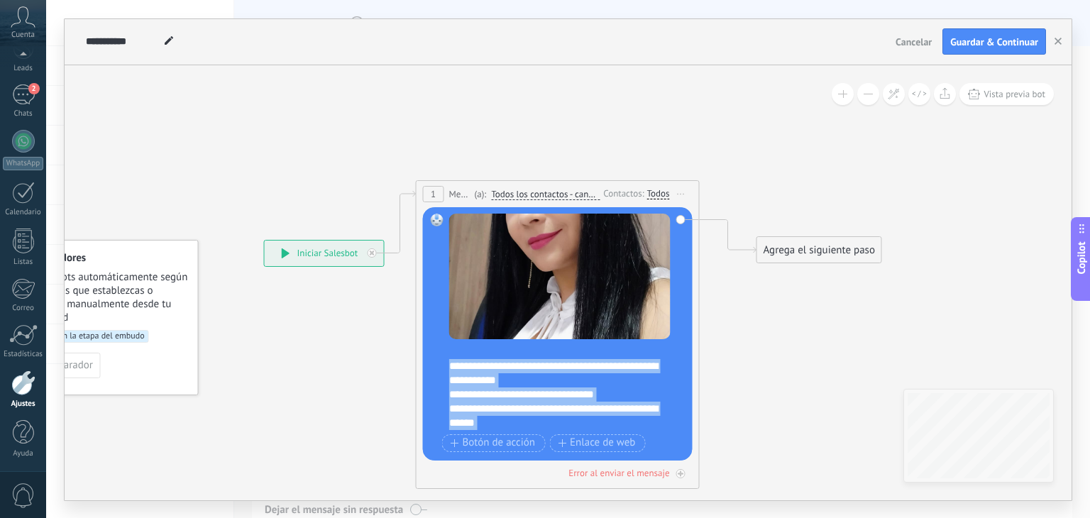
drag, startPoint x: 600, startPoint y: 424, endPoint x: 443, endPoint y: 359, distance: 170.3
click at [443, 359] on div "Reemplazar Quitar Convertir a mensaje de voz Arrastre la imagen aquí para adjun…" at bounding box center [558, 333] width 270 height 253
copy div "**********"
click at [505, 428] on div "**********" at bounding box center [554, 416] width 211 height 28
drag, startPoint x: 602, startPoint y: 421, endPoint x: 434, endPoint y: 318, distance: 197.2
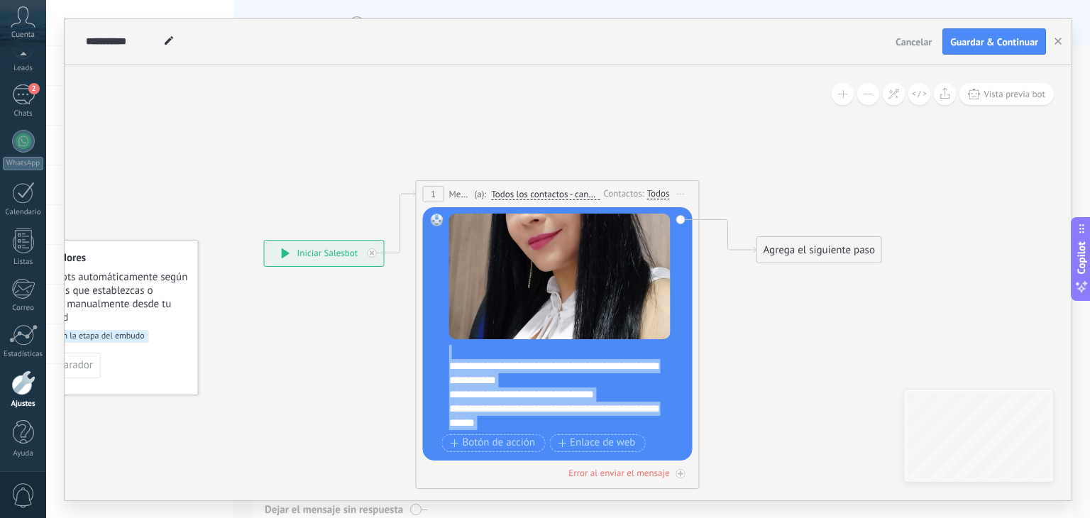
click at [423, 312] on div "Reemplazar Quitar Convertir a mensaje de voz Arrastre la imagen aquí para adjun…" at bounding box center [558, 333] width 270 height 253
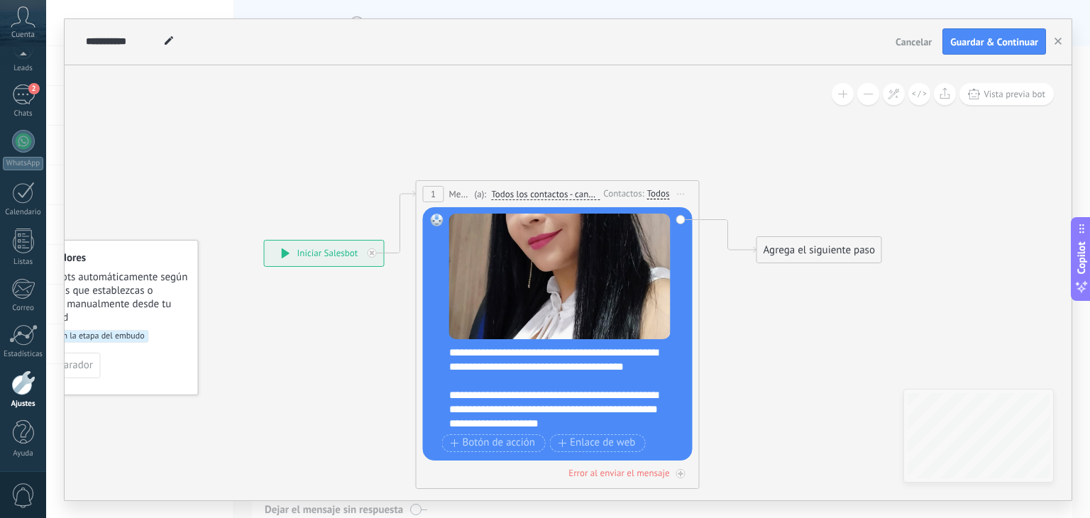
scroll to position [28, 0]
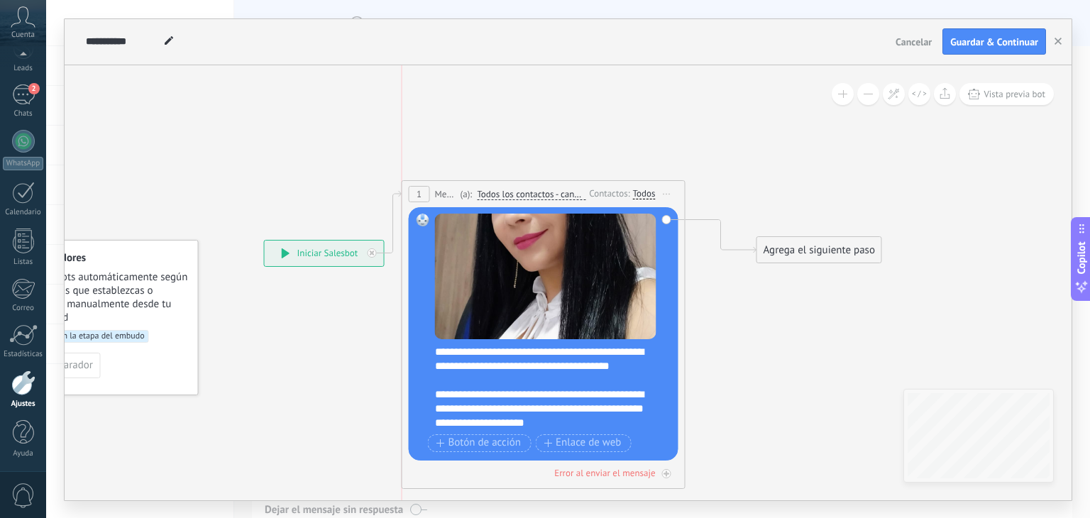
drag, startPoint x: 558, startPoint y: 192, endPoint x: 546, endPoint y: 192, distance: 12.1
click at [546, 192] on span "Todos los contactos - canales seleccionados" at bounding box center [531, 194] width 109 height 11
click at [546, 192] on button "Todos los contactos - canales seleccionados" at bounding box center [558, 195] width 177 height 26
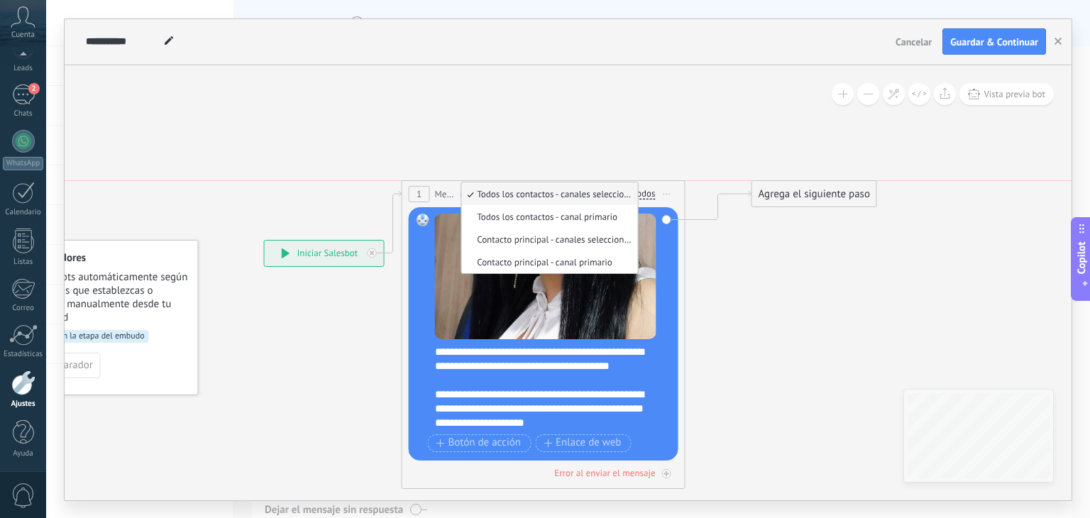
drag, startPoint x: 779, startPoint y: 248, endPoint x: 775, endPoint y: 196, distance: 52.0
click at [775, 196] on div "Agrega el siguiente paso" at bounding box center [814, 193] width 124 height 23
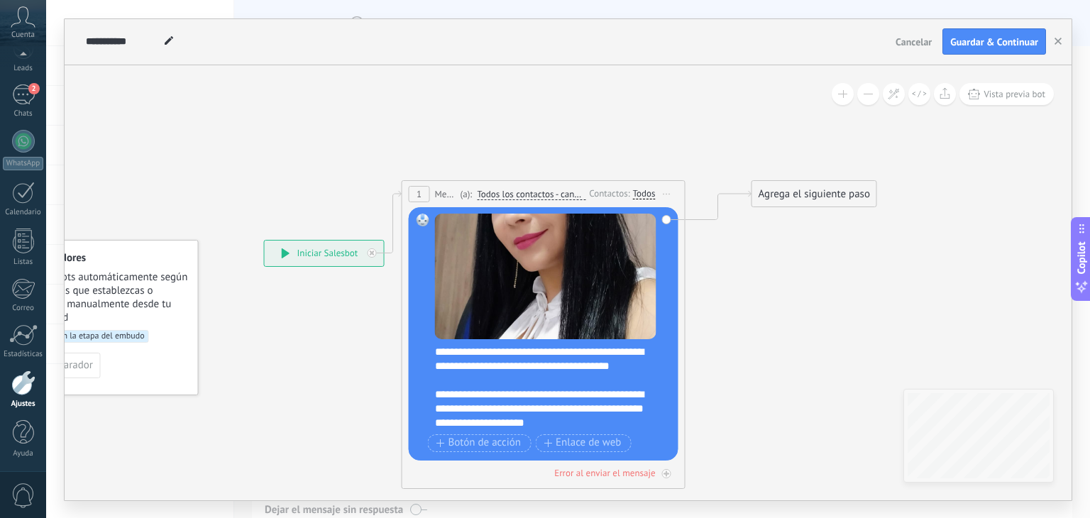
click at [775, 196] on div "Agrega el siguiente paso" at bounding box center [814, 193] width 124 height 23
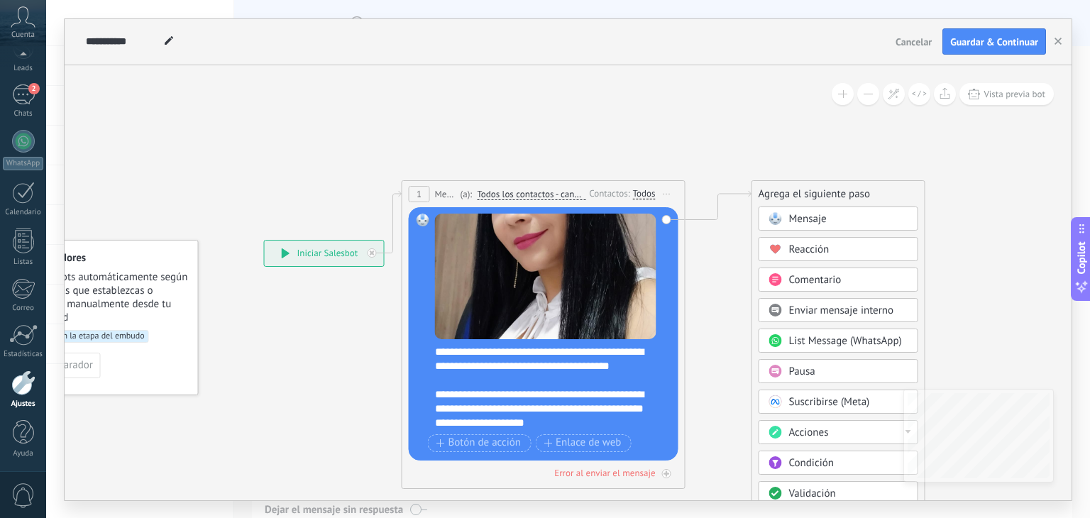
click at [793, 215] on span "Mensaje" at bounding box center [808, 218] width 38 height 13
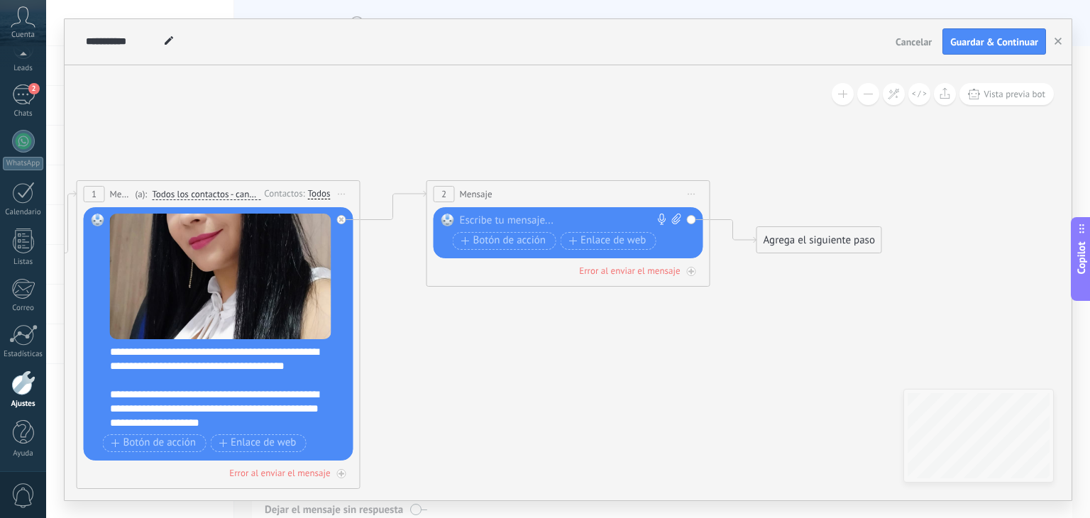
click at [477, 214] on div at bounding box center [565, 221] width 211 height 14
paste div
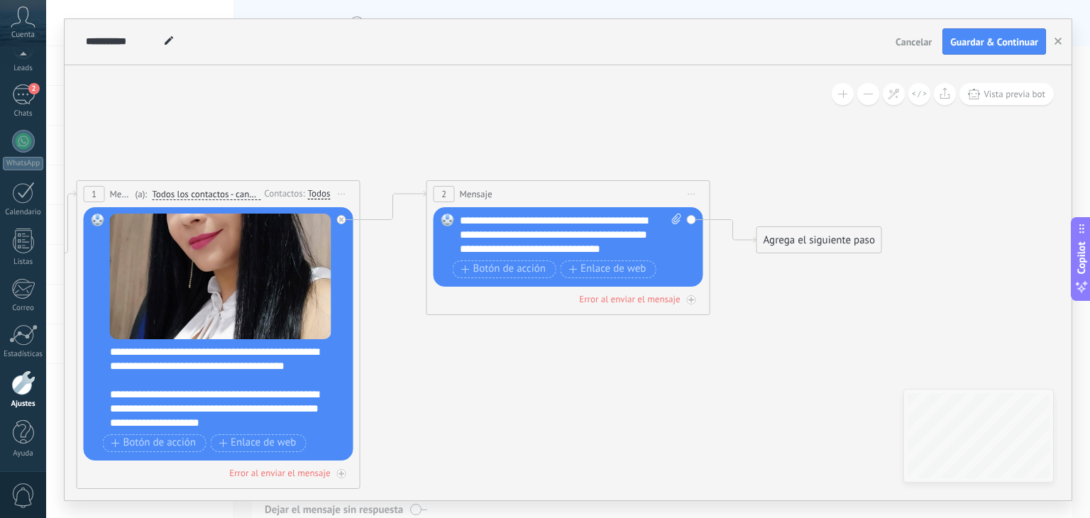
click at [551, 346] on icon at bounding box center [386, 334] width 1604 height 1018
click at [563, 196] on div "2 Mensaje ******* (a): Todos los contactos - canales seleccionados Todos los co…" at bounding box center [568, 194] width 282 height 26
click at [634, 220] on div "**********" at bounding box center [571, 235] width 223 height 43
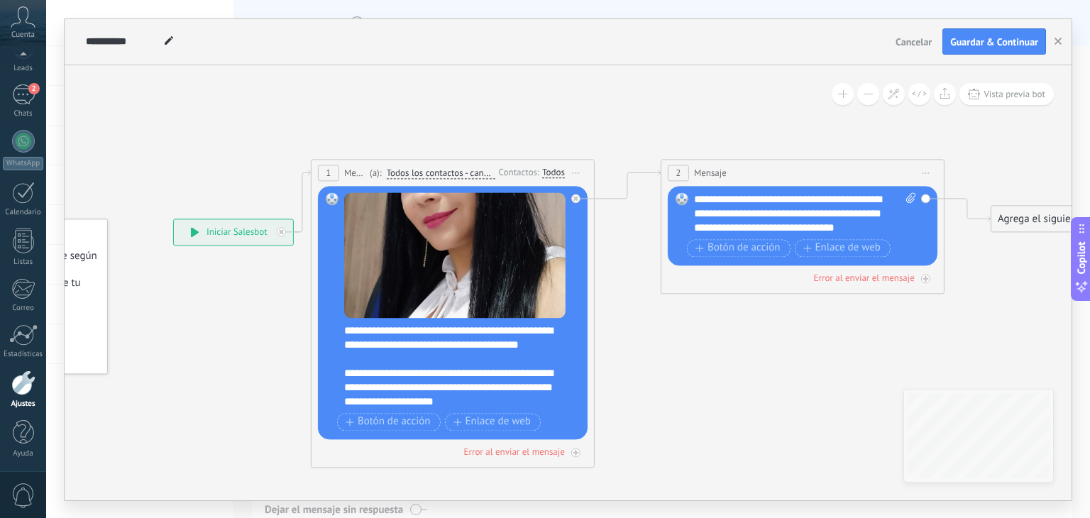
drag, startPoint x: 552, startPoint y: 120, endPoint x: 611, endPoint y: 95, distance: 63.9
click at [611, 95] on icon at bounding box center [620, 313] width 1604 height 1018
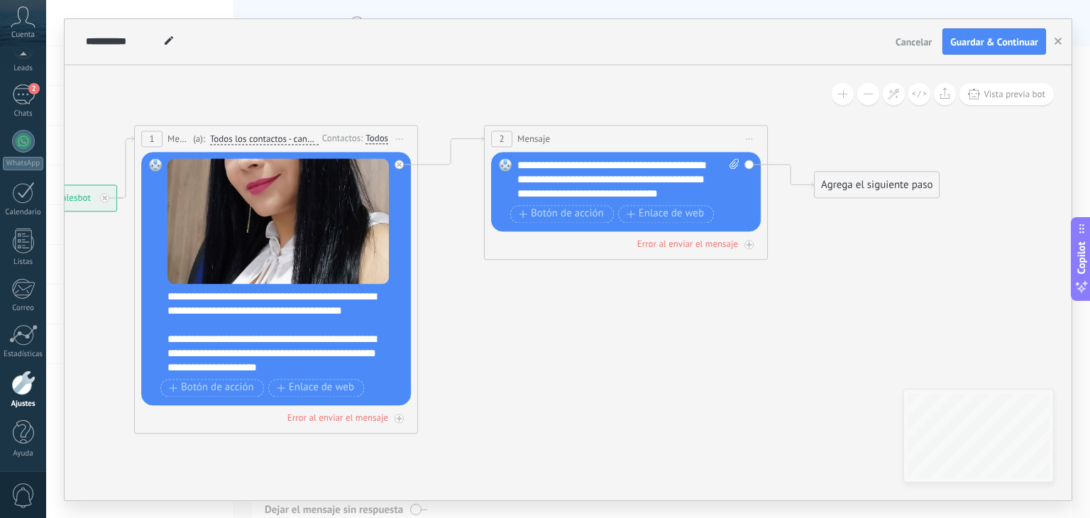
drag, startPoint x: 682, startPoint y: 351, endPoint x: 593, endPoint y: 330, distance: 91.1
click at [593, 330] on icon at bounding box center [444, 279] width 1604 height 1018
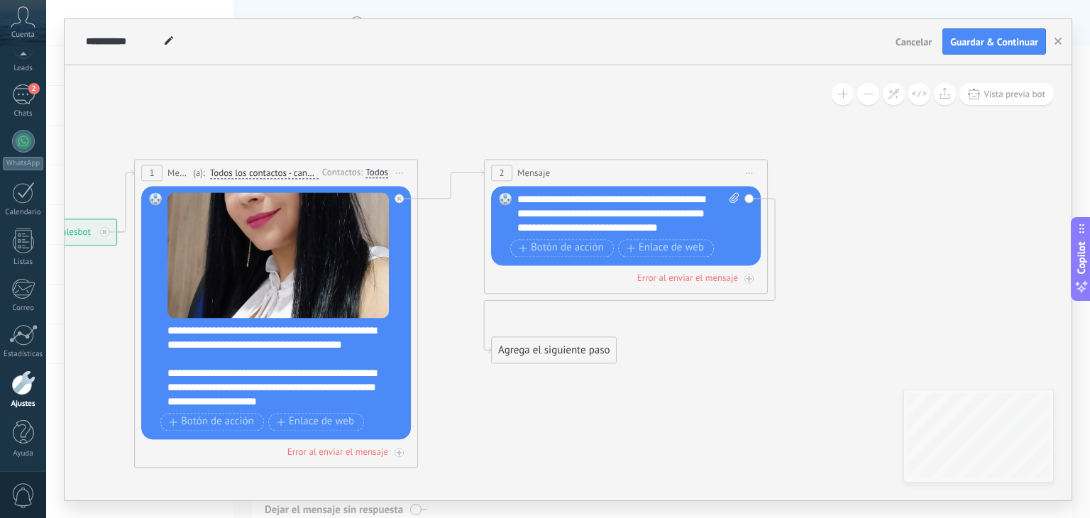
drag, startPoint x: 860, startPoint y: 221, endPoint x: 538, endPoint y: 353, distance: 348.2
click at [538, 353] on div "Agrega el siguiente paso" at bounding box center [554, 349] width 124 height 23
click at [535, 350] on div "Agrega el siguiente paso" at bounding box center [554, 349] width 124 height 23
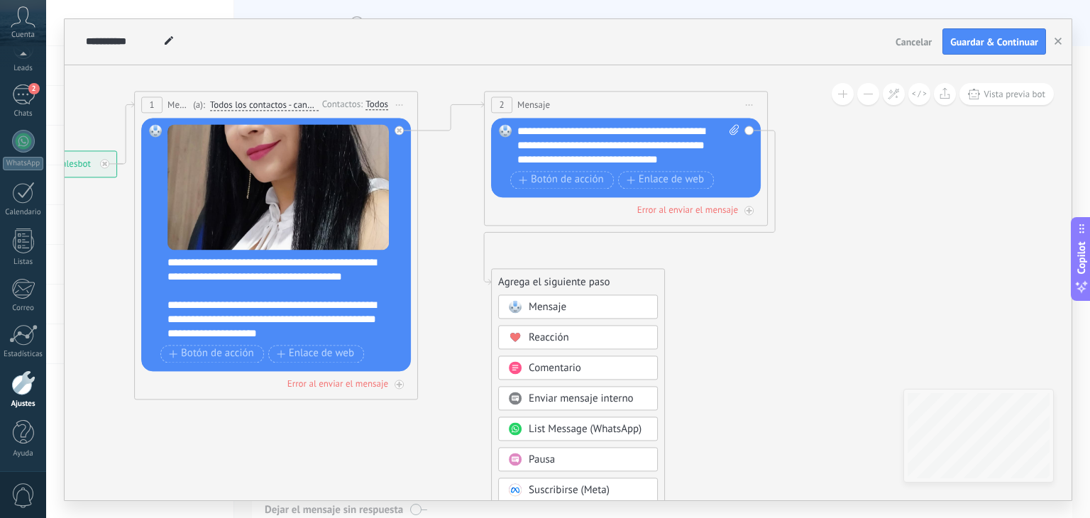
click at [548, 455] on span "Pausa" at bounding box center [542, 459] width 26 height 13
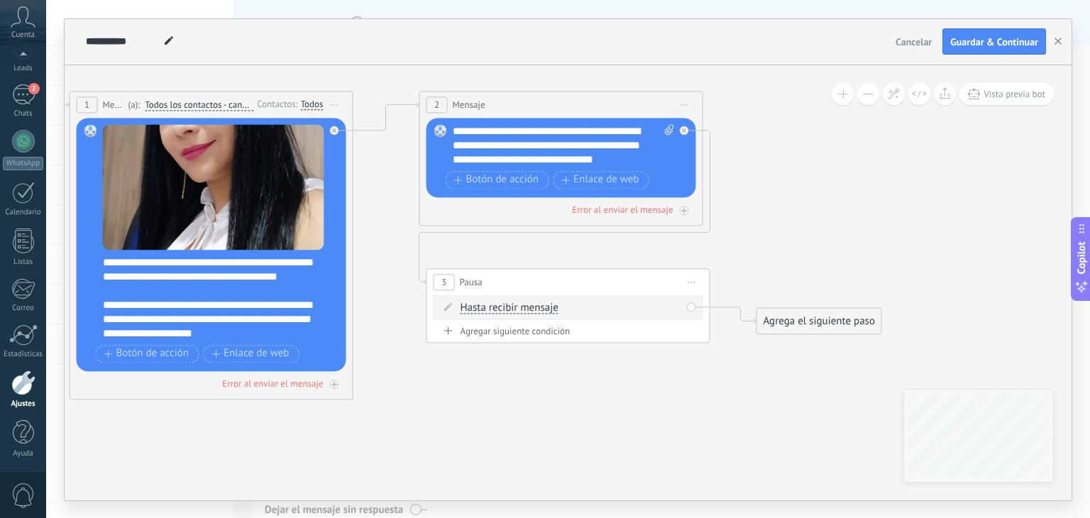
click at [517, 331] on div "Agregar siguiente condición" at bounding box center [569, 331] width 270 height 12
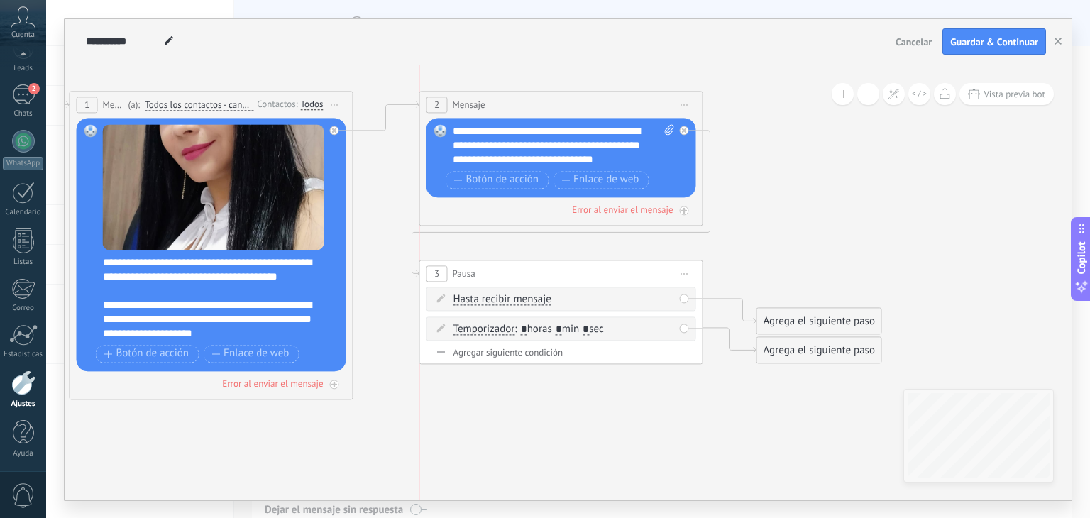
drag, startPoint x: 538, startPoint y: 280, endPoint x: 530, endPoint y: 271, distance: 11.6
click at [530, 271] on div "3 Pausa ***** Iniciar vista previa aquí Cambiar nombre Duplicar [GEOGRAPHIC_DAT…" at bounding box center [561, 273] width 282 height 26
drag, startPoint x: 800, startPoint y: 322, endPoint x: 811, endPoint y: 241, distance: 82.4
click at [811, 241] on div "Agrega el siguiente paso" at bounding box center [831, 238] width 124 height 23
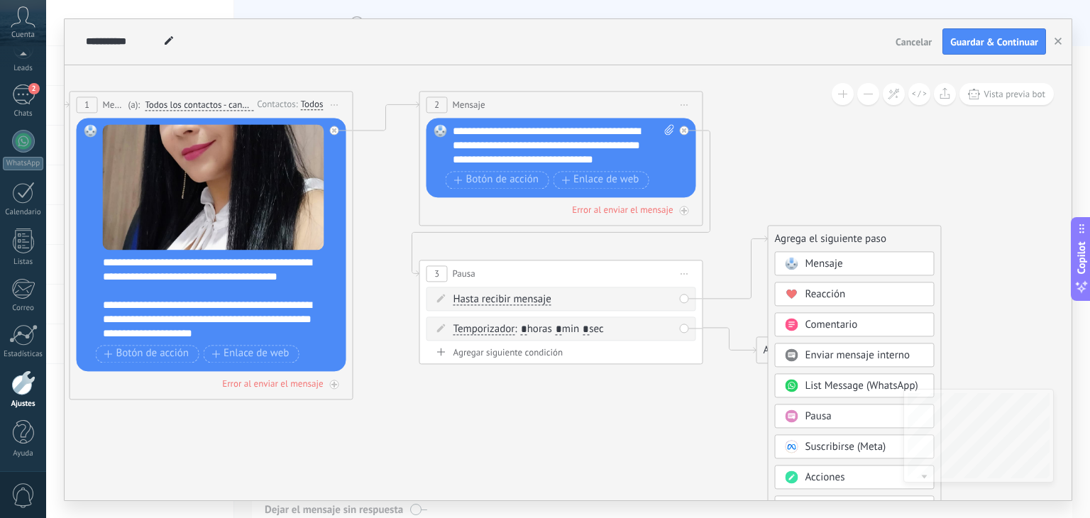
click at [817, 265] on span "Mensaje" at bounding box center [824, 263] width 38 height 13
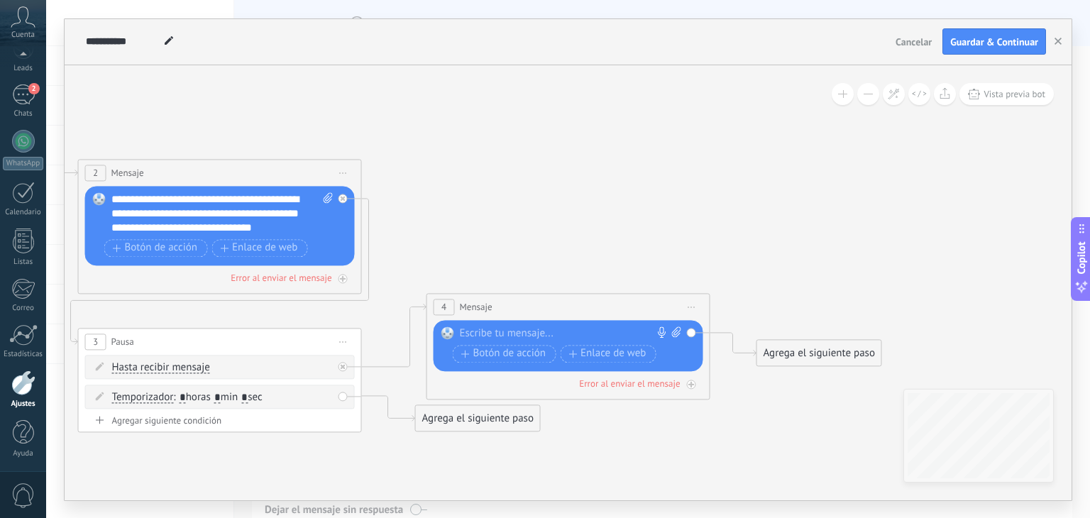
click at [481, 330] on div at bounding box center [565, 333] width 211 height 14
paste div
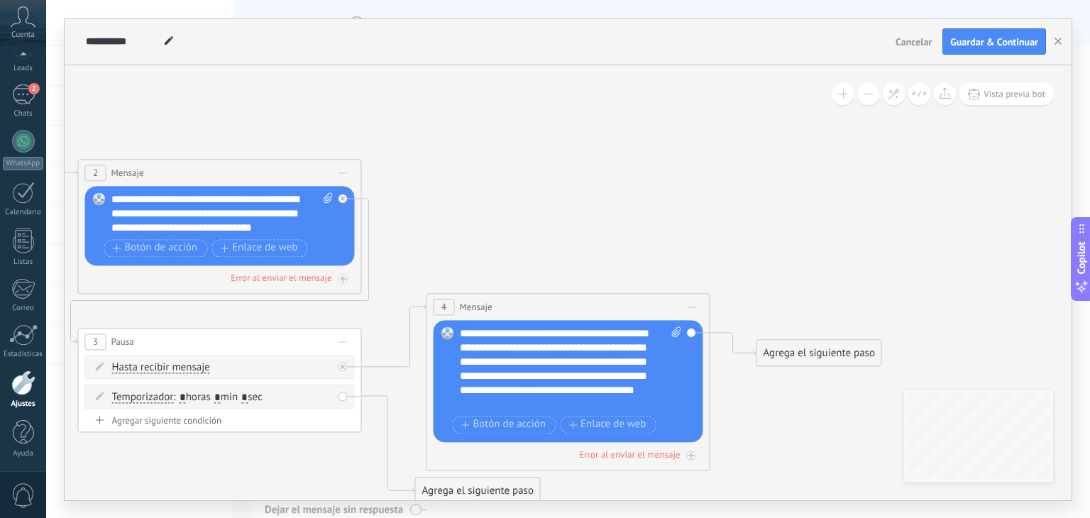
click at [512, 253] on icon at bounding box center [212, 313] width 1953 height 1018
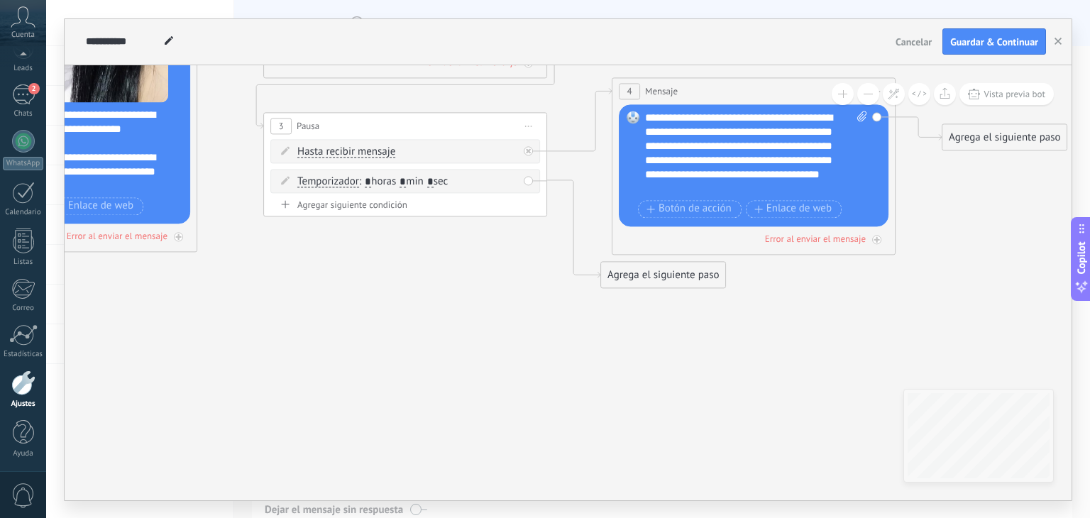
drag, startPoint x: 491, startPoint y: 223, endPoint x: 676, endPoint y: 9, distance: 282.3
click at [676, 9] on div "**********" at bounding box center [568, 259] width 1044 height 518
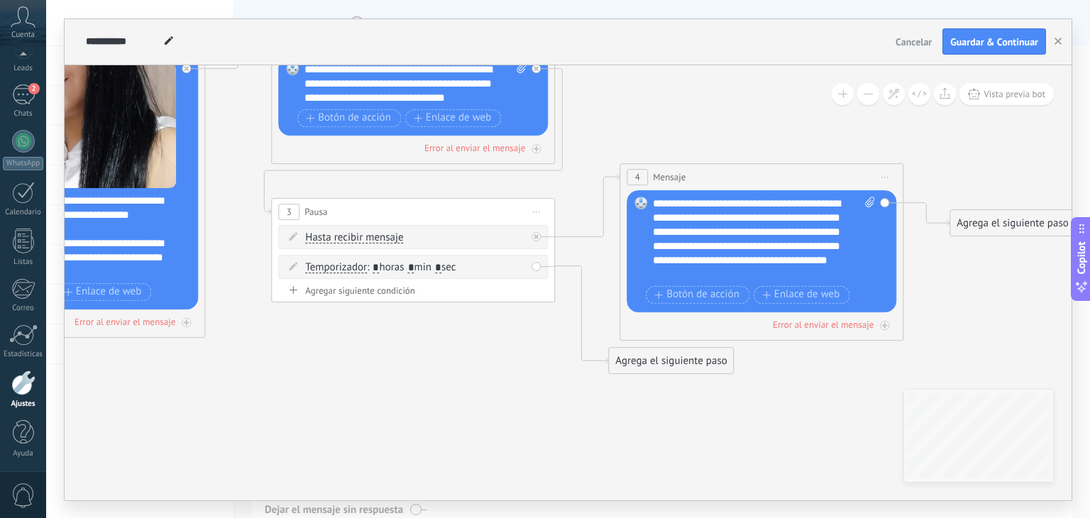
drag, startPoint x: 487, startPoint y: 328, endPoint x: 500, endPoint y: 393, distance: 66.5
click at [500, 393] on icon at bounding box center [405, 183] width 1953 height 1018
drag, startPoint x: 649, startPoint y: 363, endPoint x: 319, endPoint y: 376, distance: 331.0
click at [319, 376] on div "Agrega el siguiente paso" at bounding box center [334, 367] width 124 height 23
click at [379, 265] on input "*" at bounding box center [376, 267] width 6 height 11
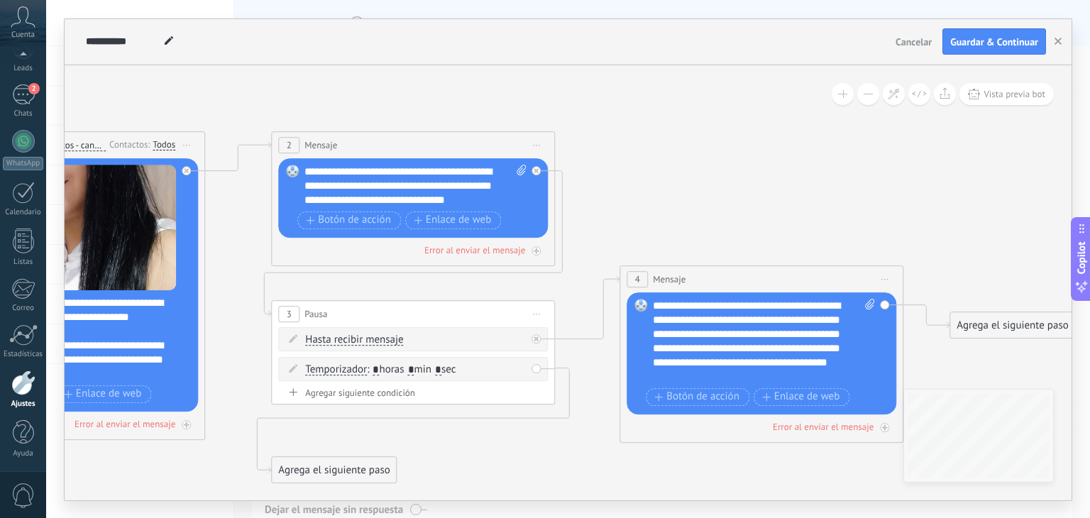
type input "*"
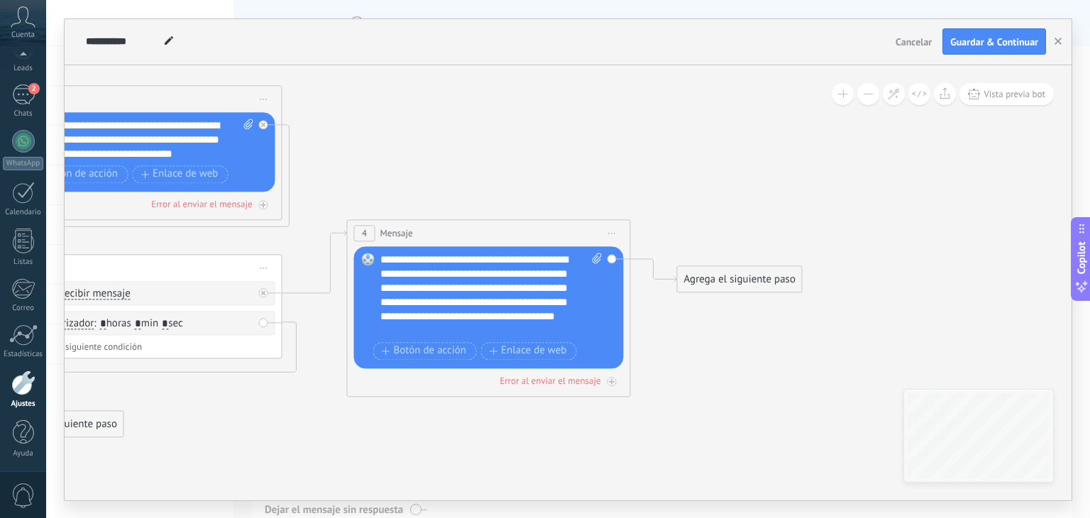
drag, startPoint x: 667, startPoint y: 466, endPoint x: 395, endPoint y: 421, distance: 276.3
click at [395, 421] on icon at bounding box center [132, 264] width 1953 height 1069
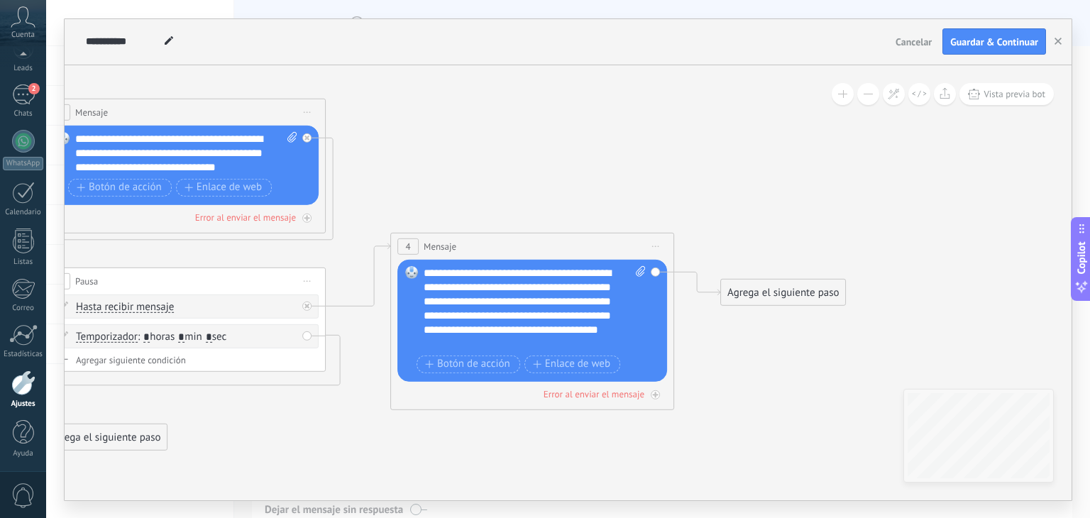
drag, startPoint x: 373, startPoint y: 426, endPoint x: 396, endPoint y: 431, distance: 23.8
click at [396, 431] on icon at bounding box center [176, 277] width 1953 height 1069
drag, startPoint x: 756, startPoint y: 294, endPoint x: 769, endPoint y: 185, distance: 110.0
click at [769, 186] on div "Agrega el siguiente paso" at bounding box center [795, 197] width 124 height 23
click at [769, 185] on div "Agrega el siguiente paso" at bounding box center [795, 185] width 124 height 23
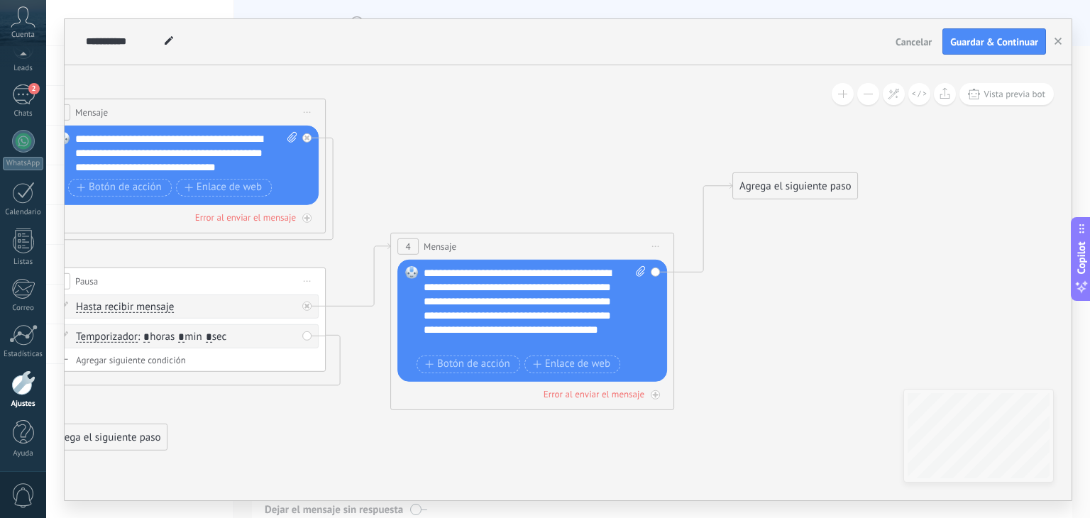
click at [769, 185] on div "Agrega el siguiente paso" at bounding box center [795, 185] width 124 height 23
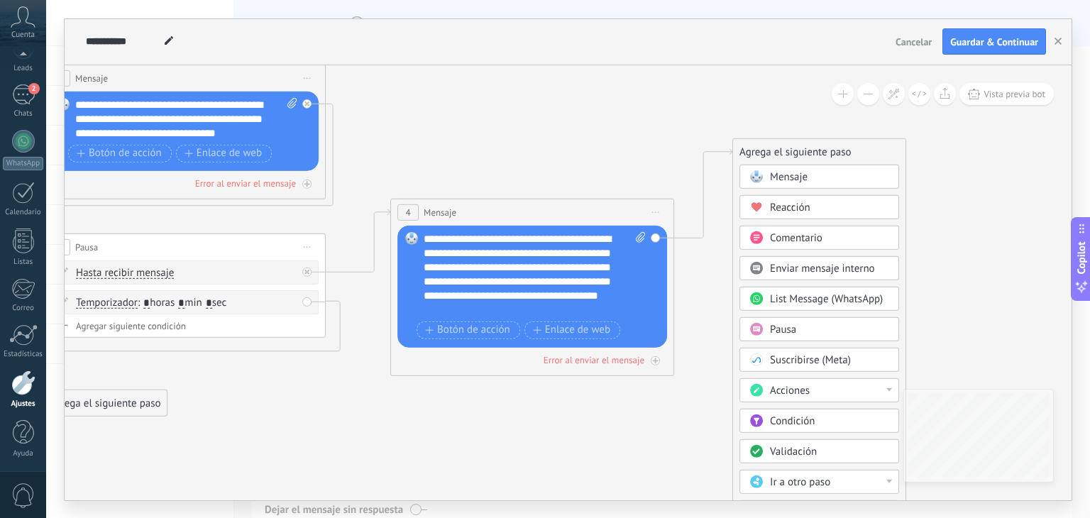
click at [825, 384] on div "Acciones" at bounding box center [829, 390] width 119 height 14
click at [815, 451] on div "Cambiar etapa del lead" at bounding box center [819, 463] width 158 height 24
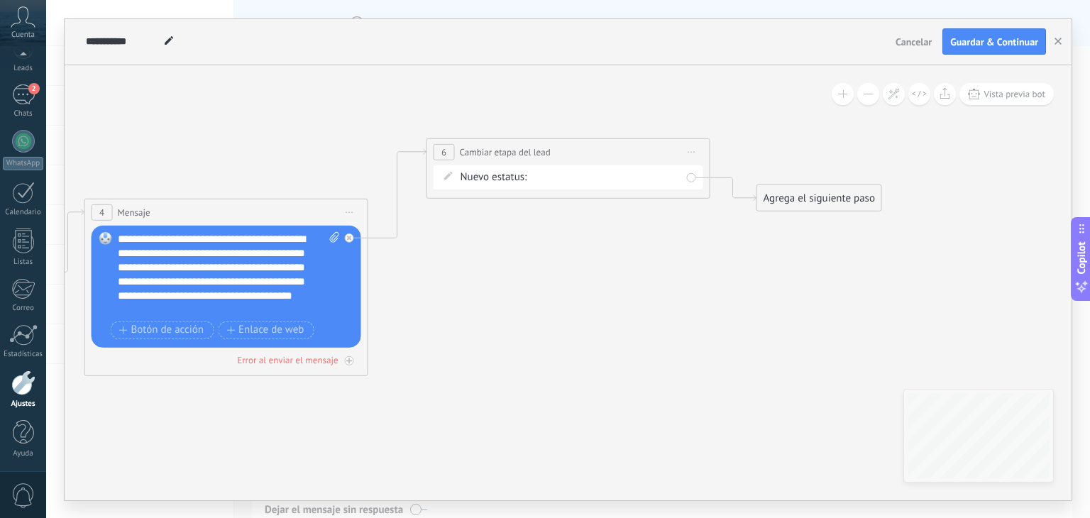
click at [0, 0] on div "Recibidor [PERSON_NAME] no responden Atención prospecto con asesor Atención cli…" at bounding box center [0, 0] width 0 height 0
click at [0, 0] on label "Atención prospecto con asesor" at bounding box center [0, 0] width 0 height 0
click at [813, 202] on div "Agrega el siguiente paso" at bounding box center [819, 197] width 124 height 23
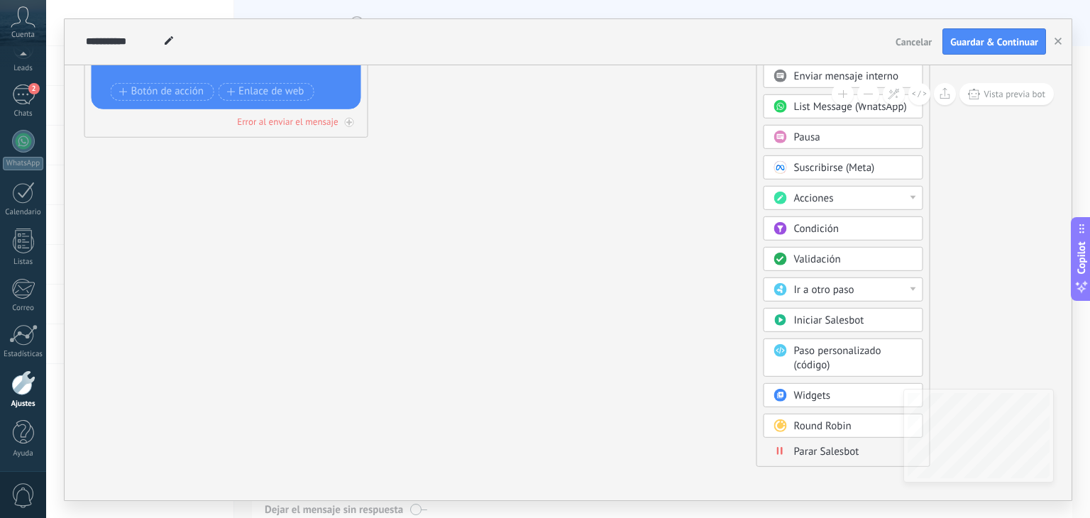
click at [821, 444] on span "Parar Salesbot" at bounding box center [826, 450] width 65 height 13
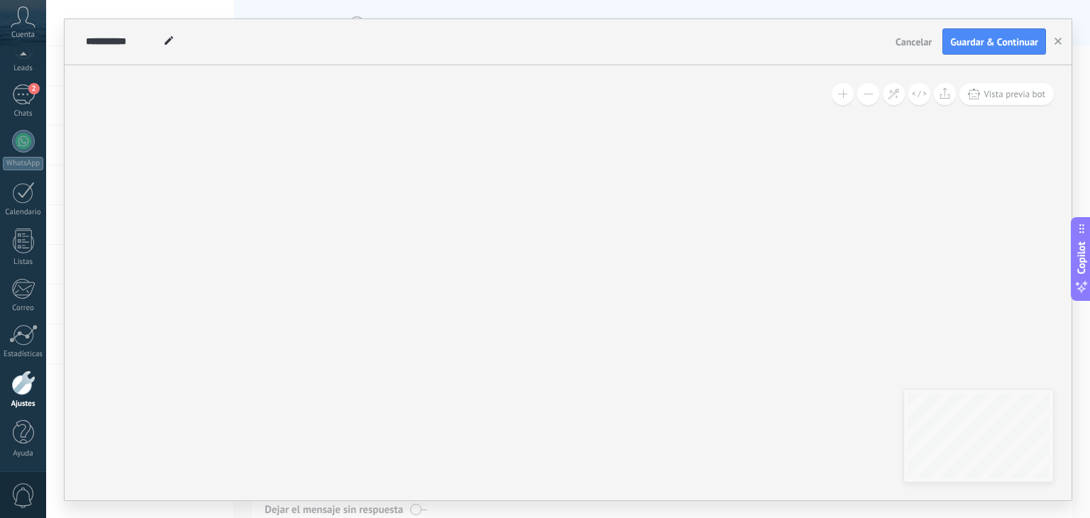
drag, startPoint x: 536, startPoint y: 270, endPoint x: 539, endPoint y: 219, distance: 51.2
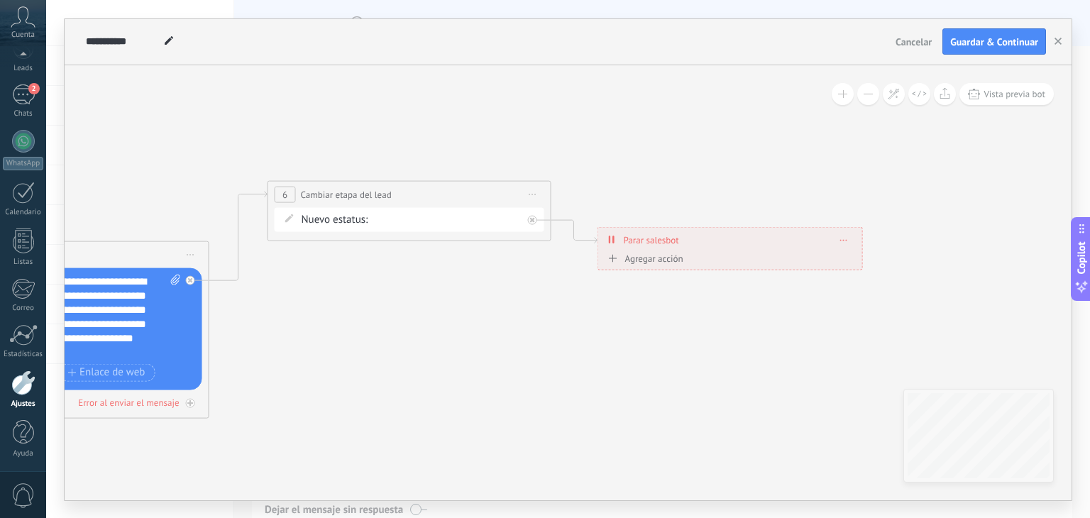
drag, startPoint x: 341, startPoint y: 358, endPoint x: 667, endPoint y: 300, distance: 331.5
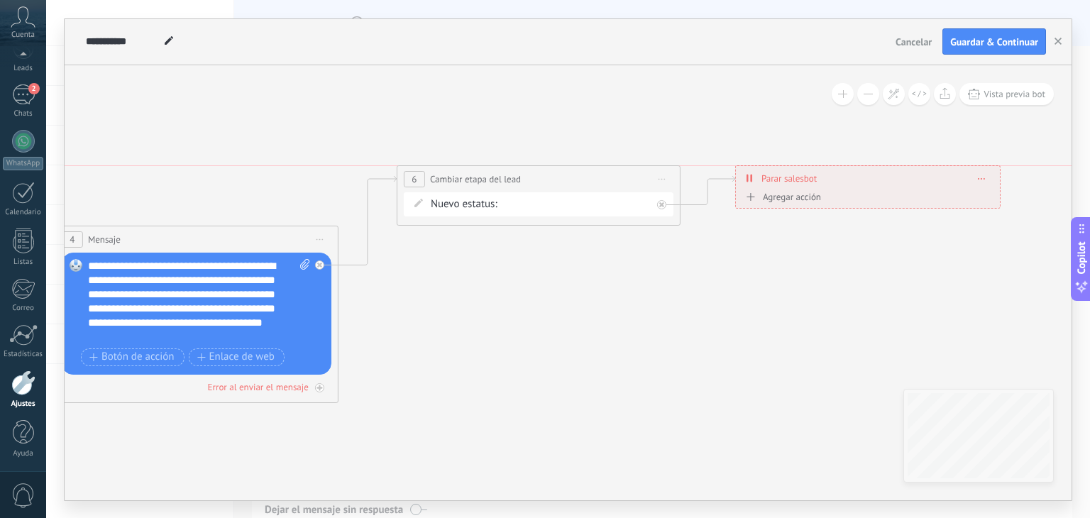
drag, startPoint x: 852, startPoint y: 221, endPoint x: 861, endPoint y: 169, distance: 53.3
click at [861, 169] on div "**********" at bounding box center [868, 178] width 264 height 25
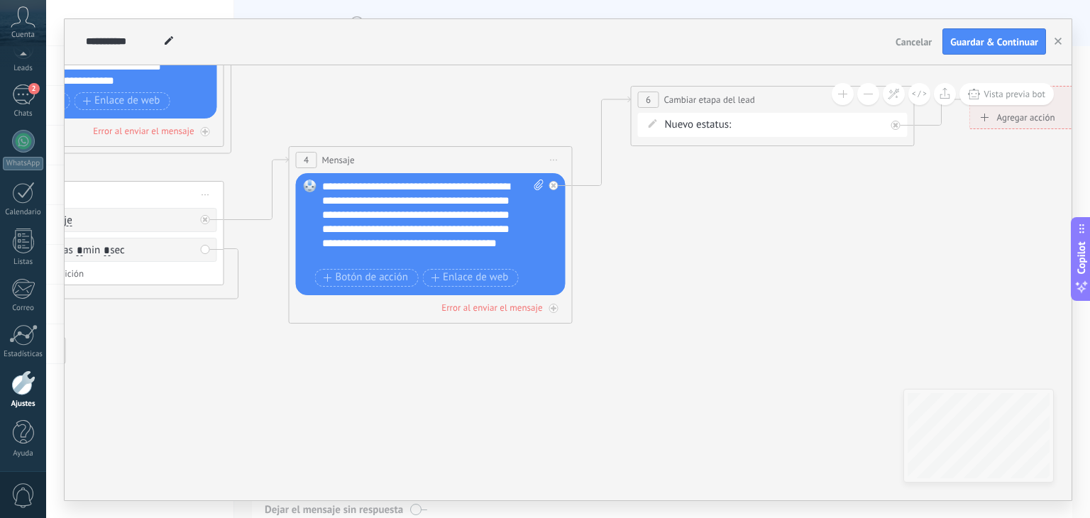
drag, startPoint x: 458, startPoint y: 321, endPoint x: 693, endPoint y: 242, distance: 247.3
click at [693, 242] on icon at bounding box center [344, 174] width 2492 height 1035
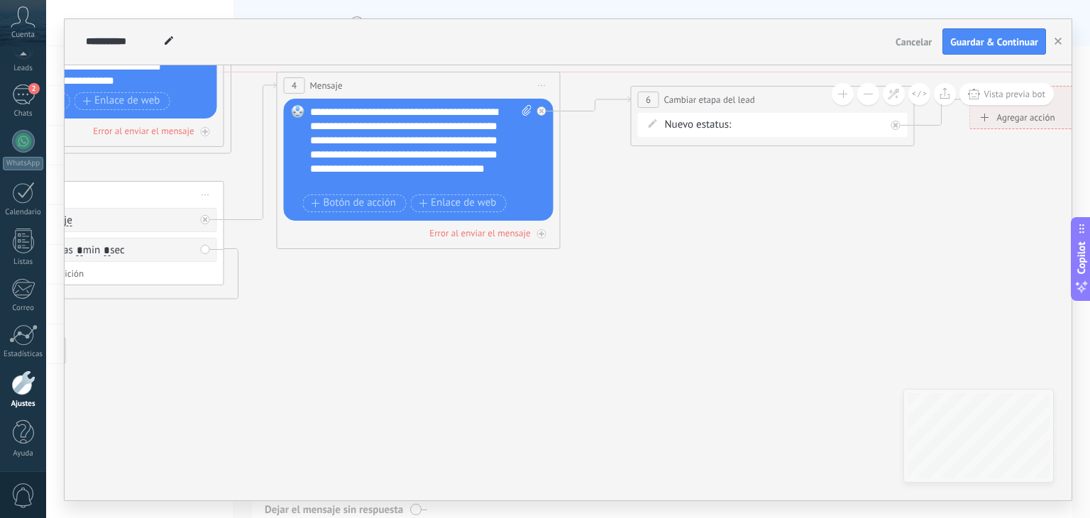
drag, startPoint x: 0, startPoint y: 0, endPoint x: 392, endPoint y: 70, distance: 397.8
click at [392, 72] on div "4 Mensaje ******* (a): Todos los contactos - canales seleccionados Todos los co…" at bounding box center [418, 85] width 282 height 26
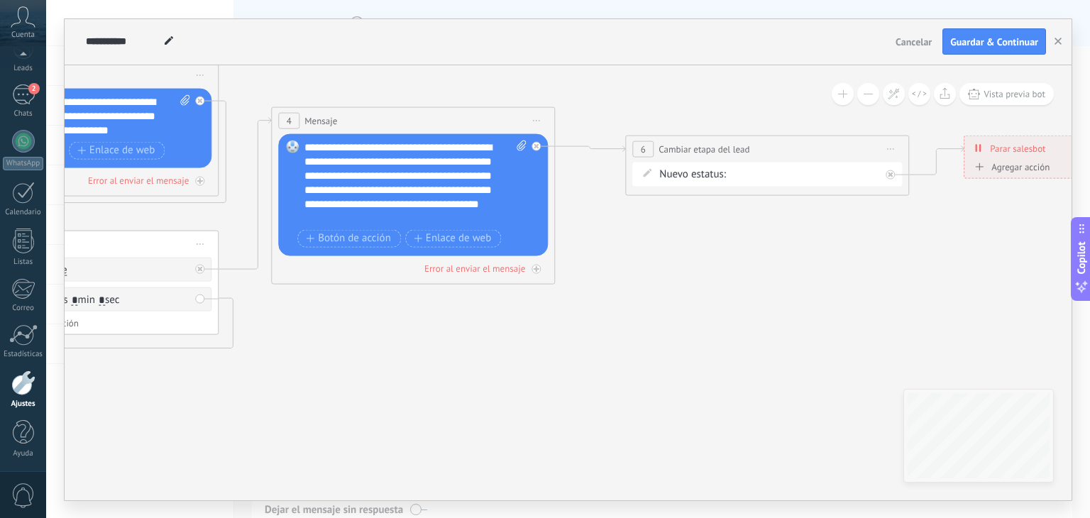
drag, startPoint x: 428, startPoint y: 299, endPoint x: 412, endPoint y: 387, distance: 90.2
click at [409, 407] on icon at bounding box center [338, 237] width 2492 height 1062
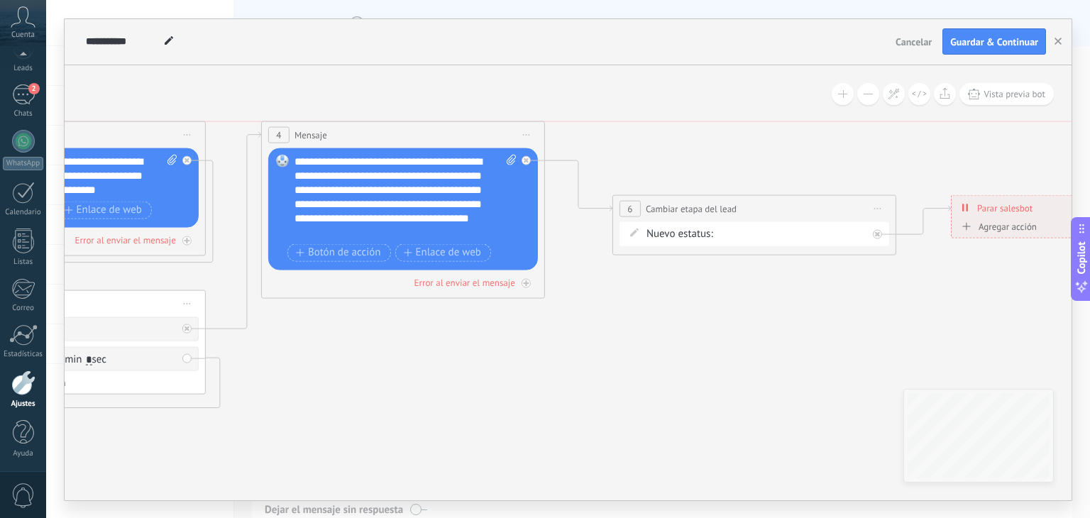
drag, startPoint x: 407, startPoint y: 173, endPoint x: 409, endPoint y: 127, distance: 46.2
click at [409, 127] on div "4 Mensaje ******* (a): Todos los contactos - canales seleccionados Todos los co…" at bounding box center [403, 134] width 282 height 26
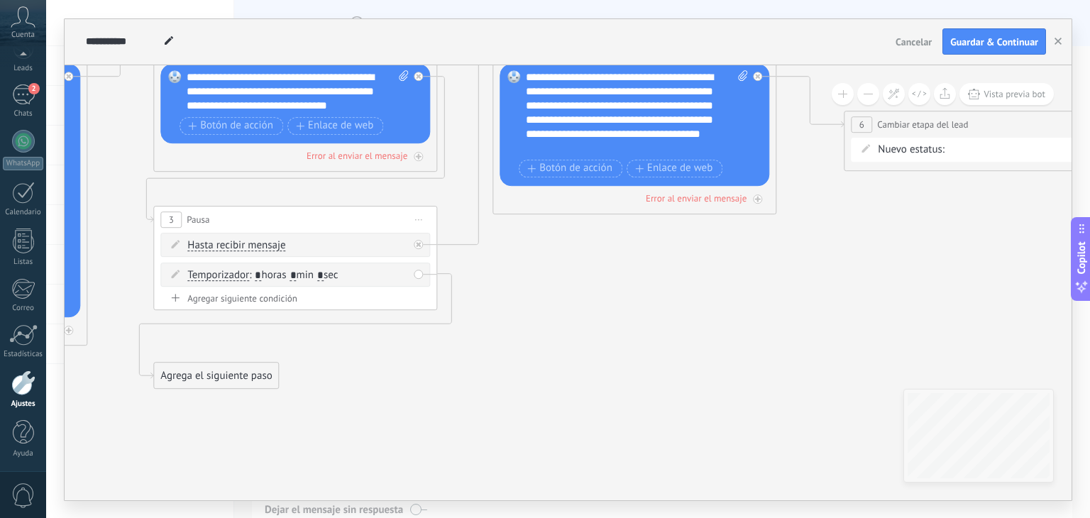
drag, startPoint x: 345, startPoint y: 401, endPoint x: 564, endPoint y: 318, distance: 234.5
click at [564, 318] on icon at bounding box center [557, 213] width 2492 height 1062
click at [200, 380] on div "Agrega el siguiente paso" at bounding box center [216, 375] width 124 height 23
click at [208, 395] on span "Mensaje" at bounding box center [210, 400] width 38 height 13
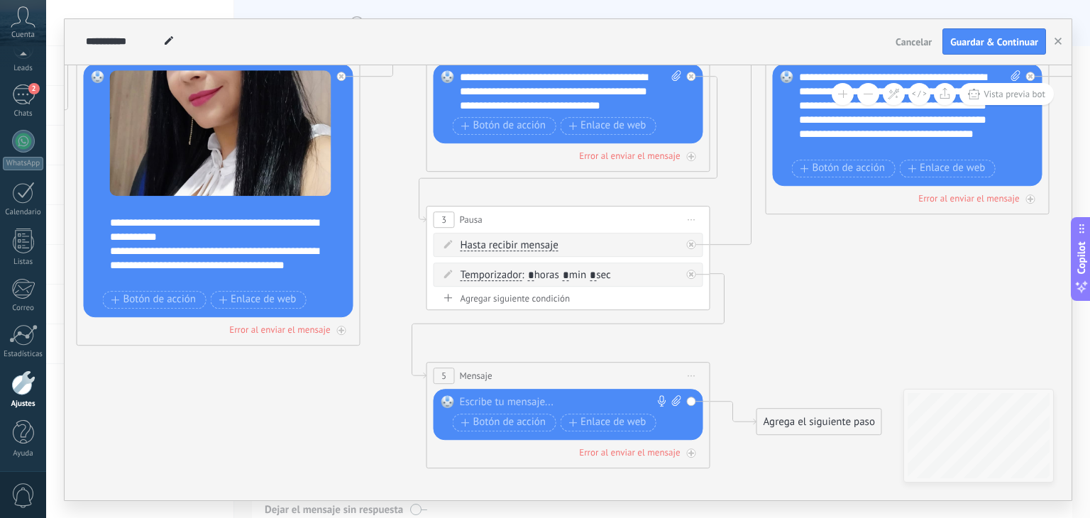
click at [488, 402] on div at bounding box center [565, 402] width 211 height 14
paste div
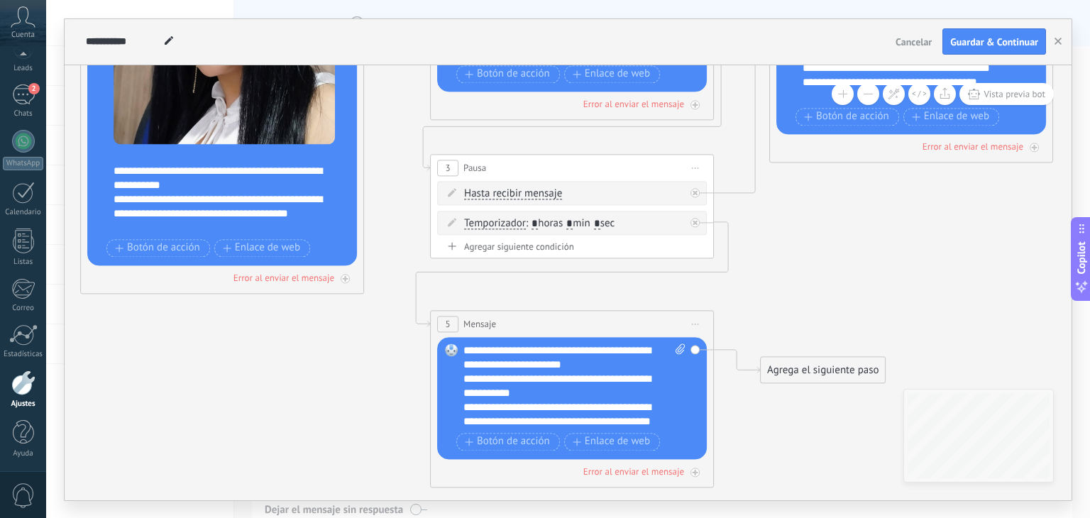
drag, startPoint x: 769, startPoint y: 319, endPoint x: 771, endPoint y: 306, distance: 13.6
click at [771, 306] on icon at bounding box center [834, 200] width 2492 height 1140
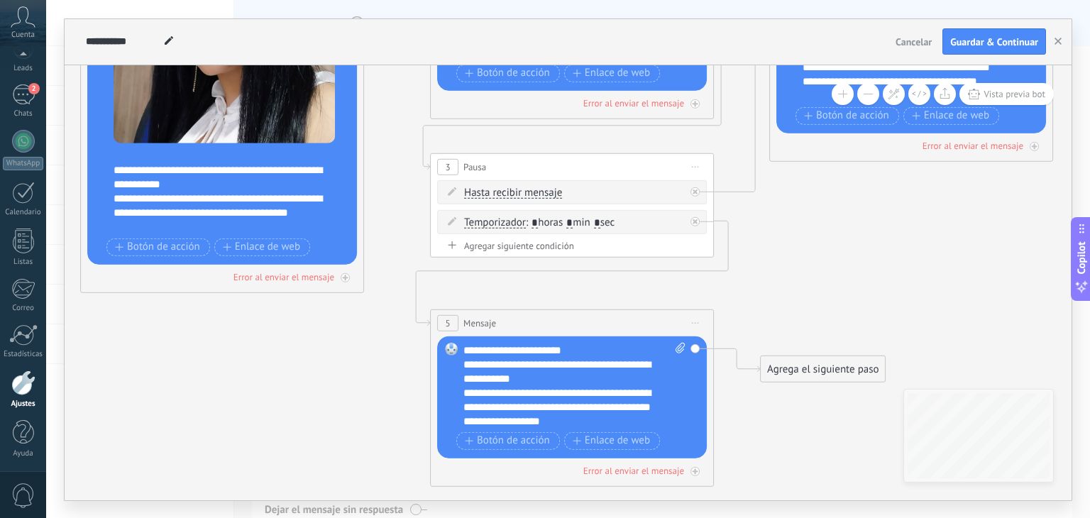
scroll to position [14, 0]
click at [803, 372] on div "Agrega el siguiente paso" at bounding box center [823, 368] width 124 height 23
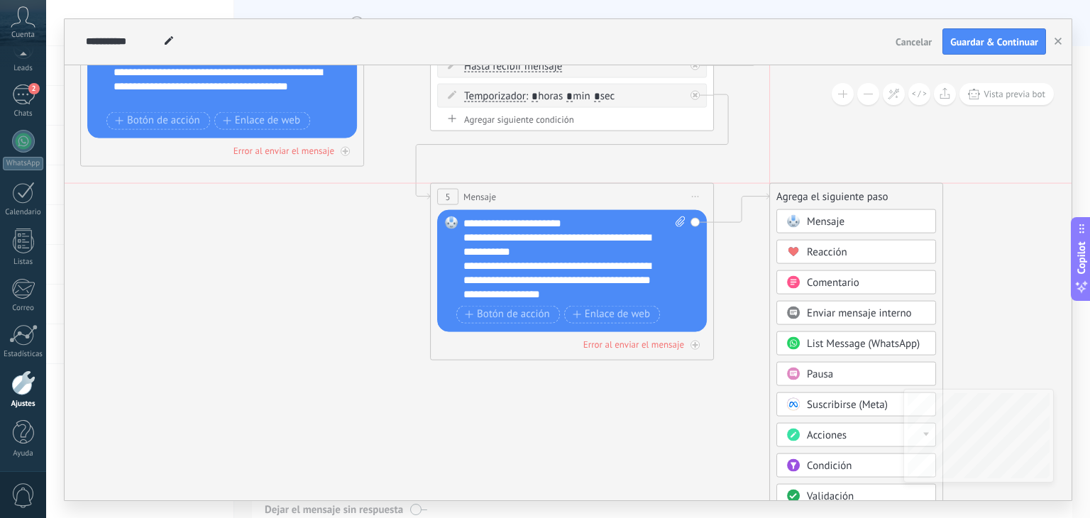
drag, startPoint x: 810, startPoint y: 237, endPoint x: 813, endPoint y: 134, distance: 103.0
click at [813, 185] on div "Agrega el siguiente paso" at bounding box center [856, 196] width 172 height 23
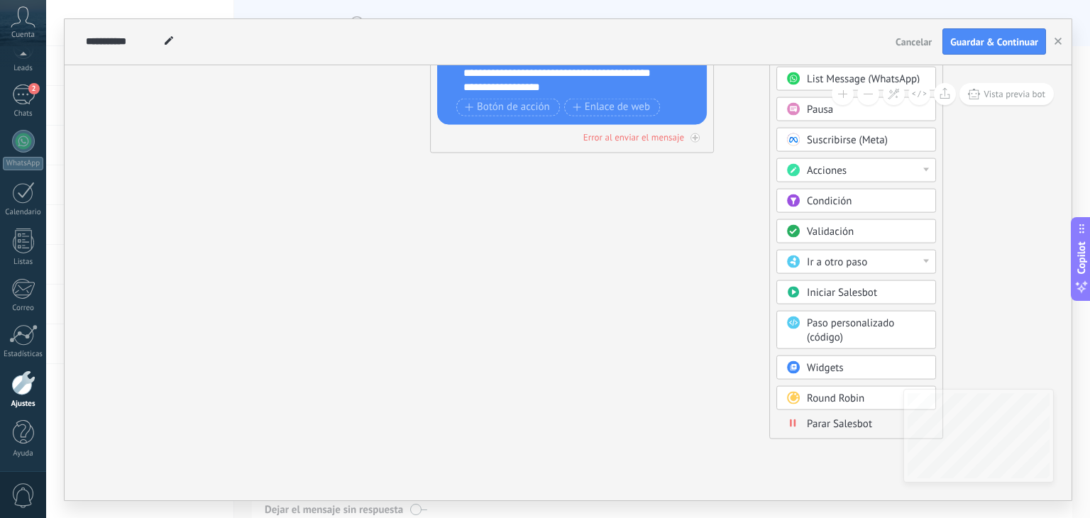
click at [832, 423] on span "Parar Salesbot" at bounding box center [839, 423] width 65 height 13
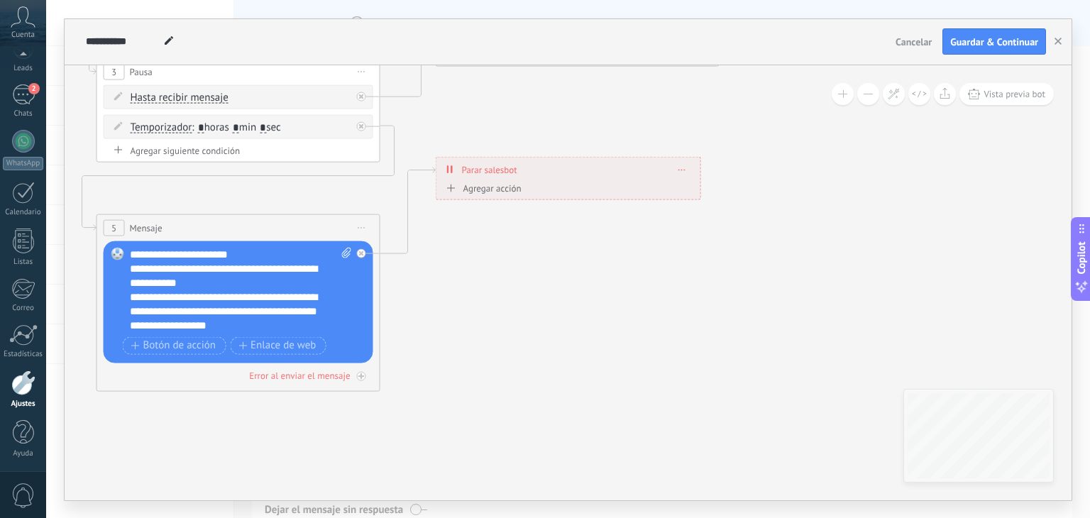
click at [687, 167] on div "**********" at bounding box center [568, 169] width 264 height 25
click at [363, 248] on div at bounding box center [361, 252] width 9 height 9
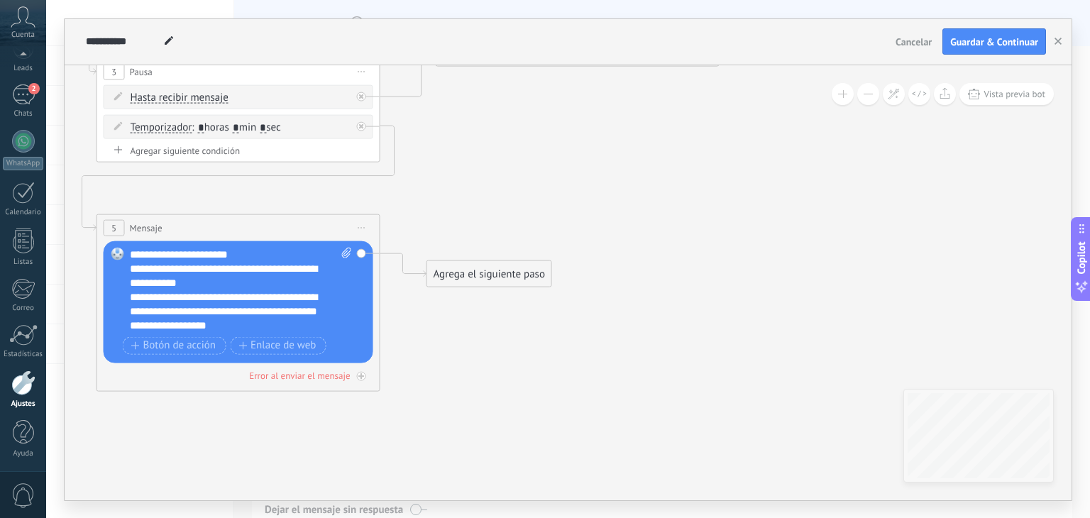
click at [463, 278] on div "Agrega el siguiente paso" at bounding box center [489, 273] width 124 height 23
click at [477, 446] on span "Pausa" at bounding box center [477, 450] width 26 height 13
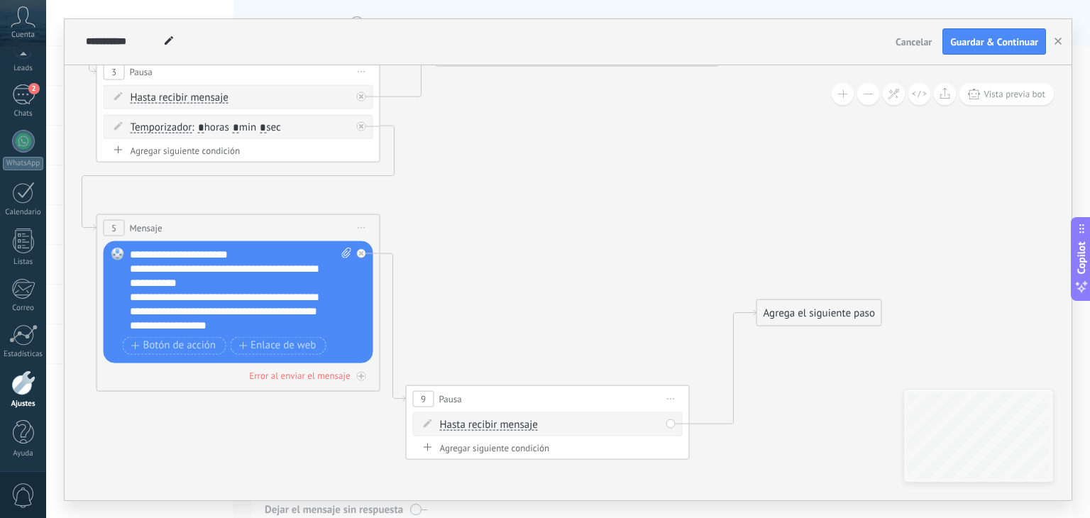
drag, startPoint x: 515, startPoint y: 347, endPoint x: 473, endPoint y: 385, distance: 56.8
click at [470, 407] on div "9 Pausa ***** Iniciar vista previa aquí Cambiar nombre Duplicar Borrar" at bounding box center [548, 398] width 282 height 26
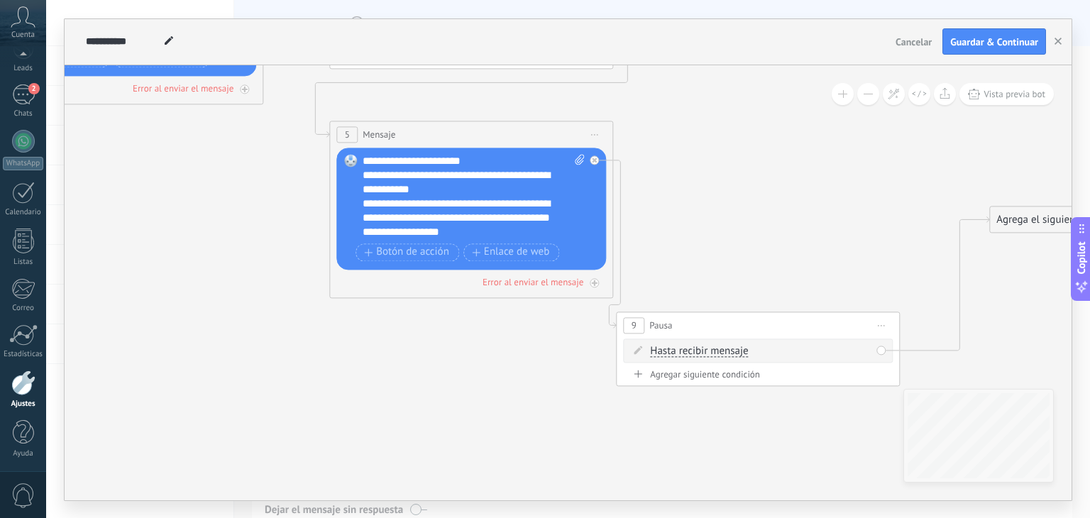
drag, startPoint x: 488, startPoint y: 283, endPoint x: 712, endPoint y: 202, distance: 239.1
click at [712, 202] on icon at bounding box center [733, 90] width 2492 height 1299
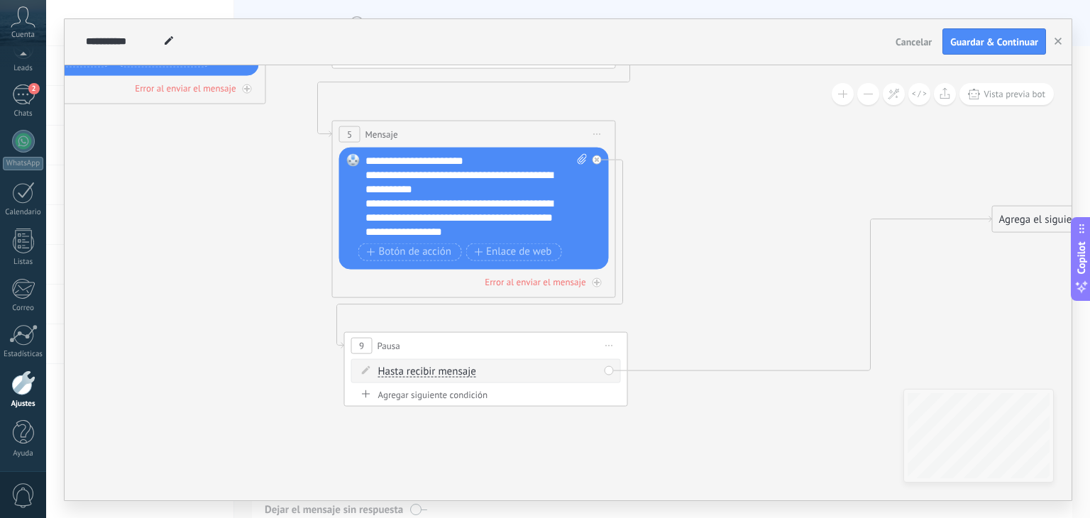
drag, startPoint x: 714, startPoint y: 323, endPoint x: 431, endPoint y: 344, distance: 283.2
click at [431, 344] on div "9 Pausa ***** Iniciar vista previa aquí Cambiar nombre Duplicar Borrar" at bounding box center [486, 345] width 282 height 26
click at [413, 401] on div "Agregar siguiente condición" at bounding box center [474, 396] width 270 height 17
click at [410, 393] on div "Agregar siguiente condición" at bounding box center [474, 394] width 270 height 12
click at [488, 343] on div "9 Pausa ***** Iniciar vista previa aquí Cambiar nombre Duplicar Borrar" at bounding box center [474, 345] width 282 height 26
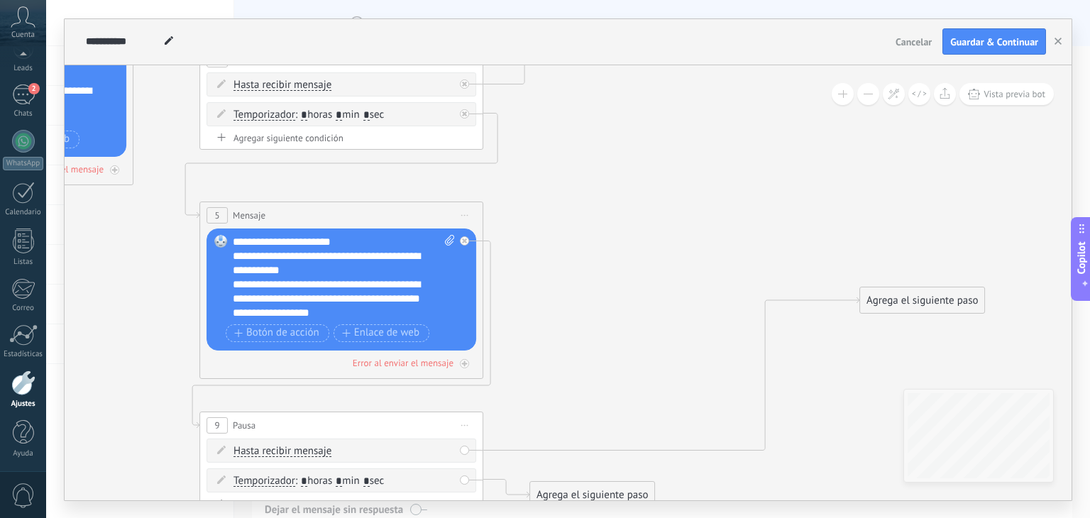
drag, startPoint x: 843, startPoint y: 253, endPoint x: 721, endPoint y: 329, distance: 143.7
click at [721, 329] on icon at bounding box center [603, 196] width 2492 height 1348
drag, startPoint x: 919, startPoint y: 292, endPoint x: 721, endPoint y: 253, distance: 201.8
click at [793, 282] on div "Agrega el siguiente paso" at bounding box center [855, 293] width 124 height 23
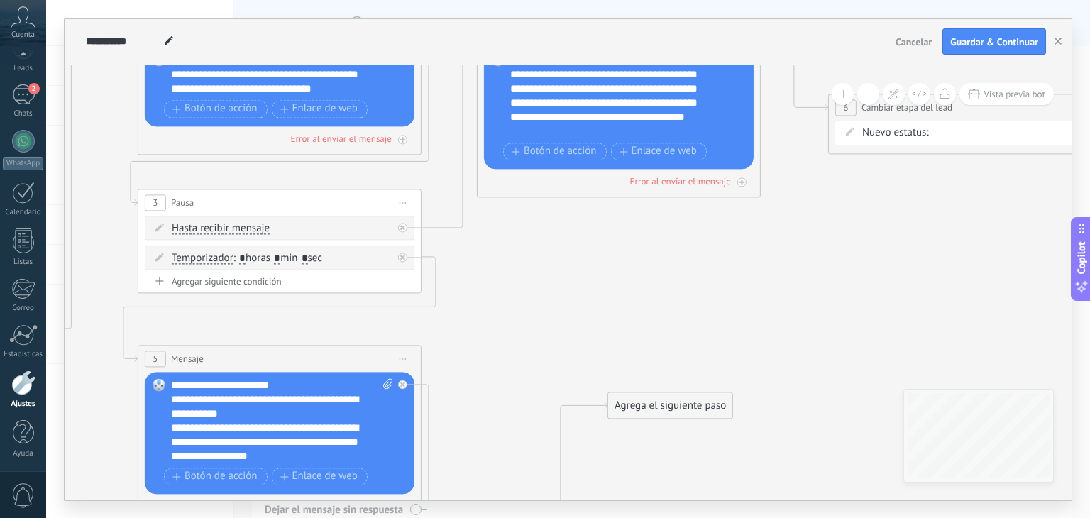
drag, startPoint x: 679, startPoint y: 146, endPoint x: 621, endPoint y: 322, distance: 185.4
click at [610, 307] on icon at bounding box center [541, 339] width 2492 height 1348
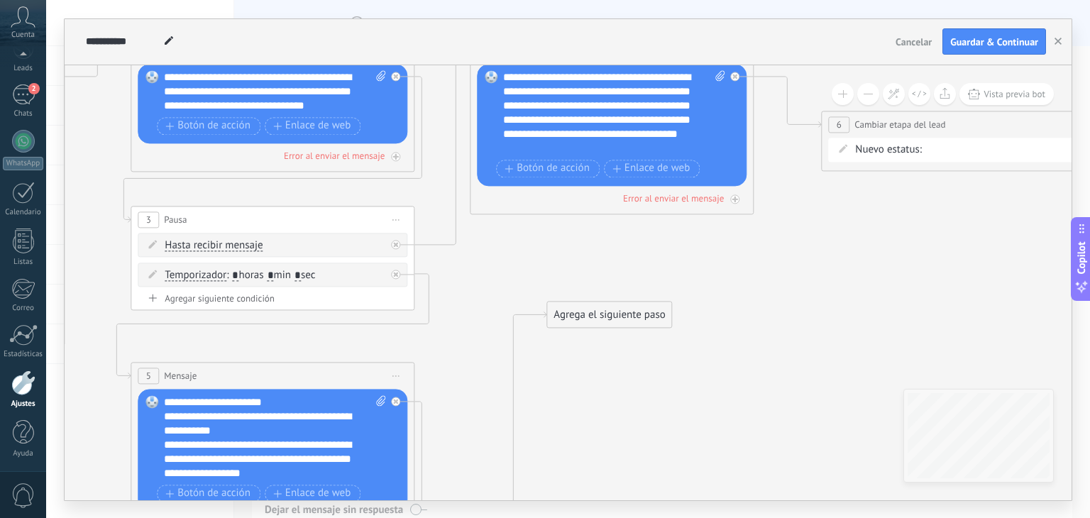
drag, startPoint x: 641, startPoint y: 424, endPoint x: 588, endPoint y: 316, distance: 120.3
click at [588, 316] on div "Agrega el siguiente paso" at bounding box center [609, 314] width 124 height 23
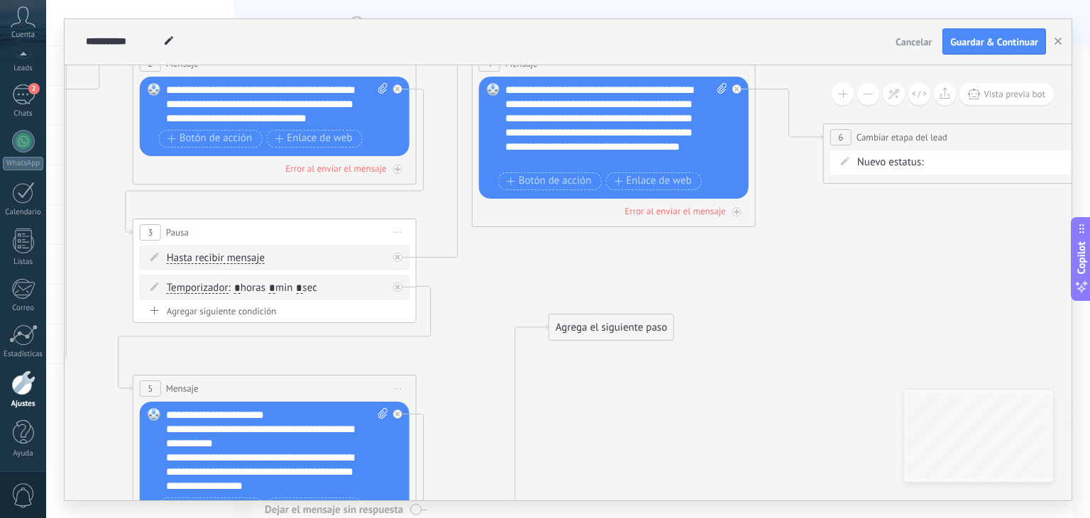
drag, startPoint x: 585, startPoint y: 272, endPoint x: 593, endPoint y: 310, distance: 39.1
click at [591, 299] on icon at bounding box center [536, 369] width 2492 height 1348
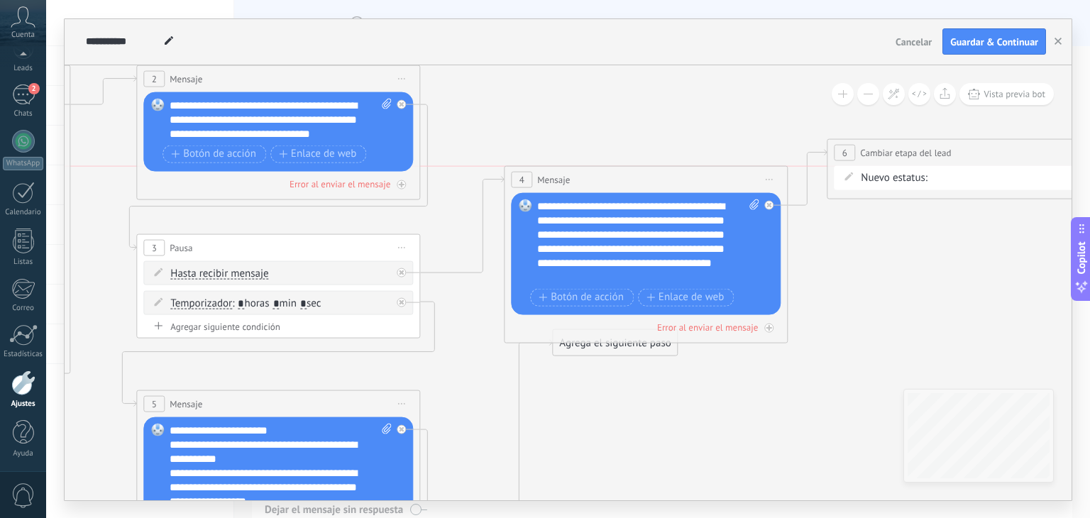
drag, startPoint x: 556, startPoint y: 77, endPoint x: 584, endPoint y: 183, distance: 110.0
click at [584, 183] on div "4 Mensaje ******* (a): Todos los contactos - canales seleccionados Todos los co…" at bounding box center [646, 179] width 282 height 26
drag, startPoint x: 607, startPoint y: 362, endPoint x: 571, endPoint y: 180, distance: 185.2
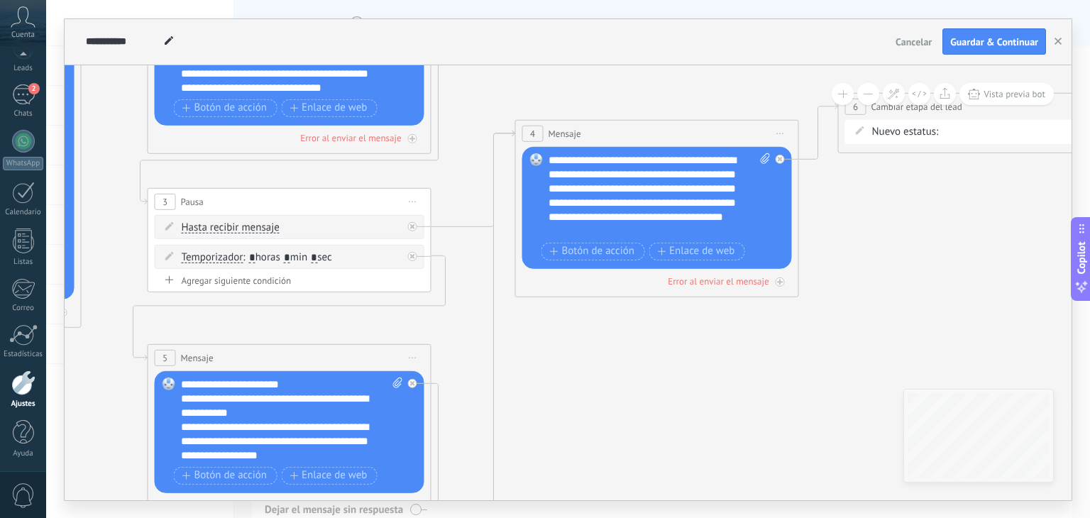
drag, startPoint x: 633, startPoint y: 378, endPoint x: 670, endPoint y: 212, distance: 170.1
click at [649, 310] on icon at bounding box center [551, 338] width 2492 height 1348
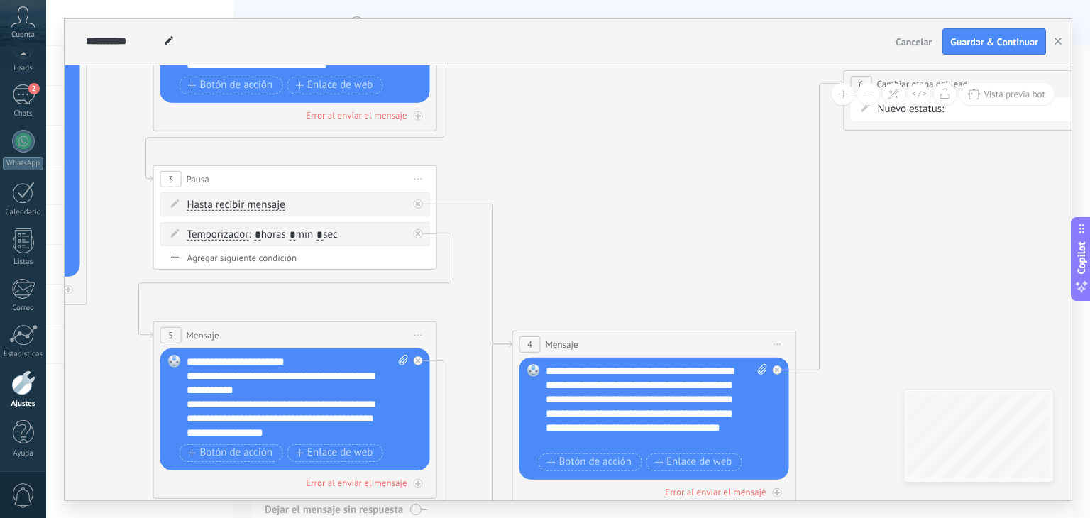
drag, startPoint x: 667, startPoint y: 102, endPoint x: 659, endPoint y: 336, distance: 233.6
click at [659, 336] on div "4 Mensaje ******* (a): Todos los contactos - canales seleccionados Todos los co…" at bounding box center [654, 344] width 282 height 26
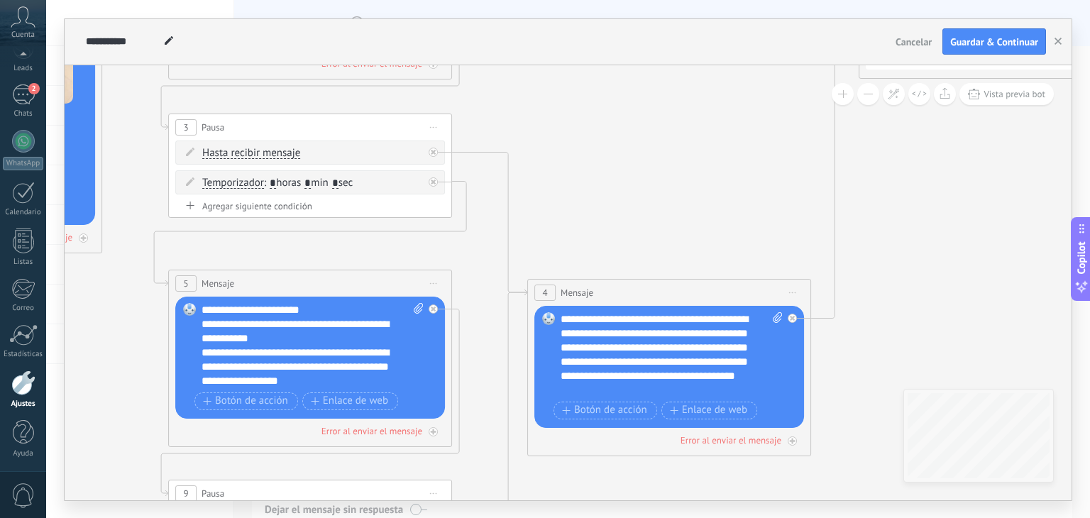
drag, startPoint x: 653, startPoint y: 258, endPoint x: 727, endPoint y: 83, distance: 190.2
click at [727, 83] on icon at bounding box center [572, 264] width 2492 height 1348
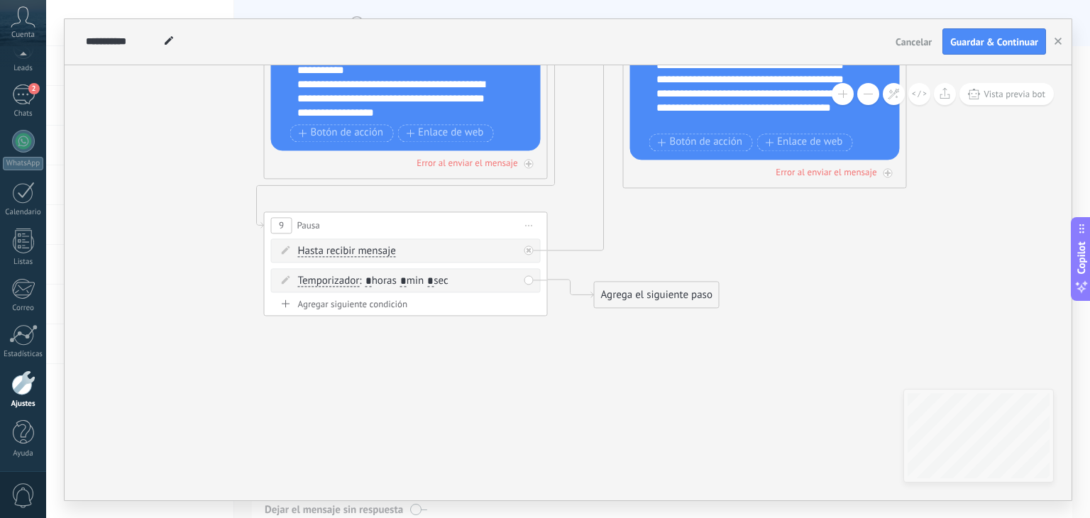
drag, startPoint x: 754, startPoint y: 359, endPoint x: 792, endPoint y: 214, distance: 150.4
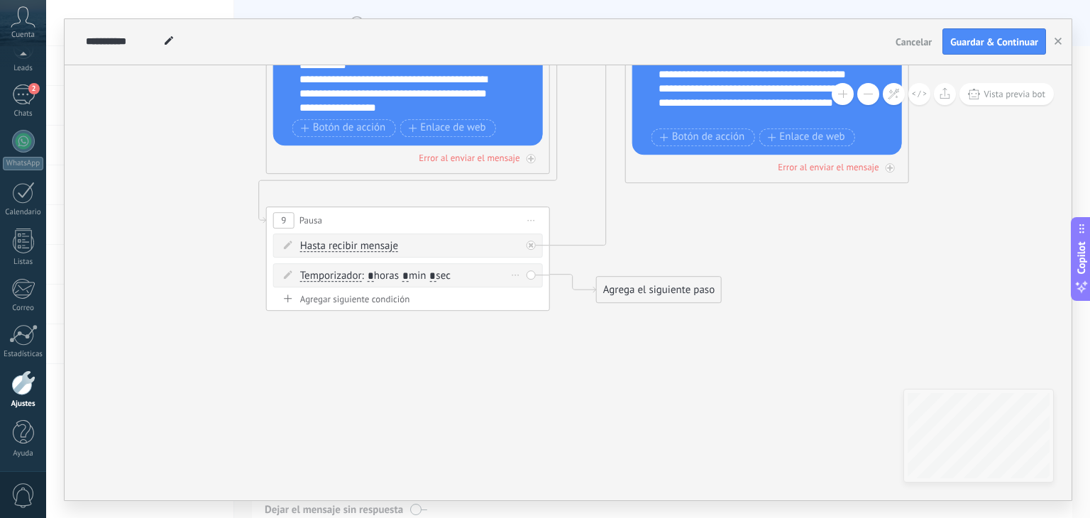
click at [373, 276] on input "*" at bounding box center [371, 275] width 6 height 11
type input "*"
drag, startPoint x: 657, startPoint y: 288, endPoint x: 333, endPoint y: 370, distance: 334.4
click at [333, 370] on div "Agrega el siguiente paso" at bounding box center [329, 370] width 124 height 23
click at [329, 375] on div "Agrega el siguiente paso" at bounding box center [329, 370] width 124 height 23
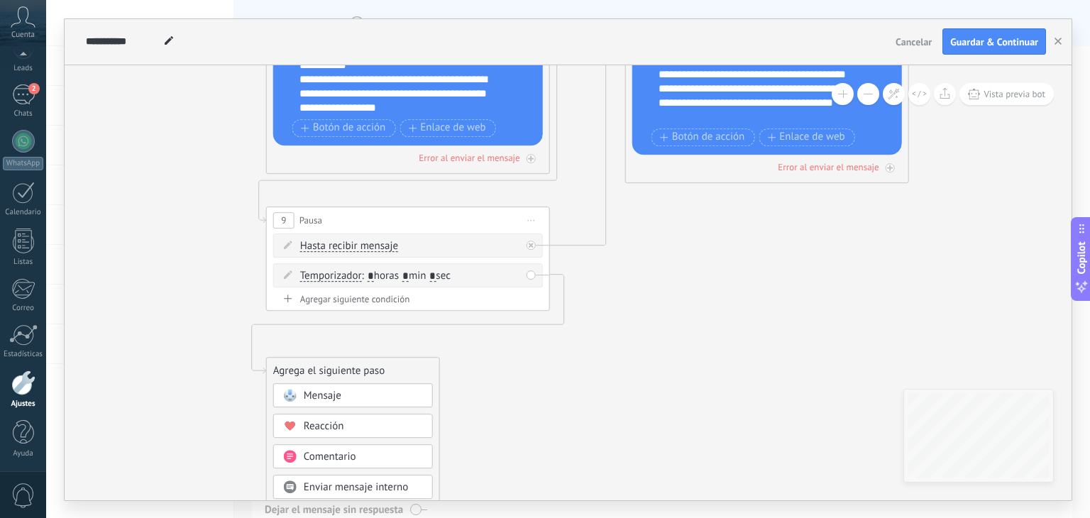
click at [322, 392] on span "Mensaje" at bounding box center [323, 395] width 38 height 13
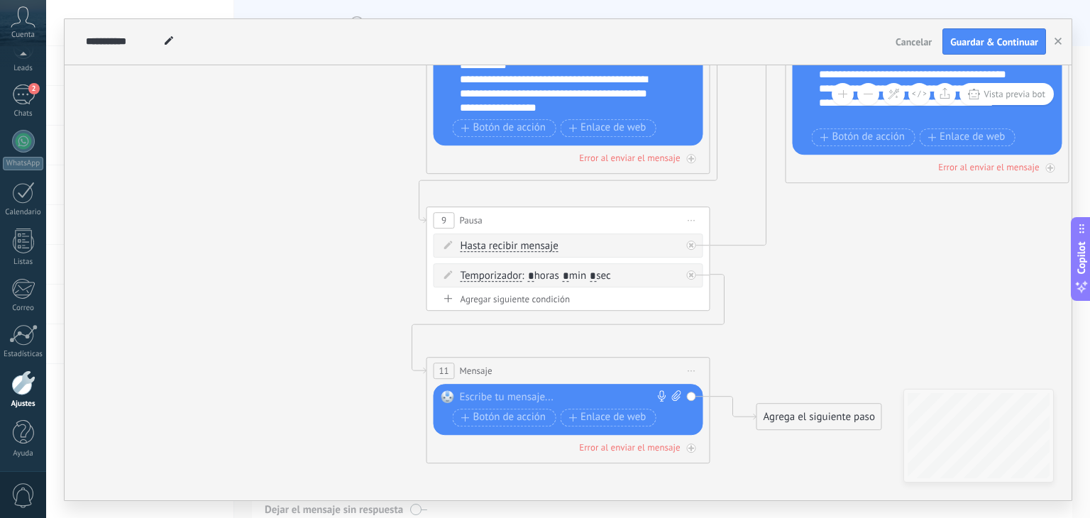
click at [488, 401] on div at bounding box center [565, 397] width 211 height 14
paste div
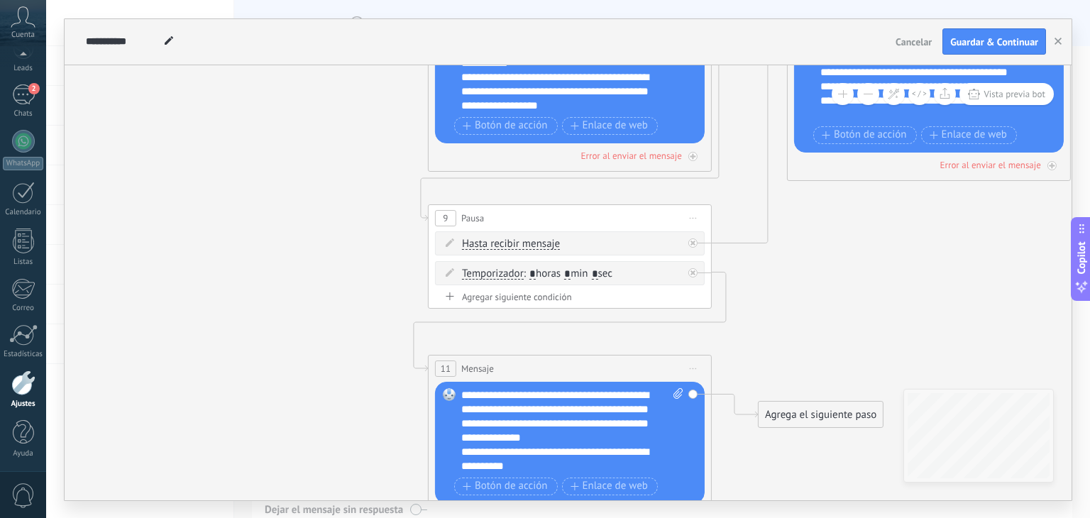
click at [514, 347] on icon at bounding box center [832, 64] width 2492 height 1501
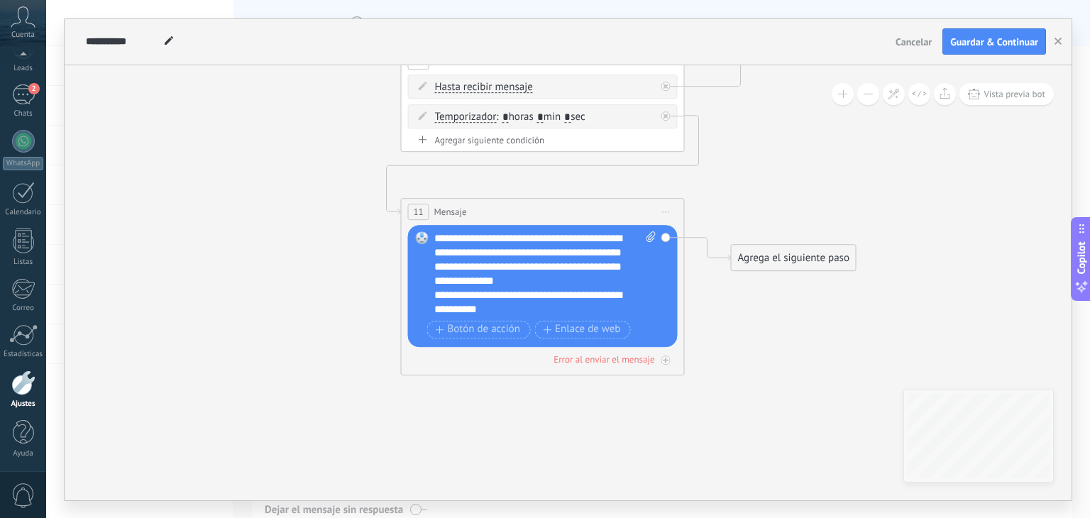
drag, startPoint x: 796, startPoint y: 330, endPoint x: 764, endPoint y: 166, distance: 167.0
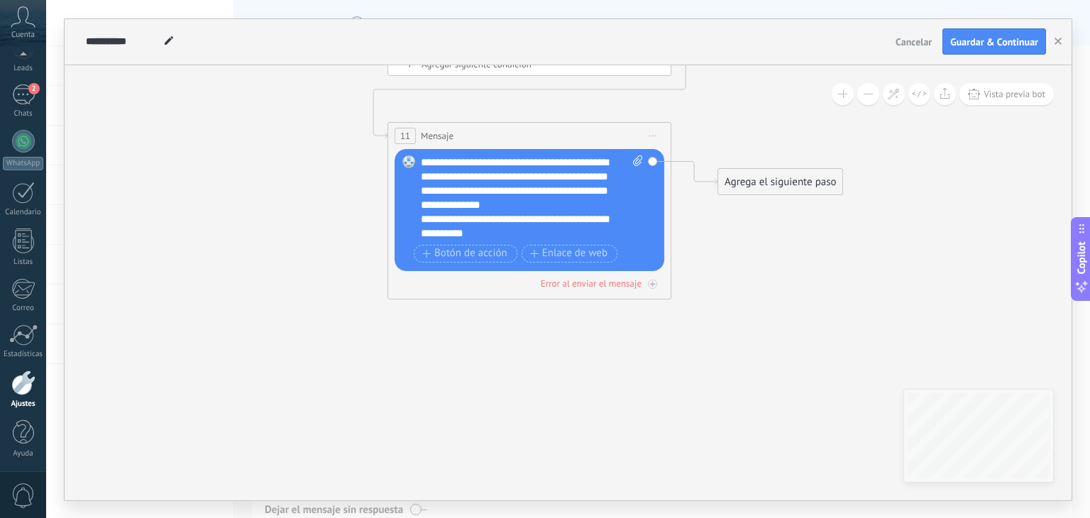
drag, startPoint x: 727, startPoint y: 290, endPoint x: 722, endPoint y: 273, distance: 17.7
click at [739, 186] on div "Agrega el siguiente paso" at bounding box center [780, 181] width 124 height 23
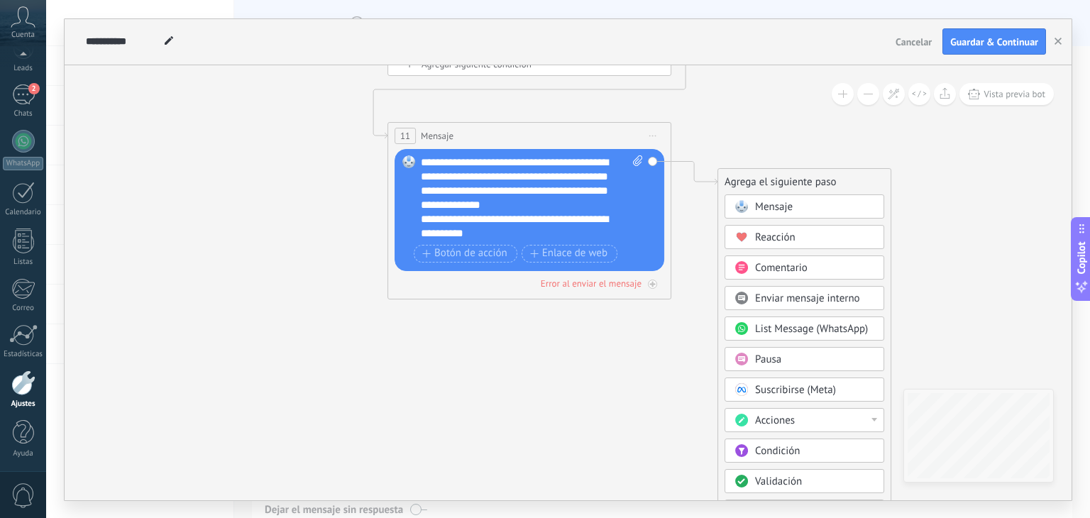
click at [775, 358] on span "Pausa" at bounding box center [768, 359] width 26 height 13
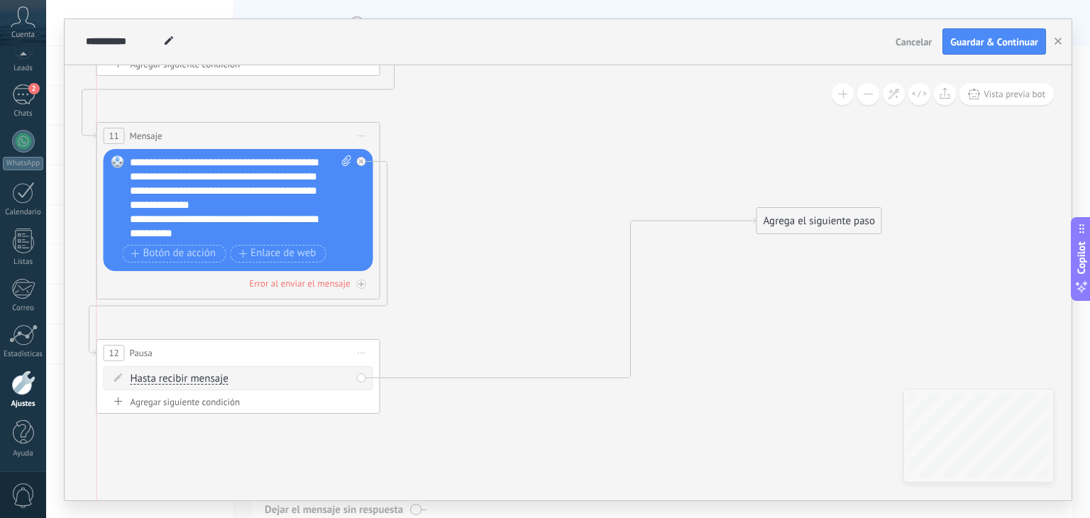
drag, startPoint x: 605, startPoint y: 169, endPoint x: 277, endPoint y: 341, distance: 370.7
click at [277, 341] on div "12 Pausa ***** Iniciar vista previa aquí Cambiar nombre Duplicar Borrar" at bounding box center [238, 353] width 282 height 26
click at [211, 404] on div "Agregar siguiente condición" at bounding box center [239, 402] width 270 height 12
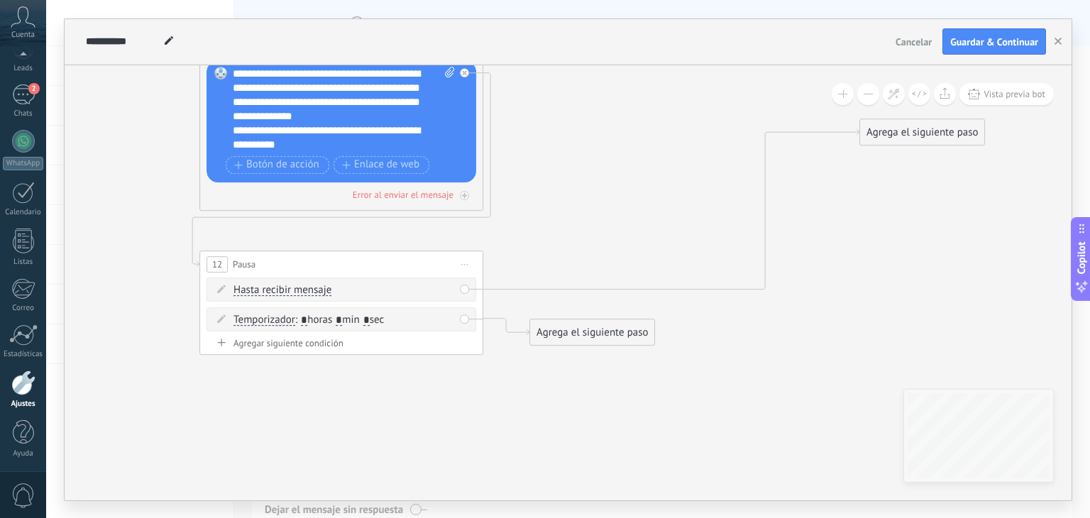
drag, startPoint x: 461, startPoint y: 297, endPoint x: 551, endPoint y: 219, distance: 119.2
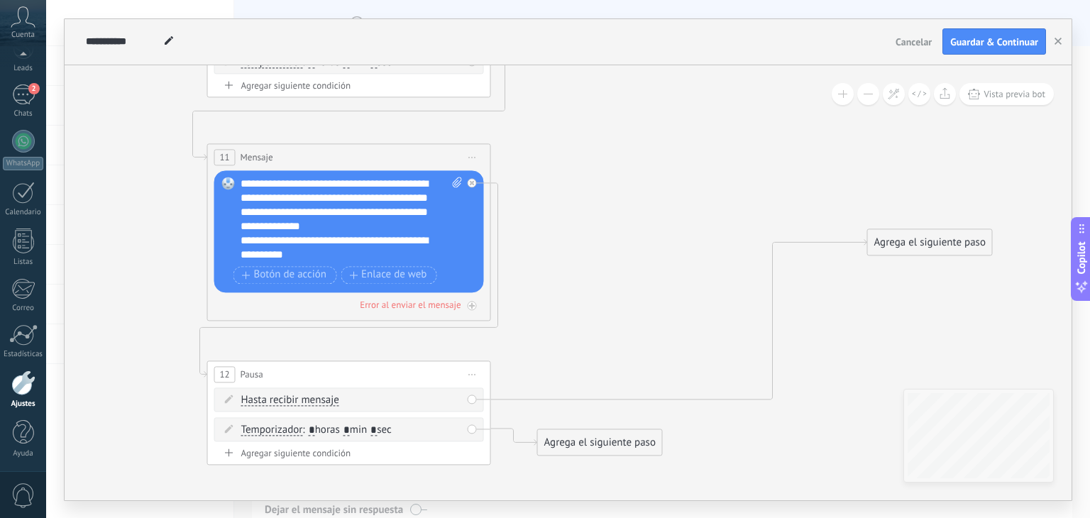
drag, startPoint x: 561, startPoint y: 217, endPoint x: 565, endPoint y: 316, distance: 98.7
drag, startPoint x: 900, startPoint y: 242, endPoint x: 725, endPoint y: 243, distance: 174.6
click at [725, 243] on div "Agrega el siguiente paso" at bounding box center [782, 245] width 124 height 23
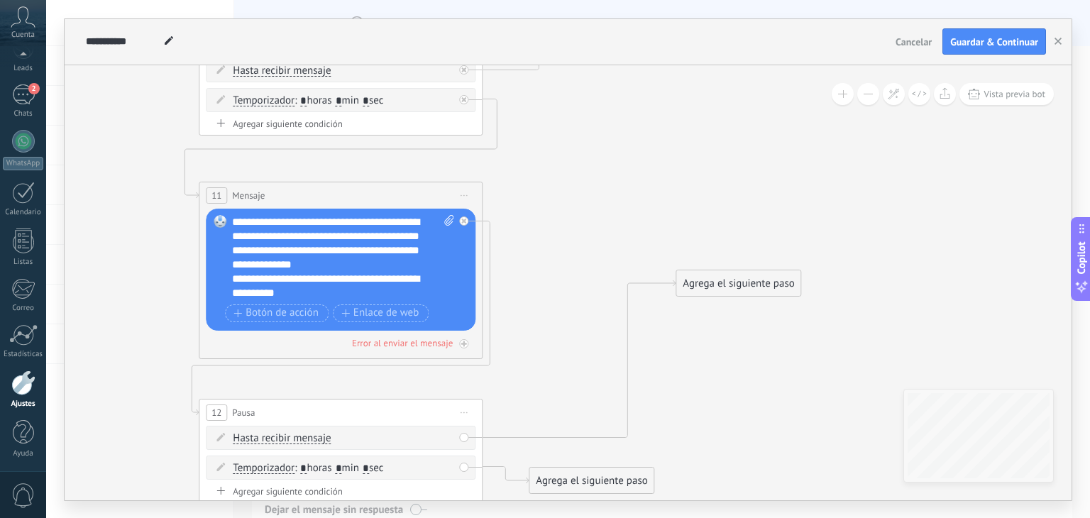
drag, startPoint x: 752, startPoint y: 329, endPoint x: 724, endPoint y: 417, distance: 92.2
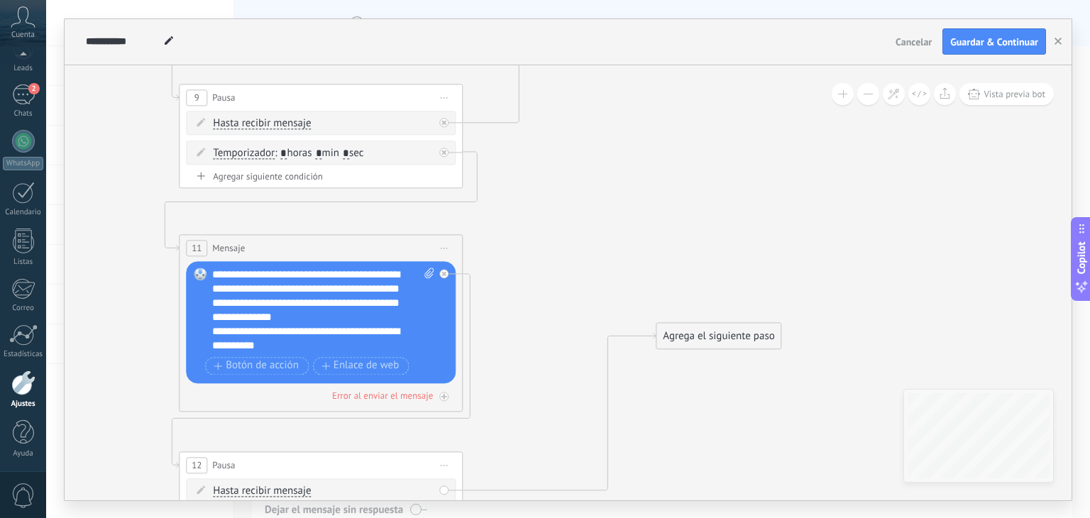
drag, startPoint x: 706, startPoint y: 303, endPoint x: 654, endPoint y: 170, distance: 143.1
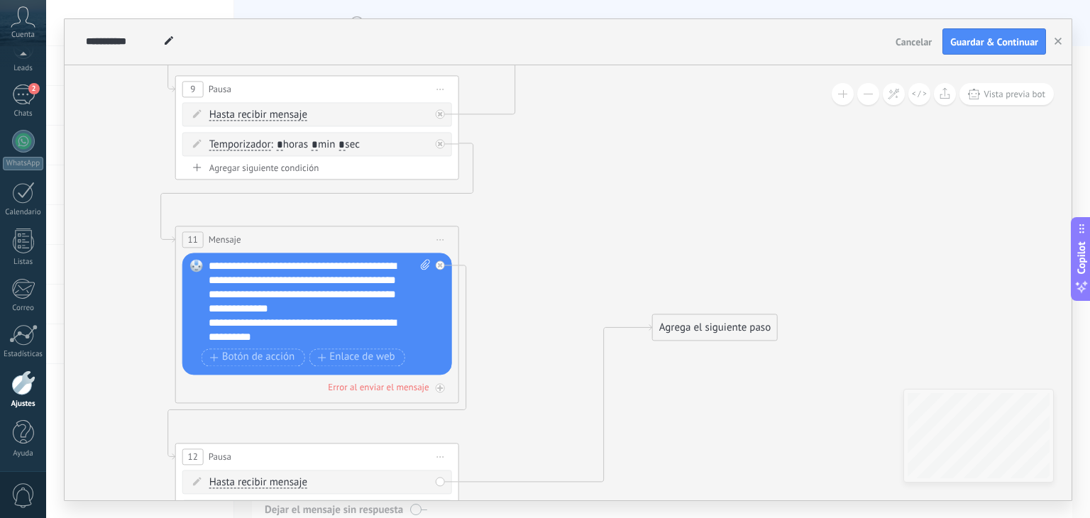
drag, startPoint x: 702, startPoint y: 320, endPoint x: 673, endPoint y: 256, distance: 70.2
click at [673, 254] on icon at bounding box center [579, 43] width 2492 height 1716
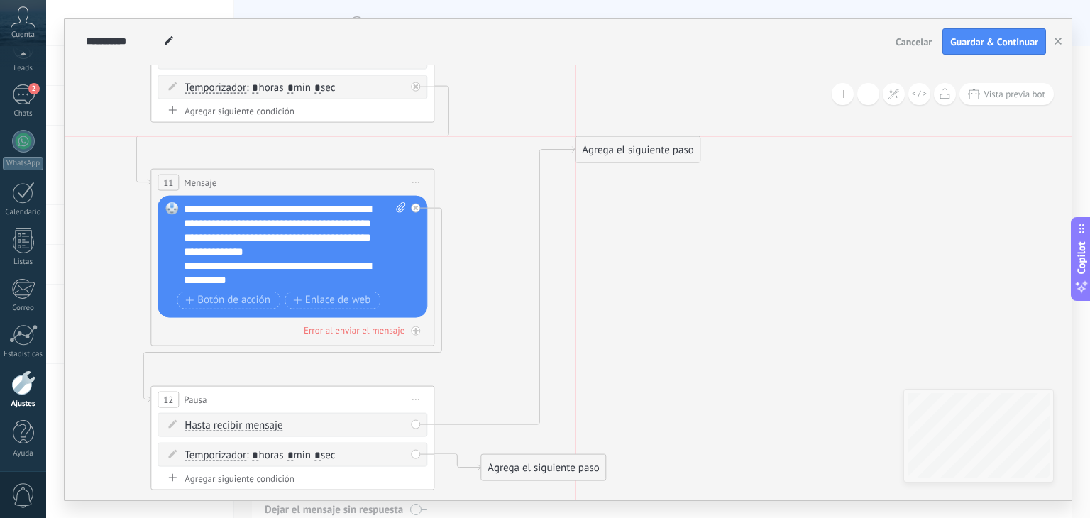
drag, startPoint x: 671, startPoint y: 277, endPoint x: 612, endPoint y: 129, distance: 158.9
click at [612, 138] on div "Agrega el siguiente paso" at bounding box center [638, 149] width 124 height 23
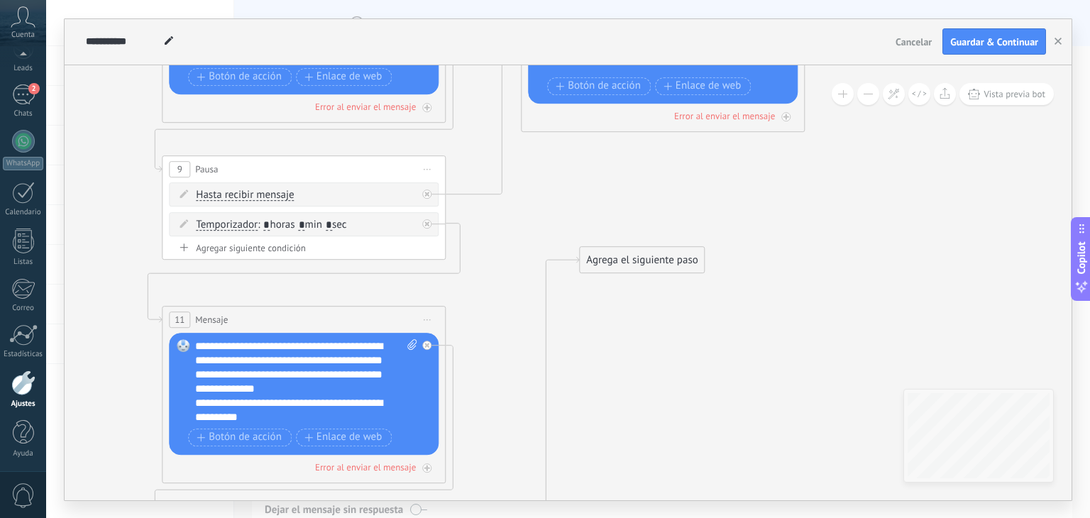
drag, startPoint x: 641, startPoint y: 199, endPoint x: 641, endPoint y: 459, distance: 260.4
click at [641, 459] on icon at bounding box center [565, 124] width 2492 height 1716
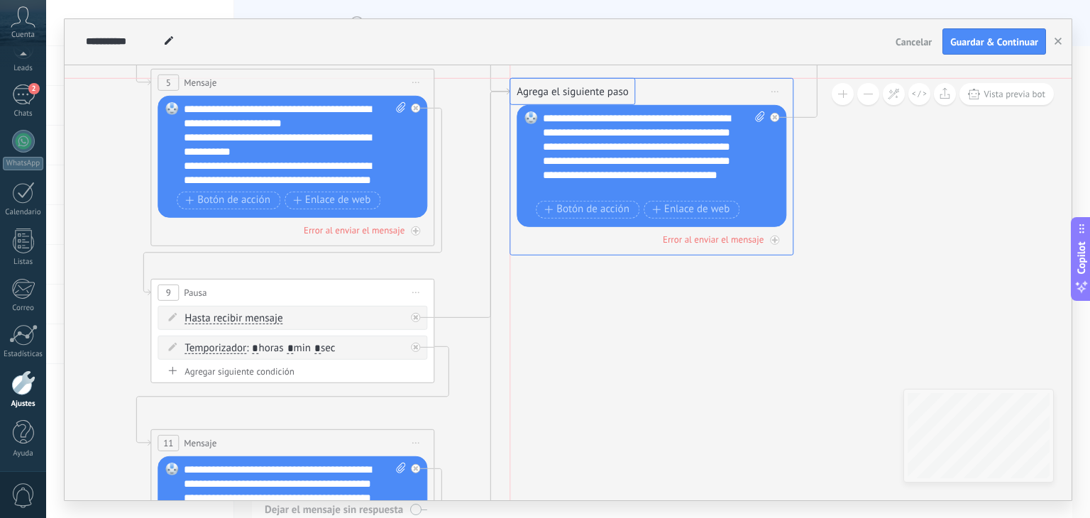
drag, startPoint x: 629, startPoint y: 382, endPoint x: 576, endPoint y: 92, distance: 295.1
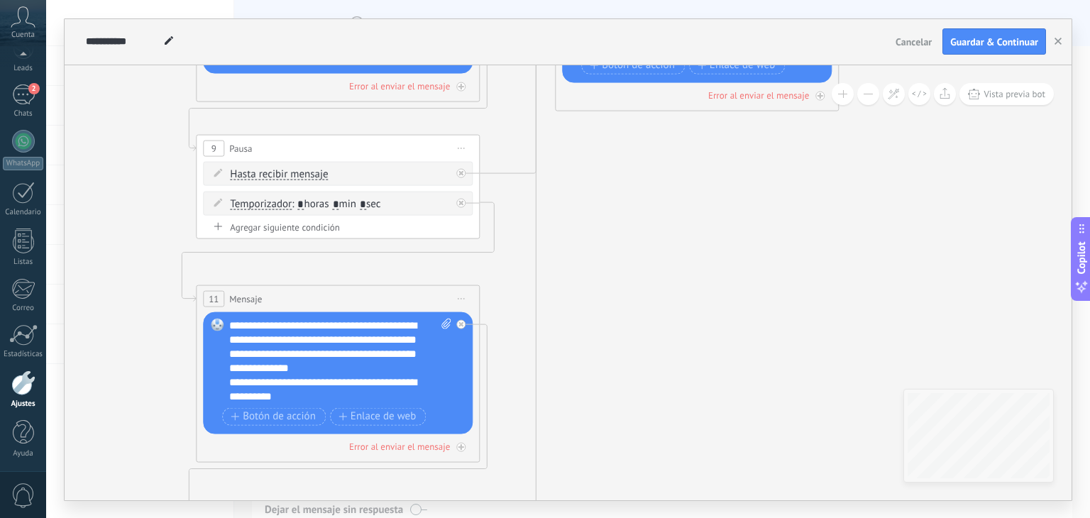
drag, startPoint x: 581, startPoint y: 383, endPoint x: 703, endPoint y: 141, distance: 271.7
click at [702, 134] on icon at bounding box center [600, 102] width 2492 height 1716
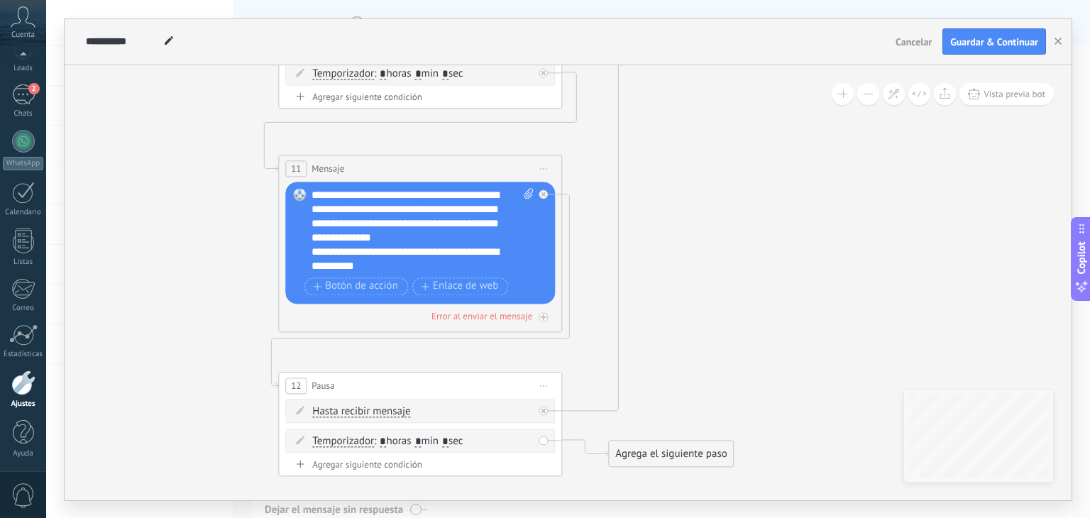
drag, startPoint x: 694, startPoint y: 269, endPoint x: 732, endPoint y: 94, distance: 178.7
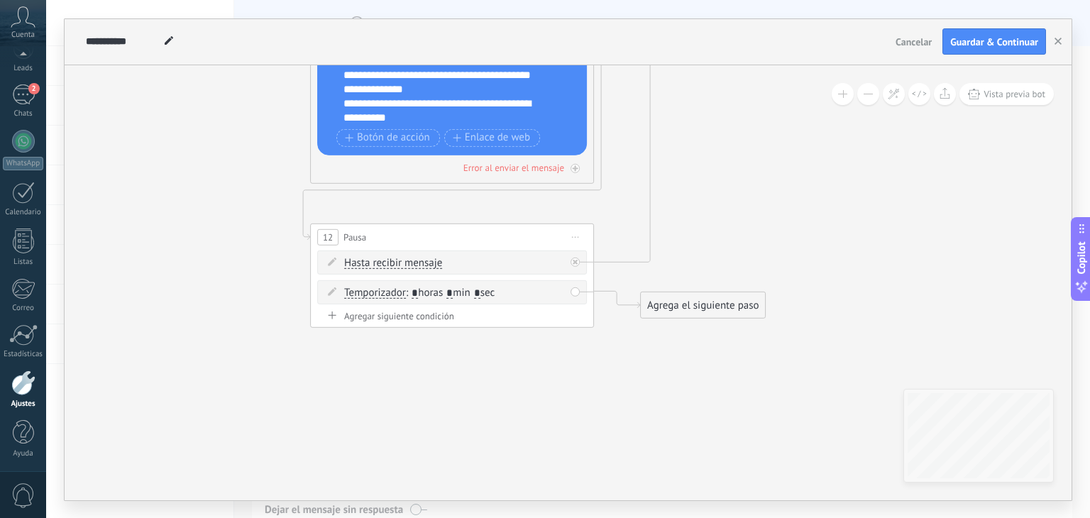
click at [688, 308] on div "Agrega el siguiente paso" at bounding box center [703, 304] width 124 height 23
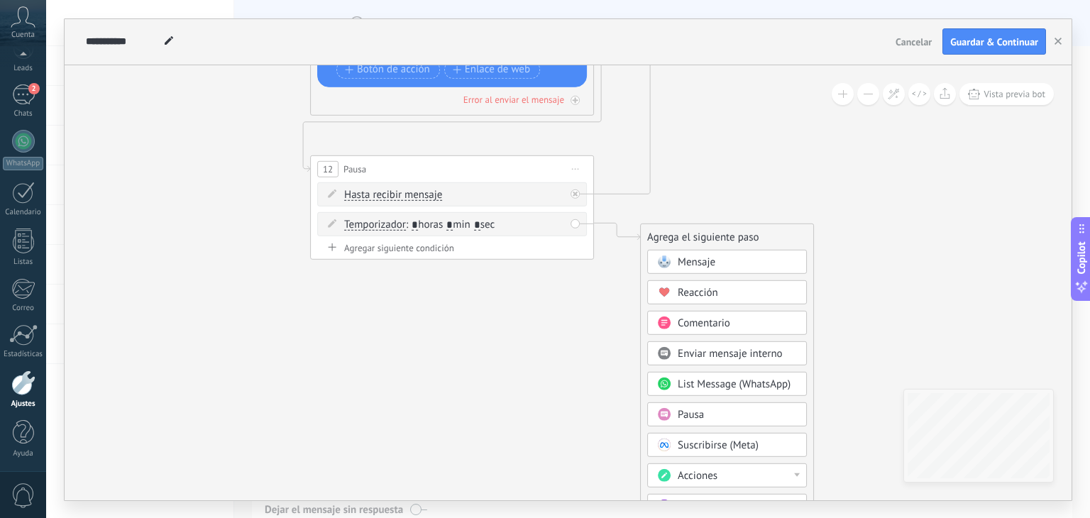
click at [704, 479] on span "Acciones" at bounding box center [698, 474] width 40 height 13
click at [722, 475] on div "Cambiar etapa del lead" at bounding box center [727, 477] width 158 height 24
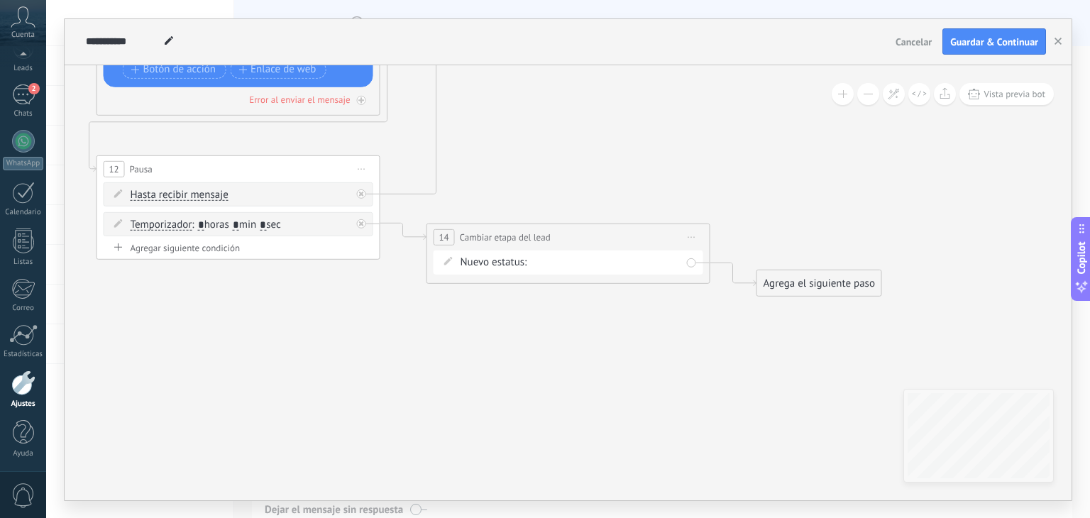
click at [0, 0] on div "Recibidor [PERSON_NAME] no responden Atención prospecto con asesor Atención cli…" at bounding box center [0, 0] width 0 height 0
click at [0, 0] on label "Mudos no responden" at bounding box center [0, 0] width 0 height 0
click at [803, 281] on div "Agrega el siguiente paso" at bounding box center [819, 282] width 124 height 23
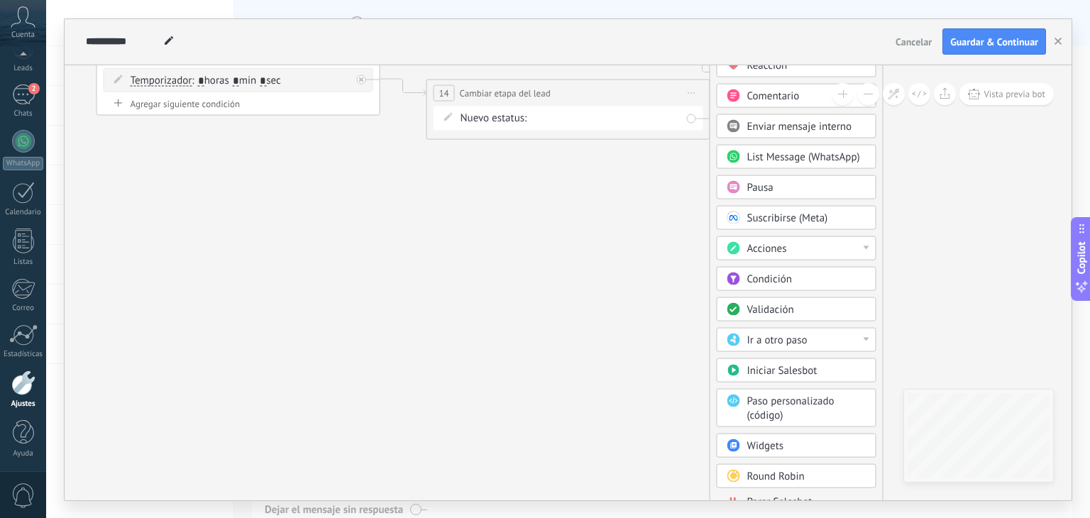
drag, startPoint x: 818, startPoint y: 132, endPoint x: 772, endPoint y: 97, distance: 57.8
click at [772, 4] on div "**********" at bounding box center [568, 259] width 1044 height 518
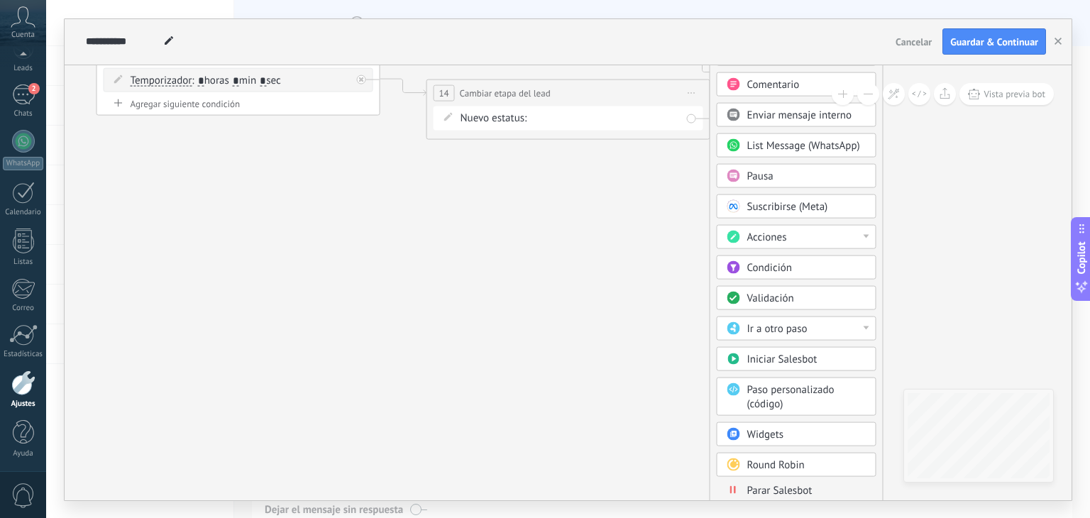
click at [764, 488] on span "Parar Salesbot" at bounding box center [779, 489] width 65 height 13
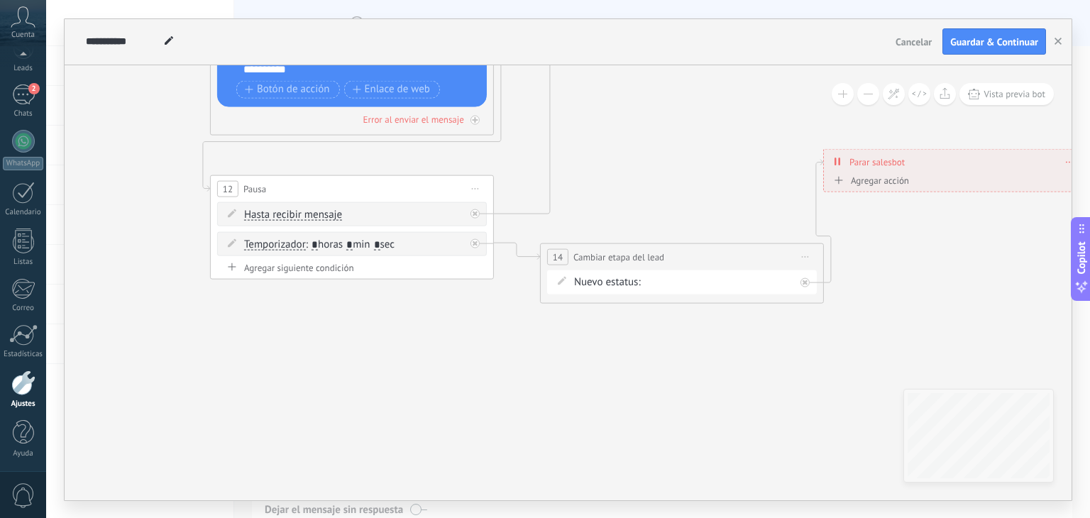
drag, startPoint x: 435, startPoint y: 305, endPoint x: 786, endPoint y: 448, distance: 379.4
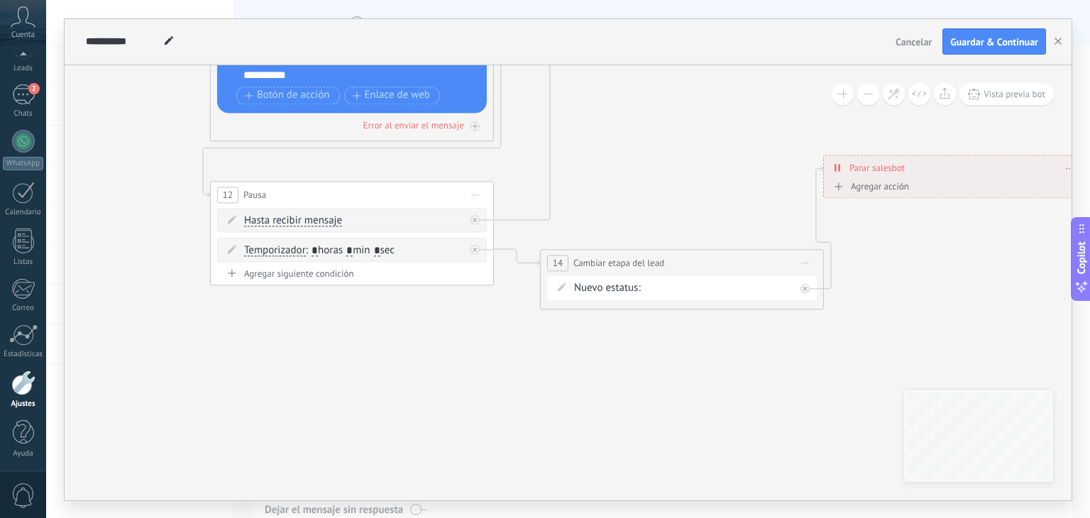
drag, startPoint x: 650, startPoint y: 367, endPoint x: 646, endPoint y: 448, distance: 81.0
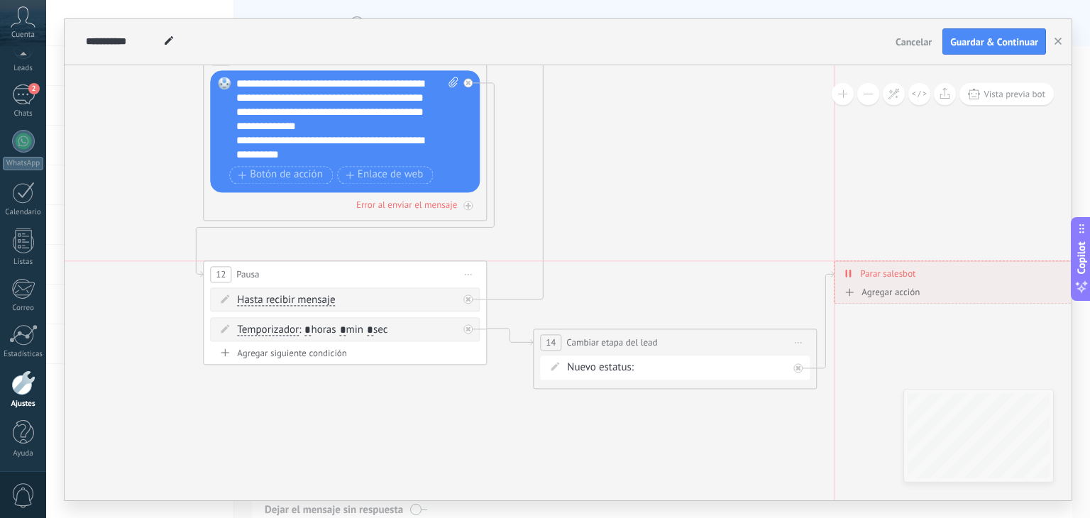
drag, startPoint x: 918, startPoint y: 242, endPoint x: 945, endPoint y: 317, distance: 79.9
click at [945, 286] on div "**********" at bounding box center [967, 273] width 264 height 25
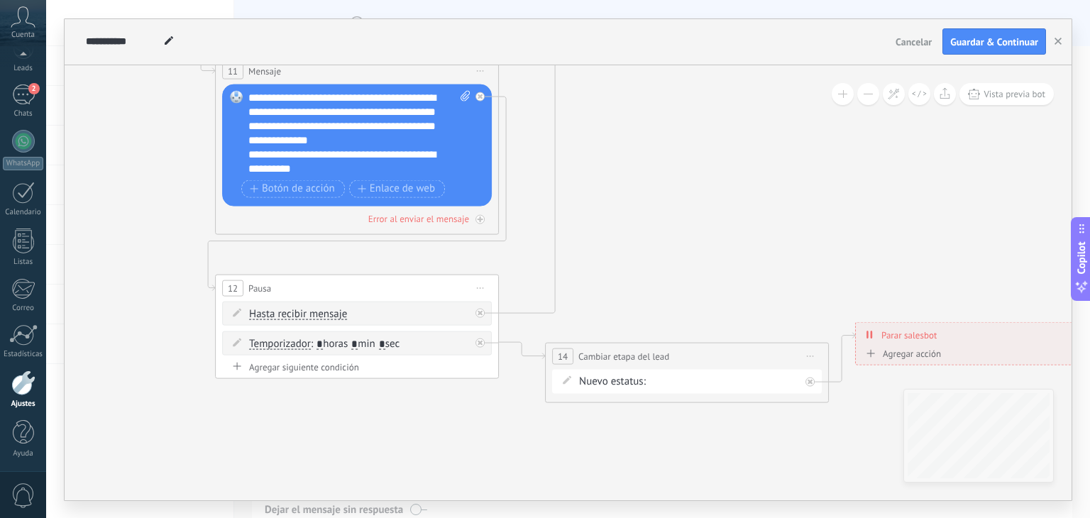
drag, startPoint x: 541, startPoint y: 422, endPoint x: 574, endPoint y: 327, distance: 99.9
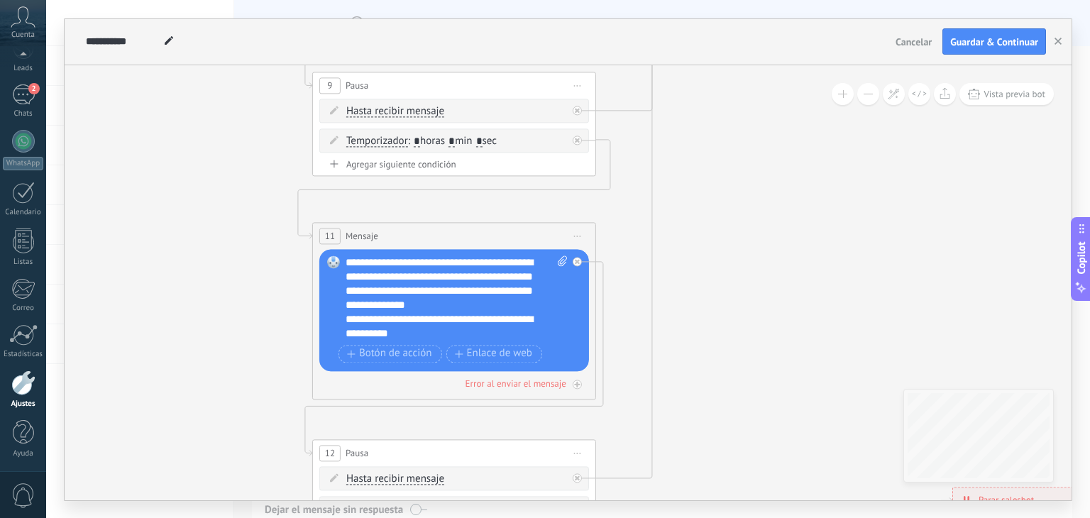
drag, startPoint x: 599, startPoint y: 184, endPoint x: 698, endPoint y: 350, distance: 193.5
click at [697, 350] on icon at bounding box center [716, 52] width 2492 height 1740
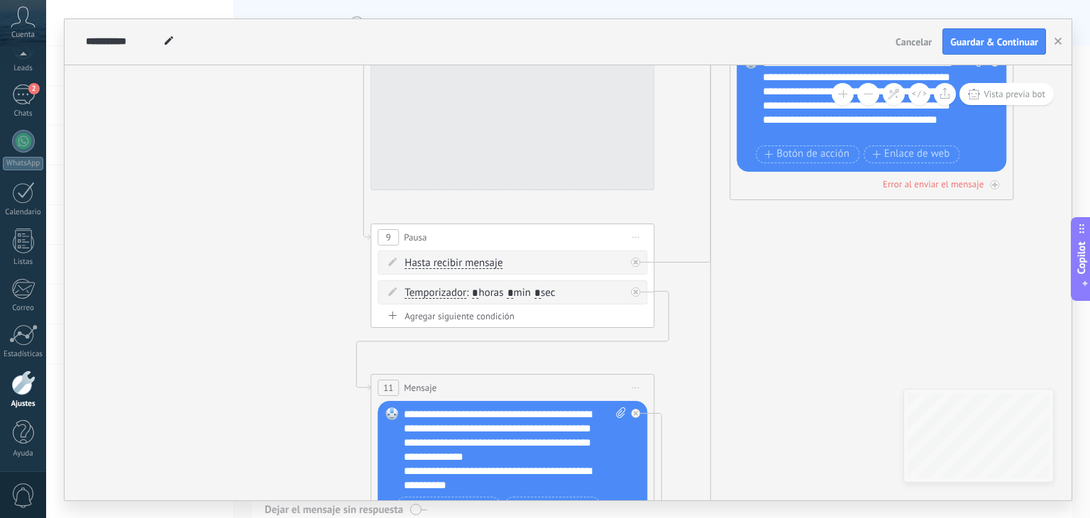
drag, startPoint x: 771, startPoint y: 373, endPoint x: 787, endPoint y: 409, distance: 40.3
click at [787, 409] on icon at bounding box center [774, 204] width 2492 height 1740
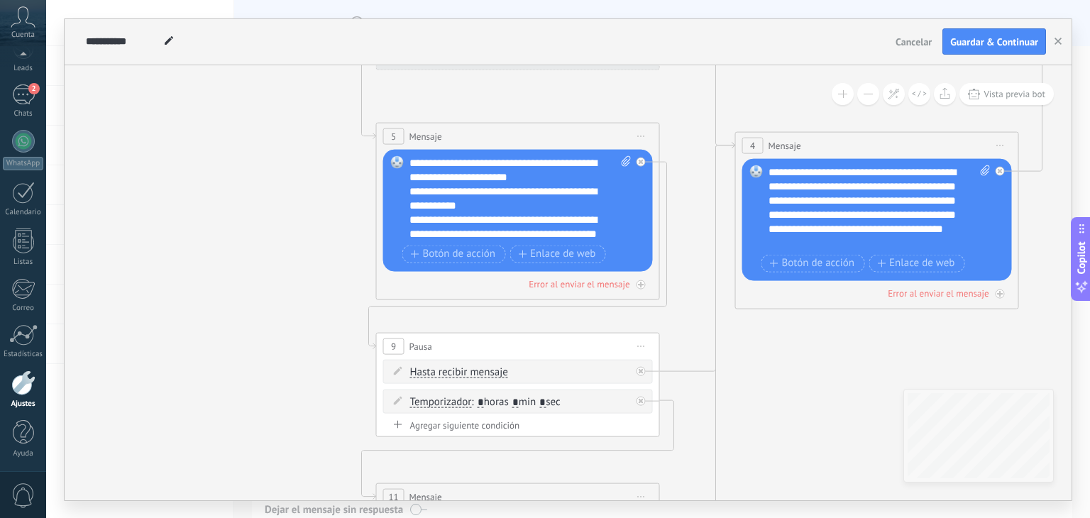
drag, startPoint x: 773, startPoint y: 384, endPoint x: 773, endPoint y: 404, distance: 19.9
click at [773, 404] on icon at bounding box center [780, 312] width 2492 height 1740
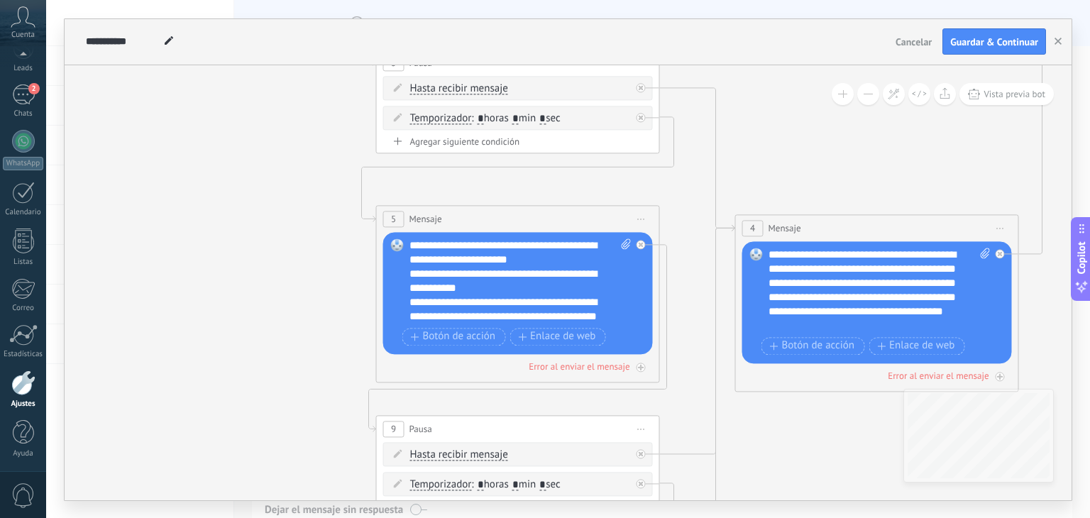
drag, startPoint x: 778, startPoint y: 387, endPoint x: 778, endPoint y: 462, distance: 75.2
click at [778, 462] on icon at bounding box center [780, 395] width 2492 height 1740
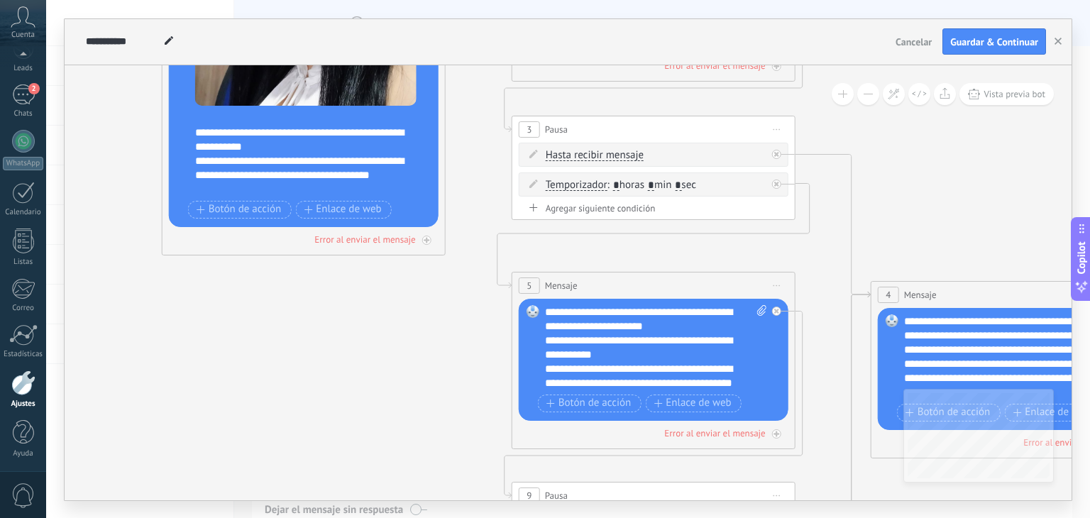
drag, startPoint x: 749, startPoint y: 163, endPoint x: 886, endPoint y: 216, distance: 146.9
click at [886, 216] on icon at bounding box center [915, 462] width 2492 height 1740
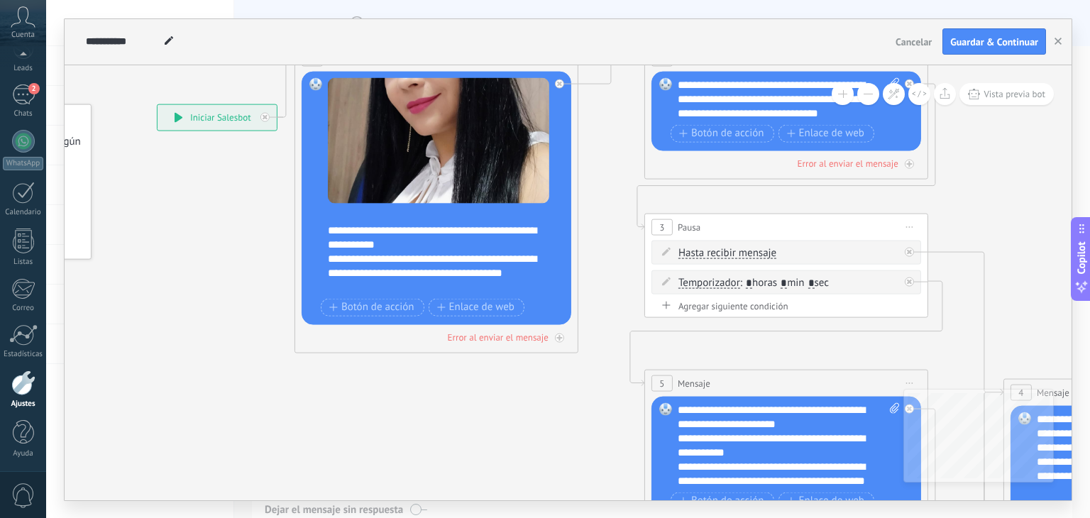
drag, startPoint x: 324, startPoint y: 395, endPoint x: 448, endPoint y: 476, distance: 148.2
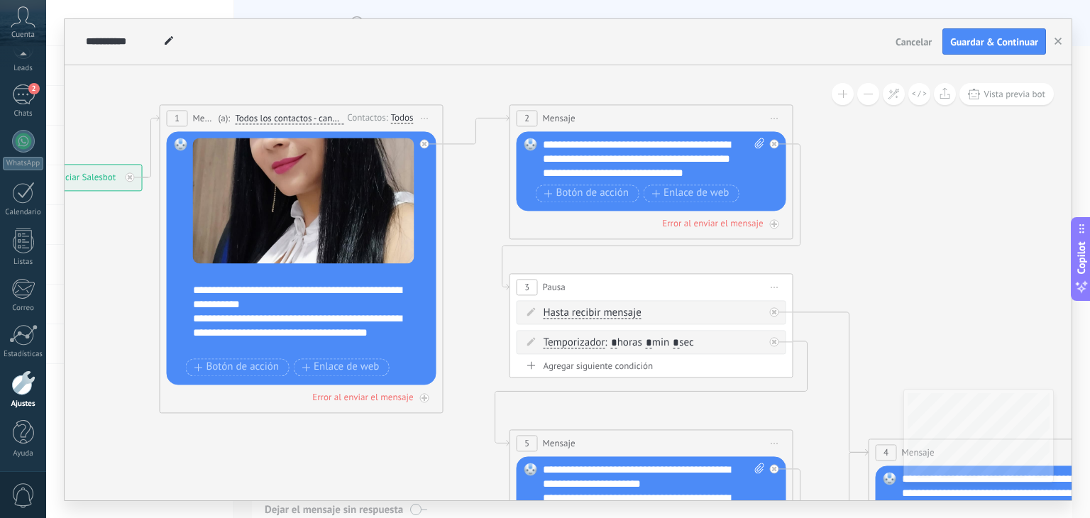
drag, startPoint x: 483, startPoint y: 446, endPoint x: 347, endPoint y: 506, distance: 148.4
click at [347, 506] on div "**********" at bounding box center [568, 259] width 1044 height 518
click at [168, 40] on use at bounding box center [169, 40] width 9 height 9
drag, startPoint x: 116, startPoint y: 38, endPoint x: 60, endPoint y: 38, distance: 56.8
click at [60, 38] on div "**********" at bounding box center [568, 259] width 1044 height 518
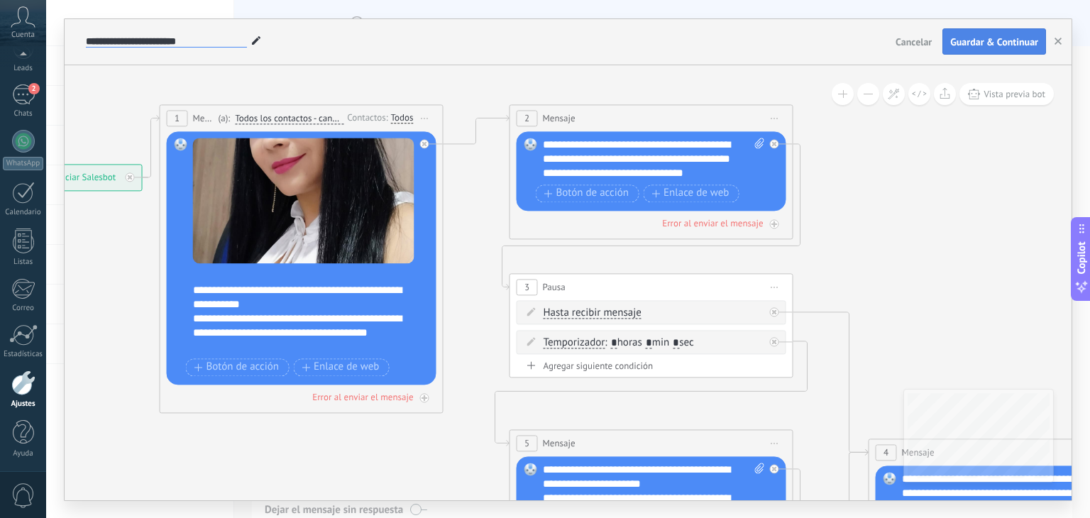
type input "**********"
click at [1002, 40] on span "Guardar & Continuar" at bounding box center [994, 42] width 88 height 10
click at [18, 94] on div "2" at bounding box center [23, 94] width 23 height 21
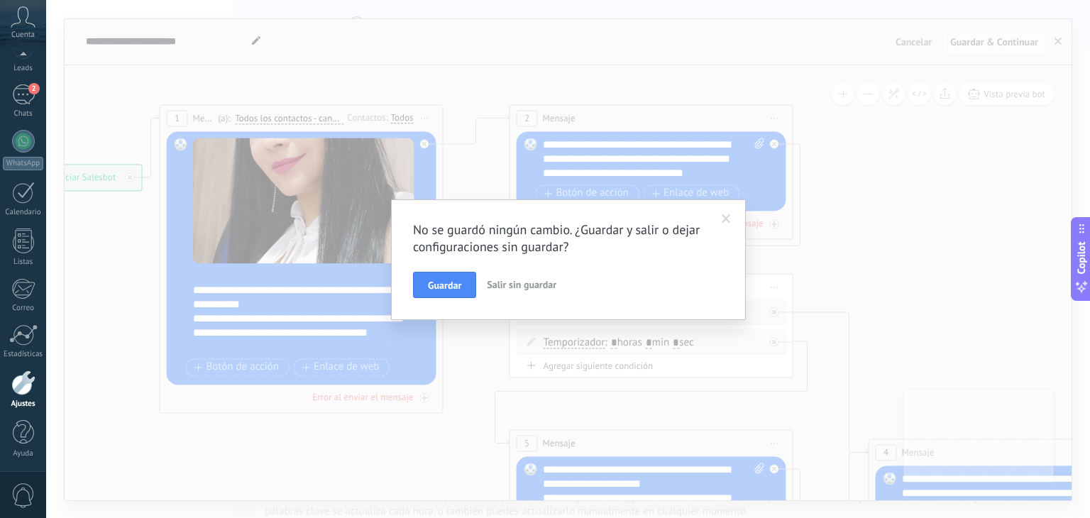
click at [722, 222] on span at bounding box center [726, 219] width 9 height 10
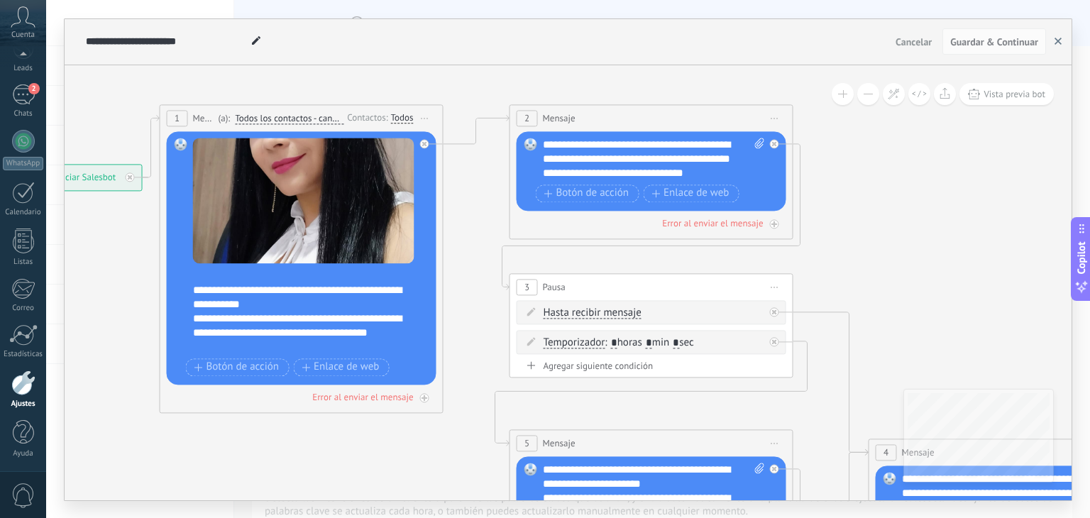
click at [1053, 42] on button "button" at bounding box center [1057, 41] width 21 height 27
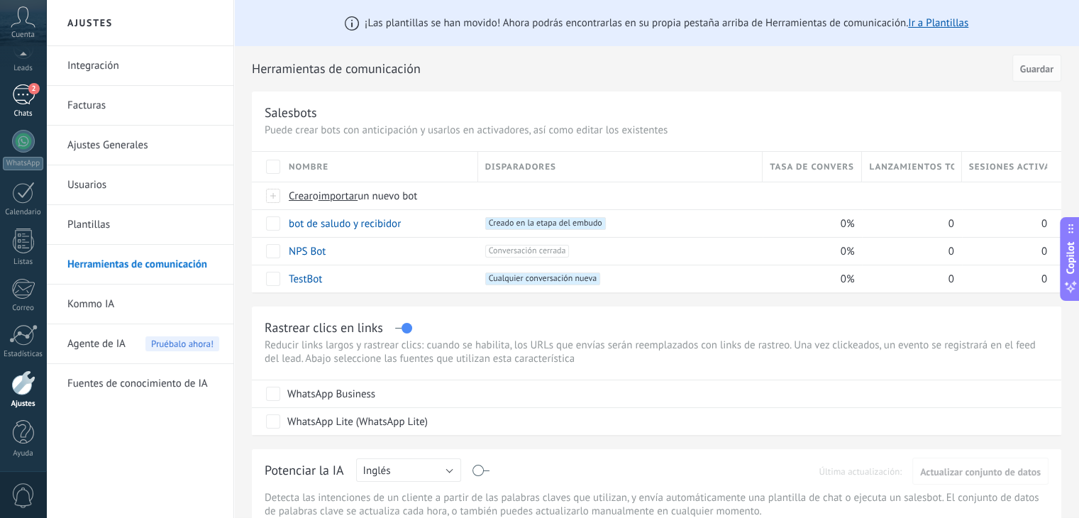
click at [13, 95] on div "2" at bounding box center [23, 94] width 23 height 21
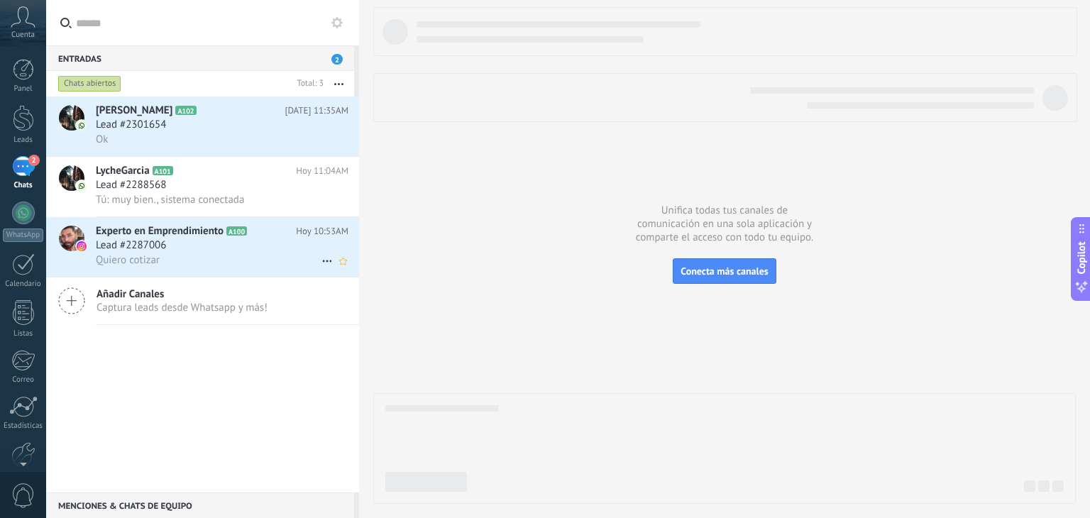
click at [236, 224] on div "Experto en Emprendimiento A100 [DATE] 10:53AM Lead #2287006 [PERSON_NAME]" at bounding box center [227, 247] width 263 height 60
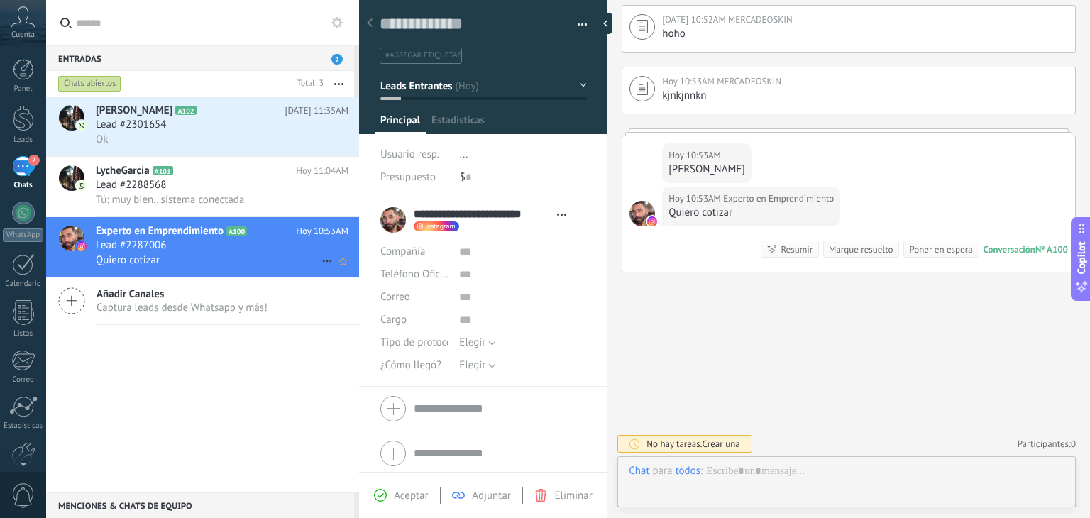
scroll to position [21, 0]
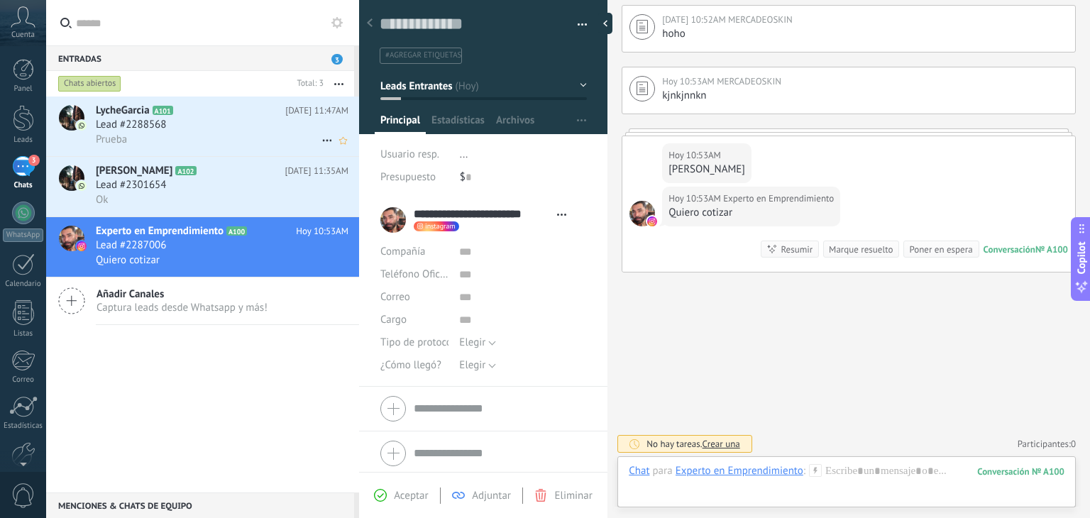
click at [170, 136] on div "Prueba" at bounding box center [222, 139] width 253 height 15
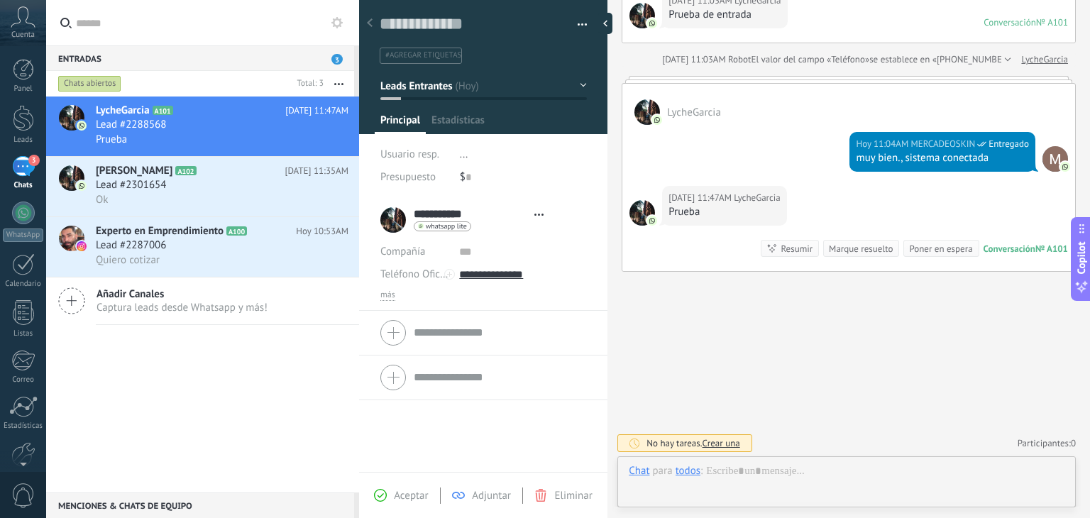
scroll to position [21, 0]
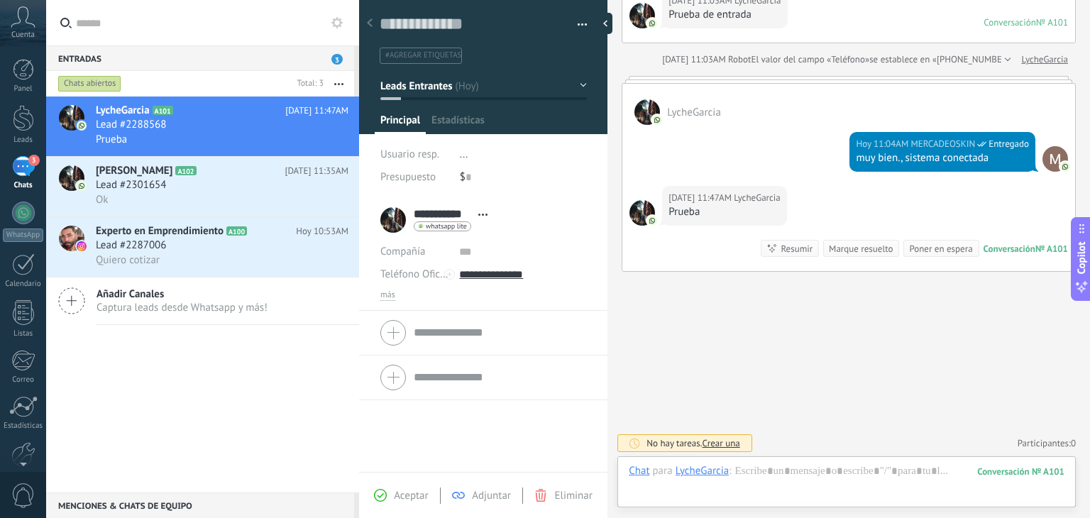
click at [578, 26] on span "button" at bounding box center [583, 27] width 10 height 3
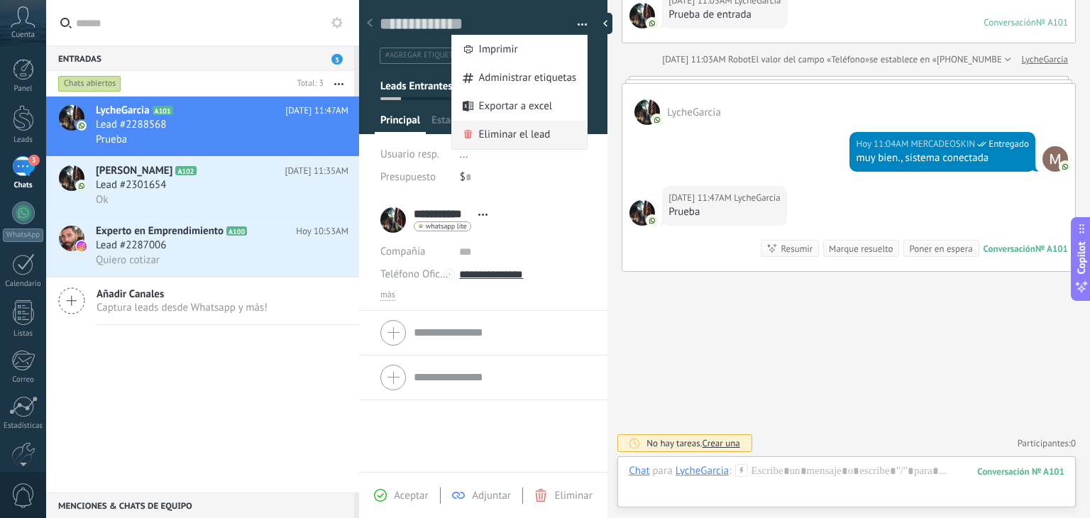
click at [529, 132] on span "Eliminar el lead" at bounding box center [515, 135] width 72 height 28
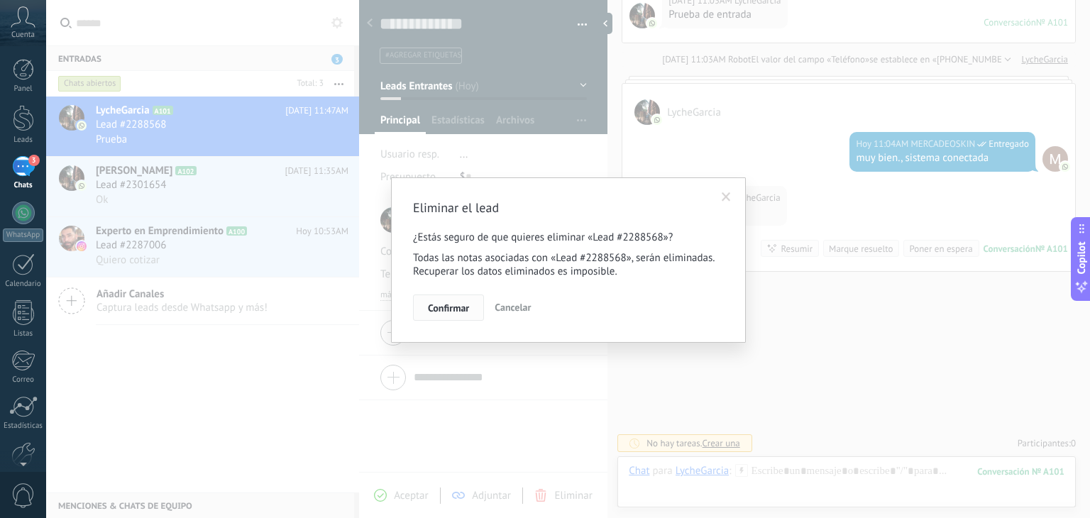
click at [470, 306] on button "Confirmar" at bounding box center [448, 307] width 71 height 27
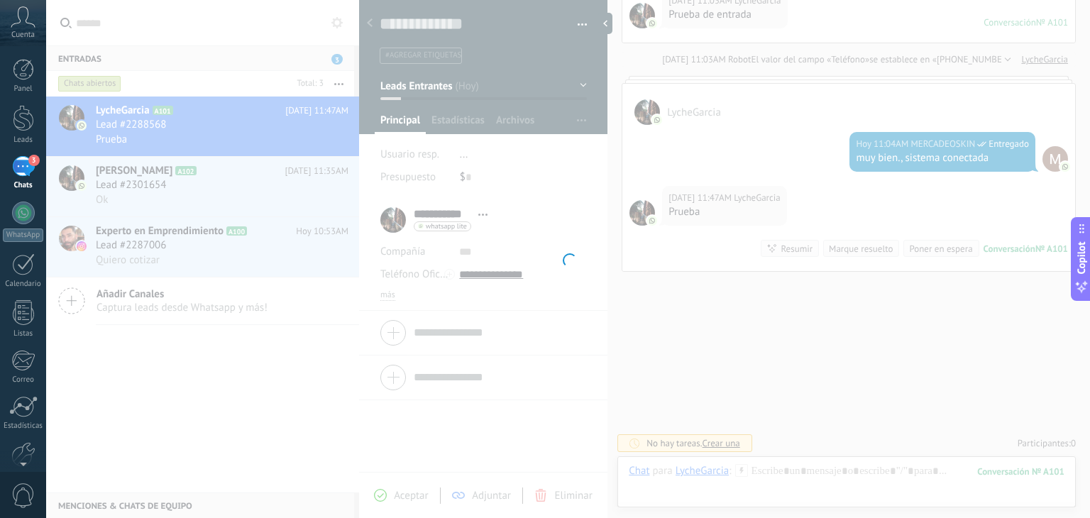
scroll to position [119, 0]
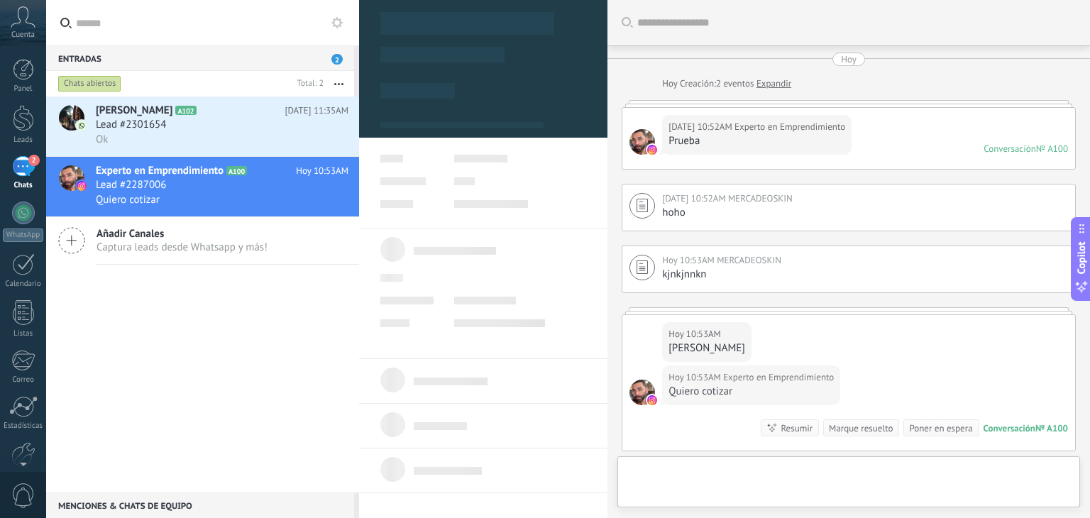
scroll to position [179, 0]
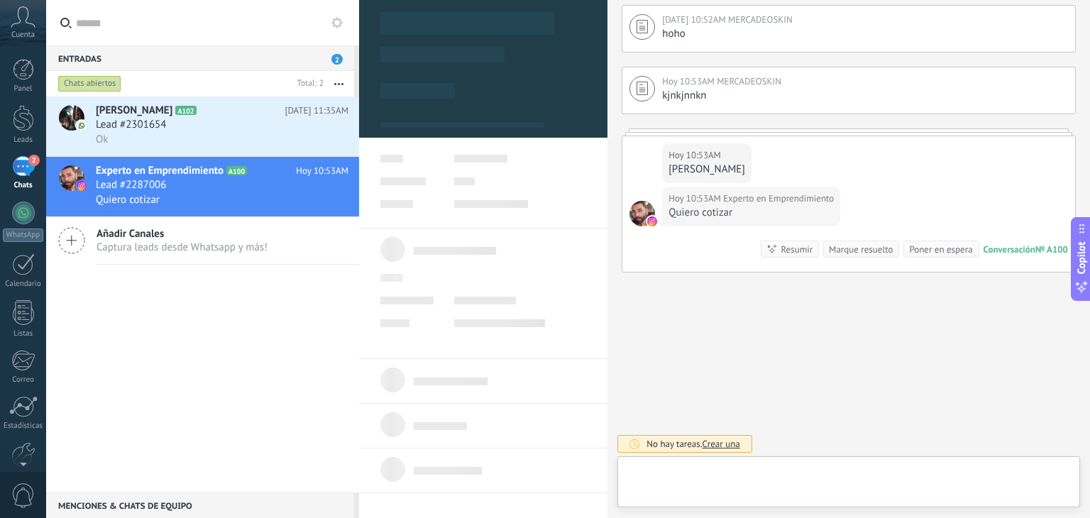
type textarea "**********"
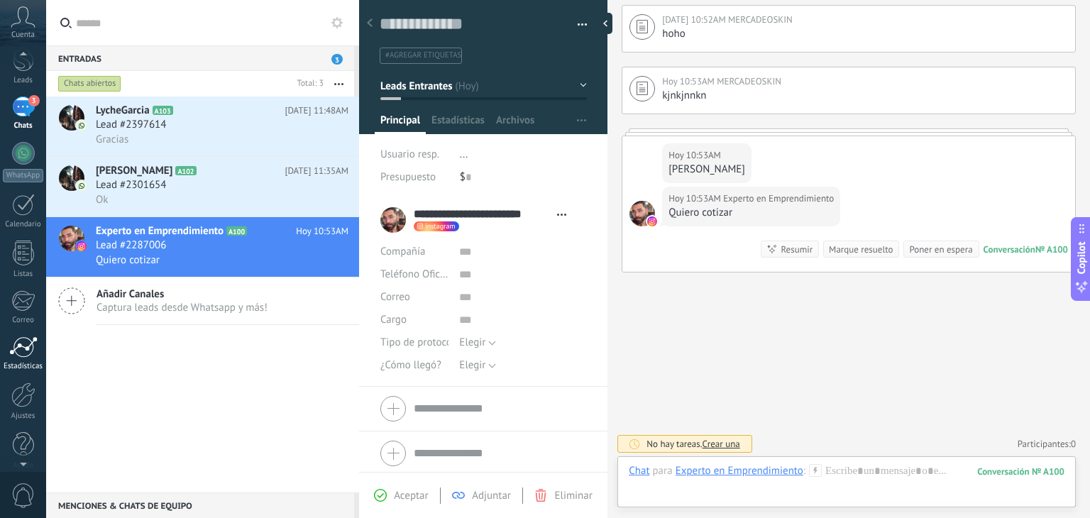
scroll to position [72, 0]
click at [26, 390] on div at bounding box center [23, 382] width 24 height 25
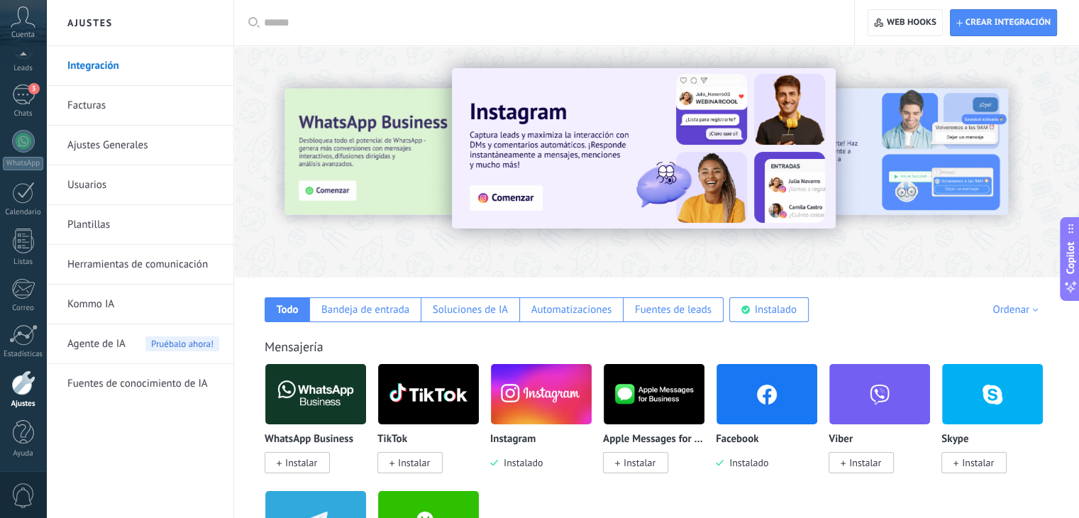
click at [136, 256] on link "Herramientas de comunicación" at bounding box center [143, 265] width 152 height 40
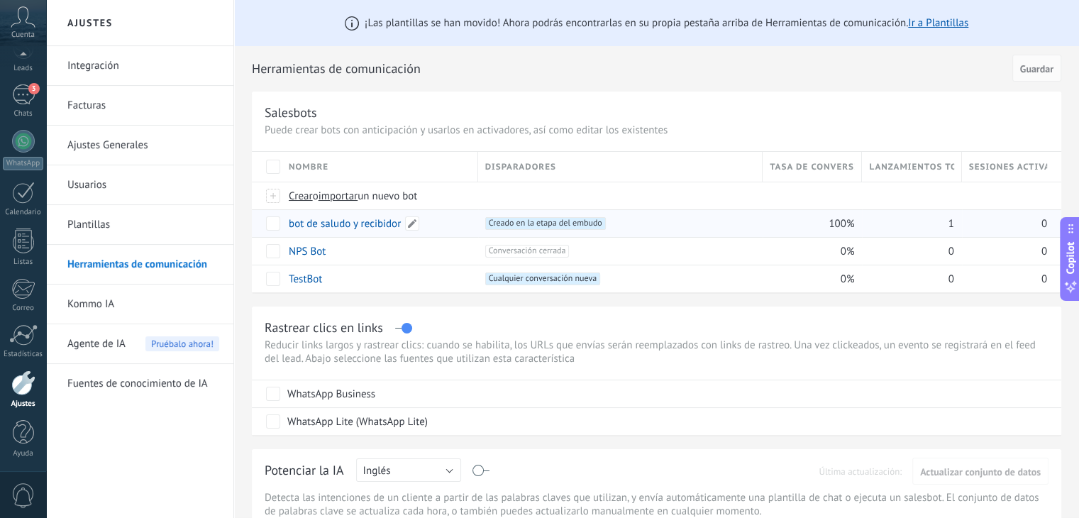
click at [330, 224] on link "bot de saludo y recibidor" at bounding box center [345, 223] width 112 height 13
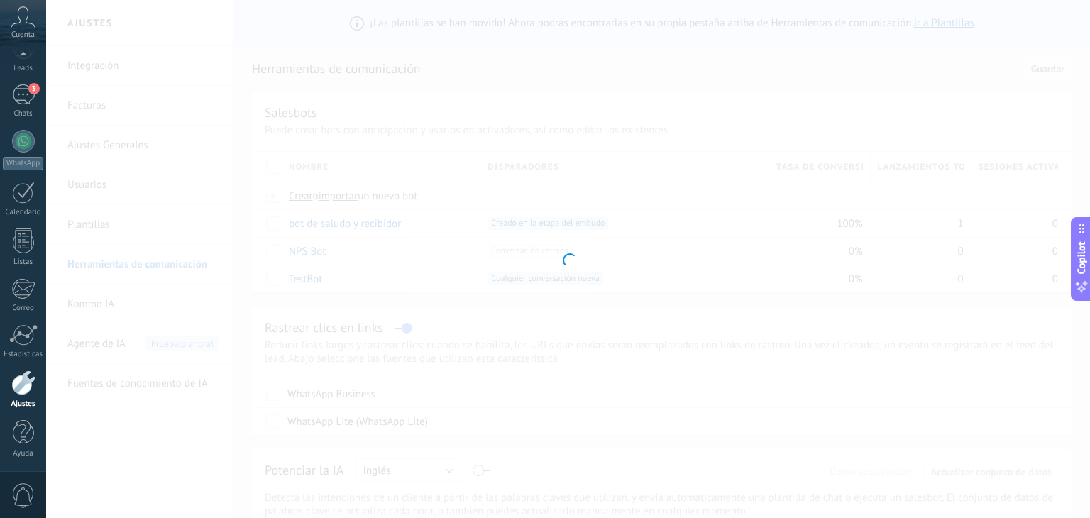
type input "**********"
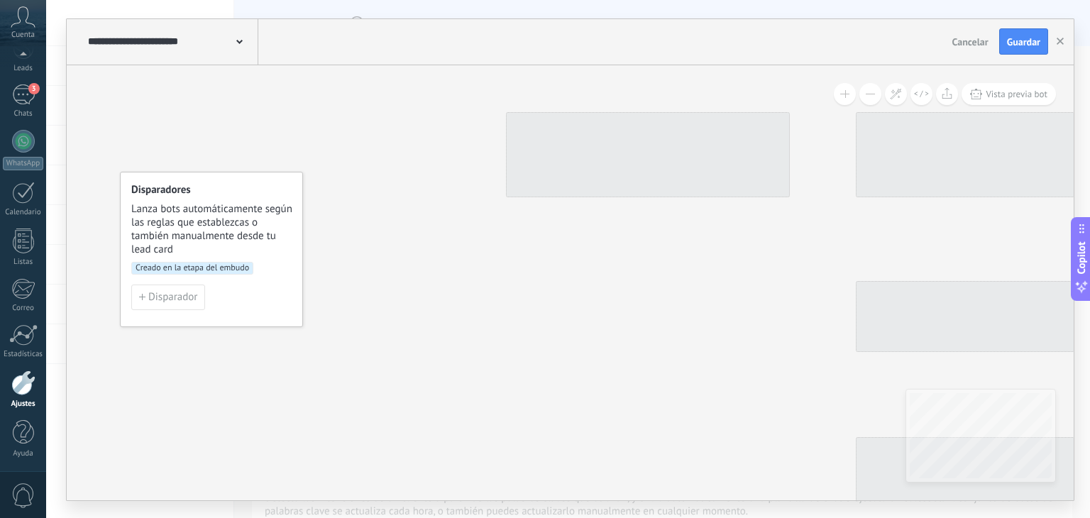
drag, startPoint x: 695, startPoint y: 291, endPoint x: 487, endPoint y: 327, distance: 211.7
click at [487, 327] on div "Iniciar Salesbot Lanzamientos: 1 100% Enviados: 1 Leídos: 0 1 Mensaje ******* (…" at bounding box center [570, 282] width 1007 height 435
drag, startPoint x: 627, startPoint y: 265, endPoint x: 403, endPoint y: 299, distance: 226.1
click at [403, 299] on div "Iniciar Salesbot Lanzamientos: 1 100% Enviados: 1 Leídos: 0 1 Mensaje ******* (…" at bounding box center [570, 282] width 1007 height 435
drag, startPoint x: 622, startPoint y: 279, endPoint x: 464, endPoint y: 304, distance: 160.3
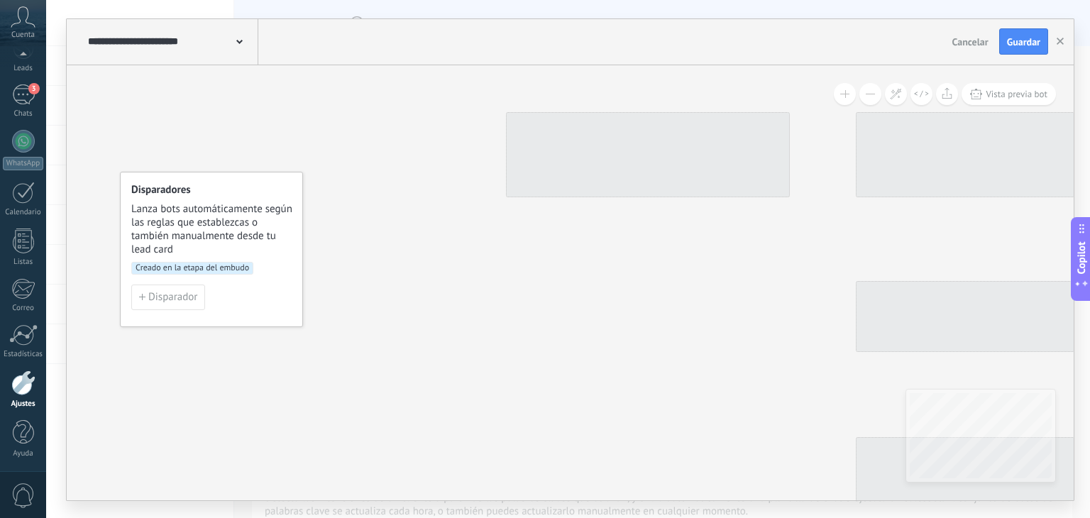
click at [464, 305] on div "Iniciar Salesbot Lanzamientos: 1 100% Enviados: 1 Leídos: 0 1 Mensaje ******* (…" at bounding box center [570, 282] width 1007 height 435
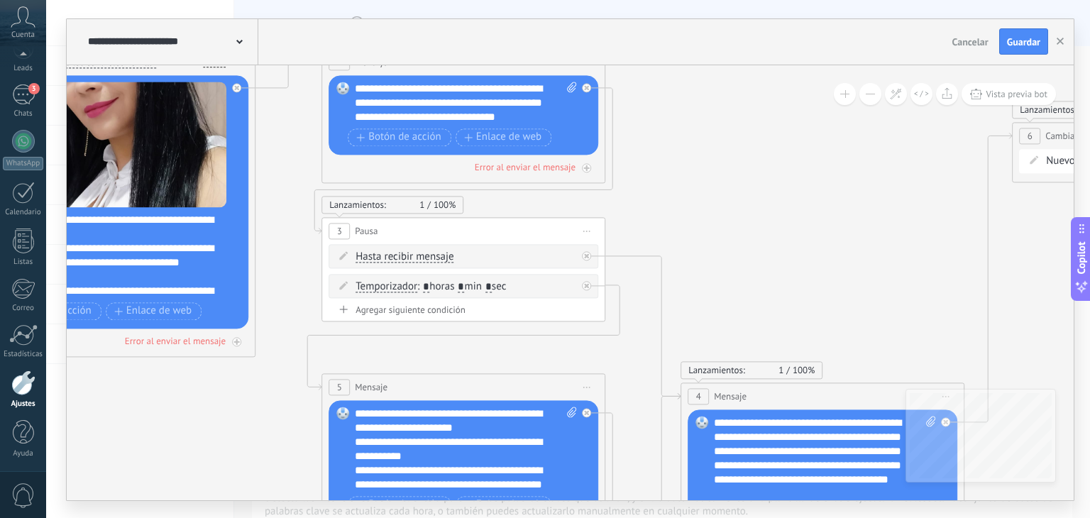
drag, startPoint x: 510, startPoint y: 420, endPoint x: 128, endPoint y: 365, distance: 386.5
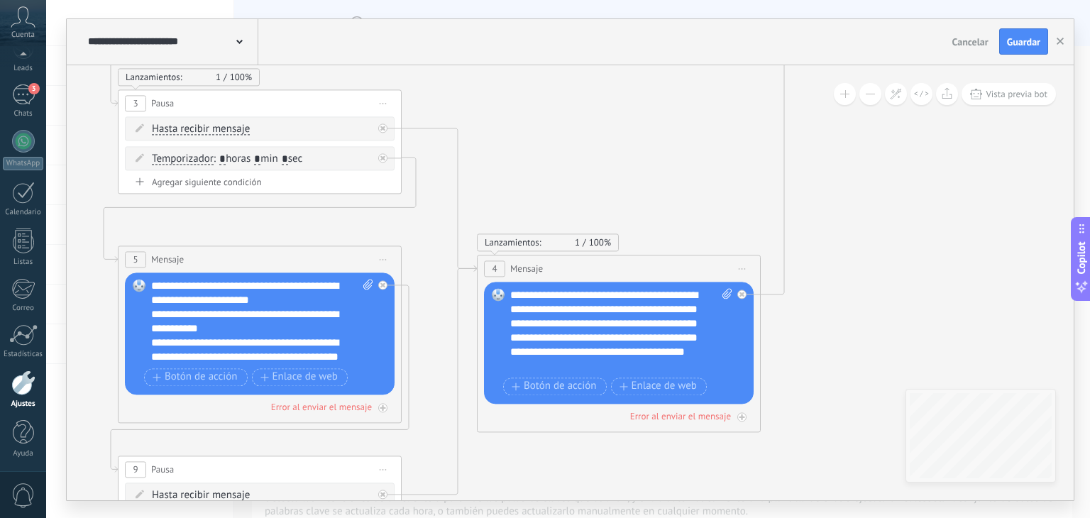
drag, startPoint x: 660, startPoint y: 279, endPoint x: 487, endPoint y: 167, distance: 206.3
click at [487, 167] on icon at bounding box center [521, 406] width 2492 height 1680
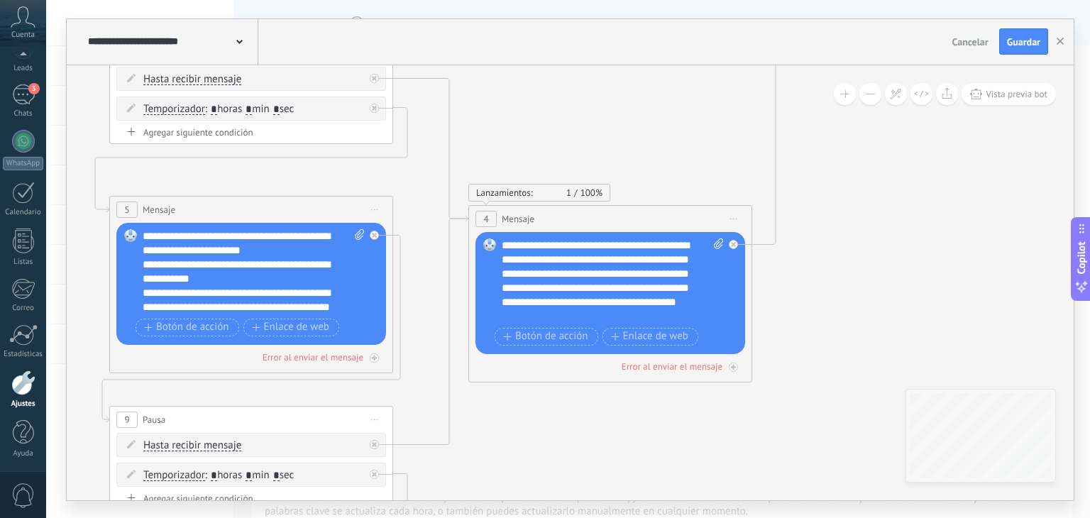
drag, startPoint x: 596, startPoint y: 141, endPoint x: 588, endPoint y: 123, distance: 20.3
click at [588, 123] on icon at bounding box center [513, 356] width 2492 height 1680
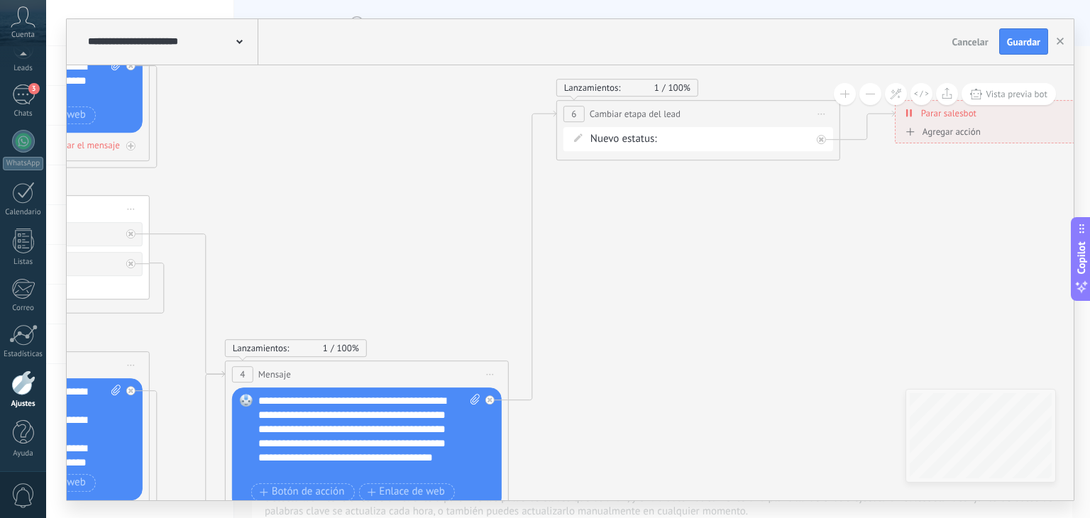
drag, startPoint x: 500, startPoint y: 221, endPoint x: 386, endPoint y: 255, distance: 118.5
click at [386, 255] on icon at bounding box center [270, 511] width 2492 height 1680
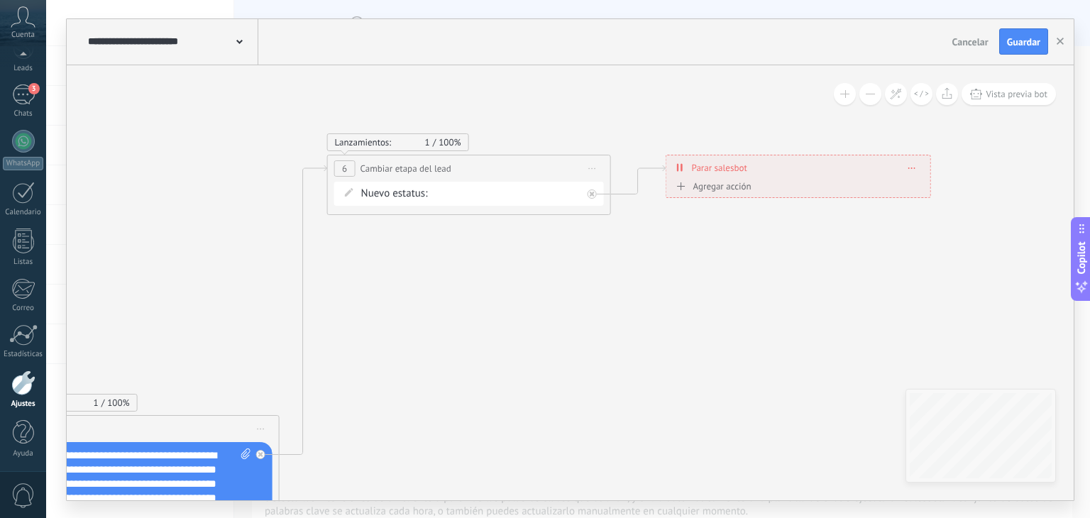
drag, startPoint x: 622, startPoint y: 260, endPoint x: 457, endPoint y: 290, distance: 167.4
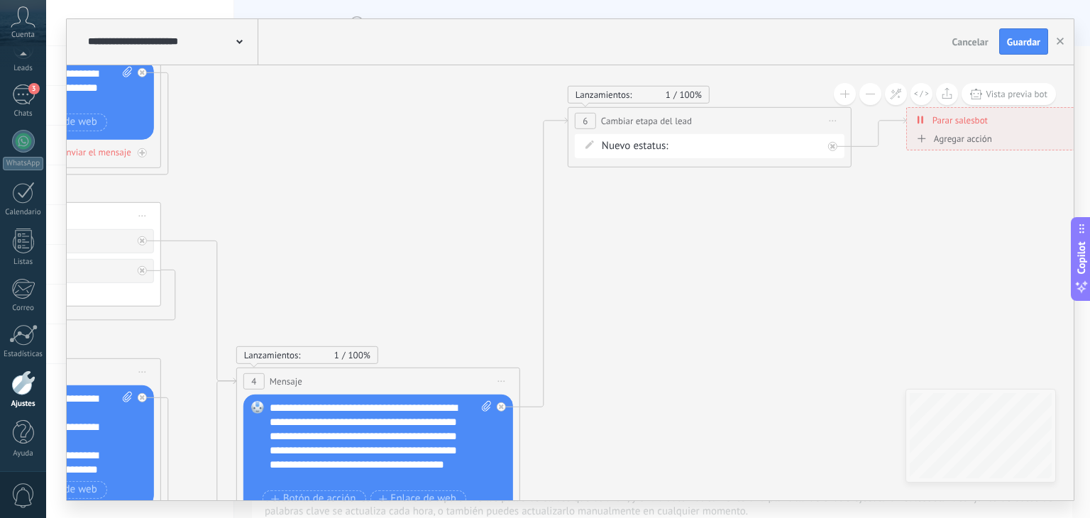
drag, startPoint x: 378, startPoint y: 296, endPoint x: 632, endPoint y: 245, distance: 259.8
click at [632, 245] on icon at bounding box center [281, 518] width 2492 height 1680
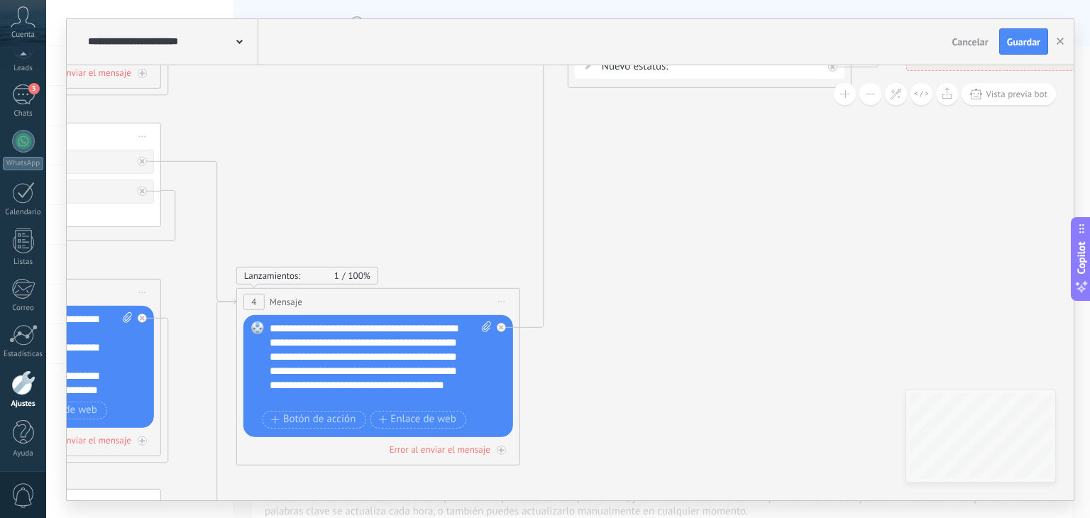
drag, startPoint x: 413, startPoint y: 277, endPoint x: 417, endPoint y: 186, distance: 90.9
click at [417, 186] on icon at bounding box center [281, 438] width 2492 height 1680
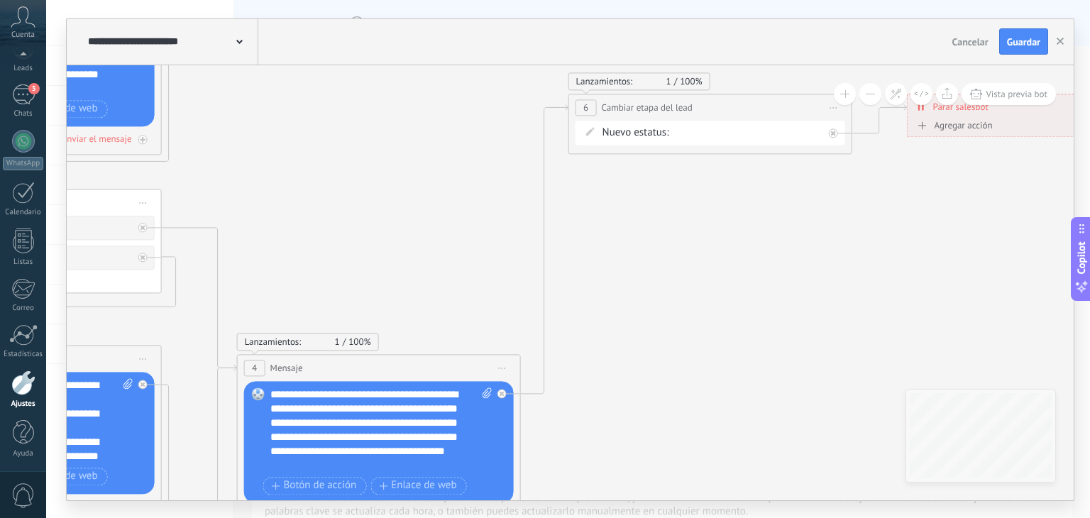
drag, startPoint x: 436, startPoint y: 164, endPoint x: 432, endPoint y: 259, distance: 95.2
click at [432, 259] on icon at bounding box center [282, 505] width 2492 height 1680
click at [502, 397] on div at bounding box center [501, 393] width 9 height 9
click at [589, 417] on div "Agrega el siguiente paso" at bounding box center [630, 413] width 124 height 23
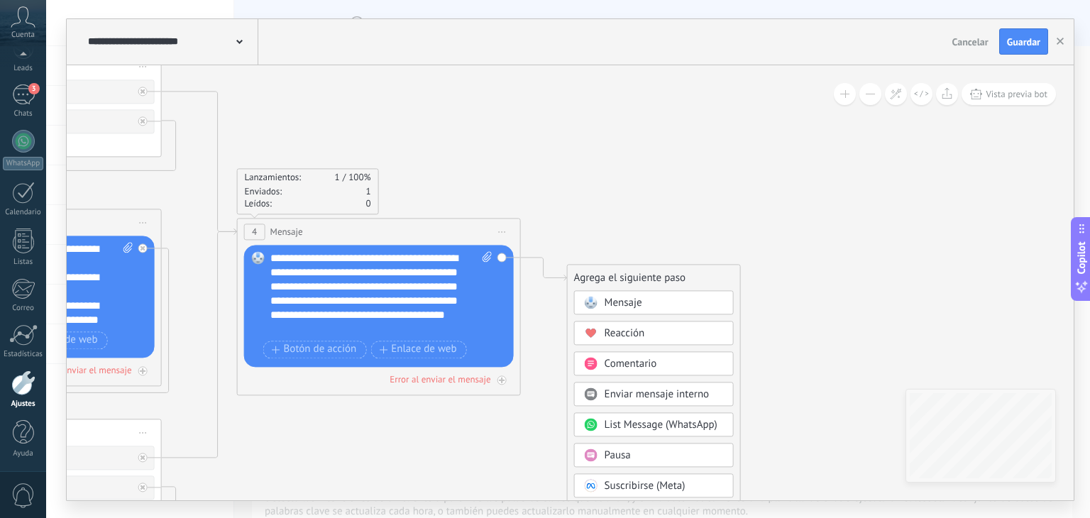
click at [627, 452] on span "Pausa" at bounding box center [618, 454] width 26 height 13
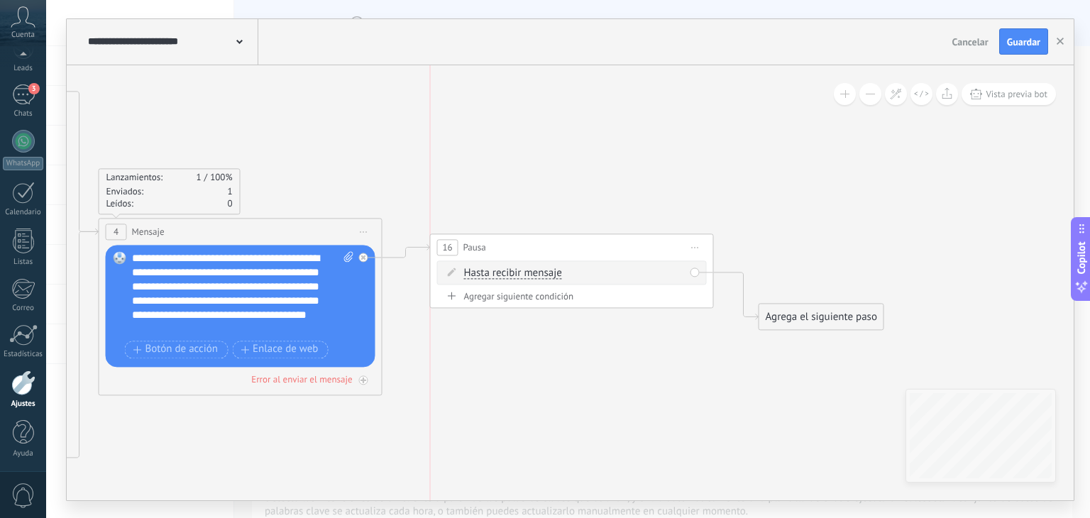
drag, startPoint x: 546, startPoint y: 280, endPoint x: 542, endPoint y: 250, distance: 30.1
click at [542, 250] on div "16 Pausa ***** Iniciar vista previa aquí Cambiar nombre Duplicar Borrar" at bounding box center [572, 247] width 282 height 26
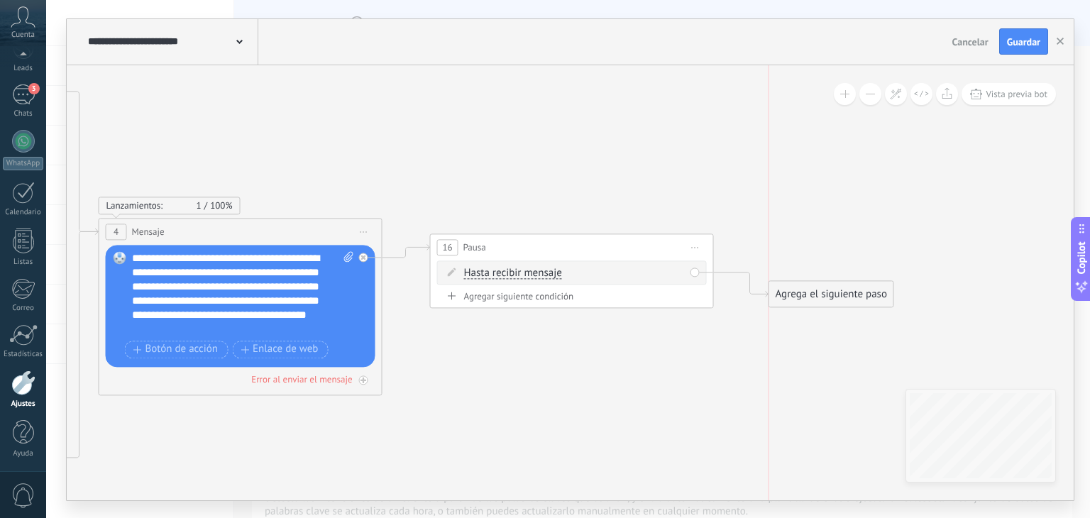
drag, startPoint x: 771, startPoint y: 316, endPoint x: 776, endPoint y: 295, distance: 21.2
click at [776, 295] on div "Agrega el siguiente paso" at bounding box center [831, 293] width 124 height 23
drag, startPoint x: 776, startPoint y: 295, endPoint x: 749, endPoint y: 234, distance: 66.7
click at [749, 234] on div "Agrega el siguiente paso" at bounding box center [804, 231] width 124 height 23
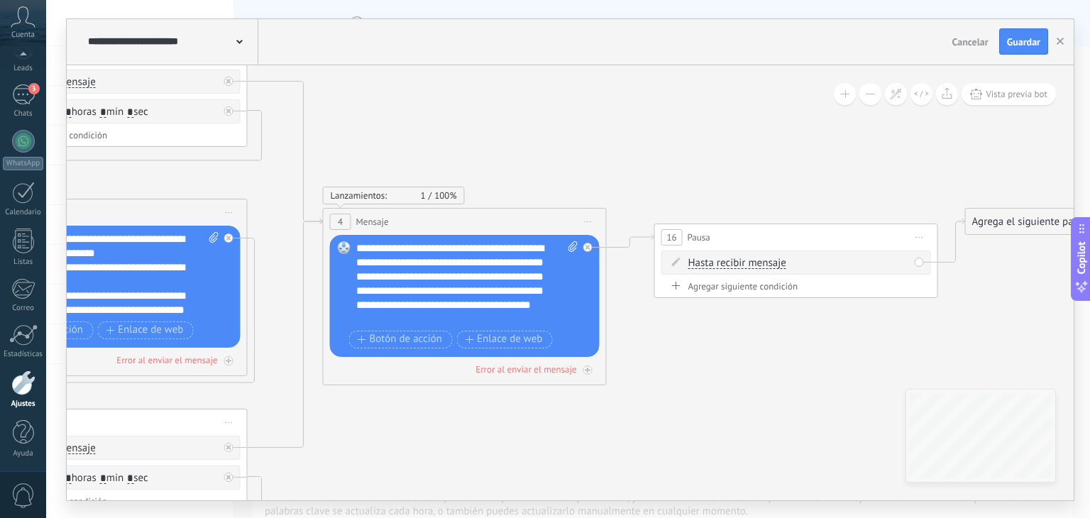
drag, startPoint x: 521, startPoint y: 362, endPoint x: 745, endPoint y: 352, distance: 224.5
click at [745, 352] on icon at bounding box center [367, 359] width 2492 height 1680
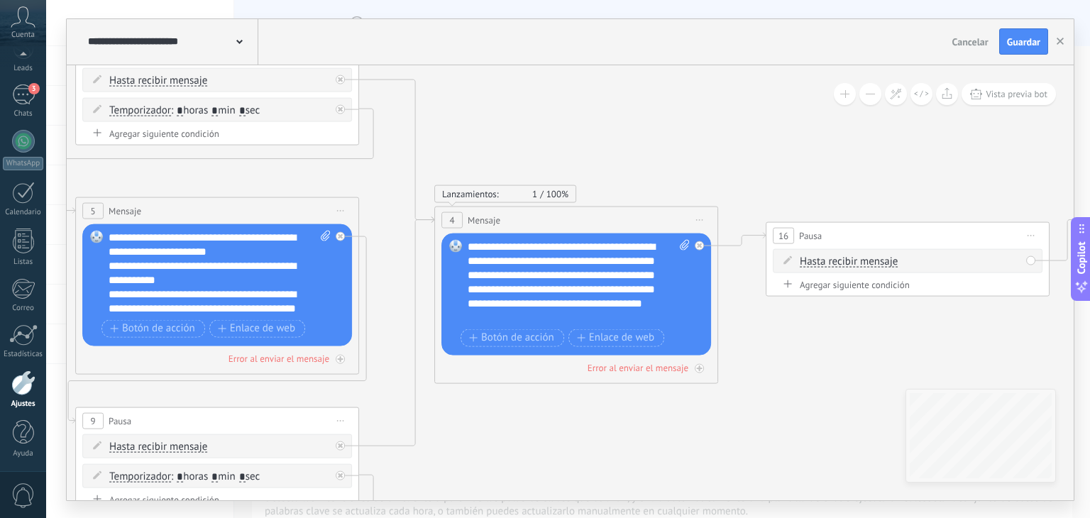
drag, startPoint x: 427, startPoint y: 385, endPoint x: 449, endPoint y: 356, distance: 37.0
click at [485, 383] on icon at bounding box center [479, 357] width 2492 height 1680
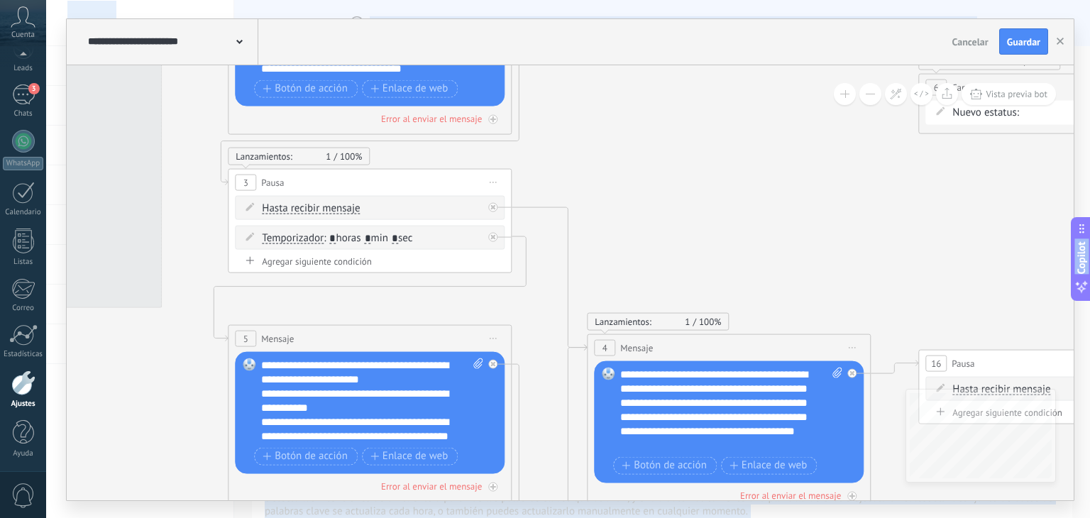
drag, startPoint x: 553, startPoint y: 433, endPoint x: 694, endPoint y: 551, distance: 183.9
click at [694, 517] on html ".abccls-1,.abccls-2{fill-rule:evenodd}.abccls-2{fill:#fff} .abfcls-1{fill:none}…" at bounding box center [545, 259] width 1090 height 518
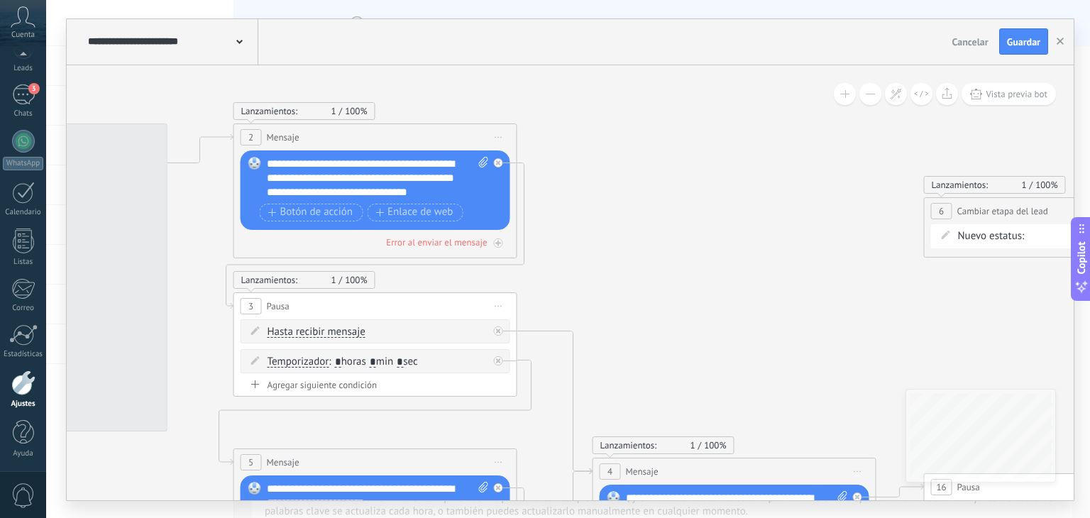
drag, startPoint x: 647, startPoint y: 305, endPoint x: 649, endPoint y: 423, distance: 117.8
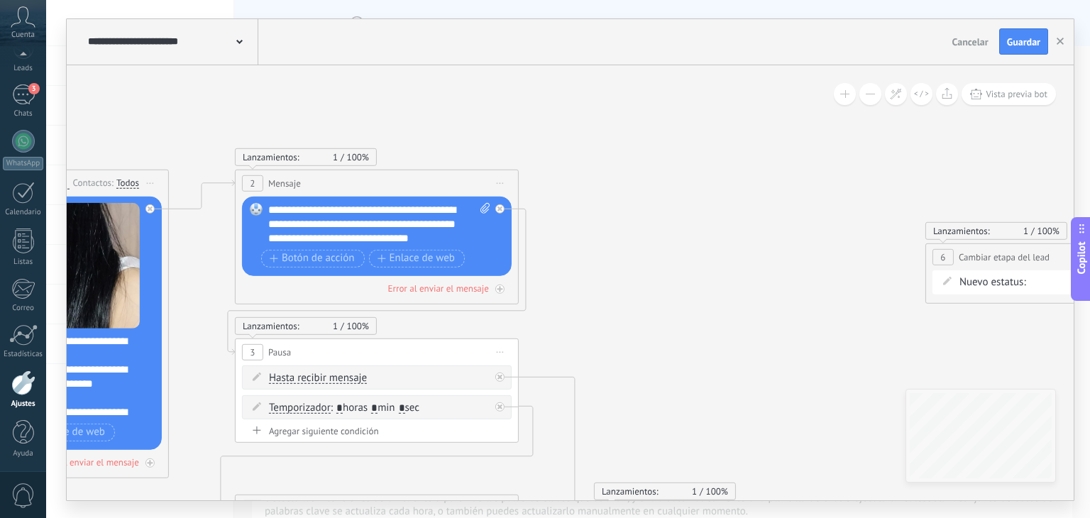
click at [389, 236] on div "**********" at bounding box center [379, 223] width 223 height 43
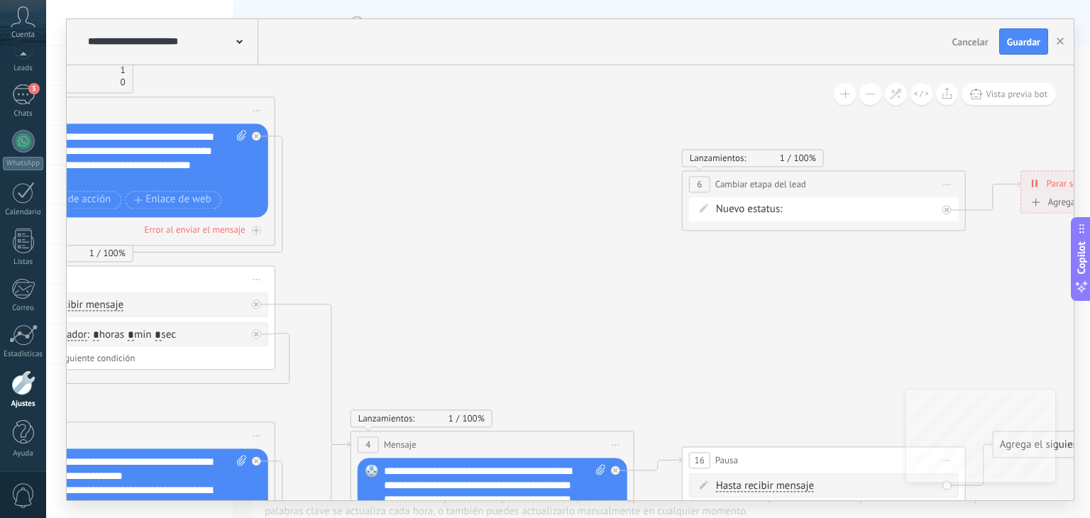
drag, startPoint x: 722, startPoint y: 275, endPoint x: 403, endPoint y: 185, distance: 330.9
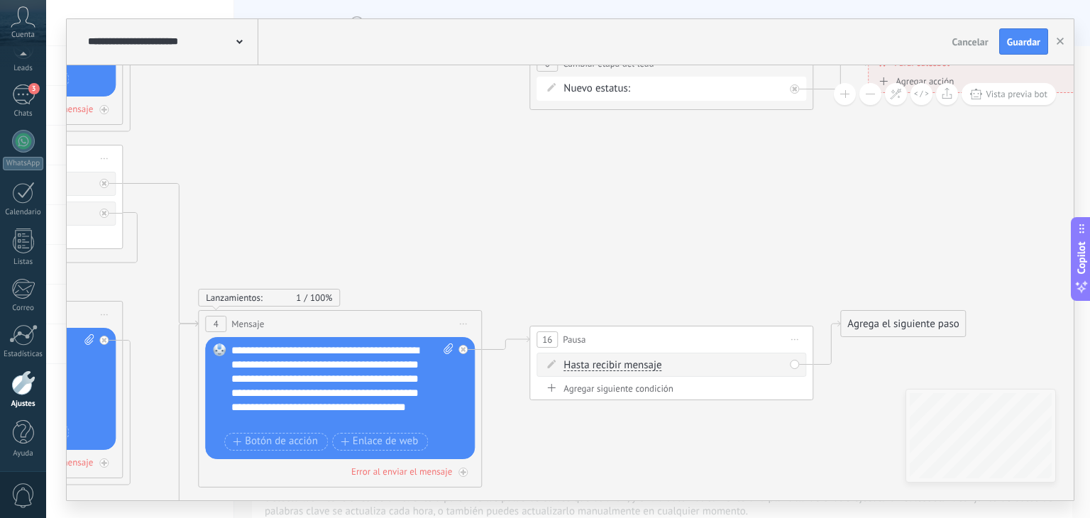
drag, startPoint x: 497, startPoint y: 270, endPoint x: 422, endPoint y: 165, distance: 129.2
click at [422, 165] on icon at bounding box center [243, 461] width 2492 height 1680
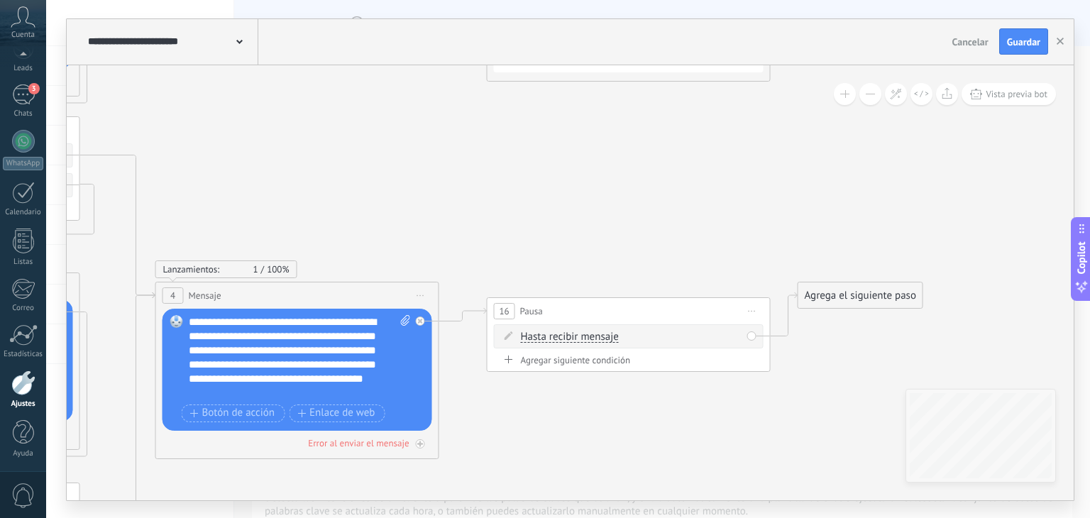
drag, startPoint x: 440, startPoint y: 211, endPoint x: 395, endPoint y: 187, distance: 51.4
click at [395, 187] on icon at bounding box center [200, 433] width 2492 height 1680
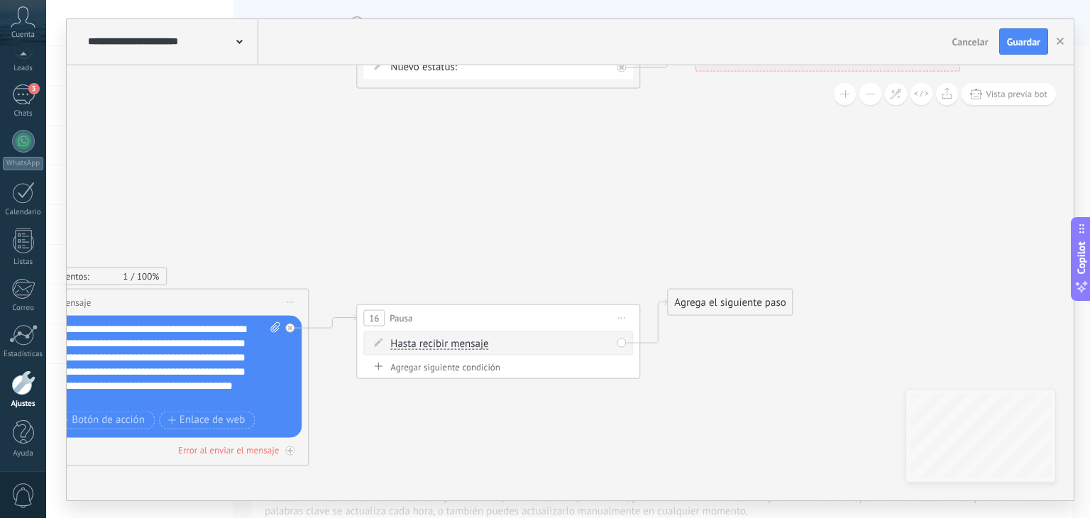
drag, startPoint x: 548, startPoint y: 205, endPoint x: 420, endPoint y: 212, distance: 127.9
click at [420, 212] on icon at bounding box center [69, 439] width 2492 height 1680
click at [622, 319] on span "Iniciar vista previa aquí Cambiar nombre Duplicar Borrar" at bounding box center [621, 317] width 23 height 21
click at [654, 414] on div "Borrar" at bounding box center [685, 410] width 141 height 24
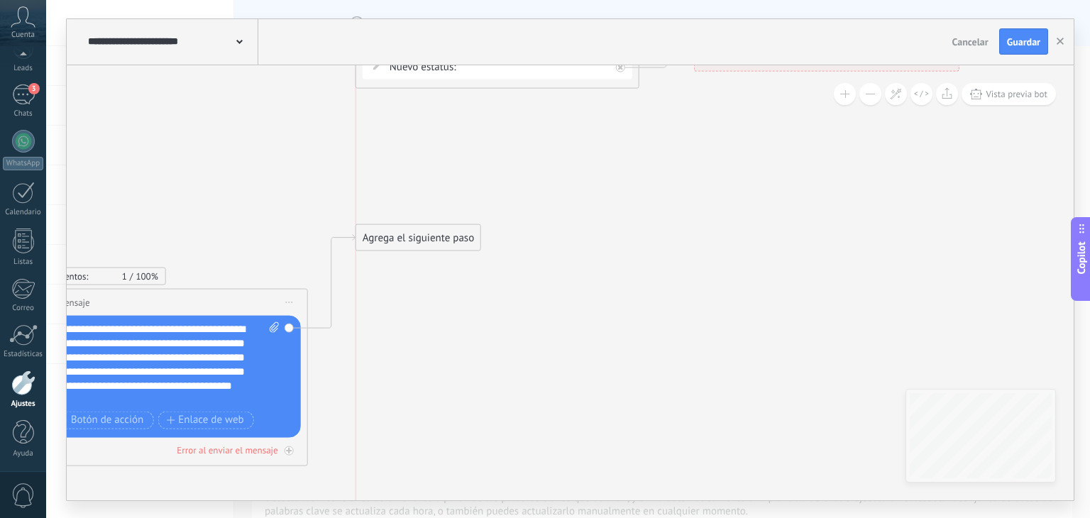
drag, startPoint x: 414, startPoint y: 351, endPoint x: 414, endPoint y: 212, distance: 139.1
click at [401, 226] on div "Agrega el siguiente paso" at bounding box center [418, 237] width 124 height 23
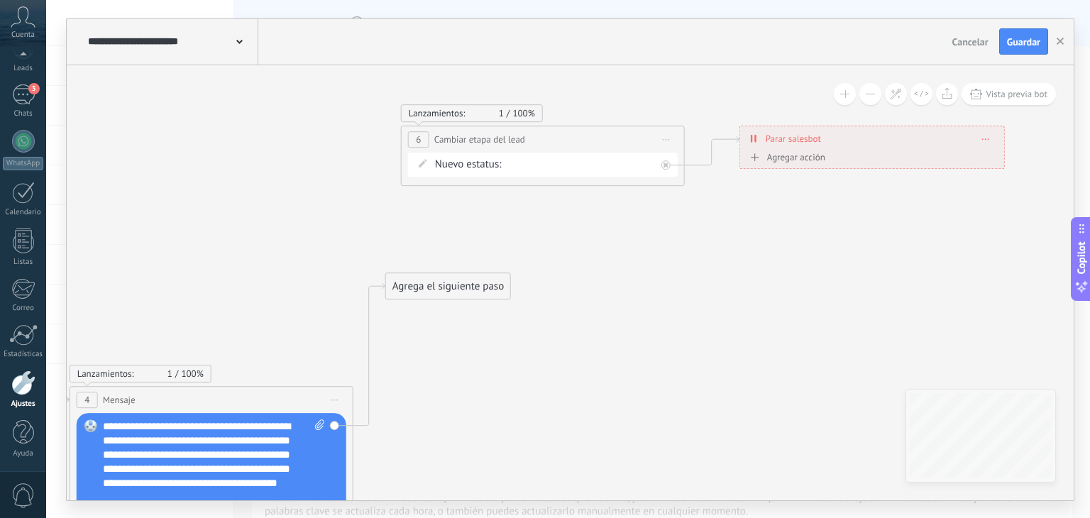
drag, startPoint x: 471, startPoint y: 334, endPoint x: 514, endPoint y: 417, distance: 94.3
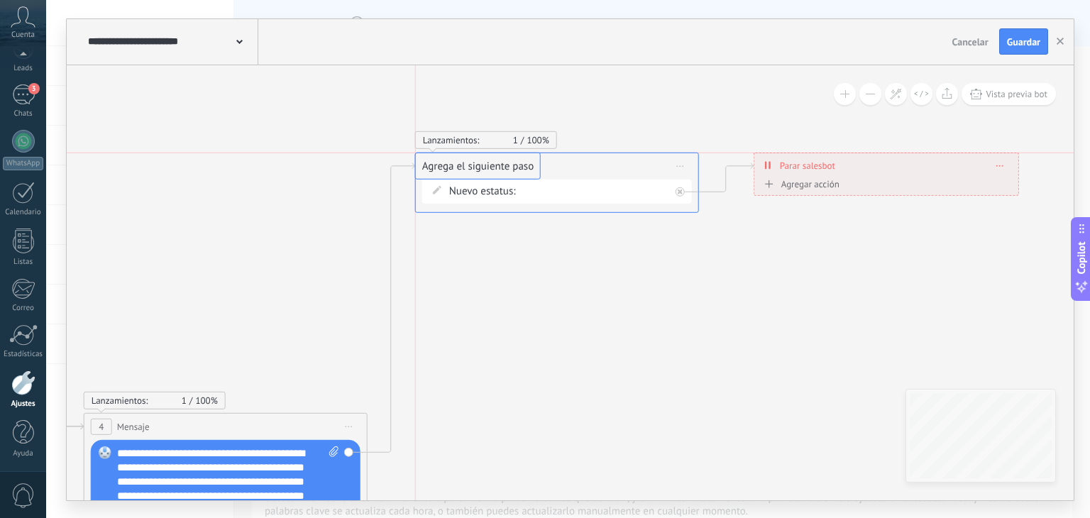
drag, startPoint x: 459, startPoint y: 314, endPoint x: 474, endPoint y: 166, distance: 149.1
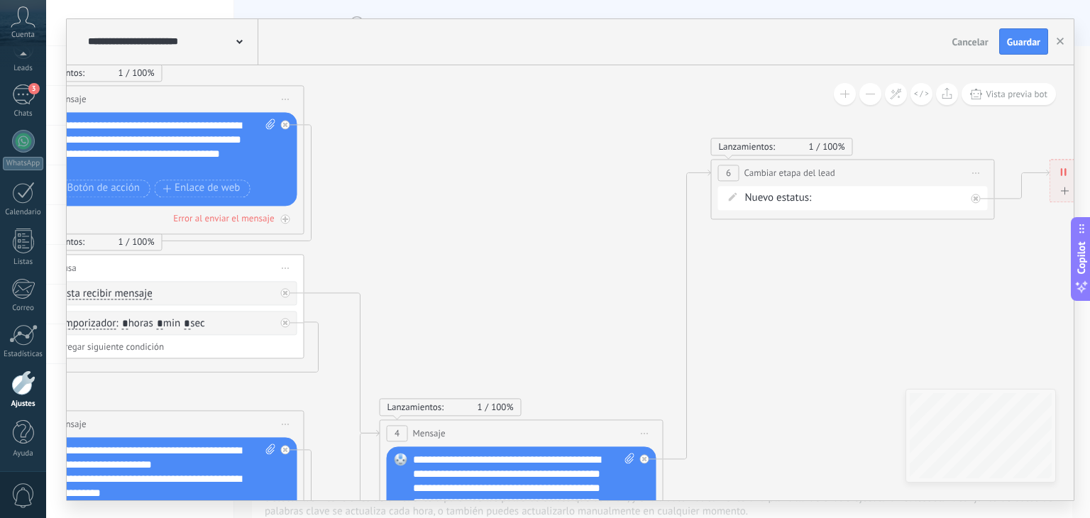
drag, startPoint x: 616, startPoint y: 285, endPoint x: 822, endPoint y: 269, distance: 207.1
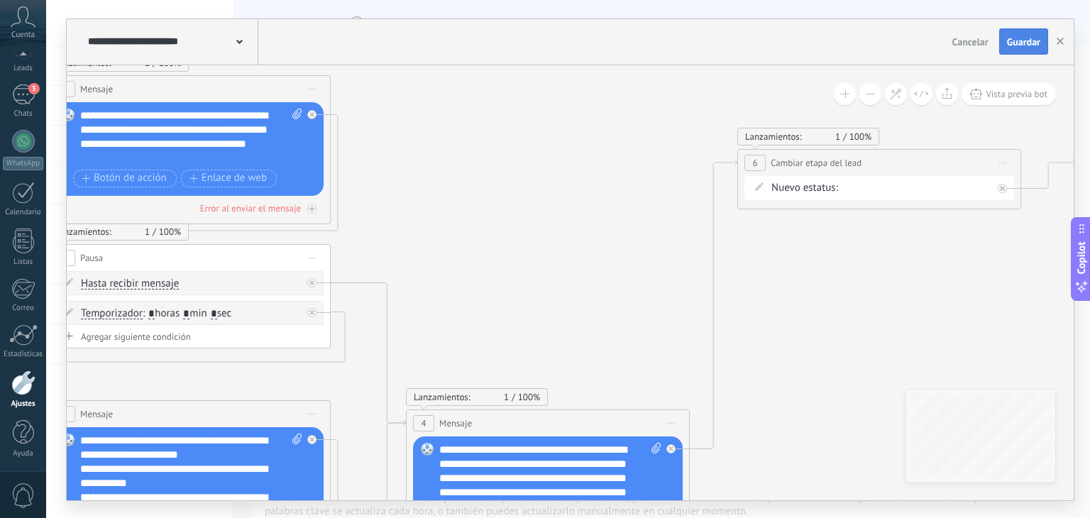
click at [1028, 43] on span "Guardar" at bounding box center [1023, 42] width 33 height 10
click at [33, 97] on div "3" at bounding box center [23, 94] width 23 height 21
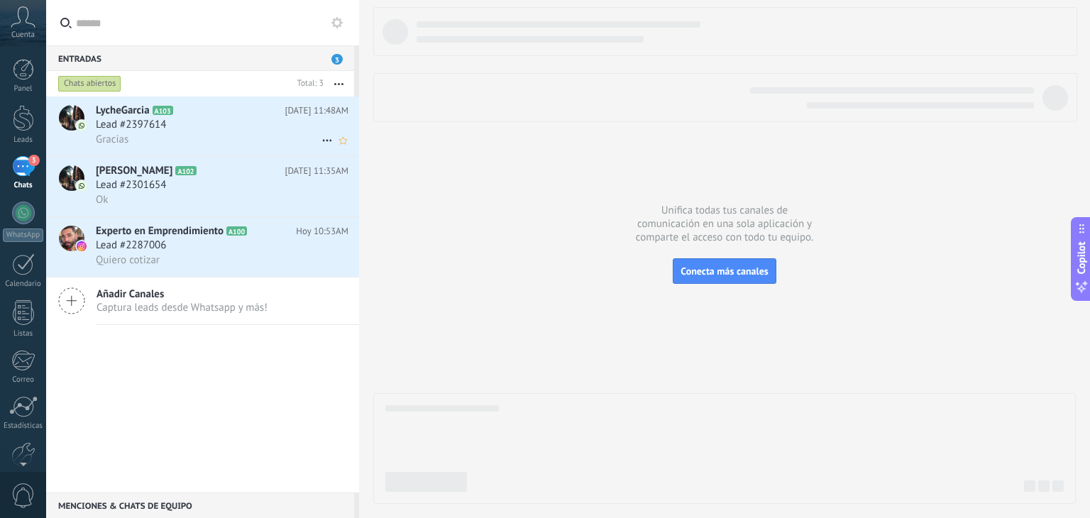
click at [115, 109] on span "LycheGarcia" at bounding box center [123, 111] width 54 height 14
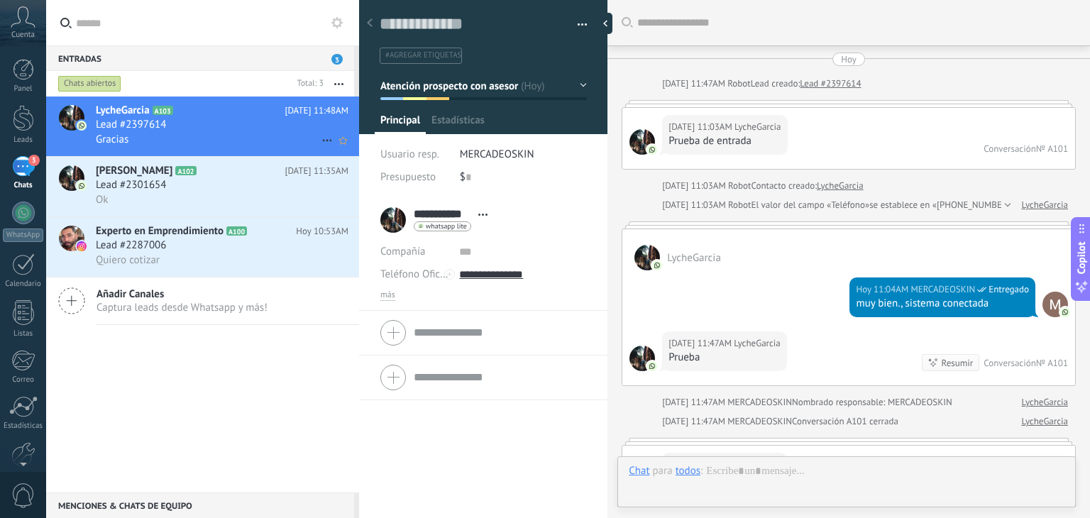
scroll to position [835, 0]
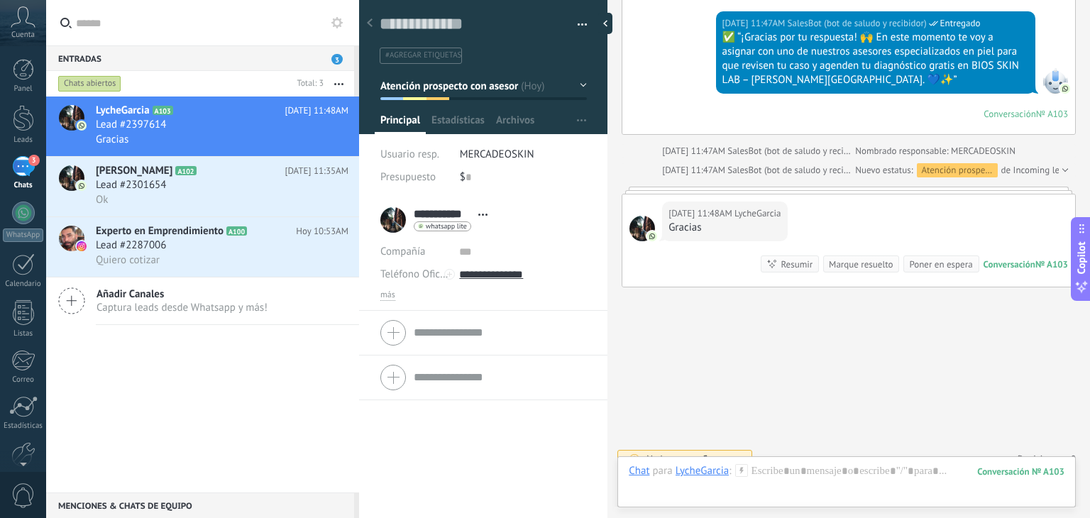
click at [575, 21] on button "button" at bounding box center [577, 24] width 21 height 21
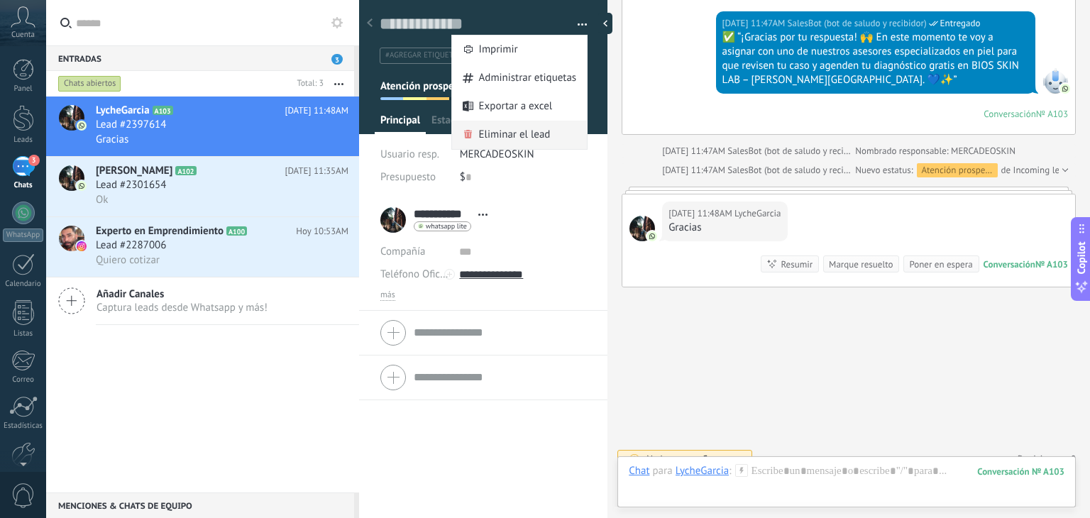
click at [527, 128] on span "Eliminar el lead" at bounding box center [515, 135] width 72 height 28
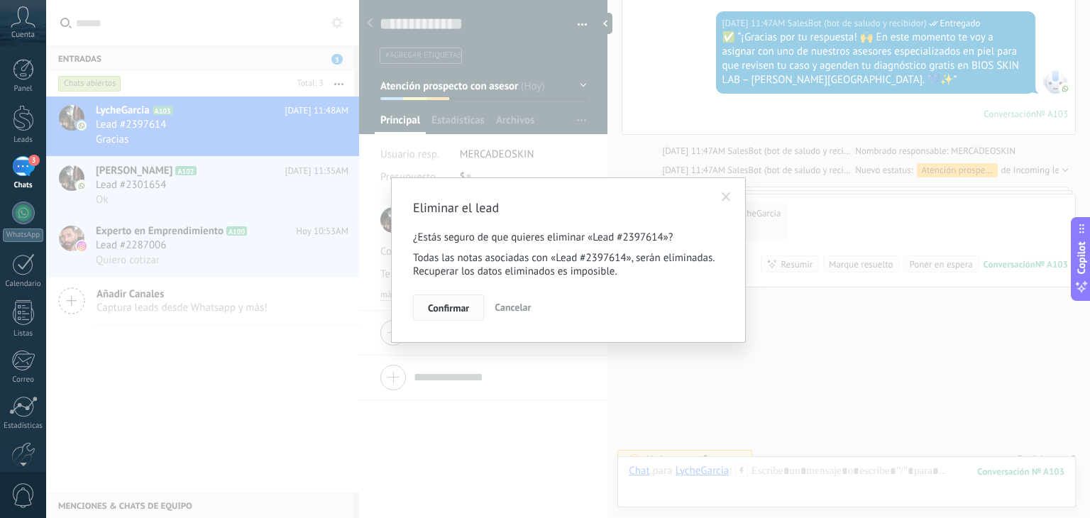
click at [453, 306] on span "Confirmar" at bounding box center [448, 308] width 41 height 10
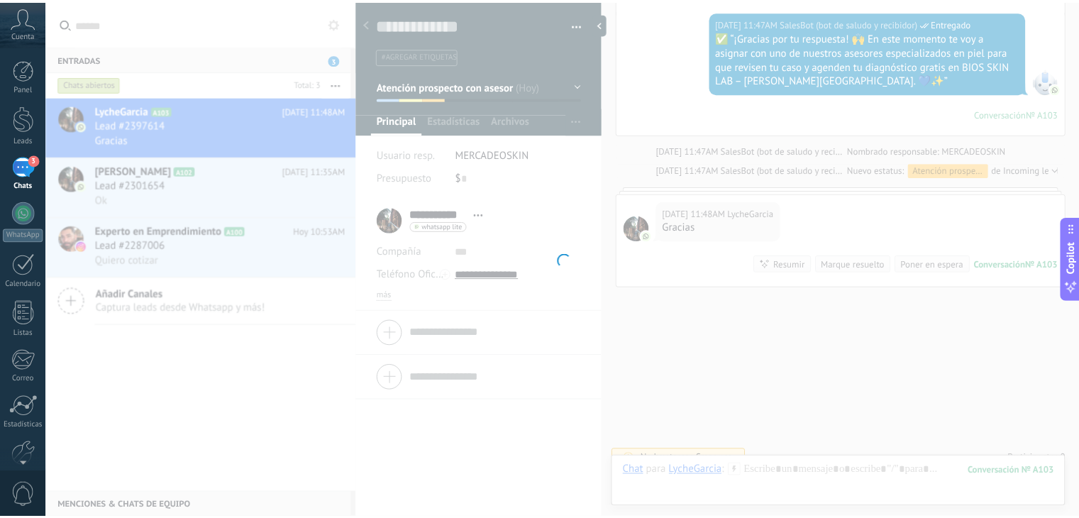
scroll to position [827, 0]
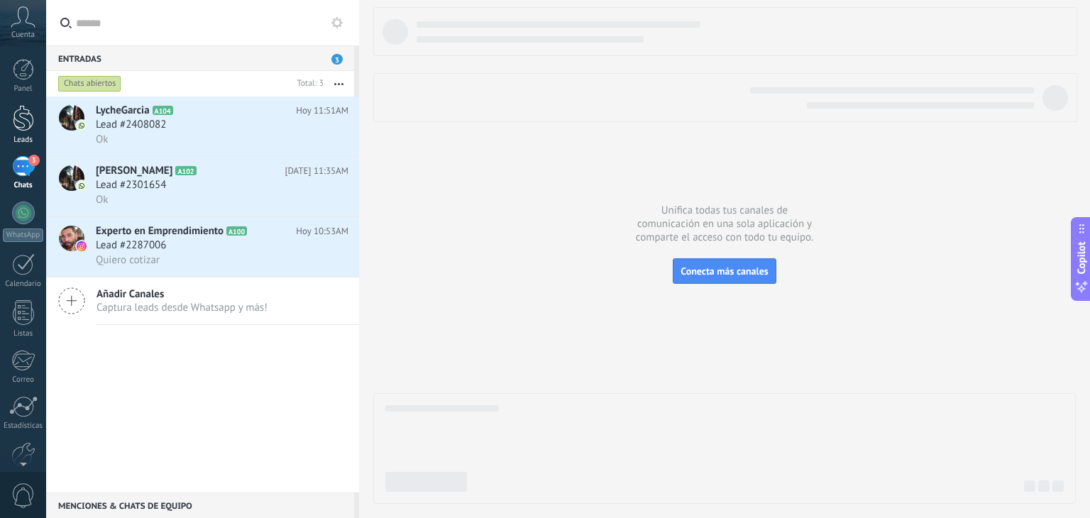
click at [34, 109] on link "Leads" at bounding box center [23, 125] width 46 height 40
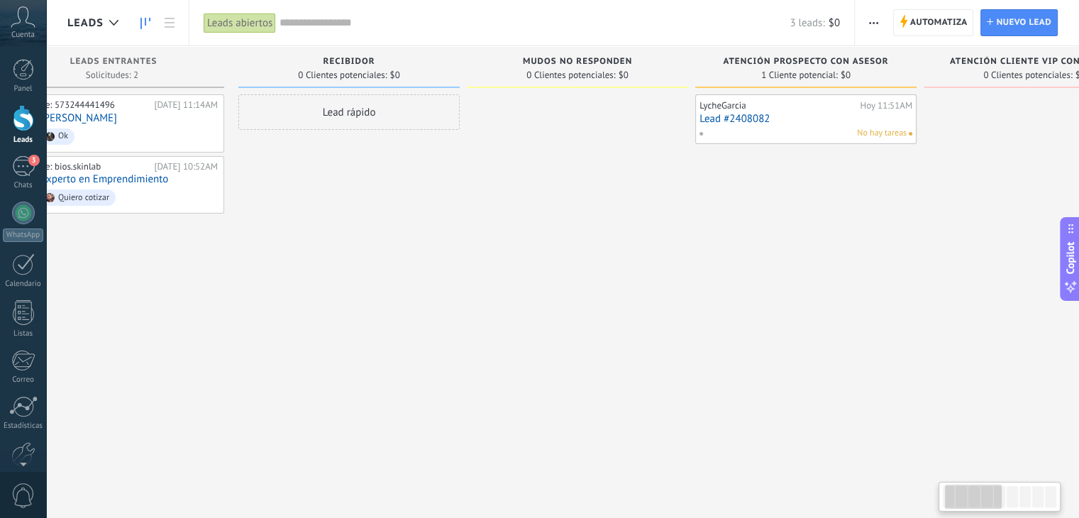
drag, startPoint x: 733, startPoint y: 285, endPoint x: 684, endPoint y: 358, distance: 87.4
click at [684, 358] on div at bounding box center [577, 260] width 221 height 333
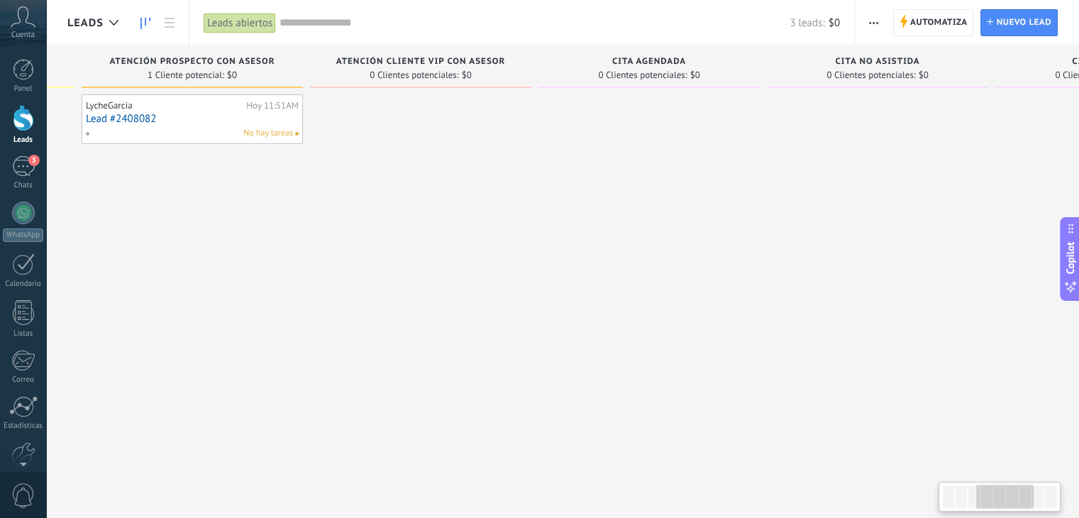
drag, startPoint x: 684, startPoint y: 316, endPoint x: 149, endPoint y: 323, distance: 535.1
click at [149, 323] on div "LycheGarcia Hoy 11:51AM Lead #2408082 No hay tareas" at bounding box center [192, 260] width 221 height 333
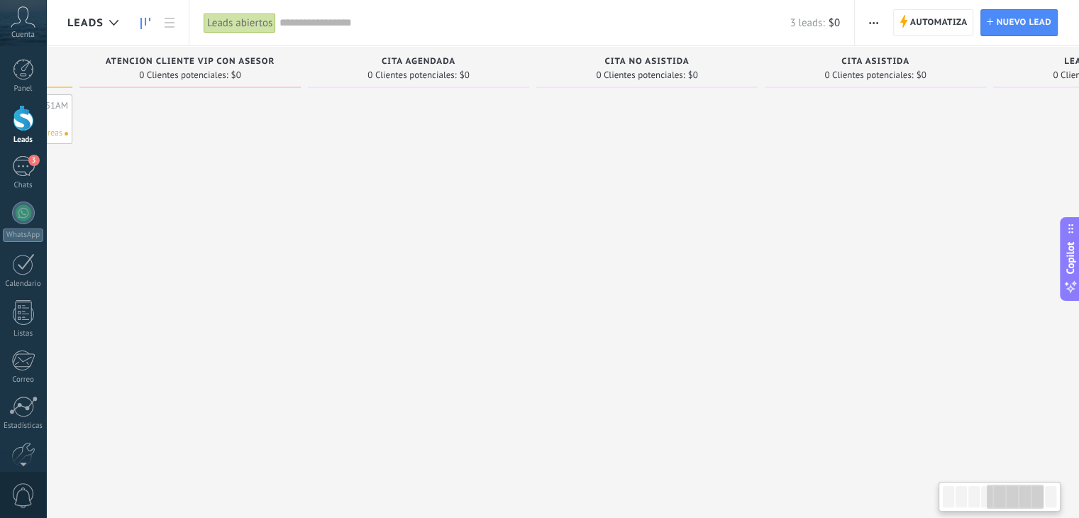
scroll to position [0, 285]
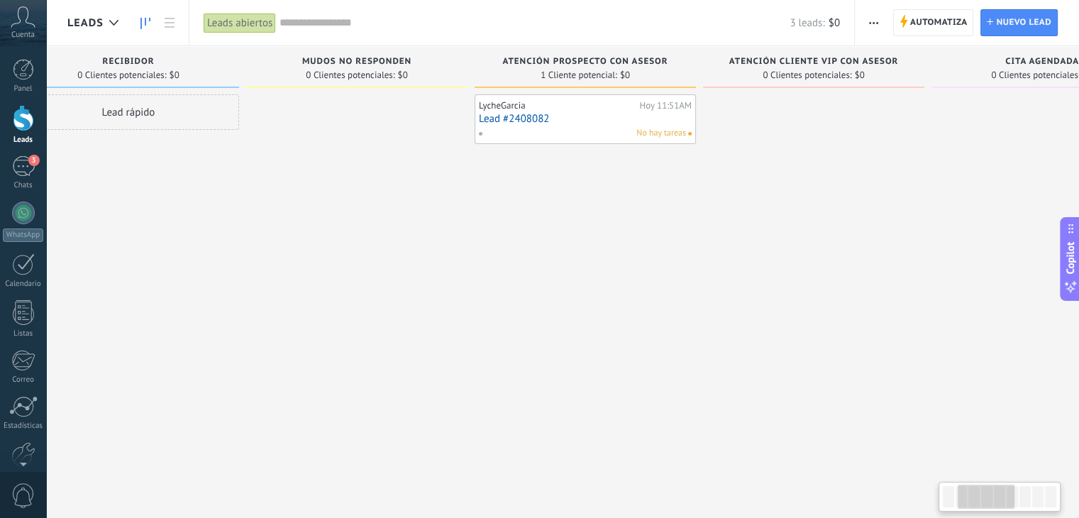
drag, startPoint x: 585, startPoint y: 302, endPoint x: 915, endPoint y: 304, distance: 330.7
click at [915, 304] on div "Leads Entrantes Solicitudes: 2 0 0 0 2 0 0 0 2 de: 573244441496 Hoy 11:14AM Per…" at bounding box center [821, 236] width 2078 height 381
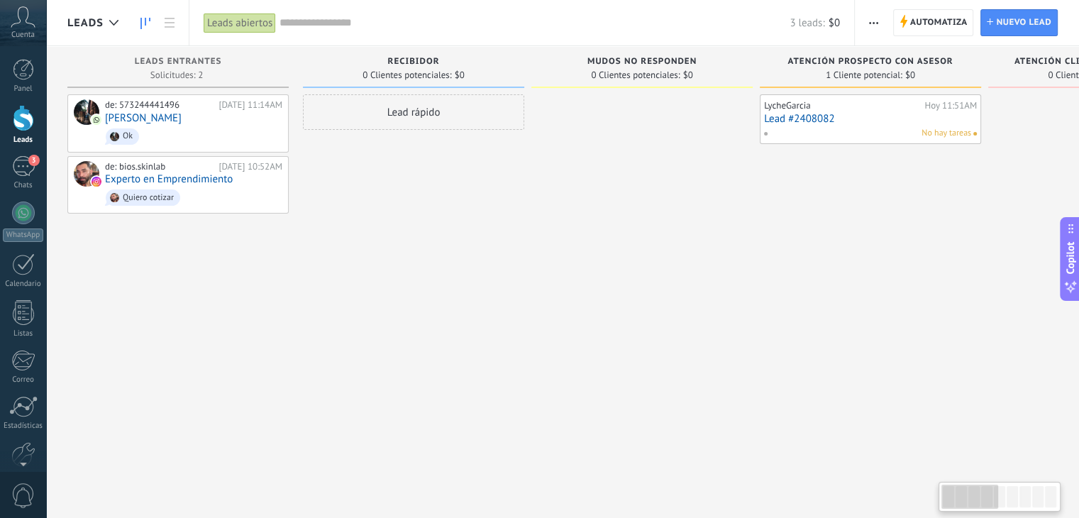
drag, startPoint x: 531, startPoint y: 307, endPoint x: 962, endPoint y: 307, distance: 430.7
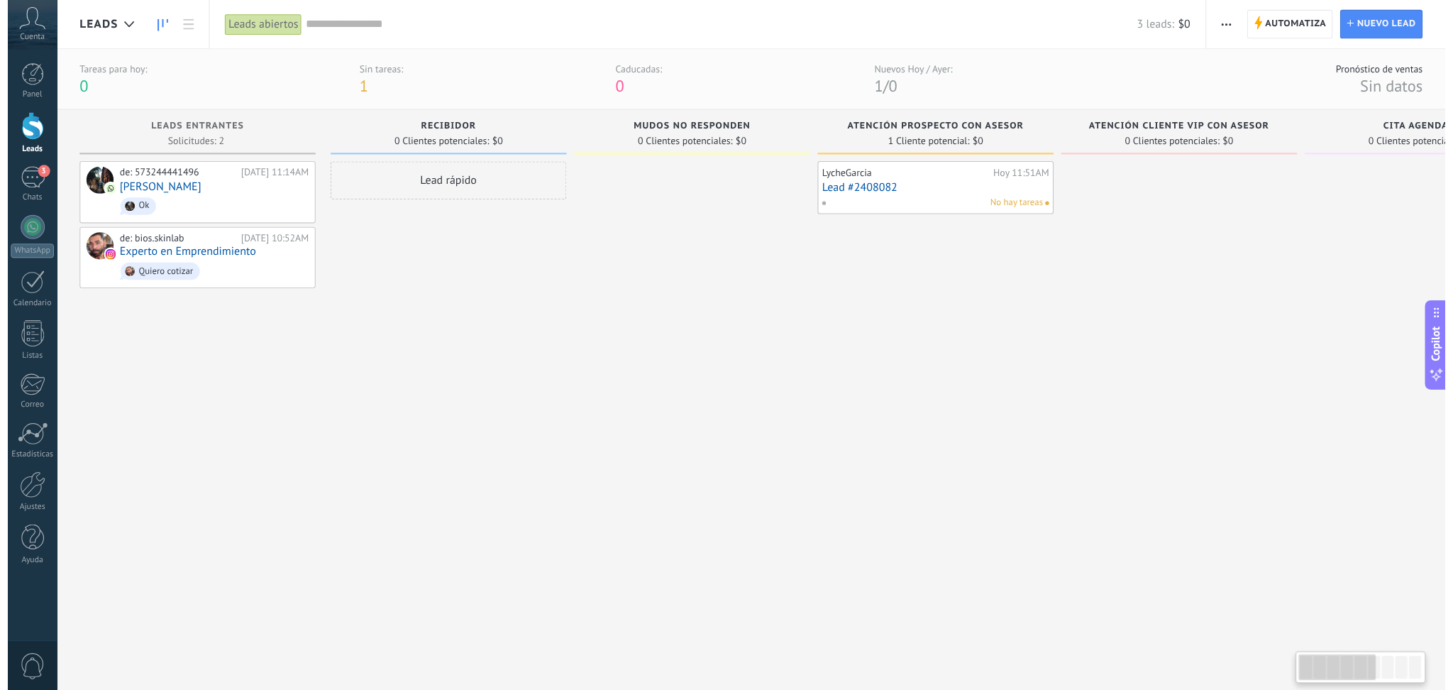
scroll to position [13, 0]
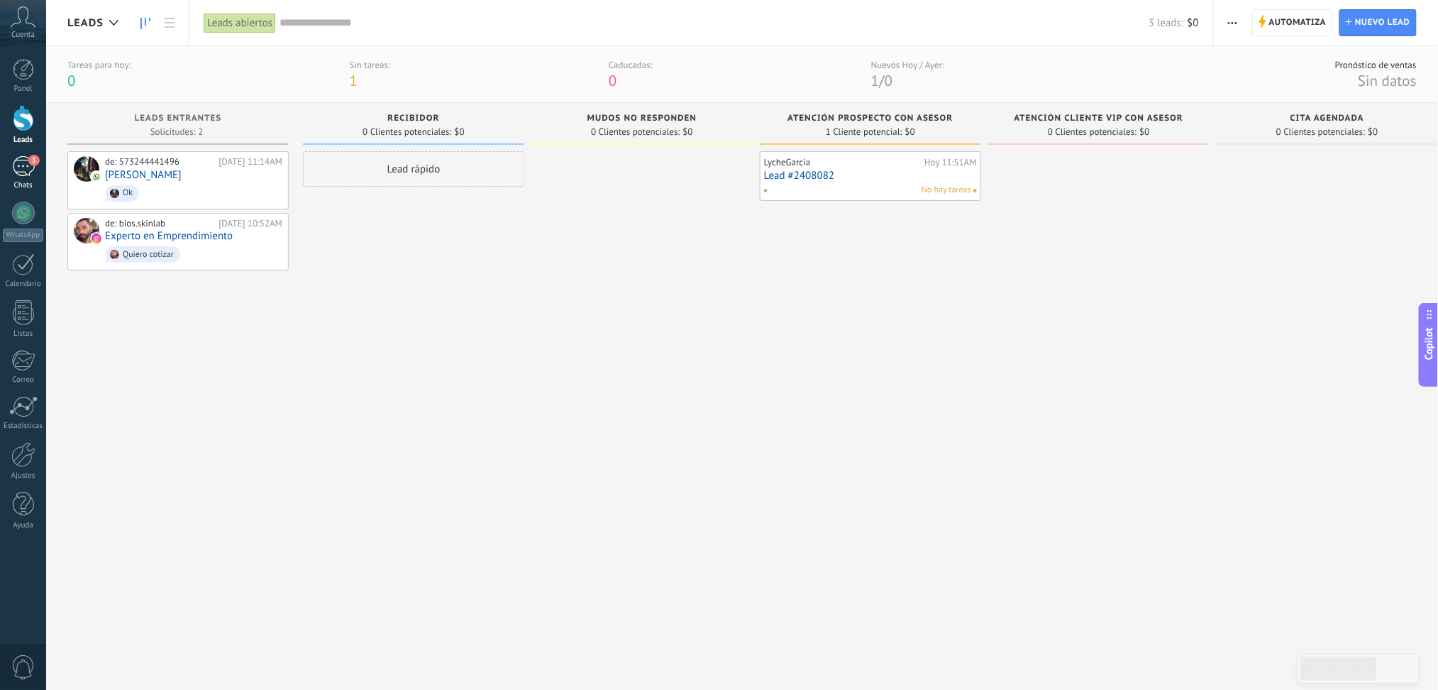
drag, startPoint x: 21, startPoint y: 162, endPoint x: 28, endPoint y: 166, distance: 8.3
click at [21, 162] on div "3" at bounding box center [23, 166] width 23 height 21
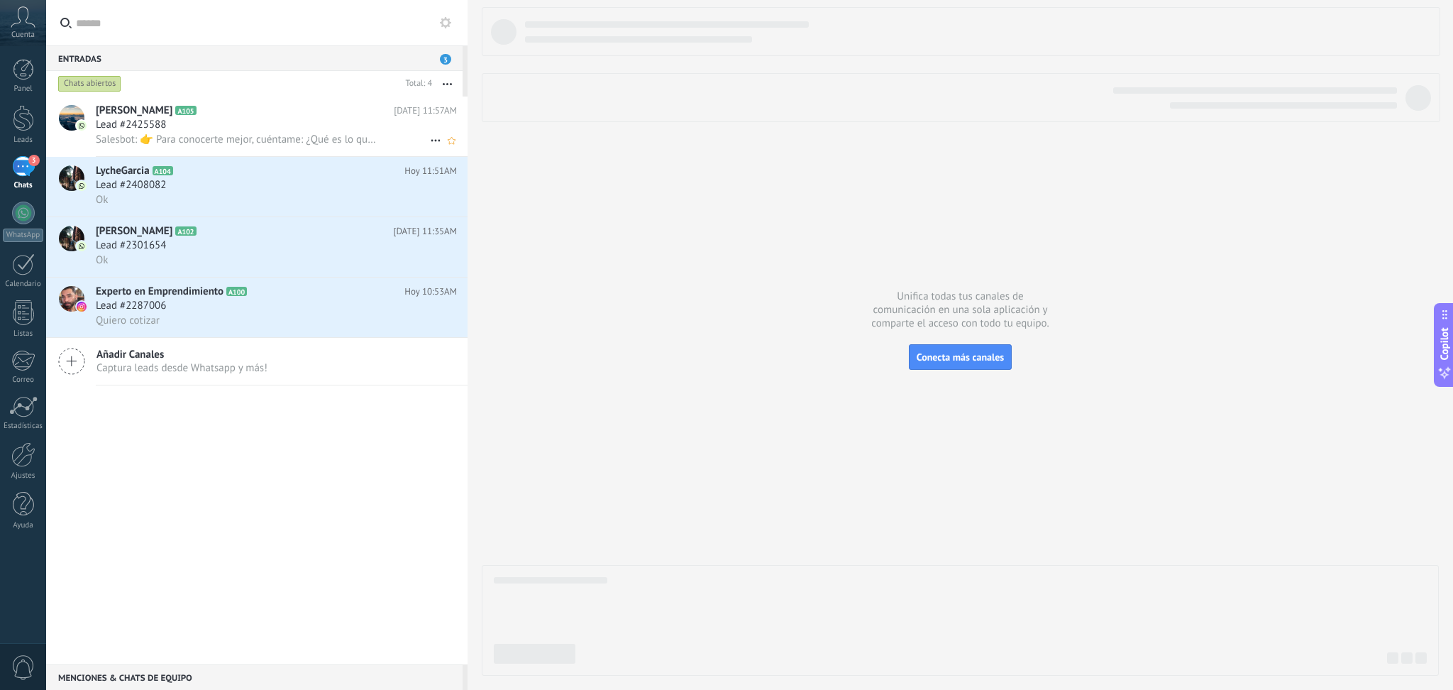
click at [183, 135] on span "Salesbot: 👉 Para conocerte mejor, cuéntame: ¿Qué es lo que más te gustaría mejo…" at bounding box center [237, 139] width 283 height 13
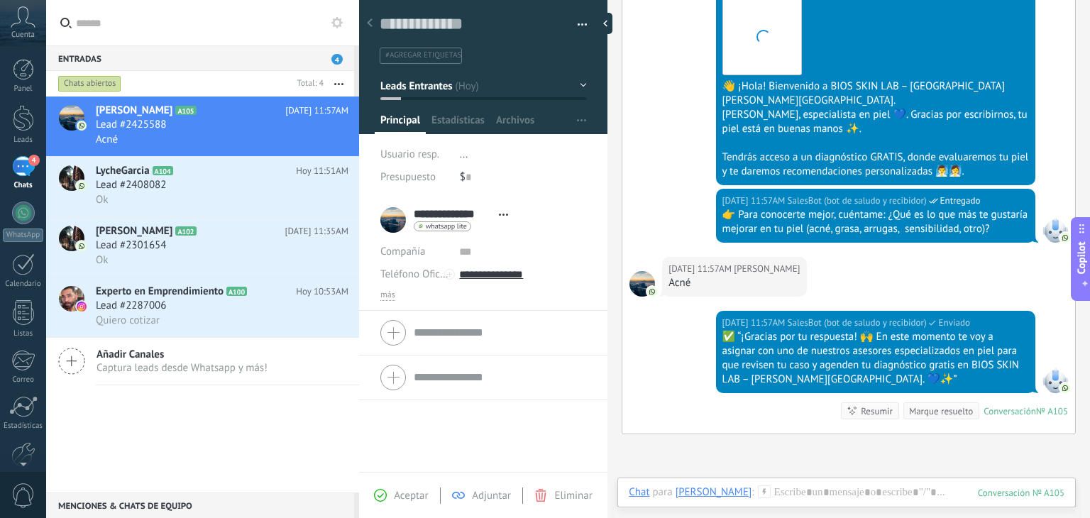
scroll to position [340, 0]
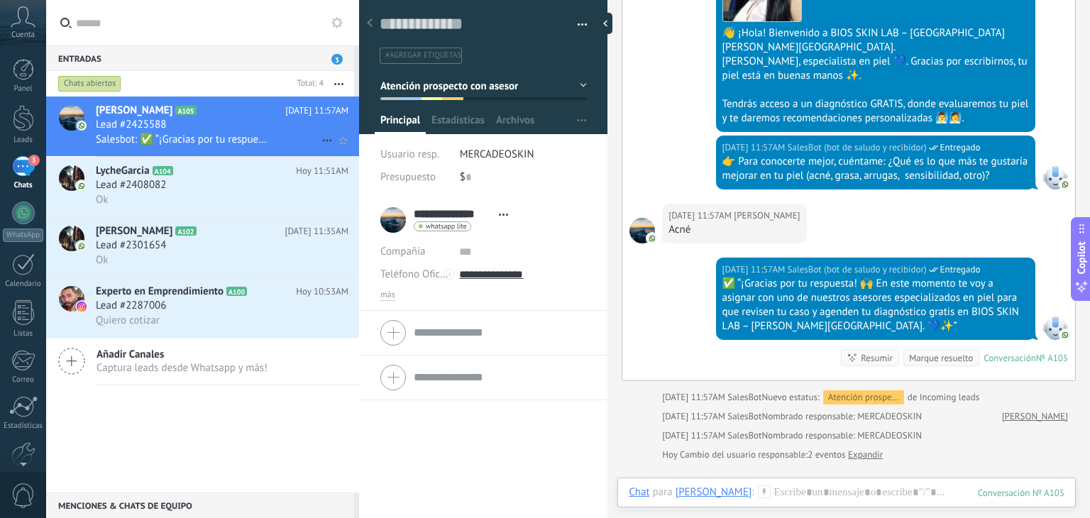
click at [323, 137] on icon at bounding box center [327, 140] width 17 height 17
click at [578, 21] on div at bounding box center [545, 259] width 1090 height 518
click at [578, 21] on button "button" at bounding box center [577, 24] width 21 height 21
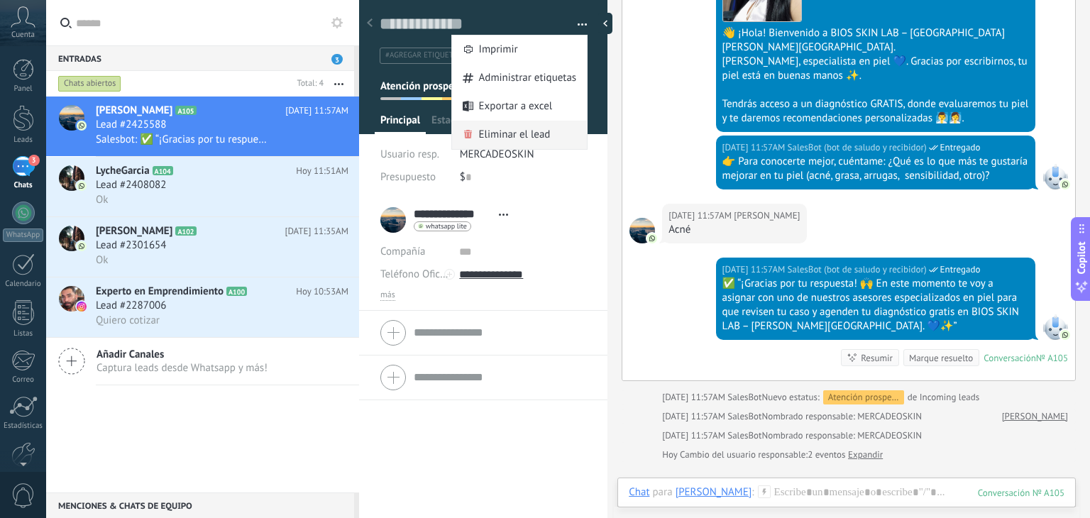
click at [485, 133] on span "Eliminar el lead" at bounding box center [515, 135] width 72 height 28
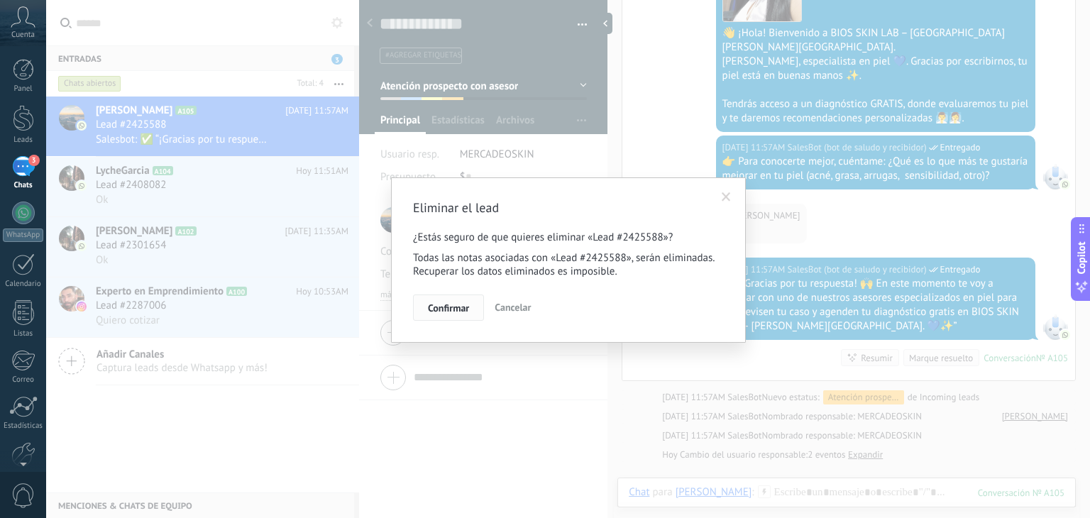
click at [462, 313] on span "Confirmar" at bounding box center [448, 308] width 41 height 10
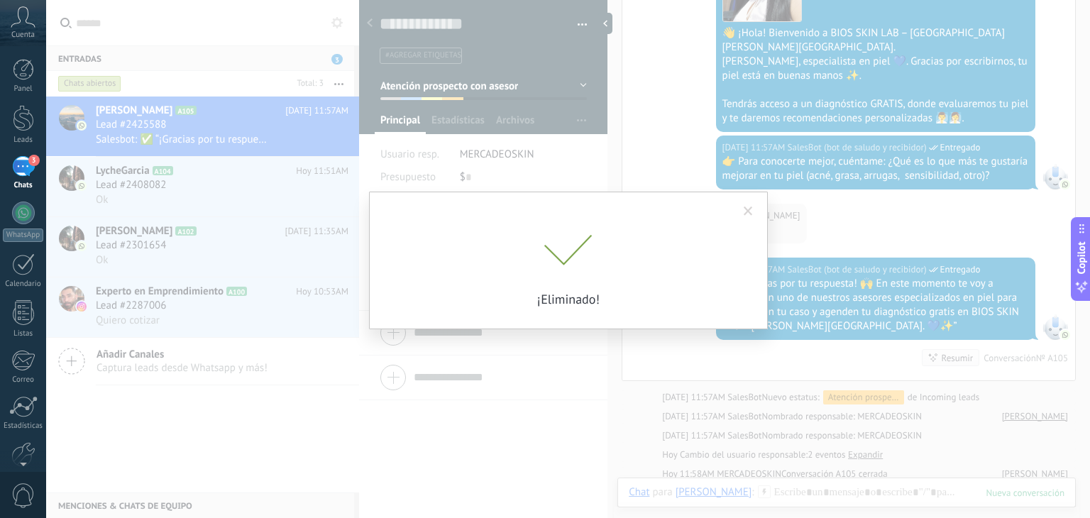
scroll to position [360, 0]
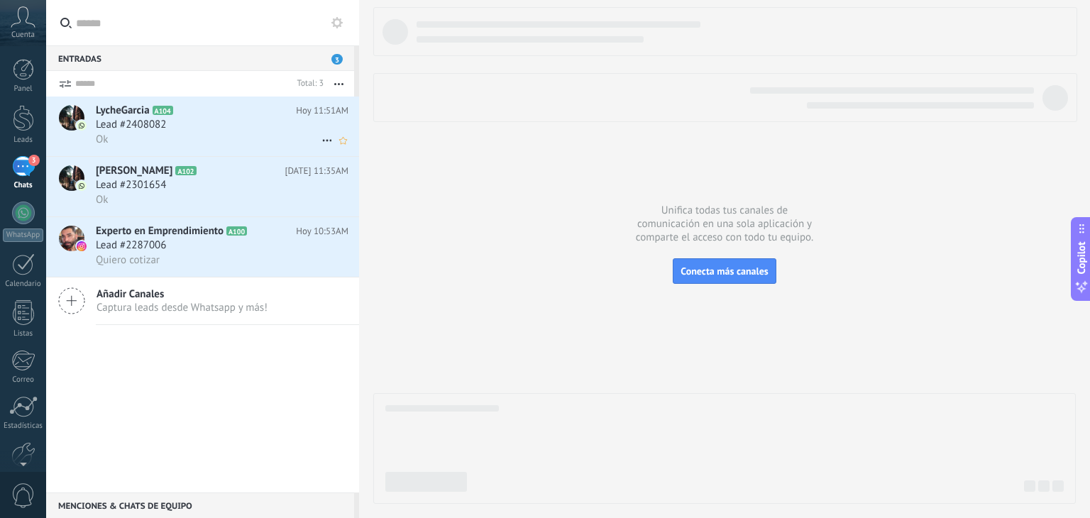
click at [170, 114] on span "A104" at bounding box center [163, 110] width 21 height 9
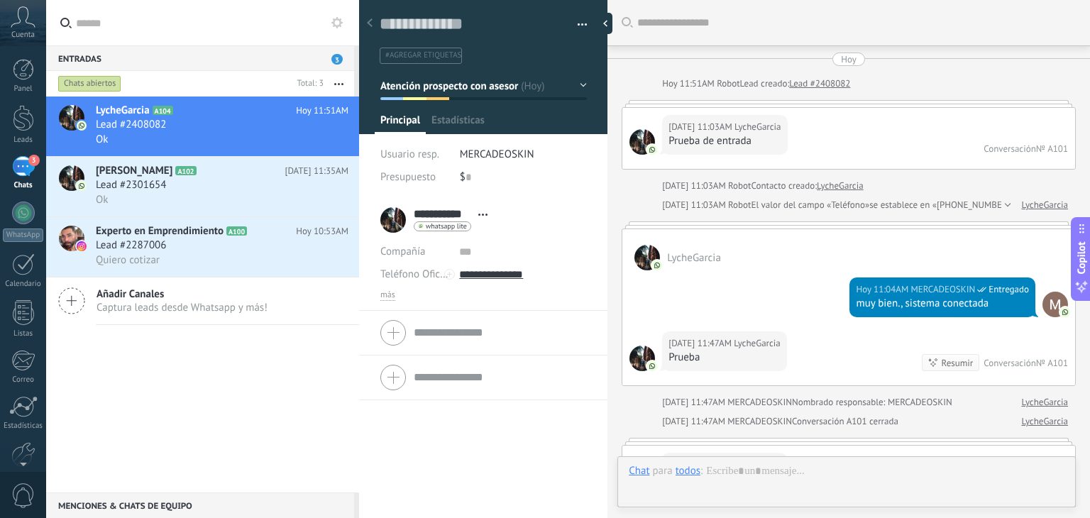
scroll to position [1496, 0]
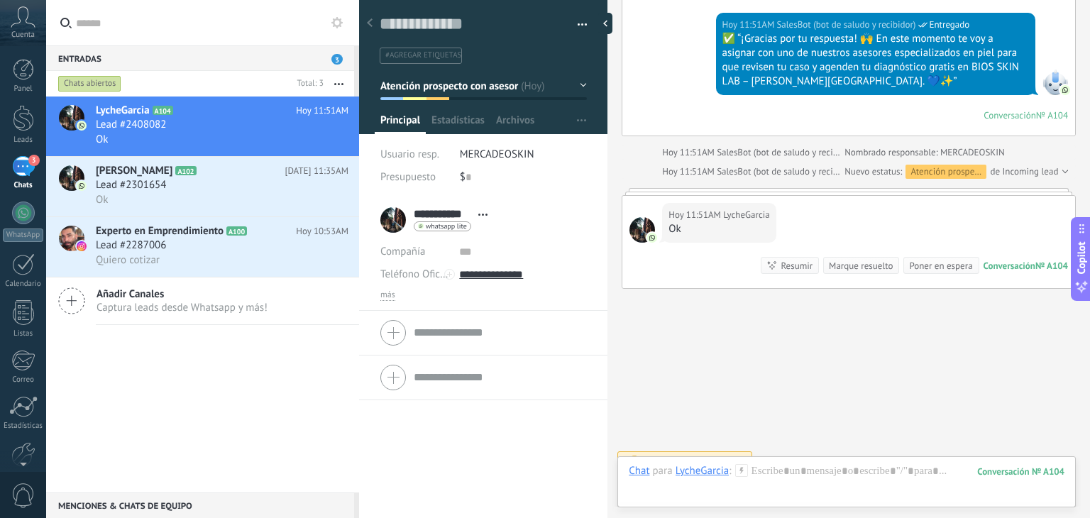
click at [581, 24] on button "button" at bounding box center [577, 24] width 21 height 21
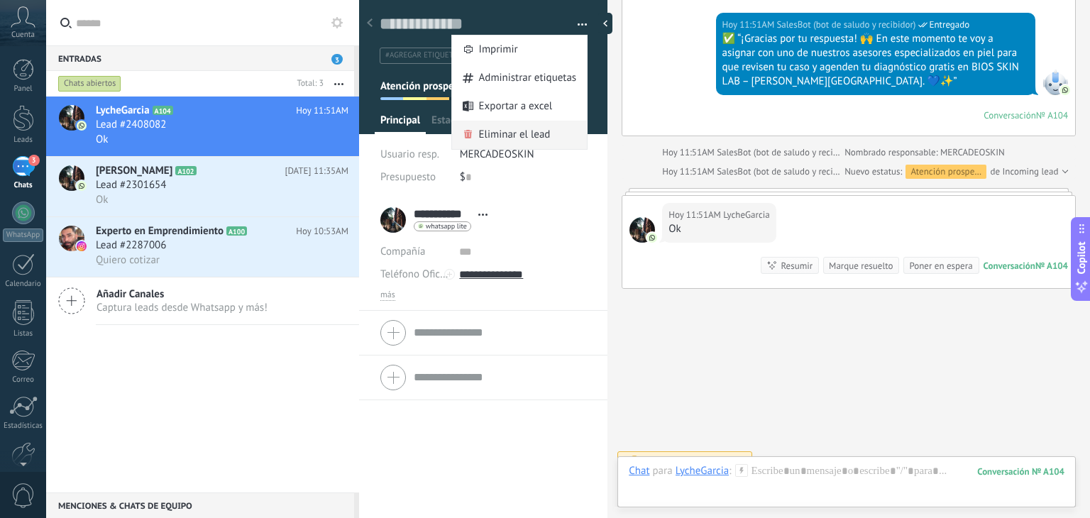
click at [523, 132] on span "Eliminar el lead" at bounding box center [515, 135] width 72 height 28
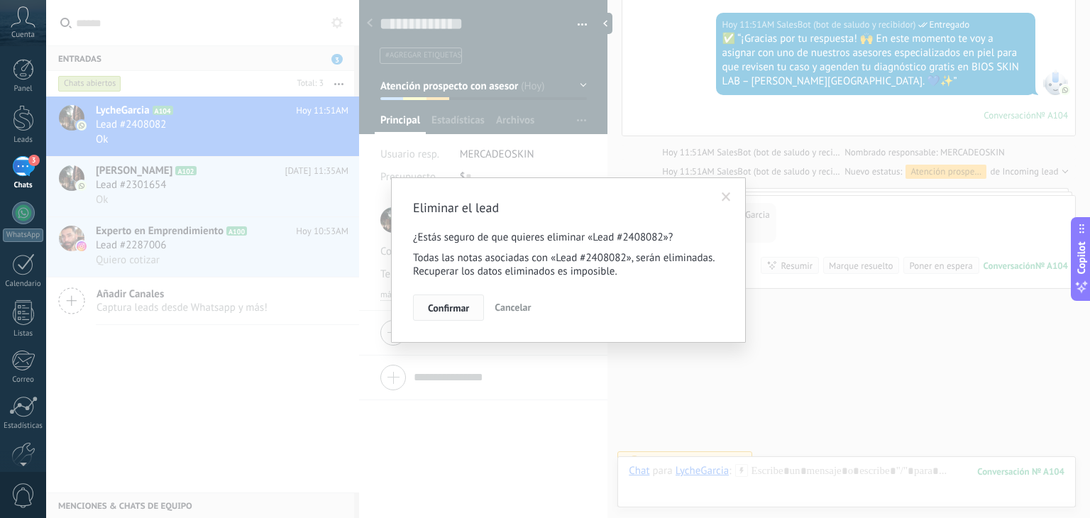
click at [466, 304] on span "Confirmar" at bounding box center [448, 308] width 41 height 10
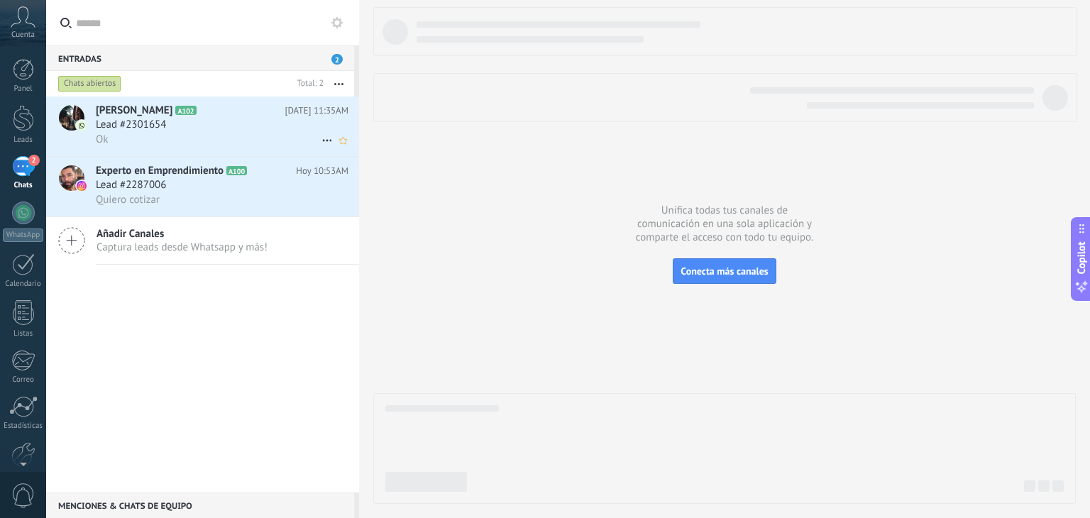
click at [177, 124] on div "Lead #2301654" at bounding box center [222, 125] width 253 height 14
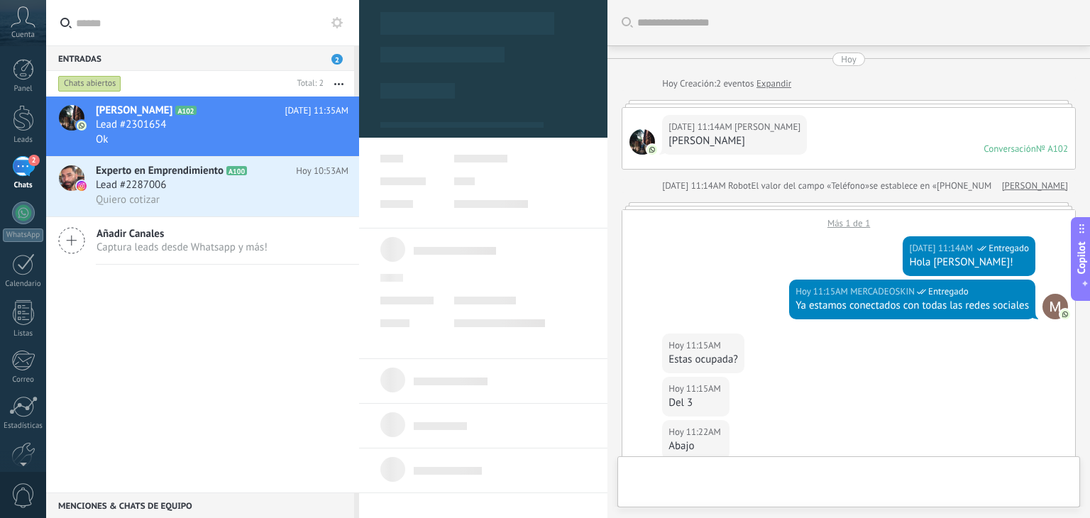
scroll to position [568, 0]
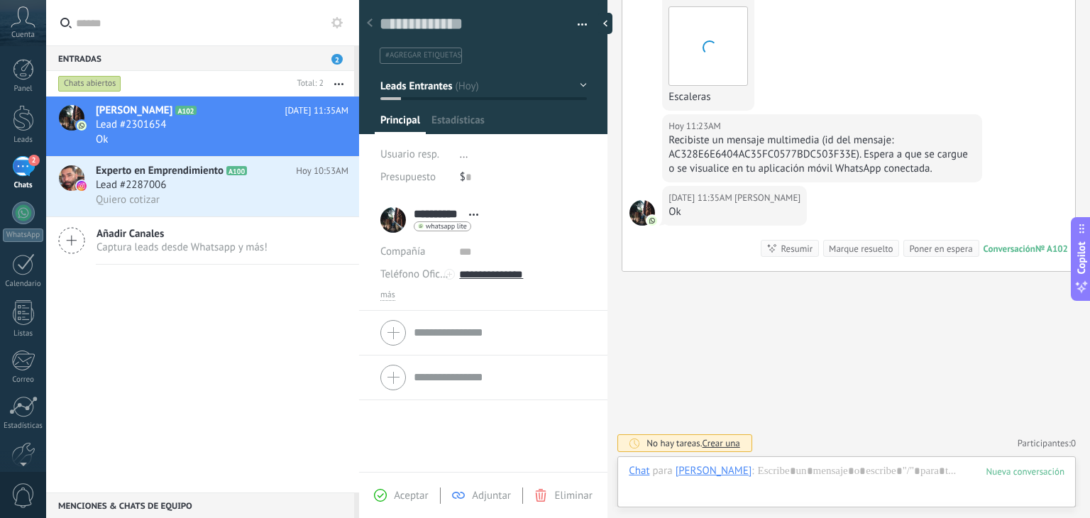
click at [578, 22] on button "button" at bounding box center [577, 24] width 21 height 21
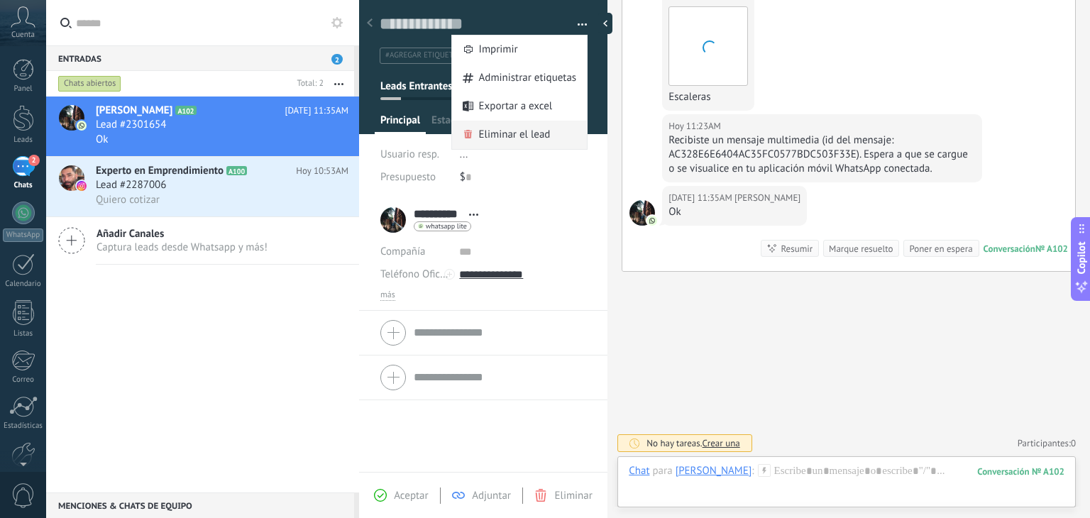
click at [506, 131] on span "Eliminar el lead" at bounding box center [515, 135] width 72 height 28
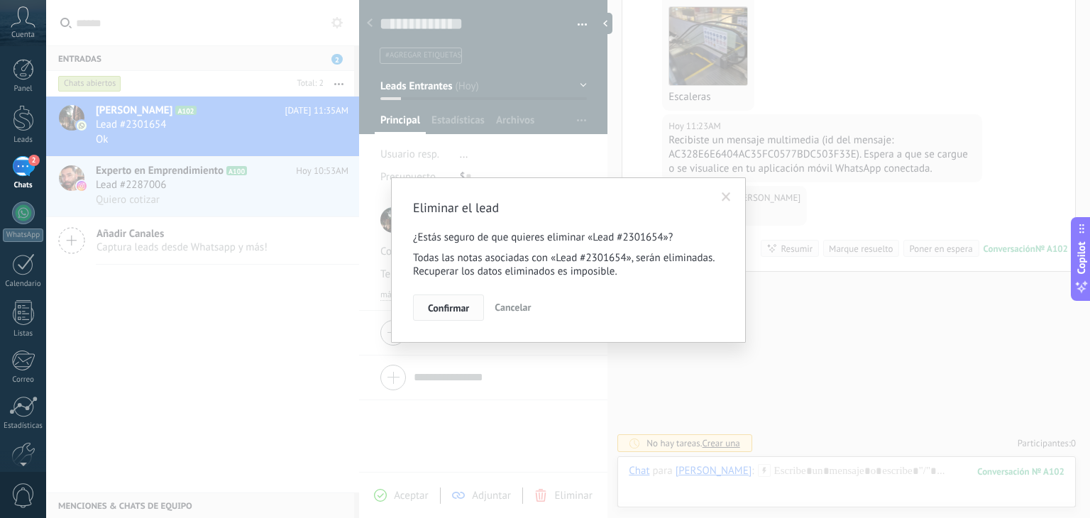
click at [451, 310] on span "Confirmar" at bounding box center [448, 308] width 41 height 10
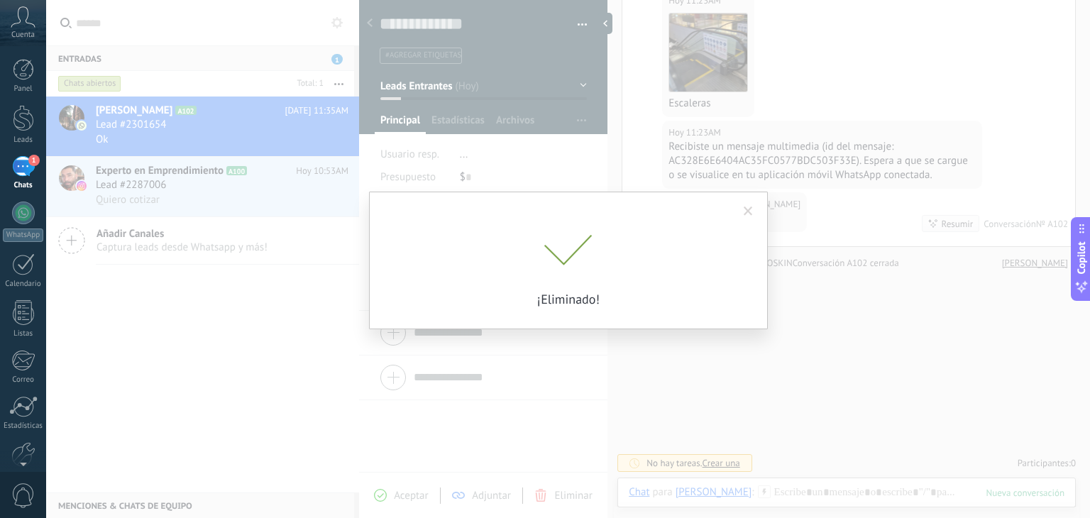
scroll to position [559, 0]
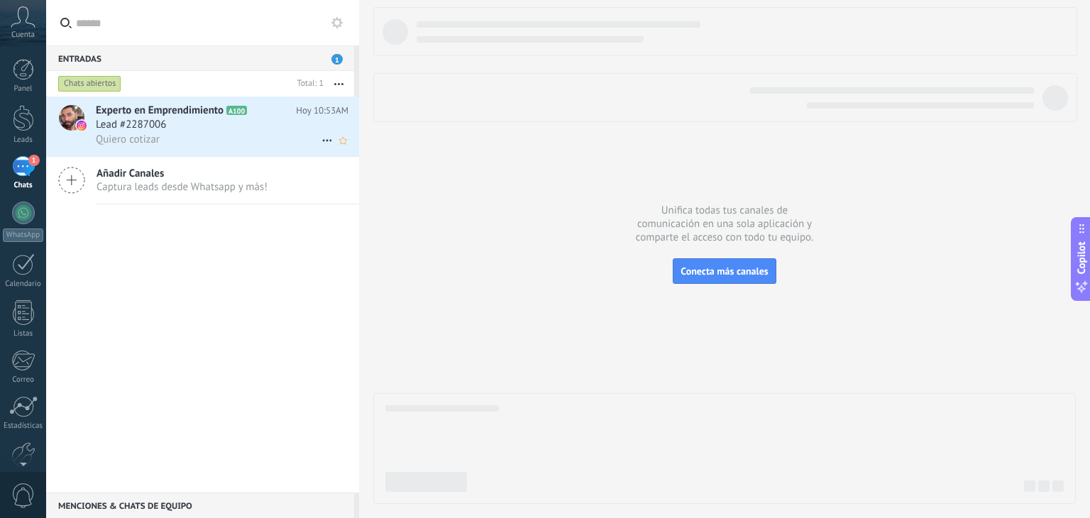
click at [178, 126] on div "Lead #2287006" at bounding box center [222, 125] width 253 height 14
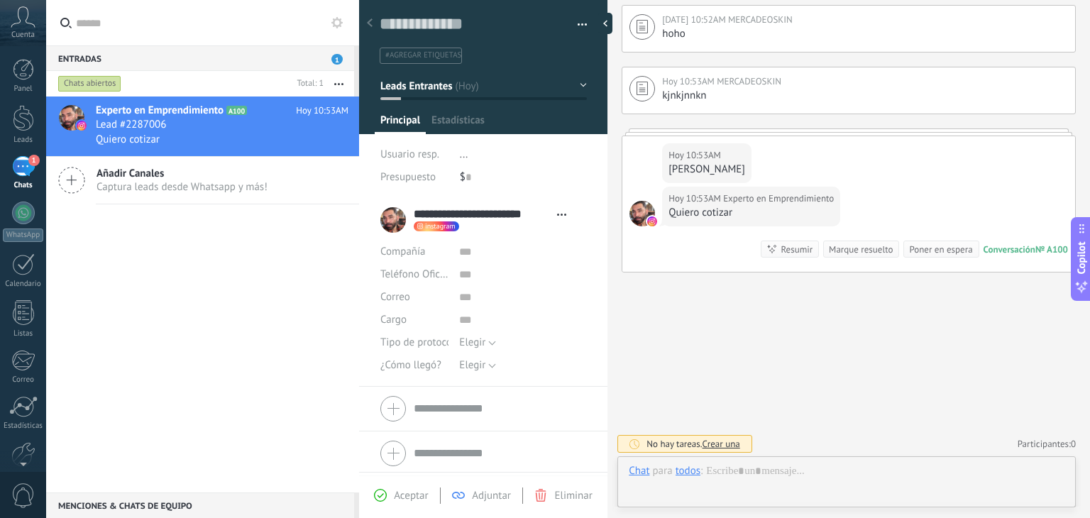
scroll to position [21, 0]
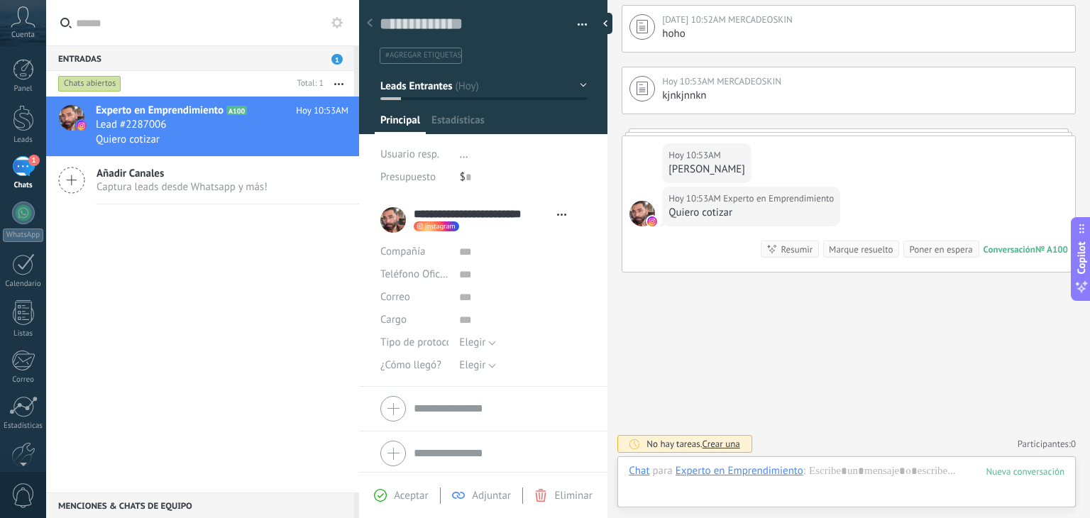
click at [578, 23] on button "button" at bounding box center [577, 24] width 21 height 21
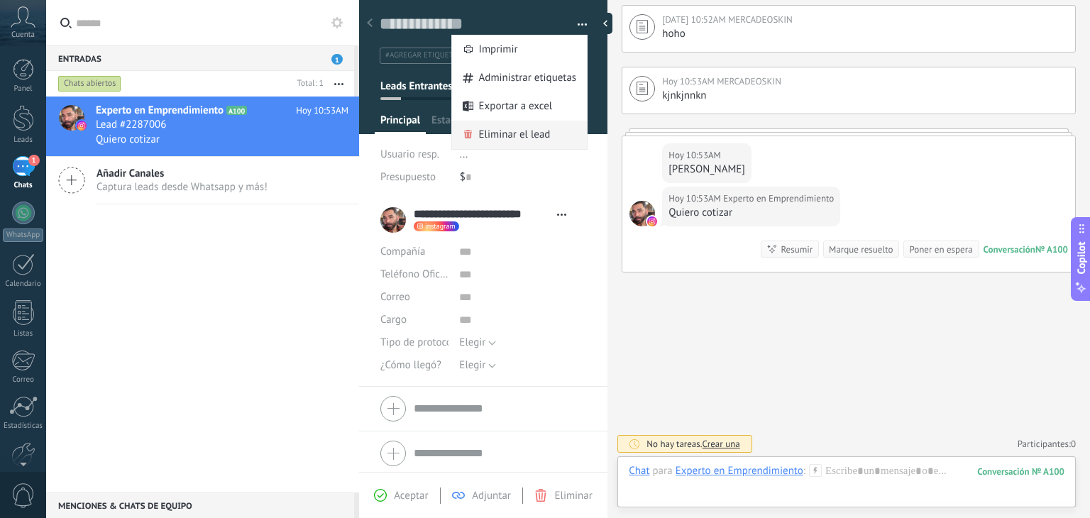
click at [506, 141] on span "Eliminar el lead" at bounding box center [515, 135] width 72 height 28
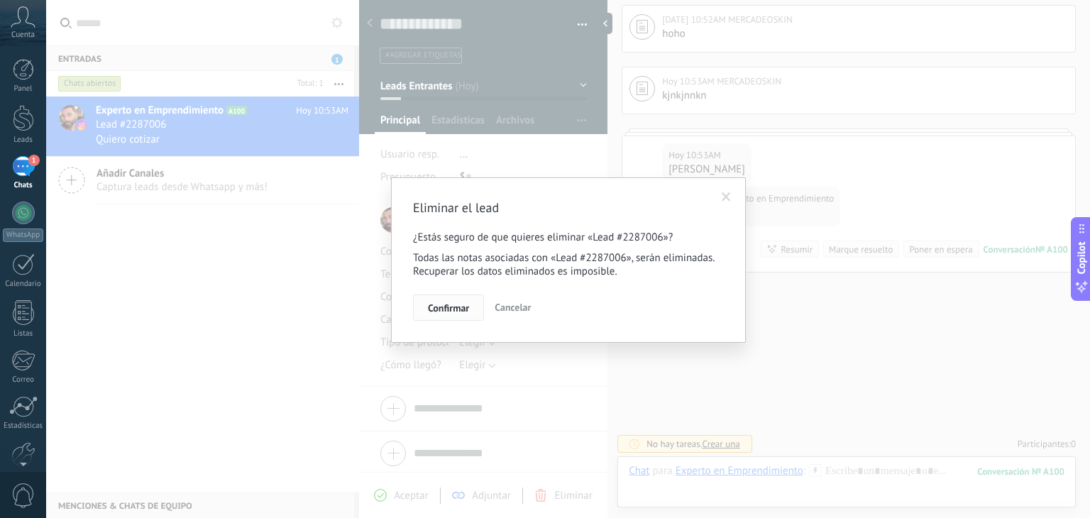
click at [466, 313] on span "Confirmar" at bounding box center [448, 308] width 41 height 10
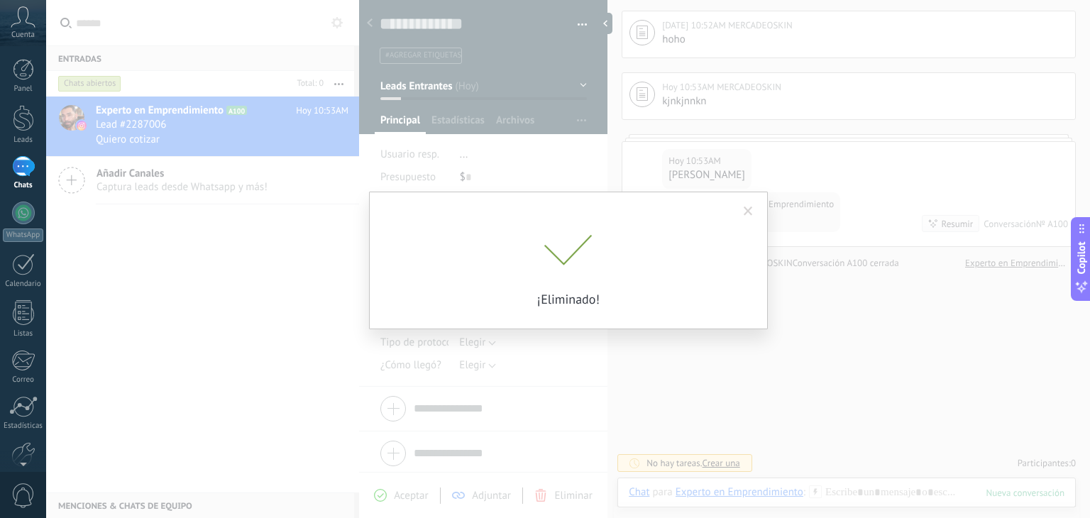
scroll to position [171, 0]
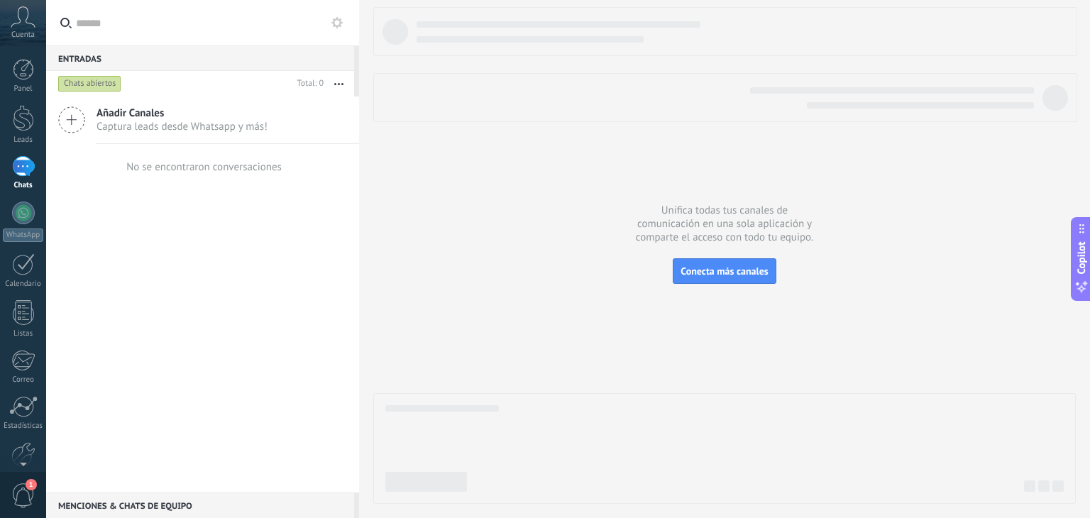
click at [26, 172] on div "1" at bounding box center [23, 166] width 23 height 21
click at [26, 215] on div at bounding box center [23, 213] width 23 height 23
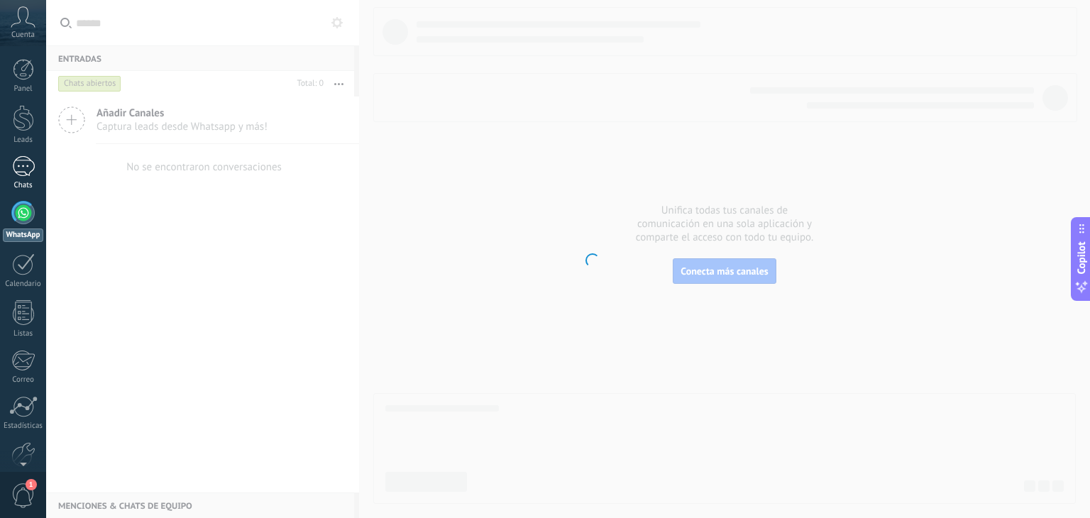
click at [21, 169] on div "1" at bounding box center [23, 166] width 23 height 21
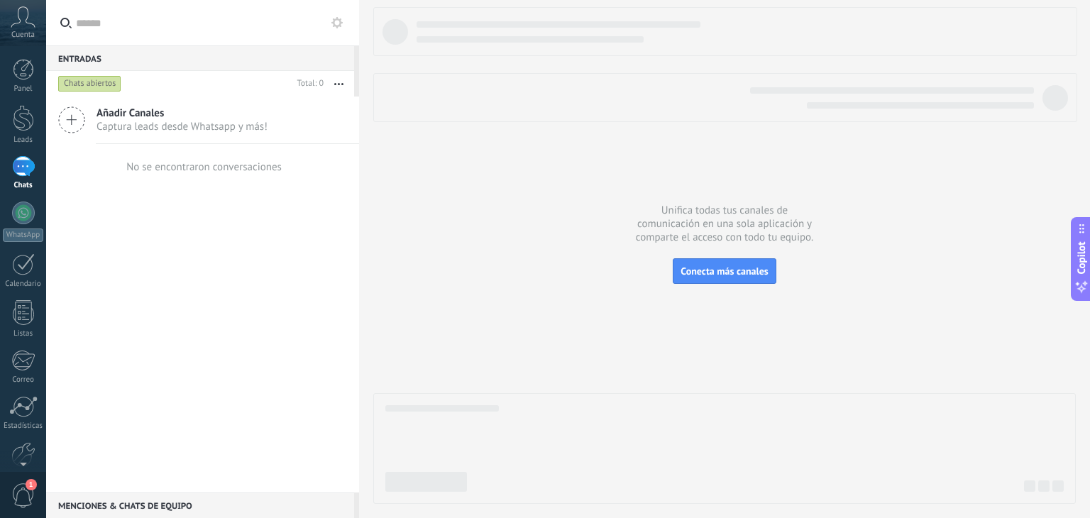
click at [15, 167] on div "1" at bounding box center [23, 166] width 23 height 21
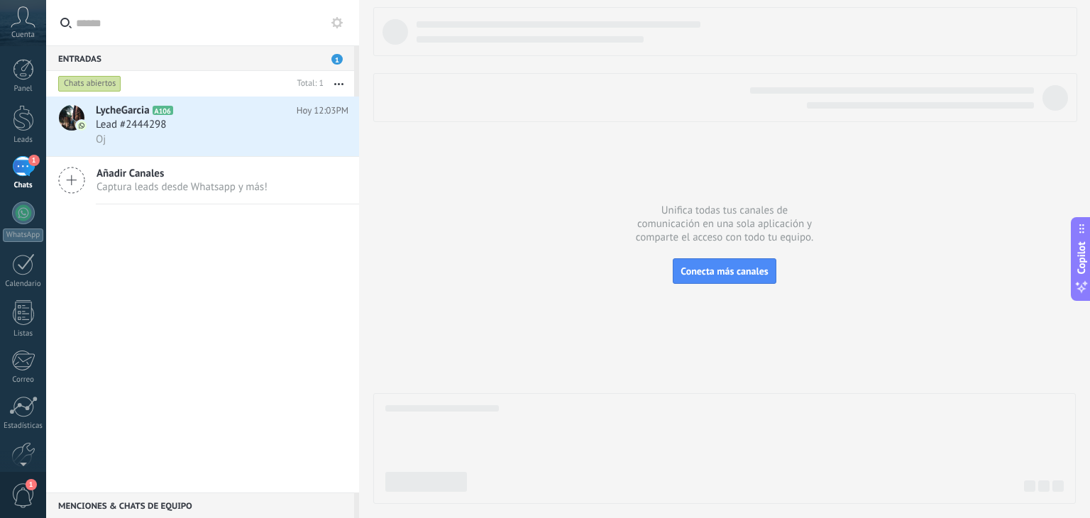
click at [25, 163] on div "1" at bounding box center [23, 166] width 23 height 21
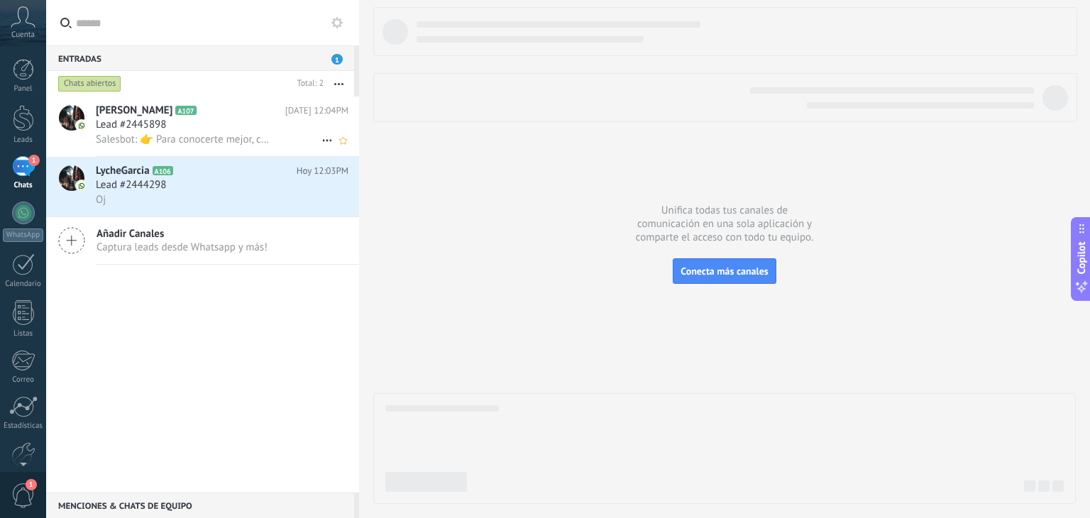
click at [170, 135] on span "Salesbot: 👉 Para conocerte mejor, cuéntame: ¿Qué es lo que más te gustaría mejo…" at bounding box center [183, 139] width 175 height 13
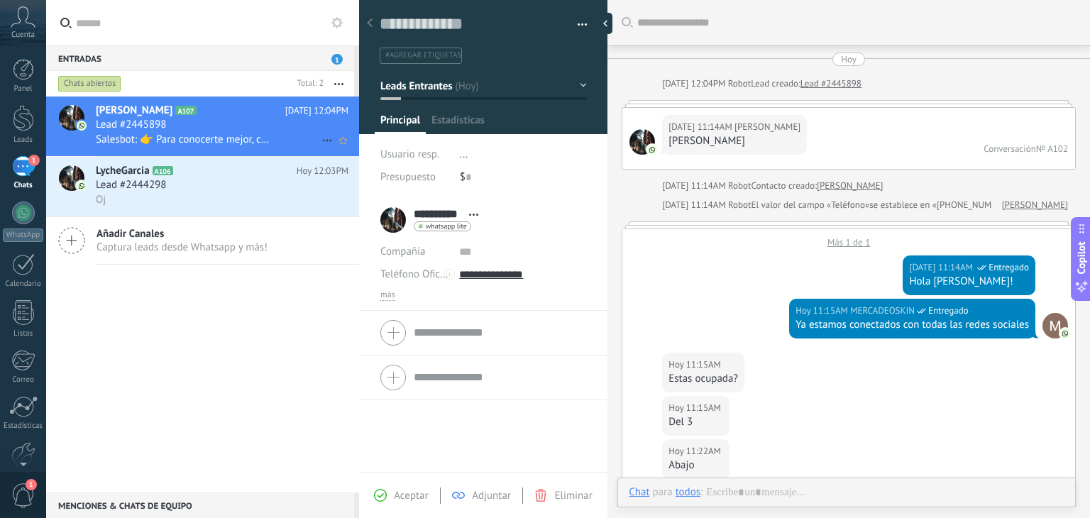
scroll to position [1014, 0]
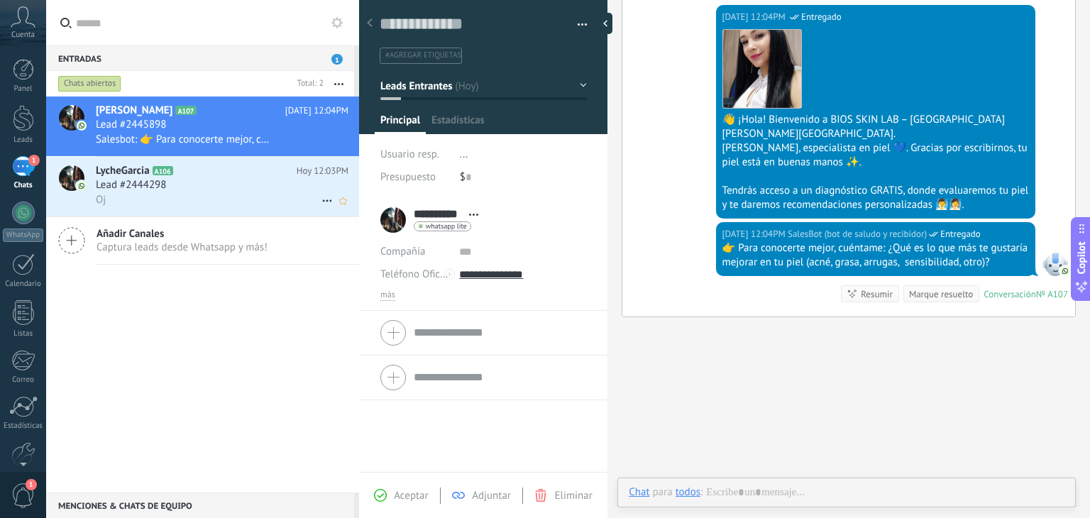
click at [163, 187] on span "Lead #2444298" at bounding box center [131, 185] width 70 height 14
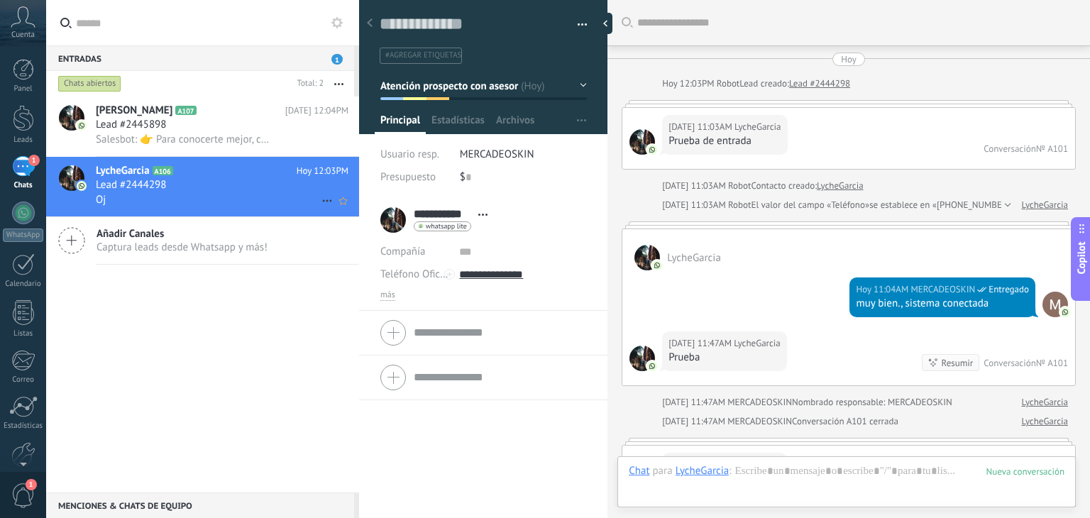
scroll to position [2086, 0]
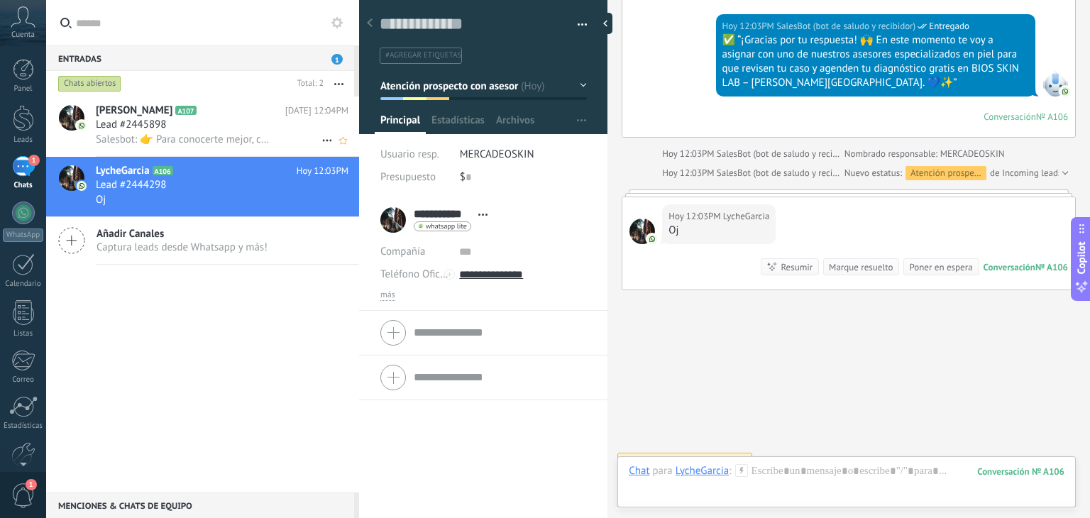
click at [143, 128] on span "Lead #2445898" at bounding box center [131, 125] width 70 height 14
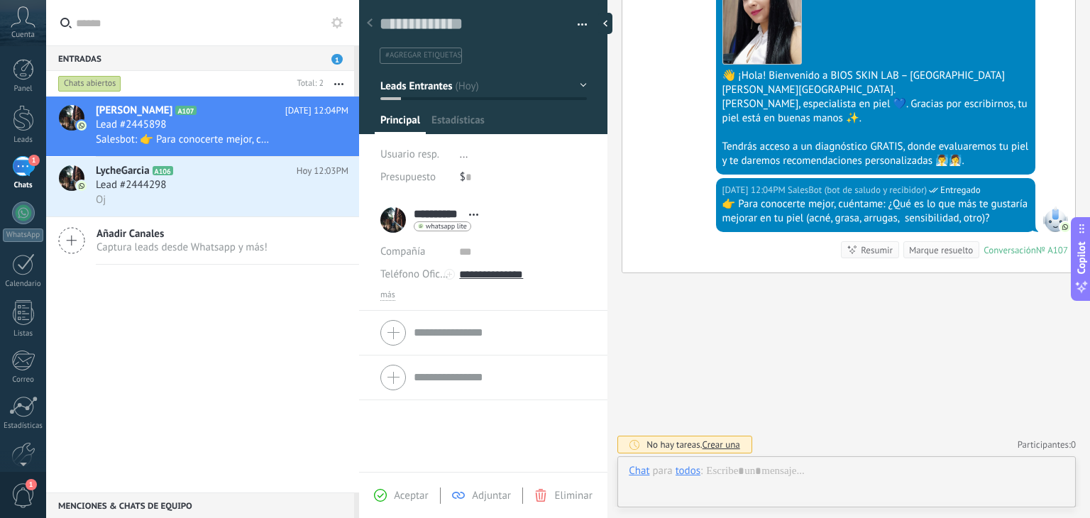
scroll to position [987, 0]
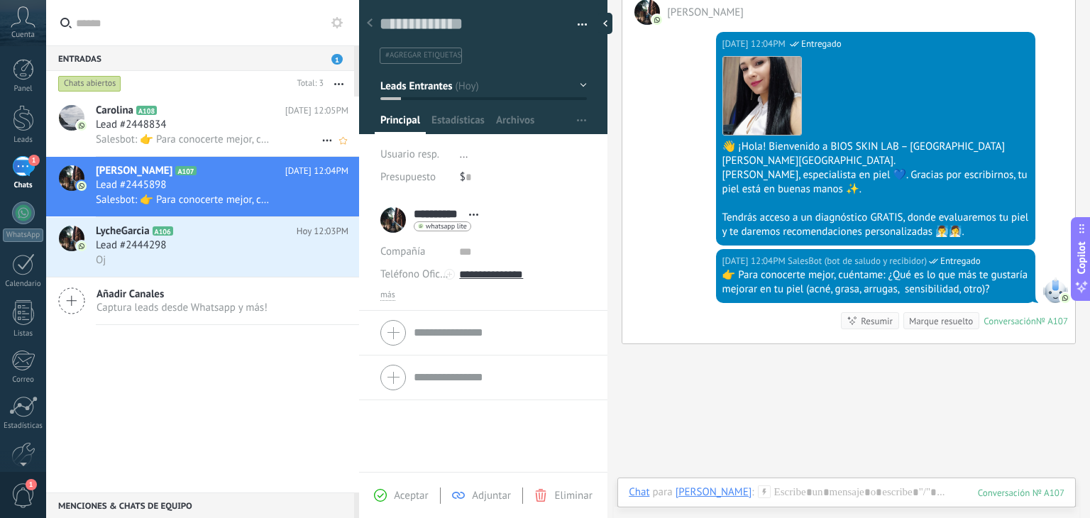
click at [148, 114] on span "A108" at bounding box center [146, 110] width 21 height 9
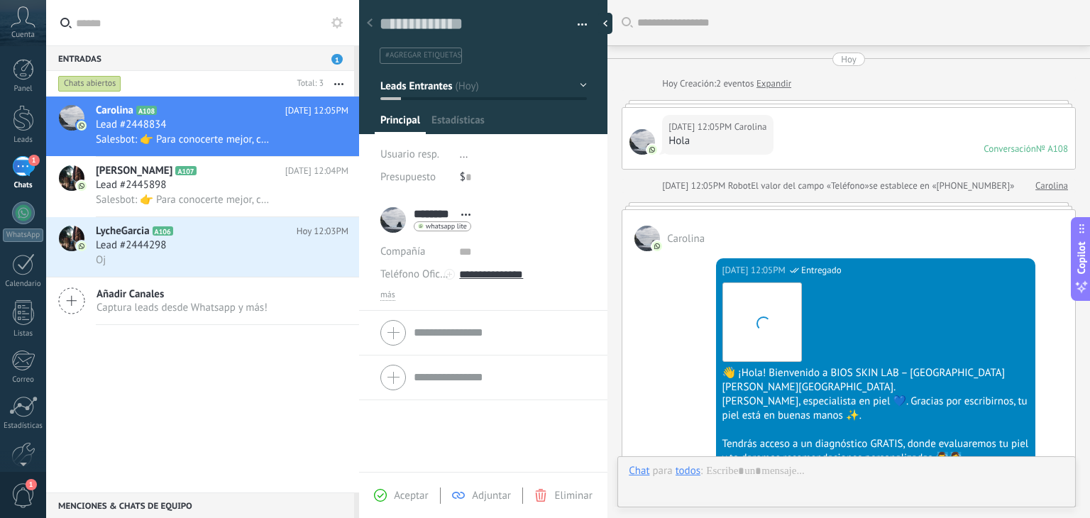
scroll to position [298, 0]
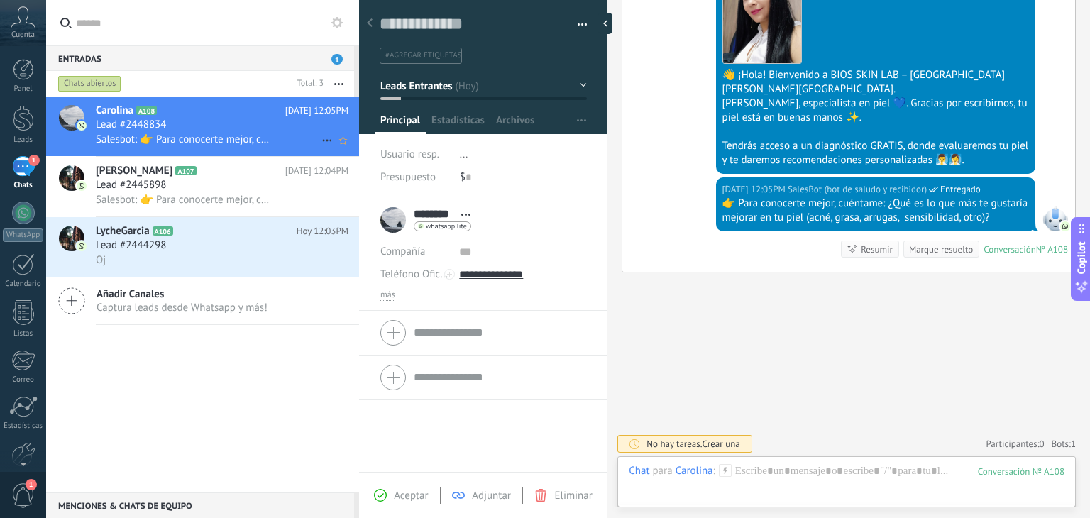
click at [156, 140] on span "Salesbot: 👉 Para conocerte mejor, cuéntame: ¿Qué es lo que más te gustaría mejo…" at bounding box center [183, 139] width 175 height 13
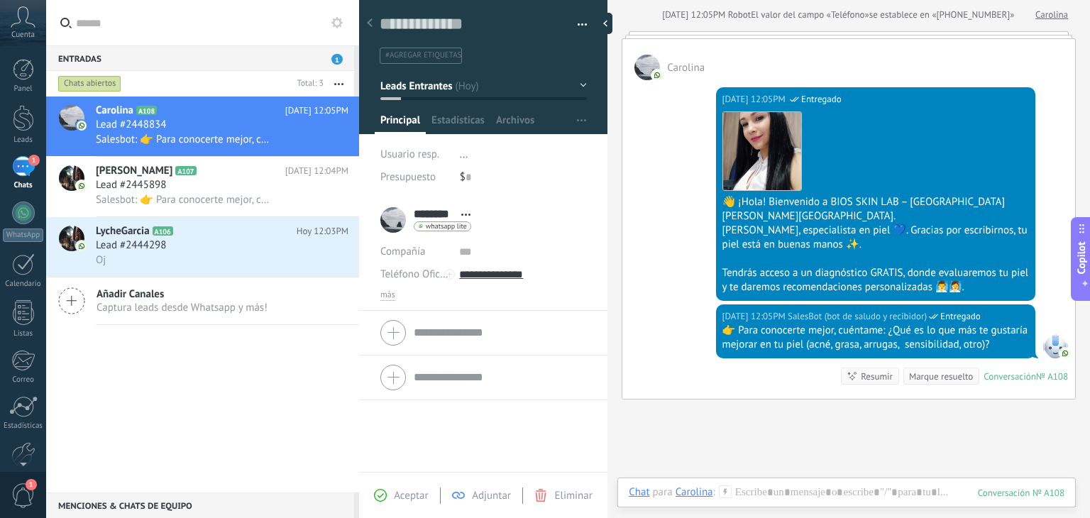
scroll to position [156, 0]
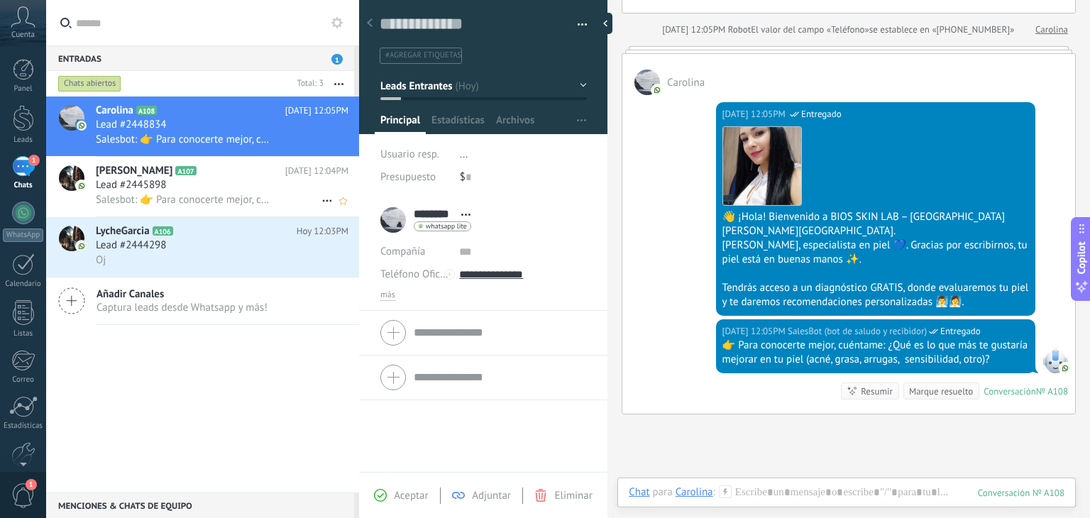
click at [179, 192] on div "Lead #2445898" at bounding box center [222, 185] width 253 height 14
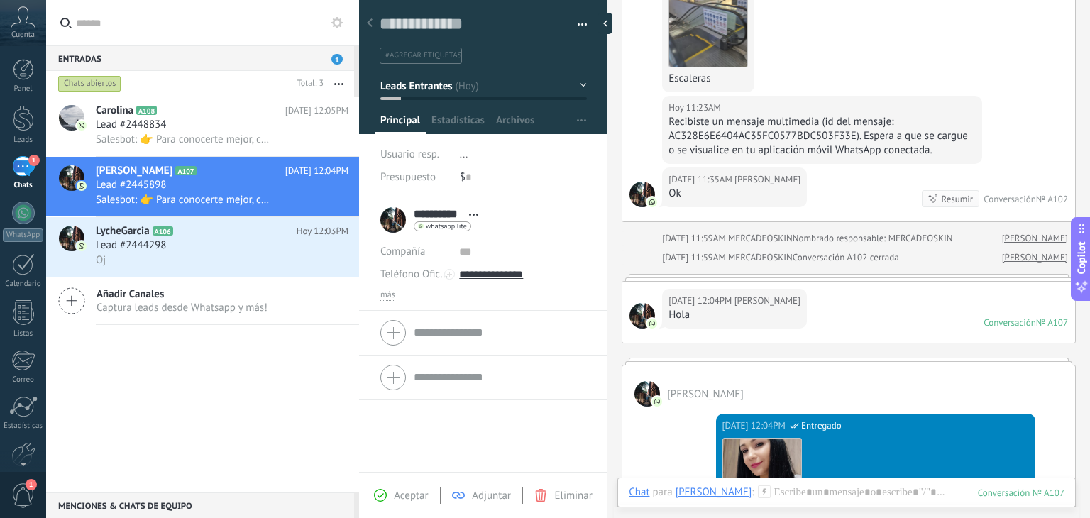
scroll to position [561, 0]
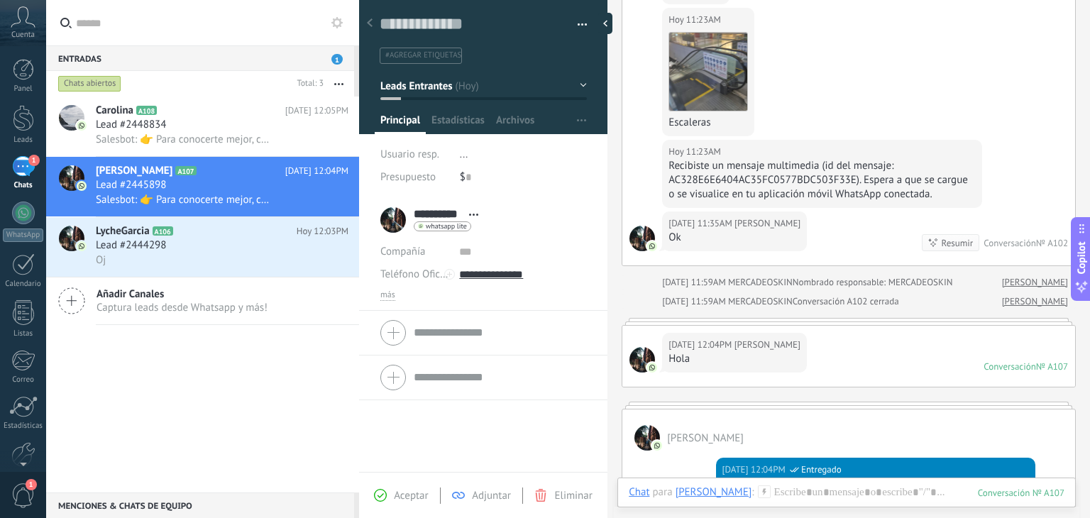
click at [578, 26] on span "button" at bounding box center [583, 27] width 10 height 3
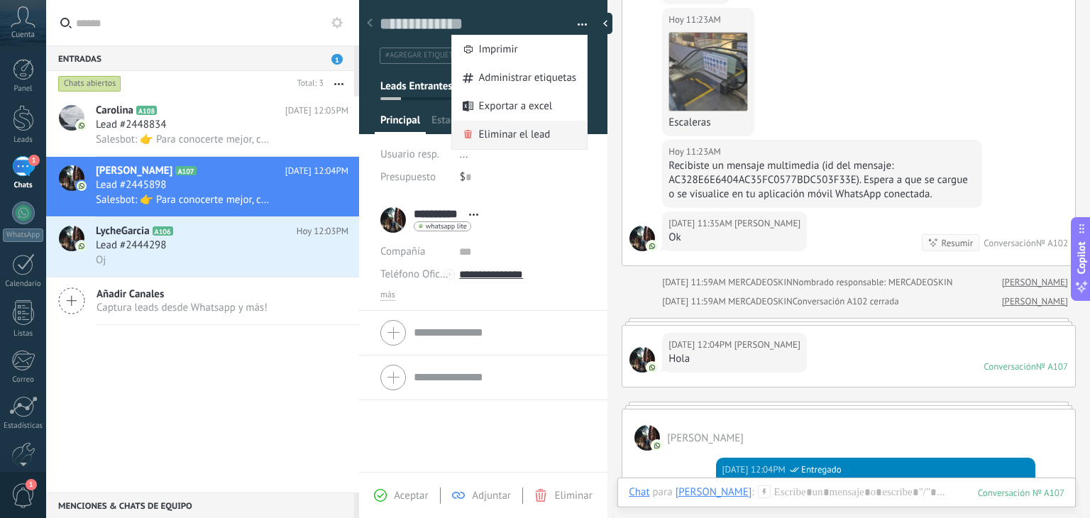
click at [536, 131] on span "Eliminar el lead" at bounding box center [515, 135] width 72 height 28
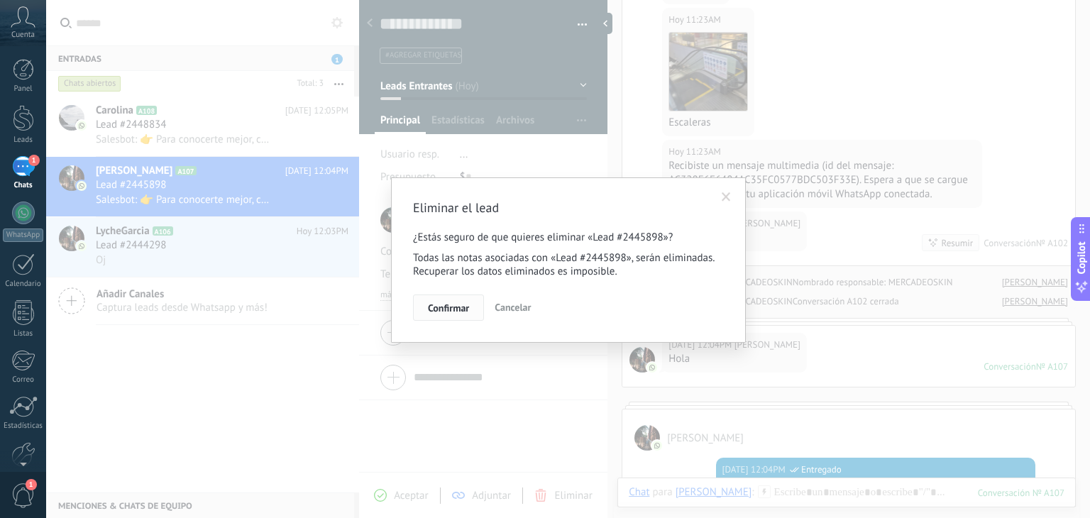
click at [457, 307] on span "Confirmar" at bounding box center [448, 308] width 41 height 10
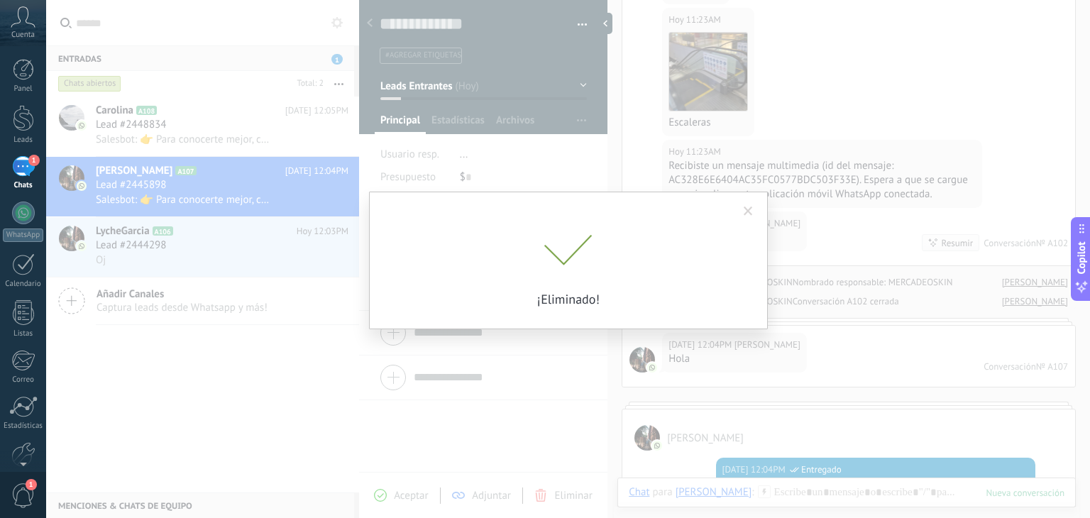
scroll to position [585, 0]
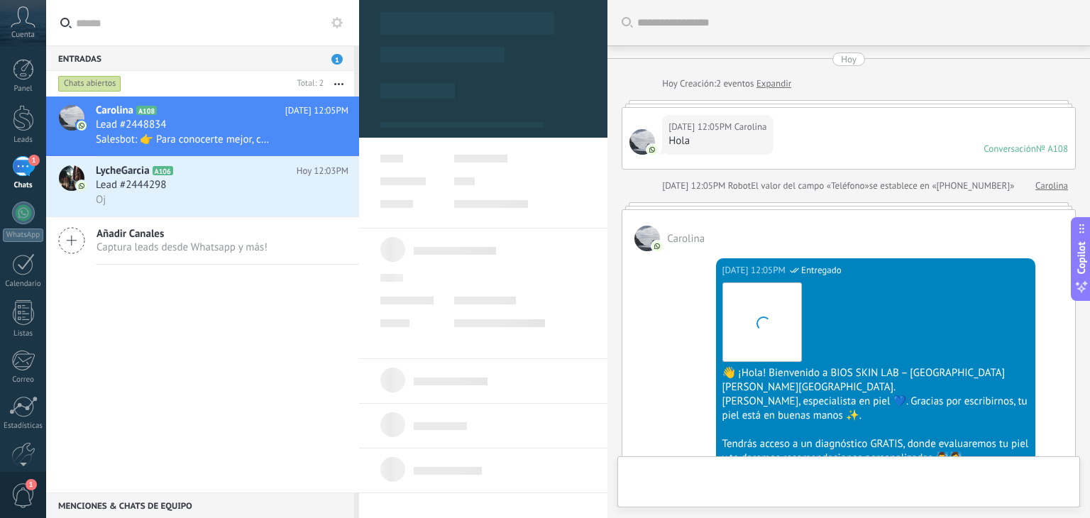
scroll to position [298, 0]
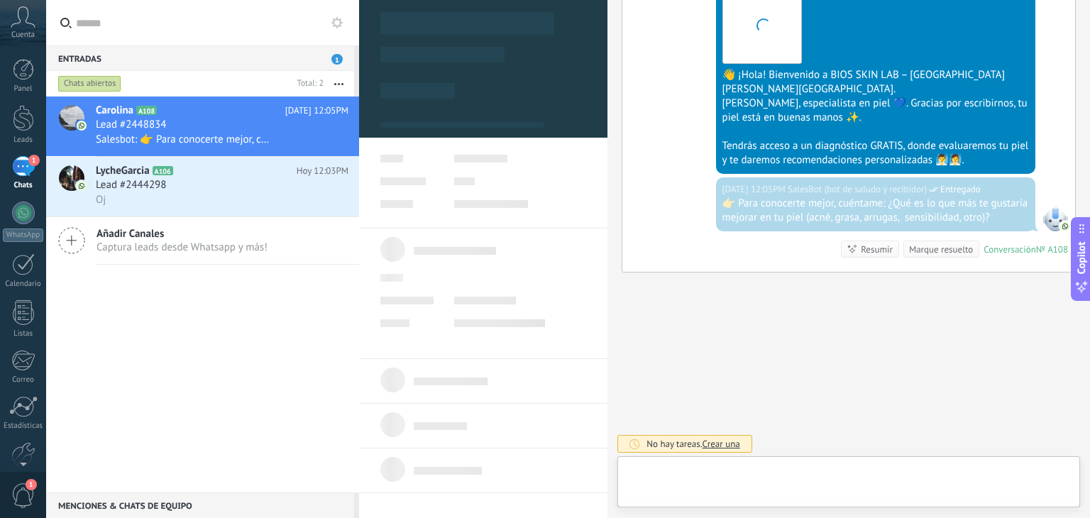
type textarea "**********"
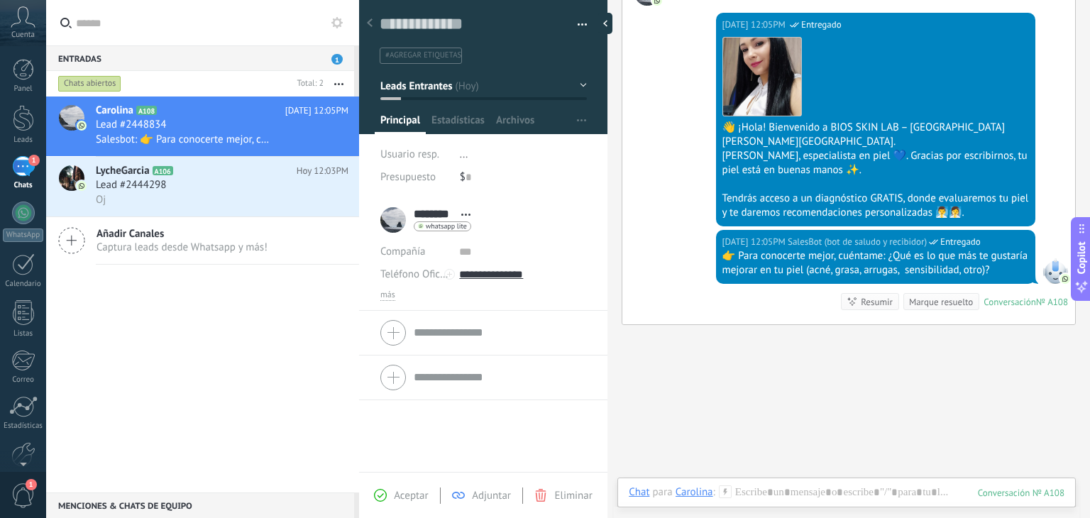
scroll to position [85, 0]
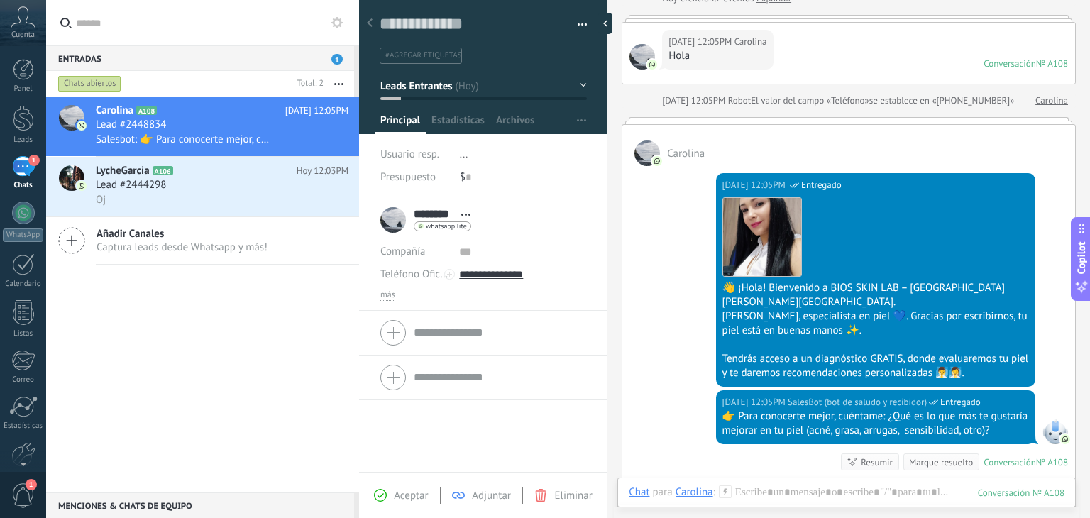
click at [574, 23] on button "button" at bounding box center [577, 24] width 21 height 21
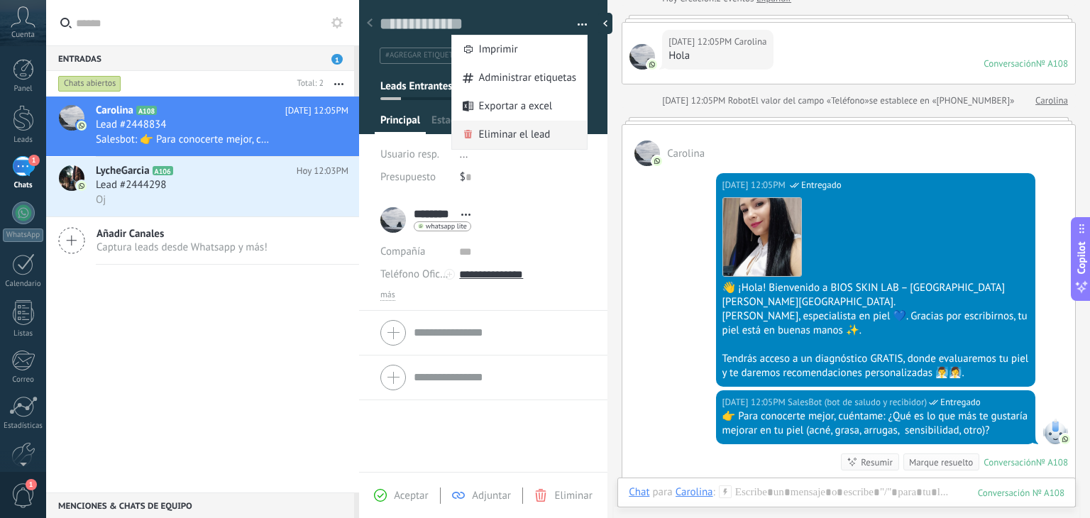
click at [539, 131] on span "Eliminar el lead" at bounding box center [515, 135] width 72 height 28
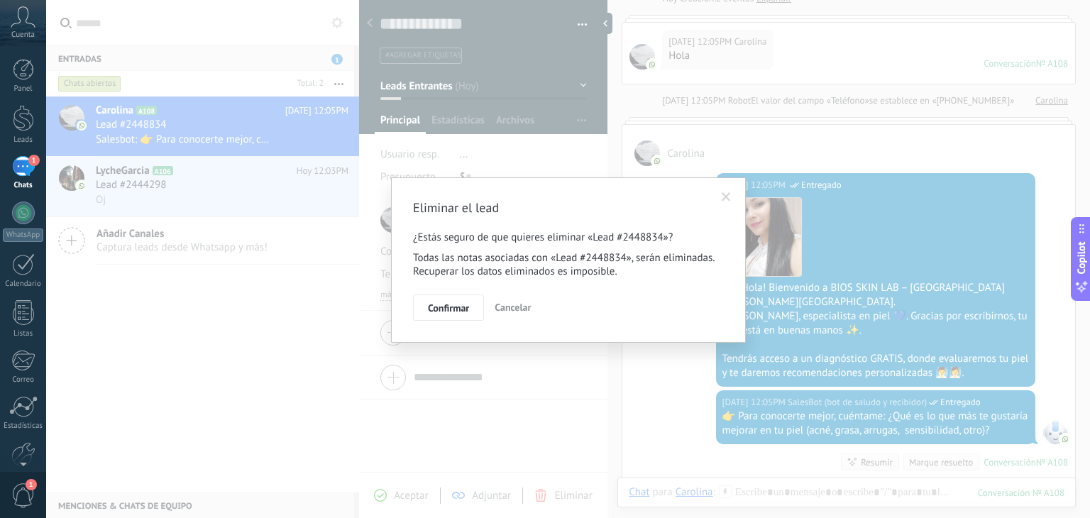
click at [462, 310] on span "Confirmar" at bounding box center [448, 308] width 41 height 10
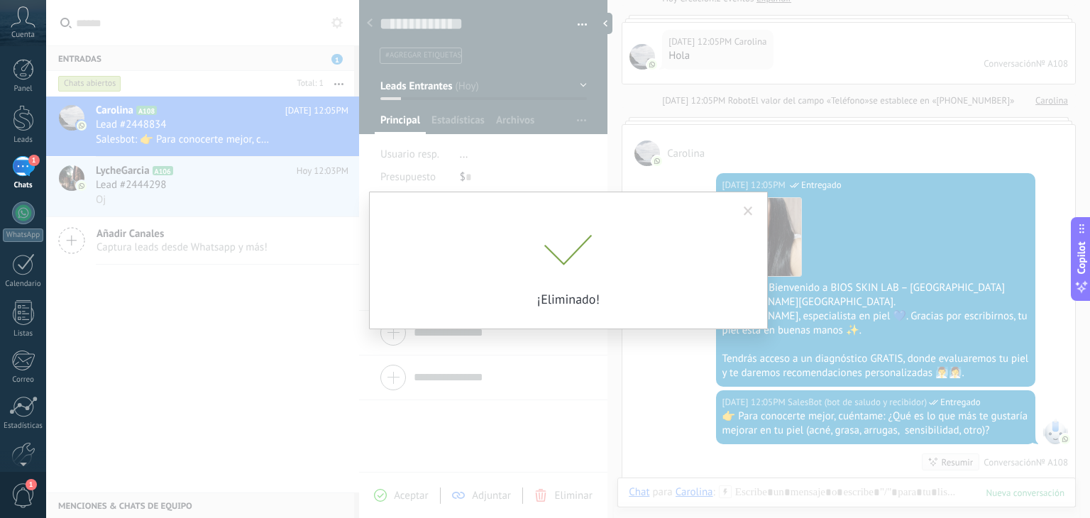
scroll to position [109, 0]
